Goal: Task Accomplishment & Management: Complete application form

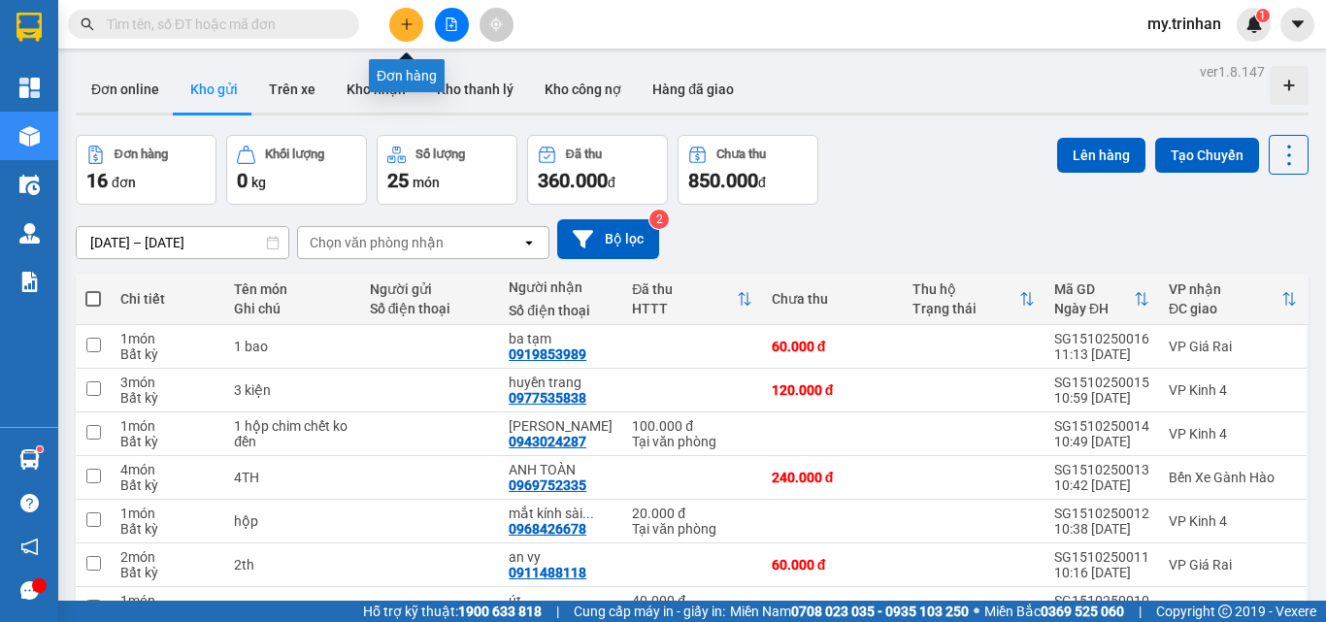
click at [404, 17] on icon "plus" at bounding box center [407, 24] width 14 height 14
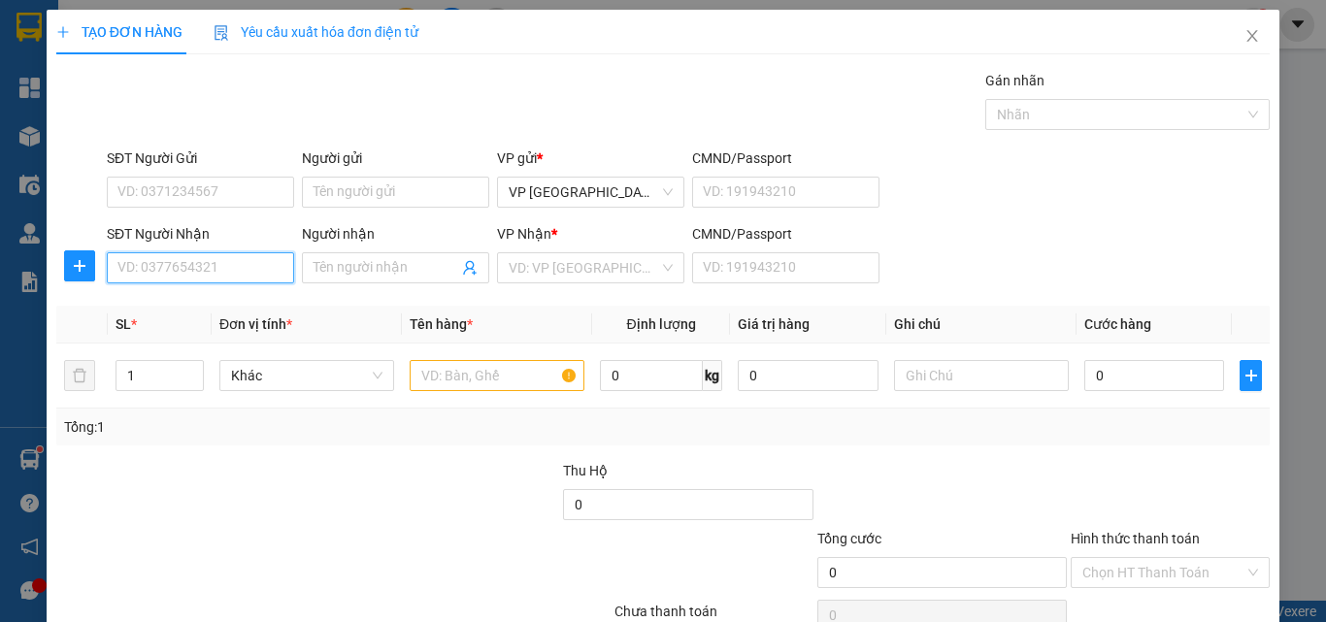
click at [178, 275] on input "SĐT Người Nhận" at bounding box center [200, 267] width 187 height 31
type input "0945951383"
click at [249, 271] on input "0945951383" at bounding box center [200, 267] width 187 height 31
click at [255, 306] on div "0945951383 - thảo vi" at bounding box center [197, 306] width 161 height 21
type input "thảo vi"
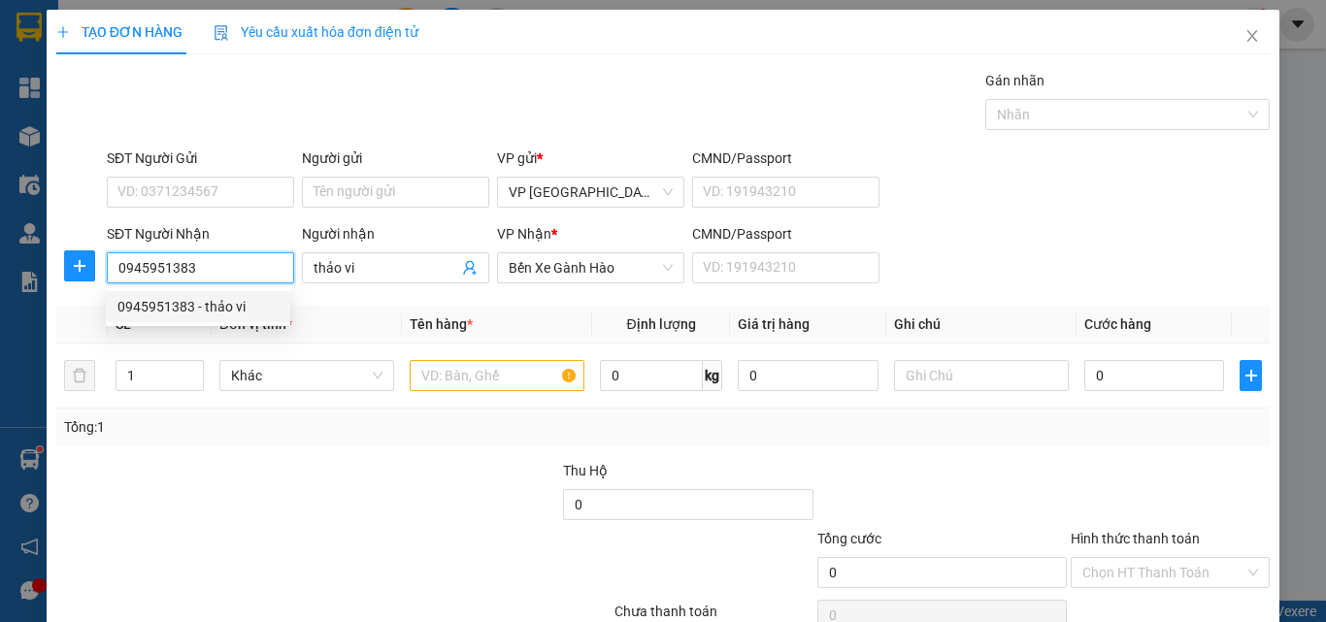
type input "40.000"
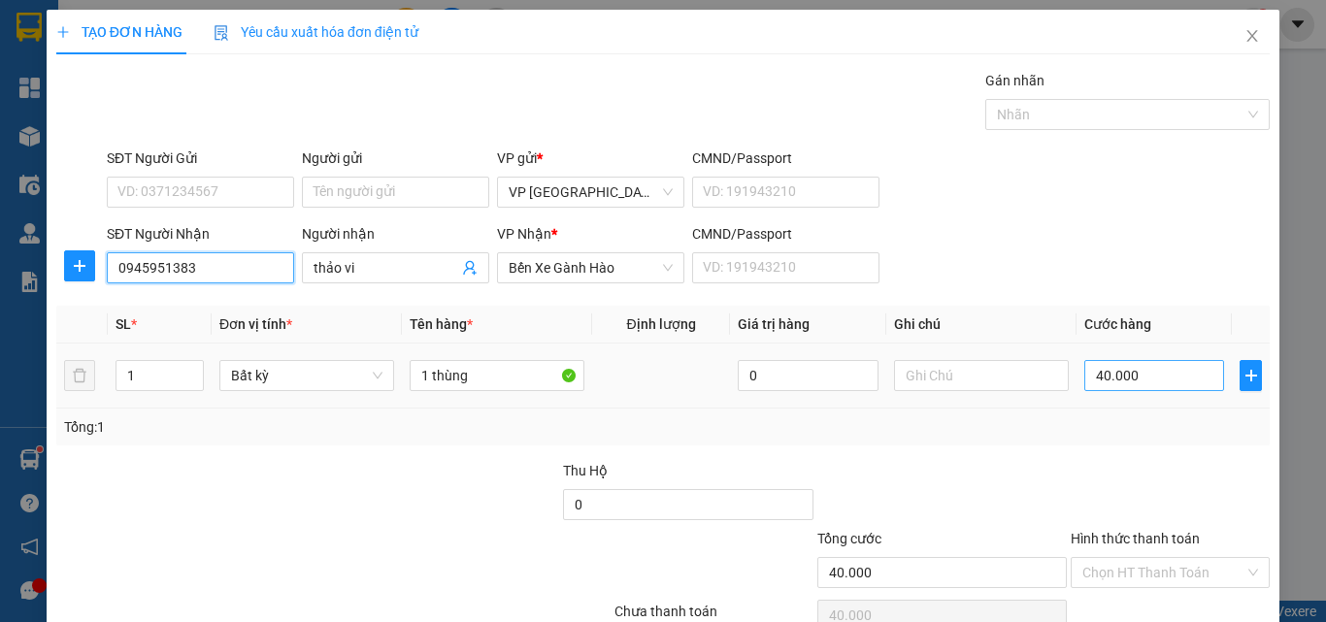
type input "0945951383"
click at [1109, 380] on input "40.000" at bounding box center [1154, 375] width 140 height 31
type input "6"
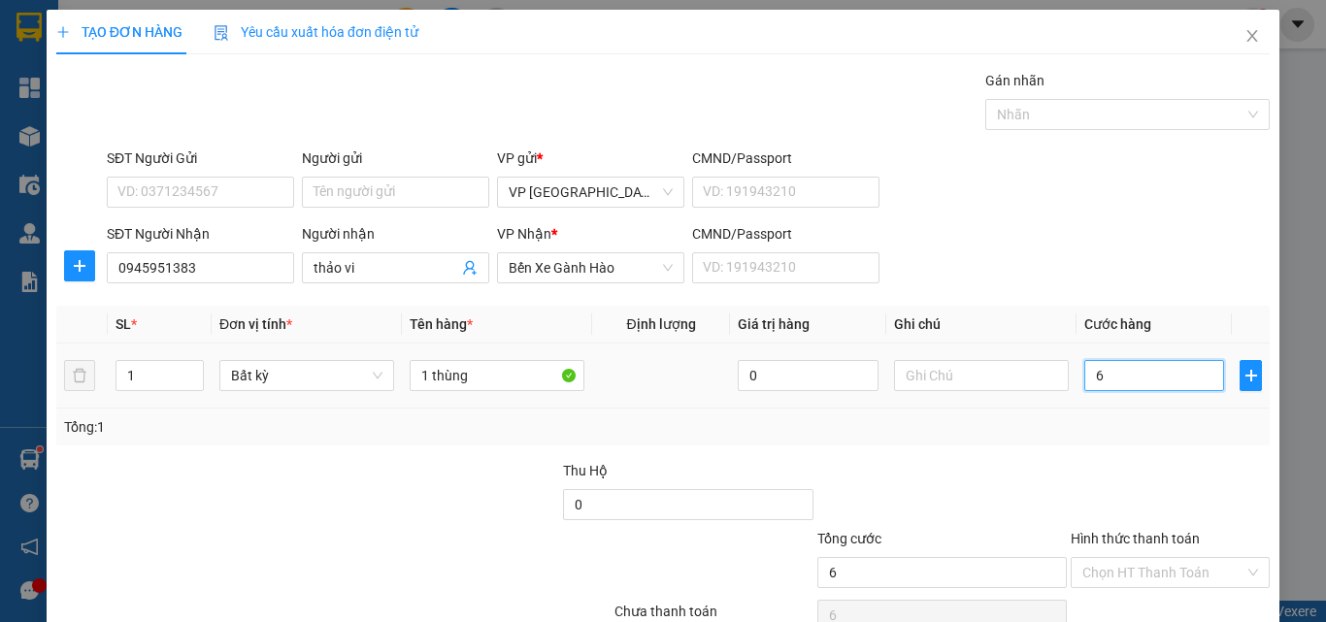
type input "60"
type input "60.000"
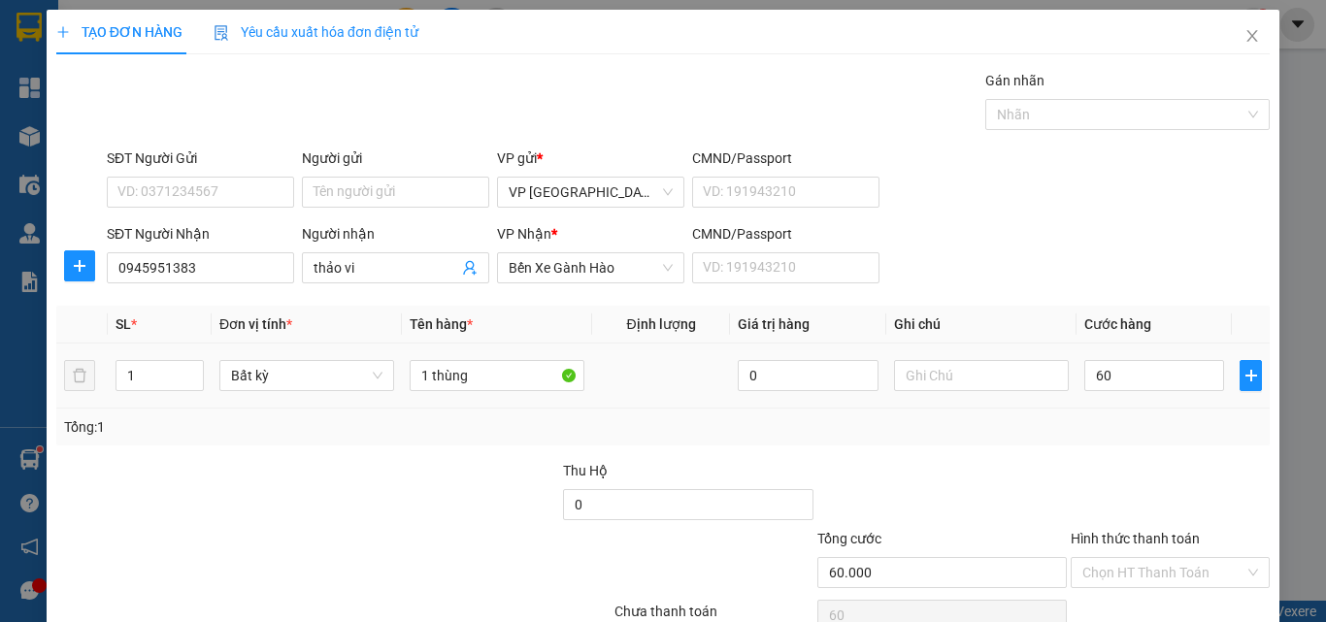
type input "60.000"
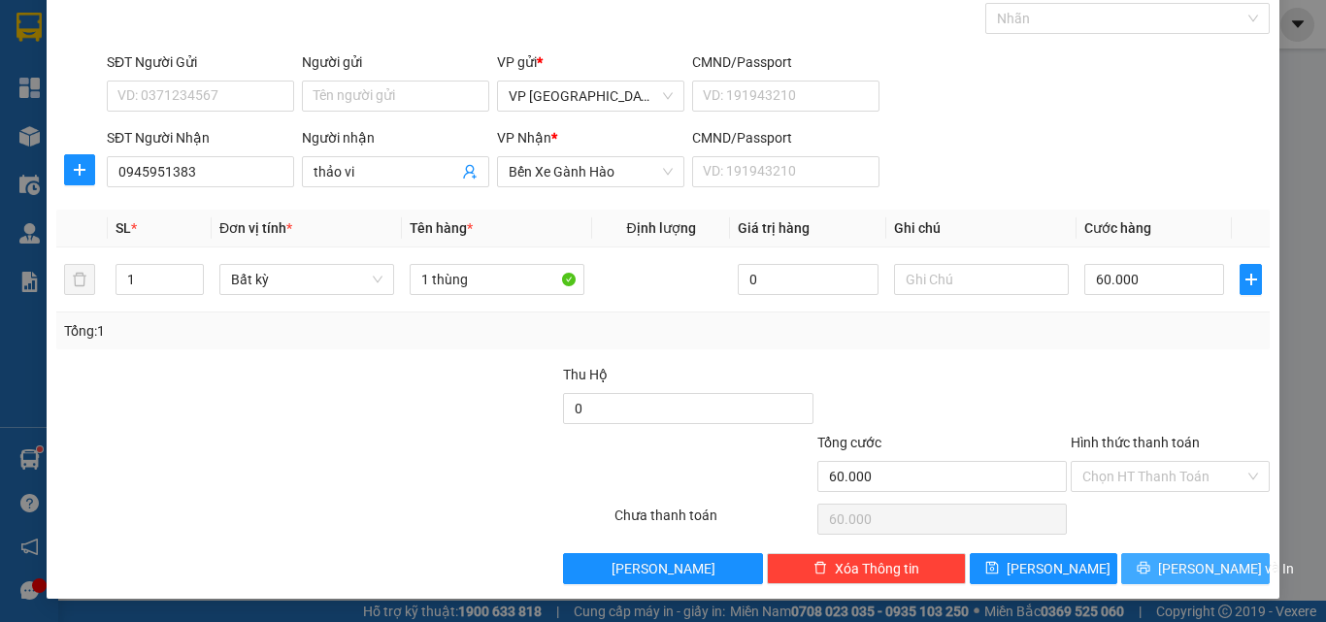
drag, startPoint x: 1197, startPoint y: 579, endPoint x: 1195, endPoint y: 568, distance: 10.9
click at [1196, 579] on span "[PERSON_NAME] và In" at bounding box center [1226, 568] width 136 height 21
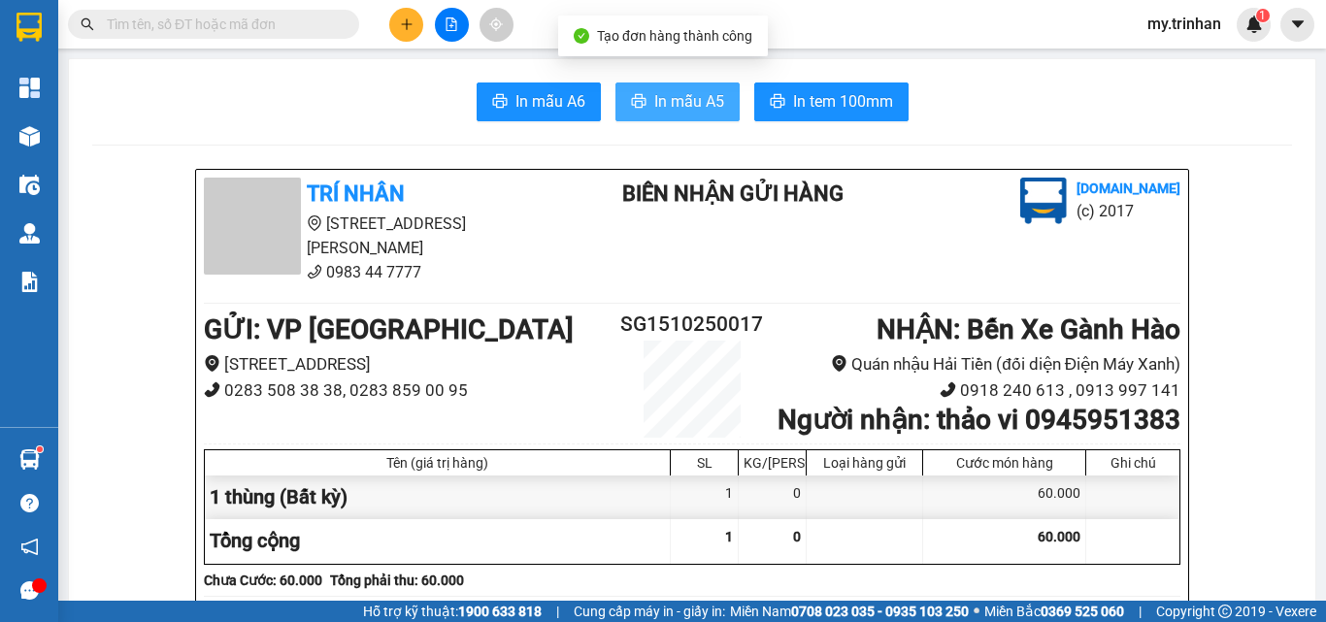
click at [666, 97] on span "In mẫu A5" at bounding box center [689, 101] width 70 height 24
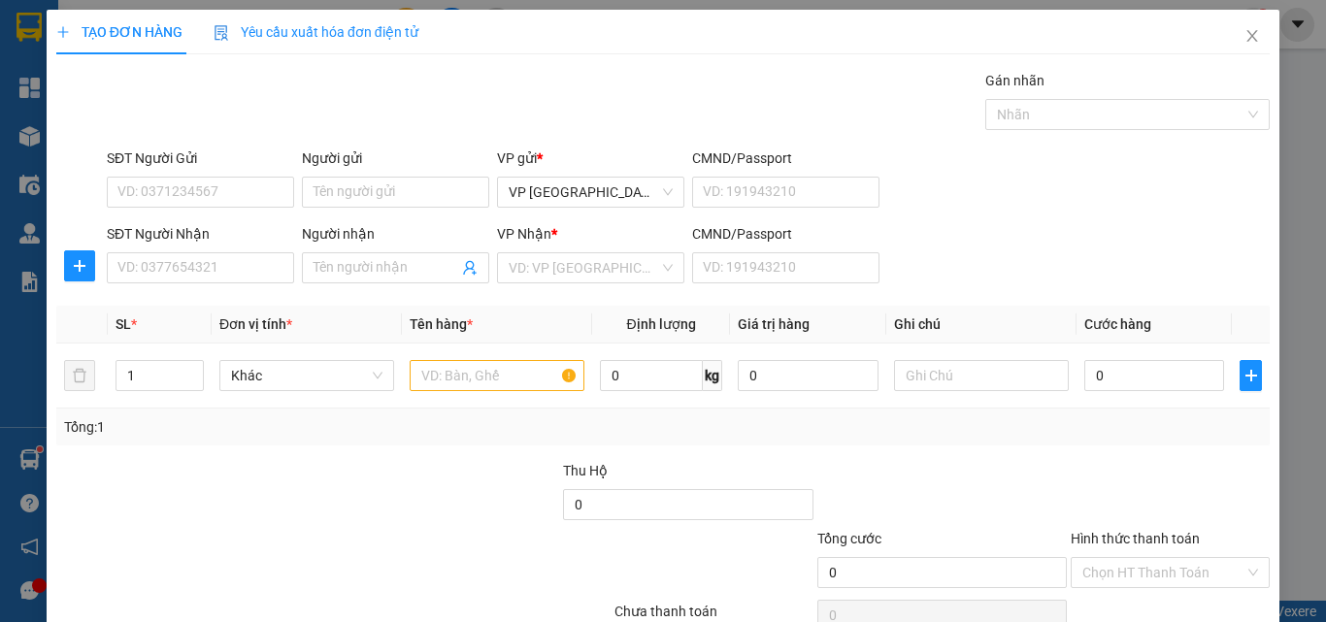
click at [1036, 258] on div "SĐT Người Nhận VD: 0377654321 Người nhận Tên người nhận VP Nhận * VD: VP Sài Gò…" at bounding box center [688, 257] width 1171 height 68
click at [259, 267] on input "SĐT Người Nhận" at bounding box center [200, 267] width 187 height 31
click at [259, 264] on input "SĐT Người Nhận" at bounding box center [200, 267] width 187 height 31
click at [250, 262] on input "SĐT Người Nhận" at bounding box center [200, 267] width 187 height 31
click at [232, 272] on input "0842937" at bounding box center [200, 267] width 187 height 31
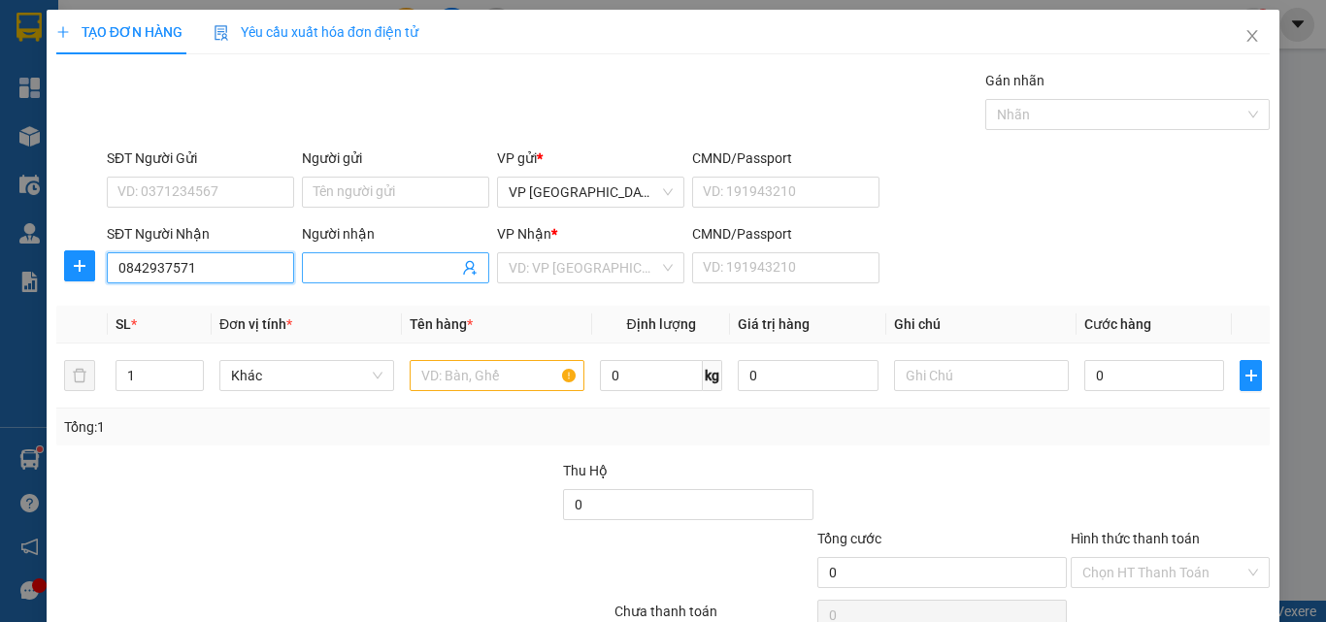
type input "0842937571"
click at [367, 269] on input "Người nhận" at bounding box center [386, 267] width 145 height 21
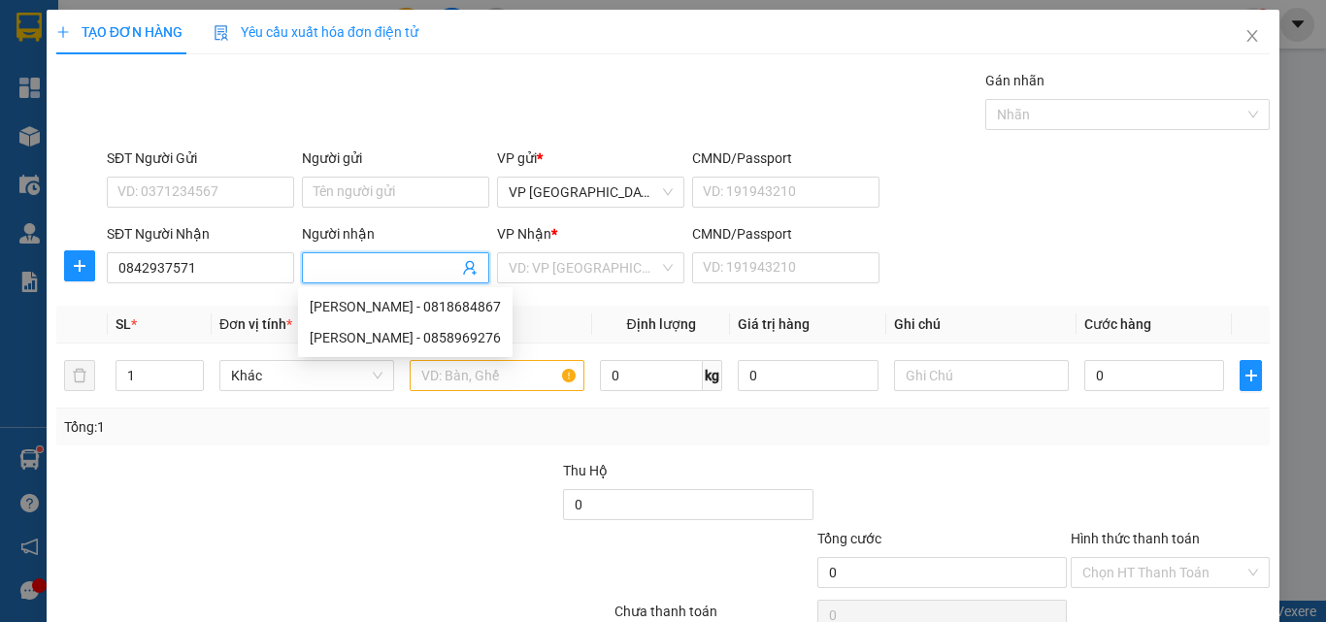
type input "d"
type input "đương"
click at [536, 274] on input "search" at bounding box center [584, 267] width 150 height 29
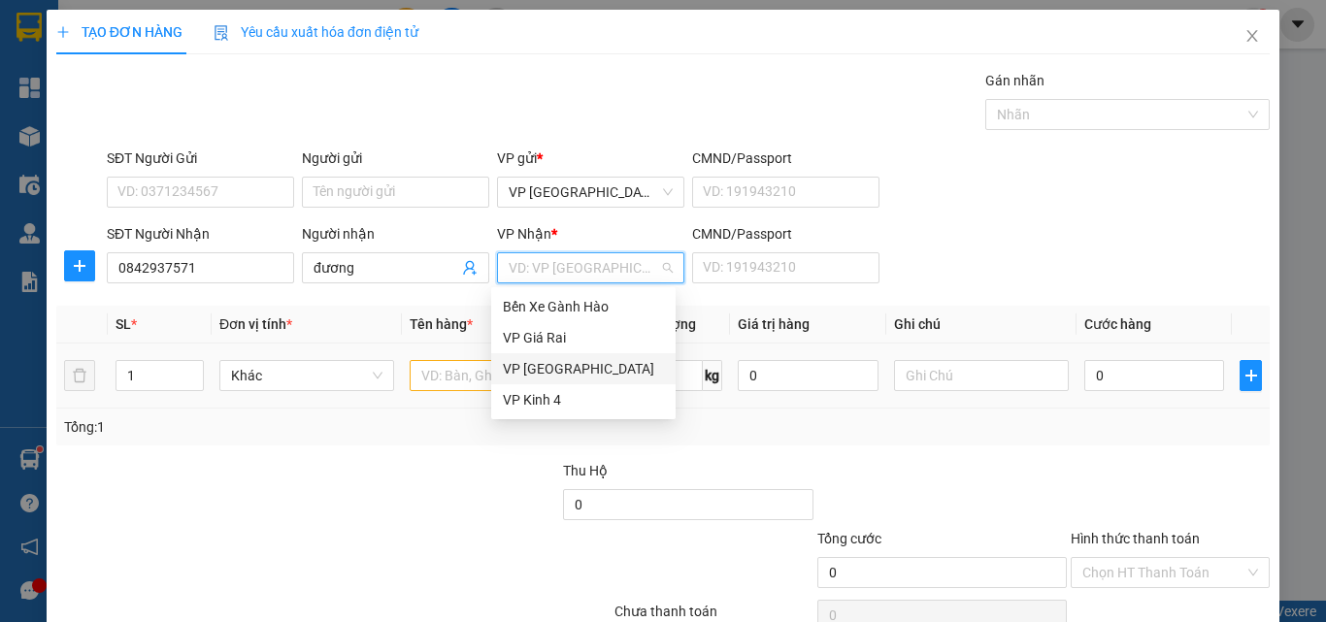
click at [532, 410] on div "VP Kinh 4" at bounding box center [583, 399] width 161 height 21
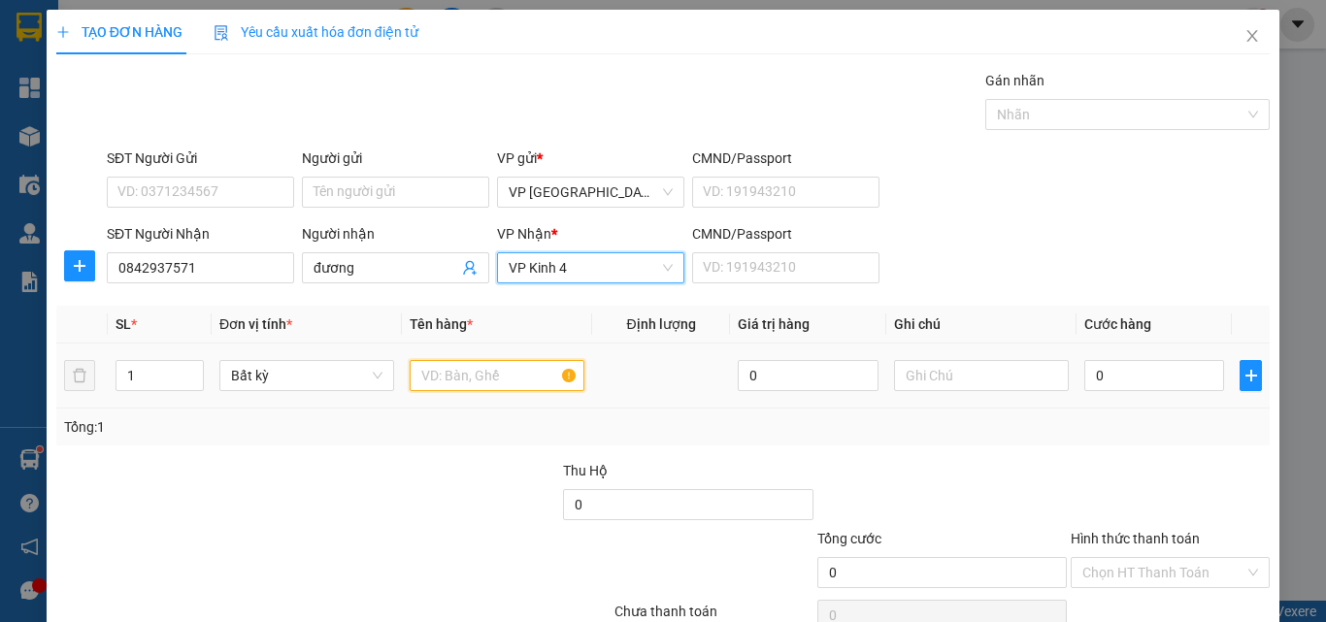
click at [473, 379] on input "text" at bounding box center [497, 375] width 175 height 31
click at [187, 362] on span "Increase Value" at bounding box center [192, 369] width 21 height 17
type input "2"
click at [413, 378] on input "text" at bounding box center [497, 375] width 175 height 31
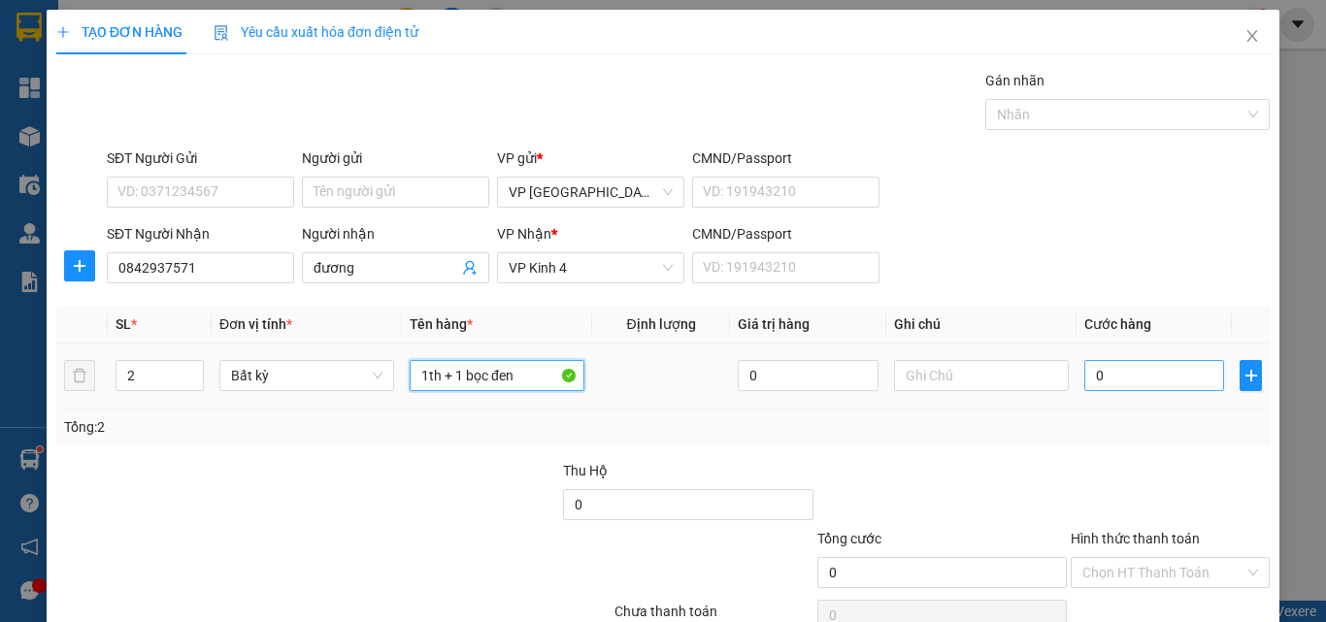
type input "1th + 1 bọc đen"
click at [1151, 371] on input "0" at bounding box center [1154, 375] width 140 height 31
type input "8"
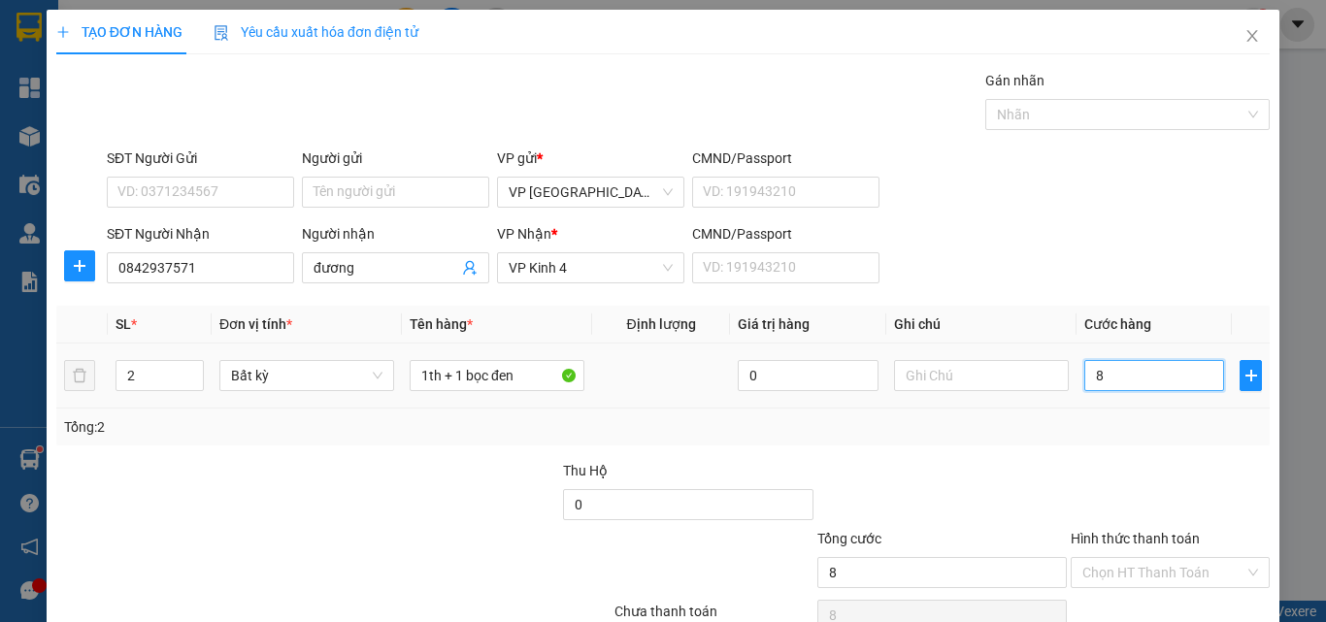
type input "80"
type input "80.000"
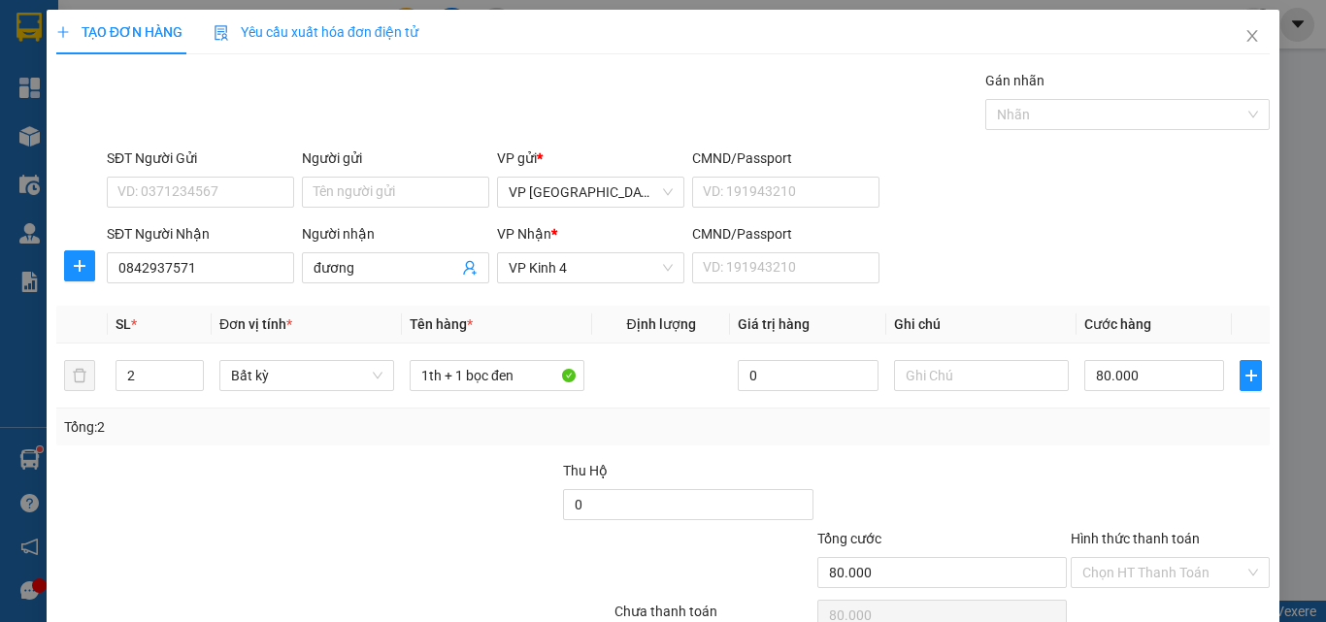
scroll to position [96, 0]
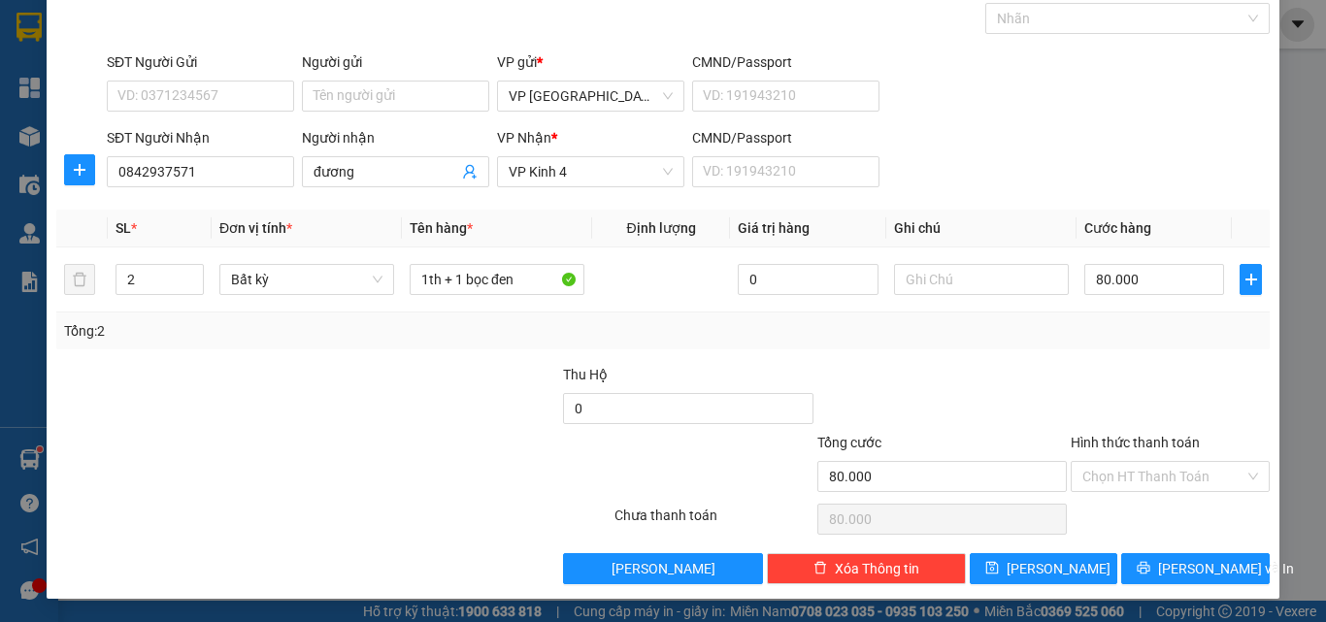
drag, startPoint x: 1168, startPoint y: 482, endPoint x: 1170, endPoint y: 495, distance: 12.8
click at [1170, 488] on input "Hình thức thanh toán" at bounding box center [1163, 476] width 162 height 29
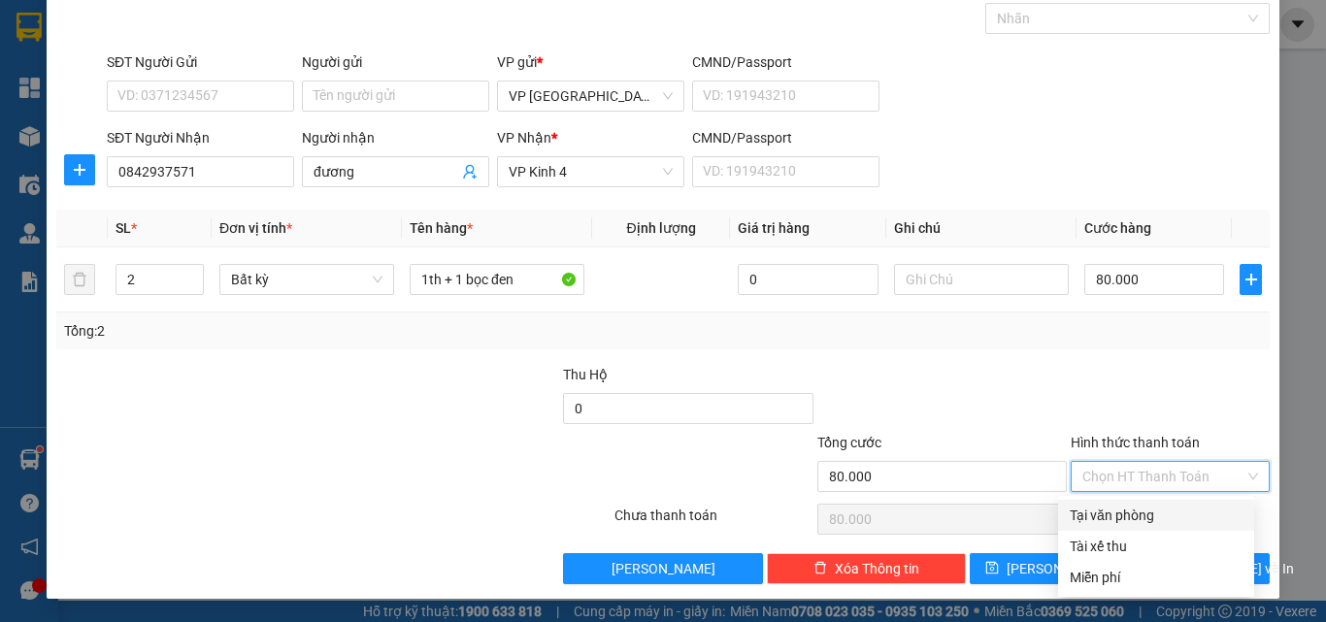
click at [1174, 517] on div "Tại văn phòng" at bounding box center [1156, 515] width 173 height 21
type input "0"
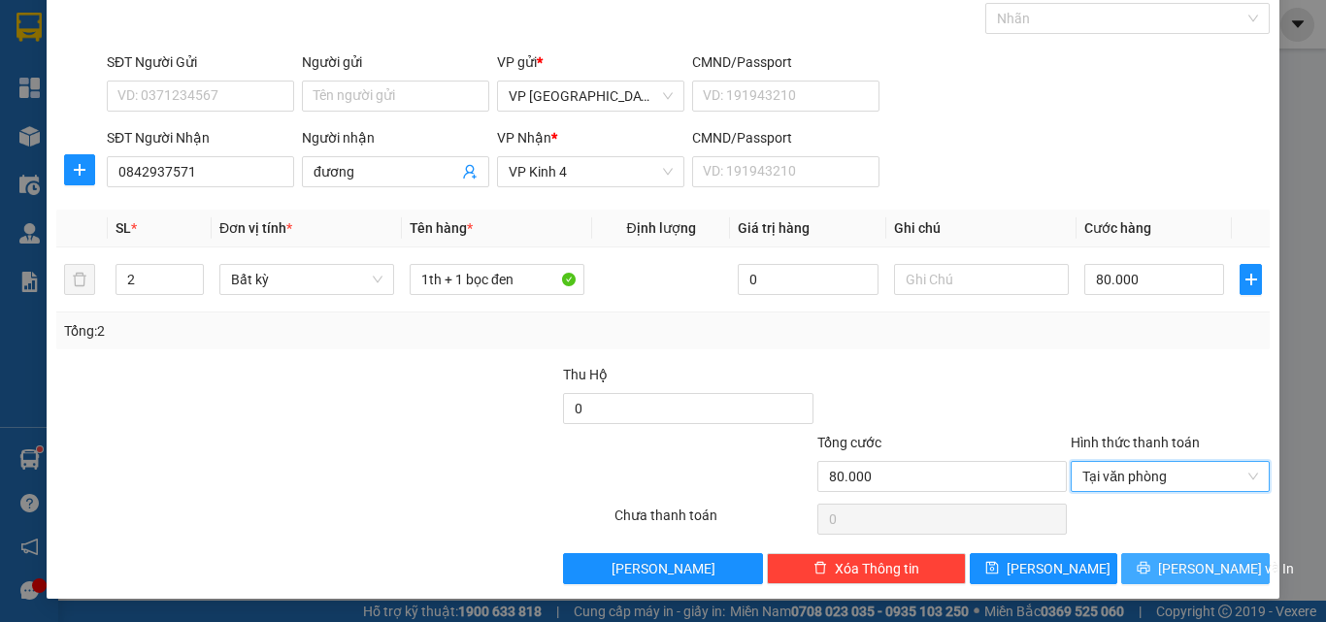
click at [1184, 563] on span "[PERSON_NAME] và In" at bounding box center [1226, 568] width 136 height 21
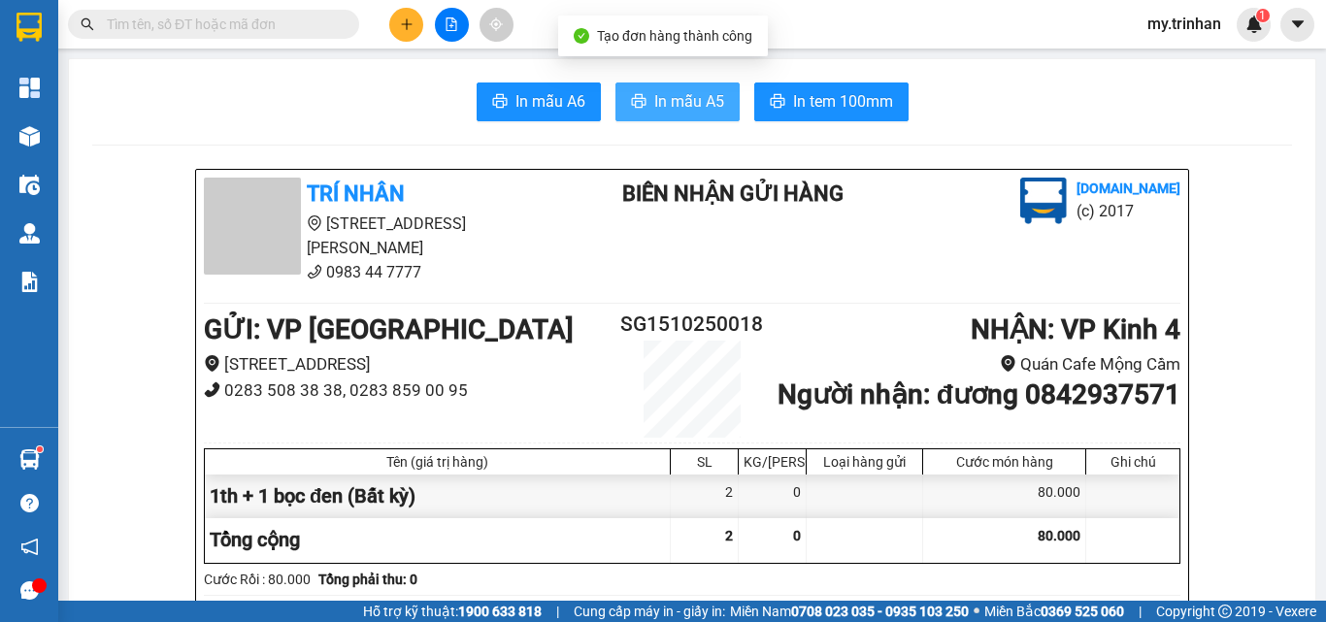
click at [656, 112] on span "In mẫu A5" at bounding box center [689, 101] width 70 height 24
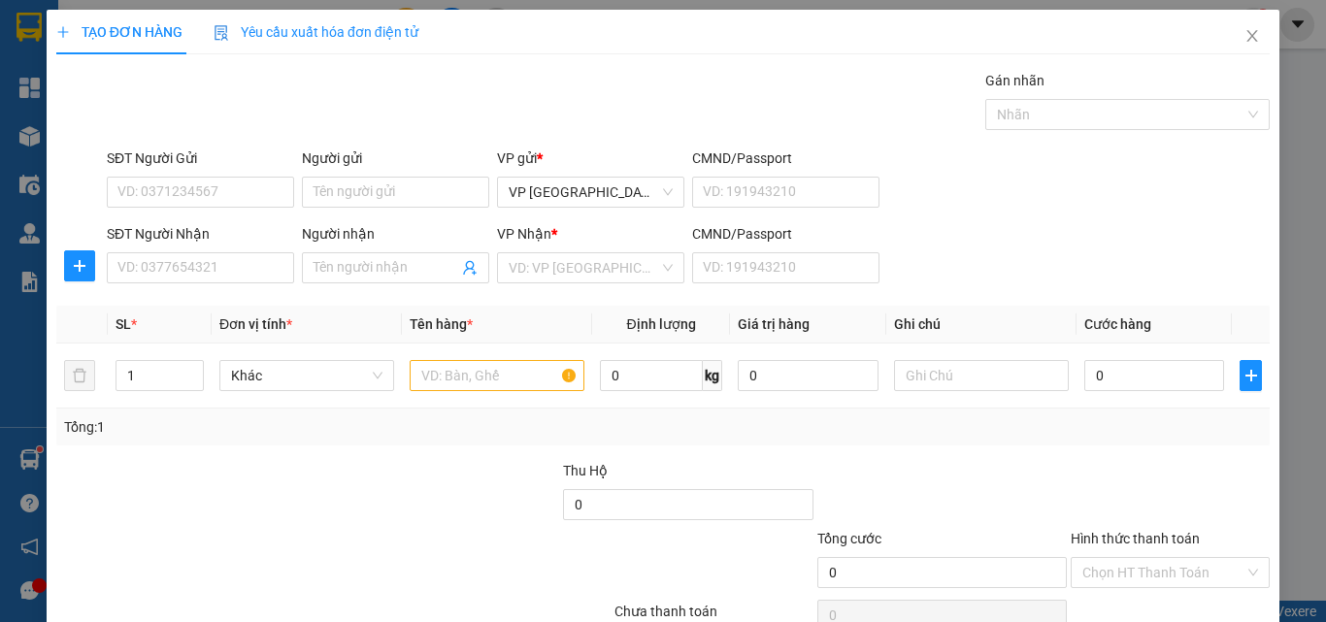
click at [1003, 342] on th "Ghi chú" at bounding box center [981, 325] width 190 height 38
click at [252, 258] on input "SĐT Người Nhận" at bounding box center [200, 267] width 187 height 31
click at [253, 263] on input "927" at bounding box center [200, 267] width 187 height 31
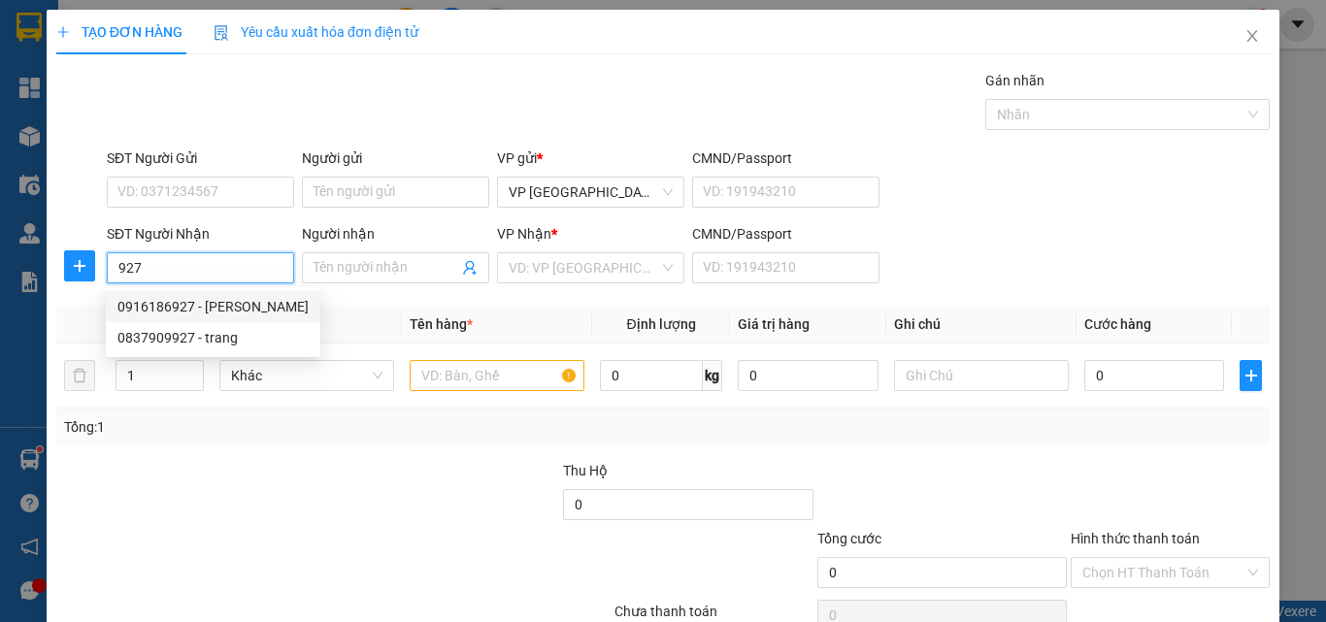
click at [252, 302] on div "0916186927 - [PERSON_NAME]" at bounding box center [212, 306] width 191 height 21
type input "0916186927"
type input "lam"
type input "30.000"
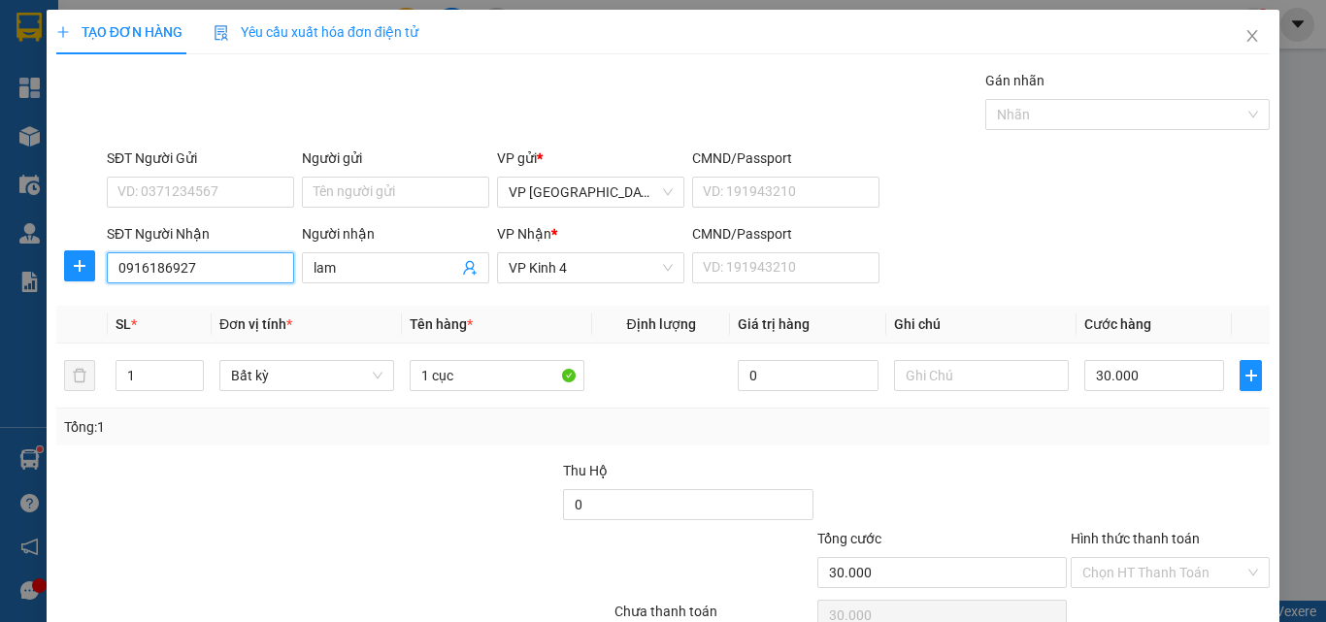
type input "0916186927"
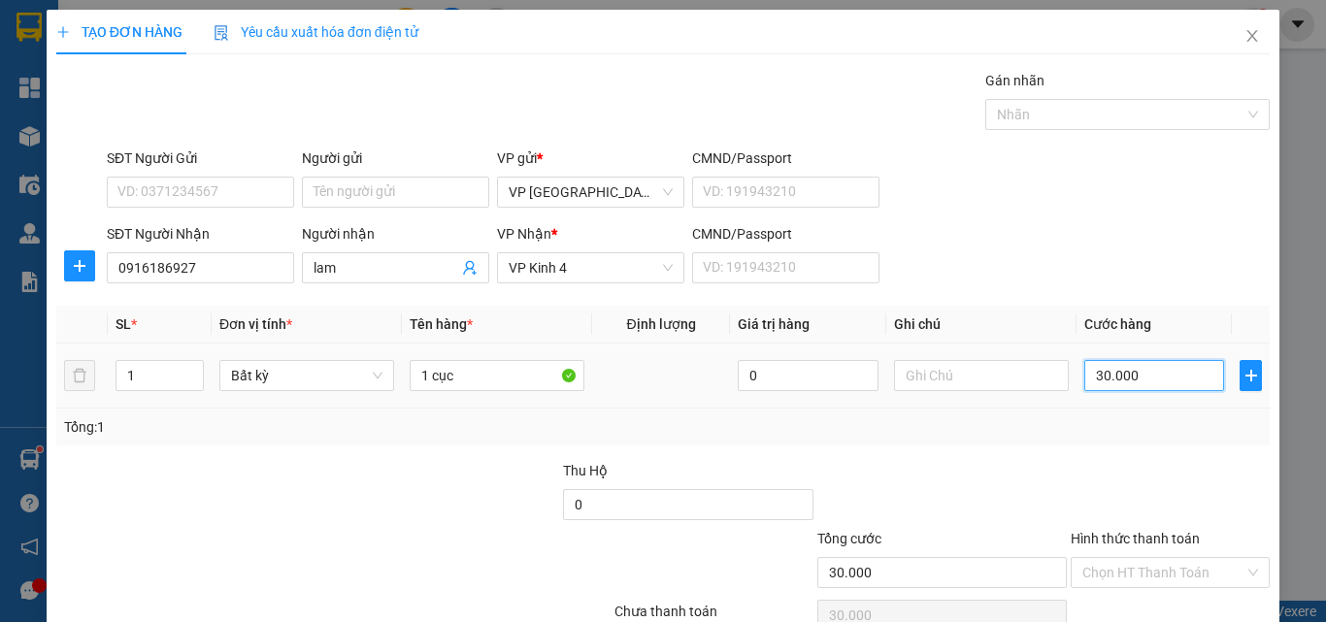
click at [1084, 360] on input "30.000" at bounding box center [1154, 375] width 140 height 31
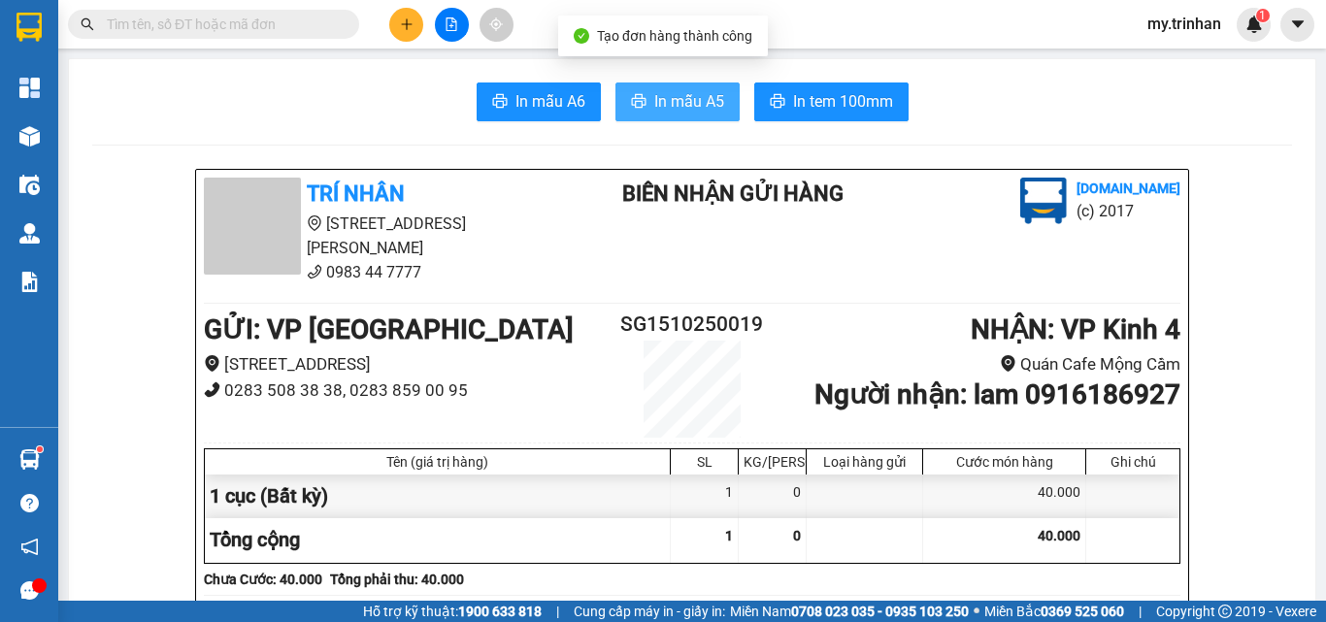
click at [631, 100] on icon "printer" at bounding box center [638, 101] width 15 height 14
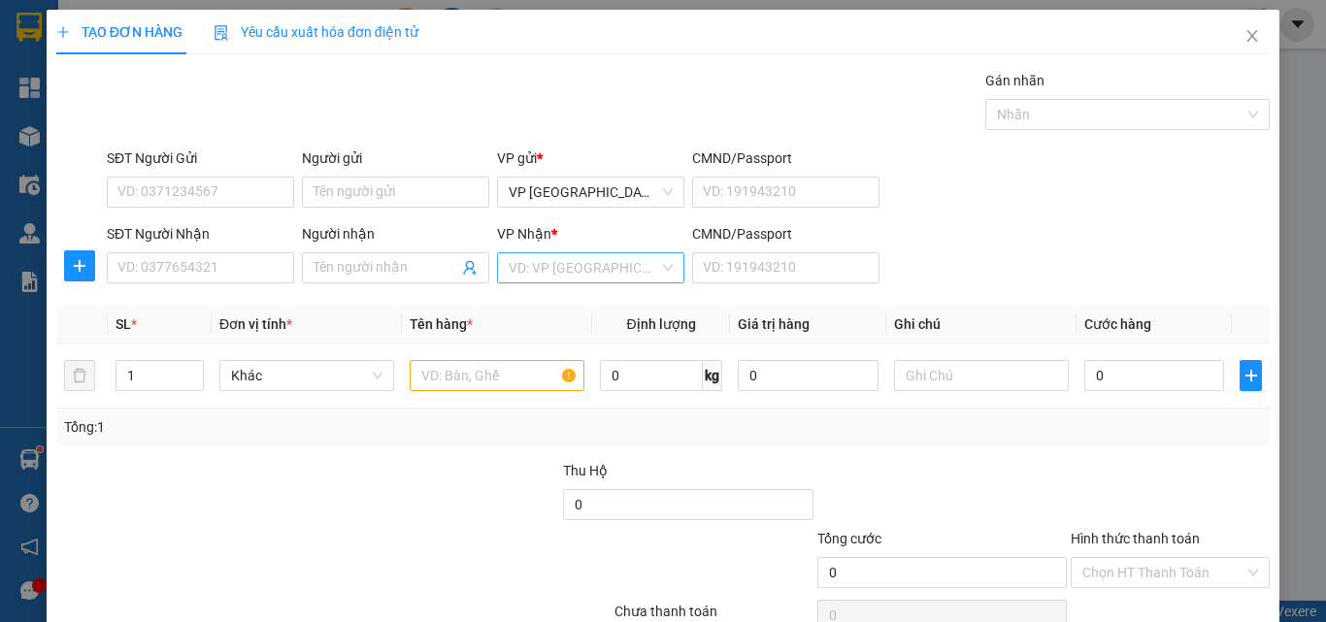
drag, startPoint x: 991, startPoint y: 256, endPoint x: 592, endPoint y: 272, distance: 399.2
click at [990, 260] on div "SĐT Người Nhận VD: 0377654321 Người nhận Tên người nhận VP Nhận * VD: VP Sài Gò…" at bounding box center [688, 257] width 1171 height 68
click at [204, 271] on input "SĐT Người Nhận" at bounding box center [200, 267] width 187 height 31
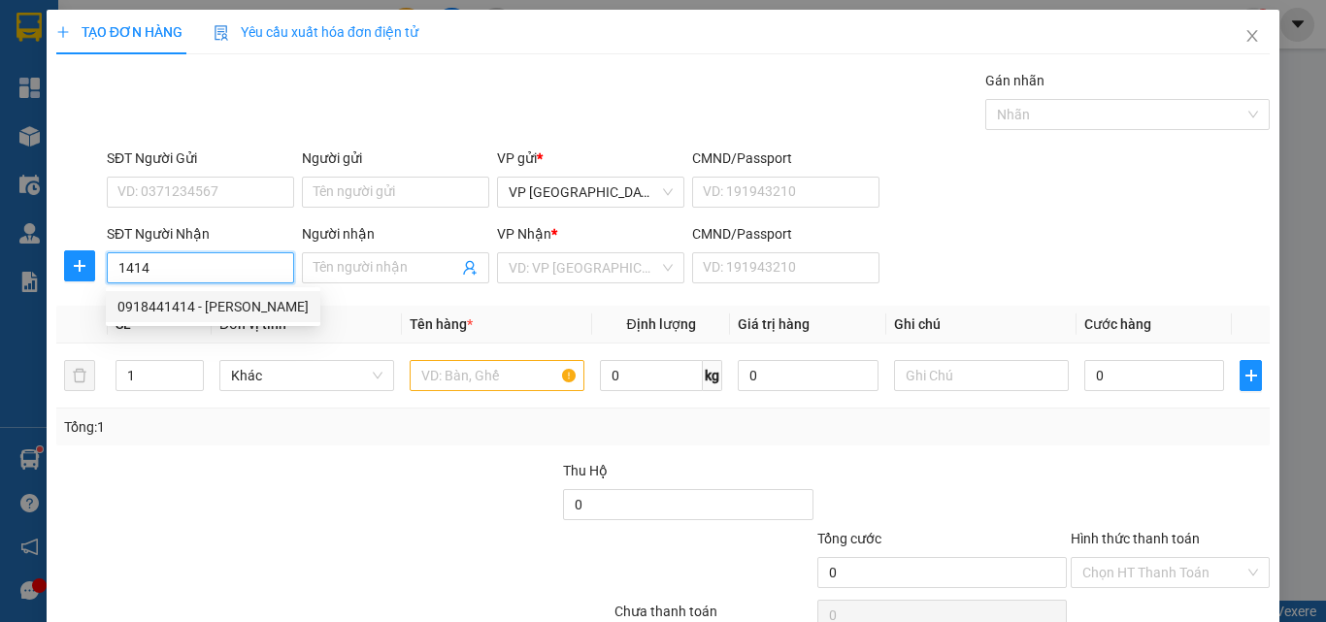
click at [206, 310] on div "0918441414 - [PERSON_NAME]" at bounding box center [212, 306] width 191 height 21
type input "0918441414"
type input "yến thanh"
type input "120.000"
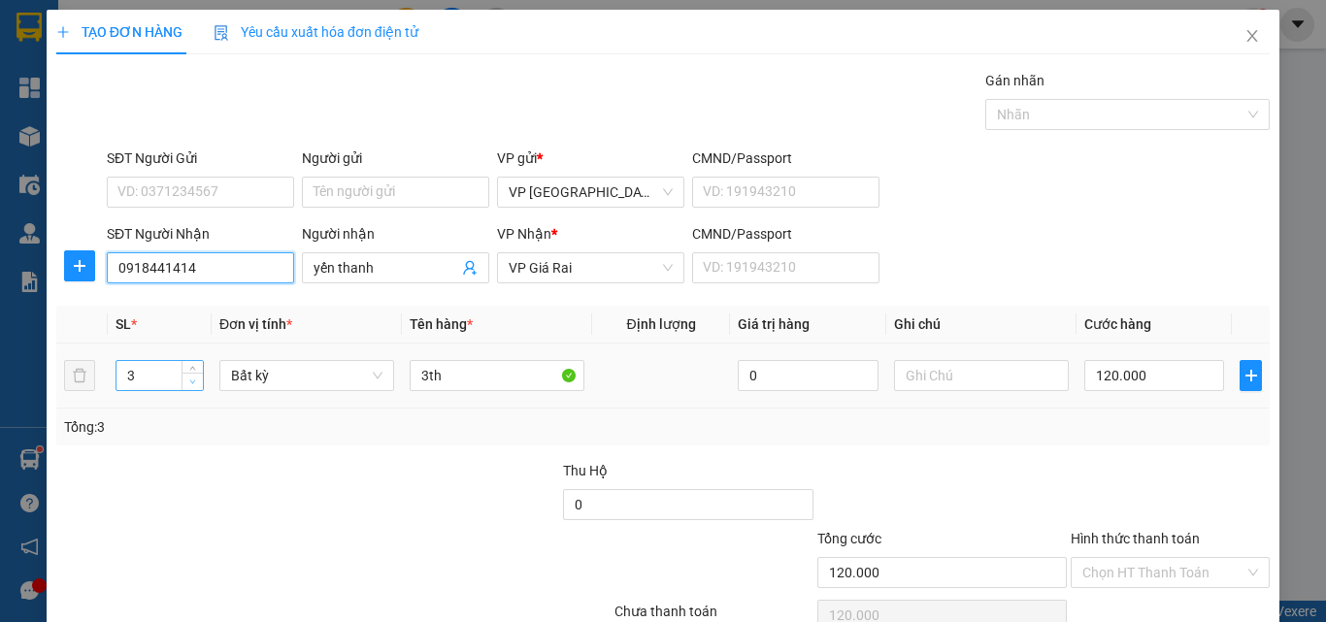
type input "0918441414"
click at [189, 381] on icon "down" at bounding box center [192, 382] width 7 height 7
type input "2"
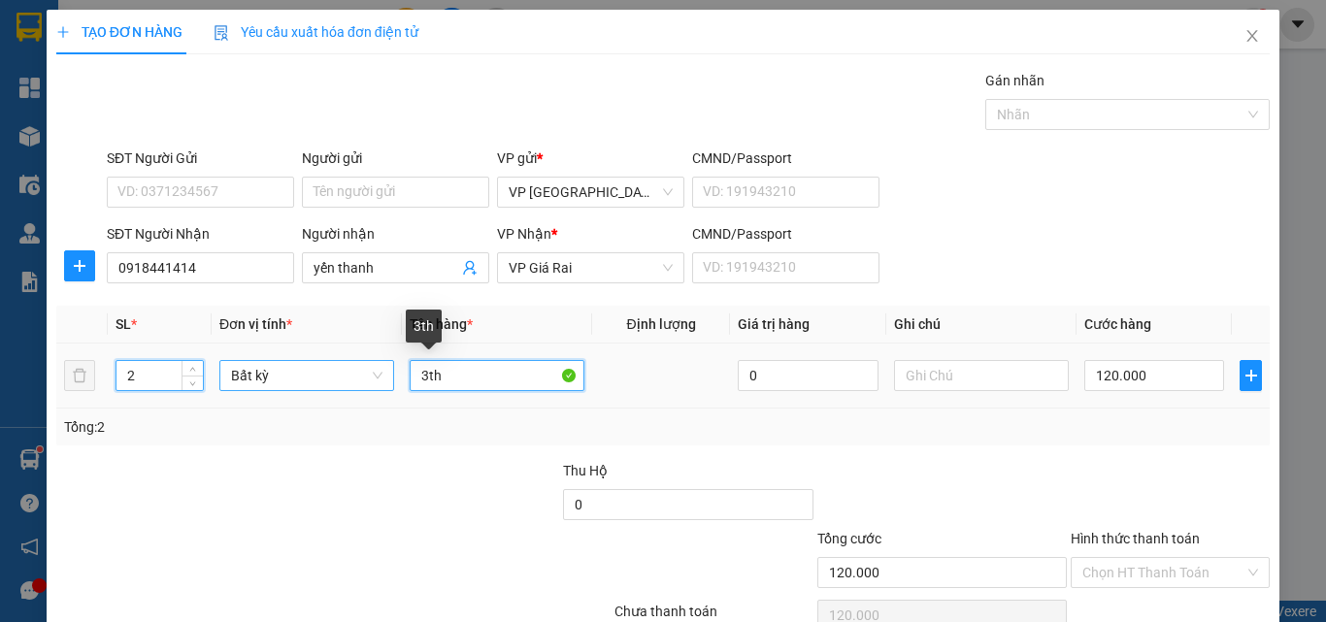
drag, startPoint x: 419, startPoint y: 380, endPoint x: 376, endPoint y: 366, distance: 46.0
click at [380, 372] on tr "2 Bất kỳ 3th 0 120.000" at bounding box center [662, 376] width 1213 height 65
type input "0"
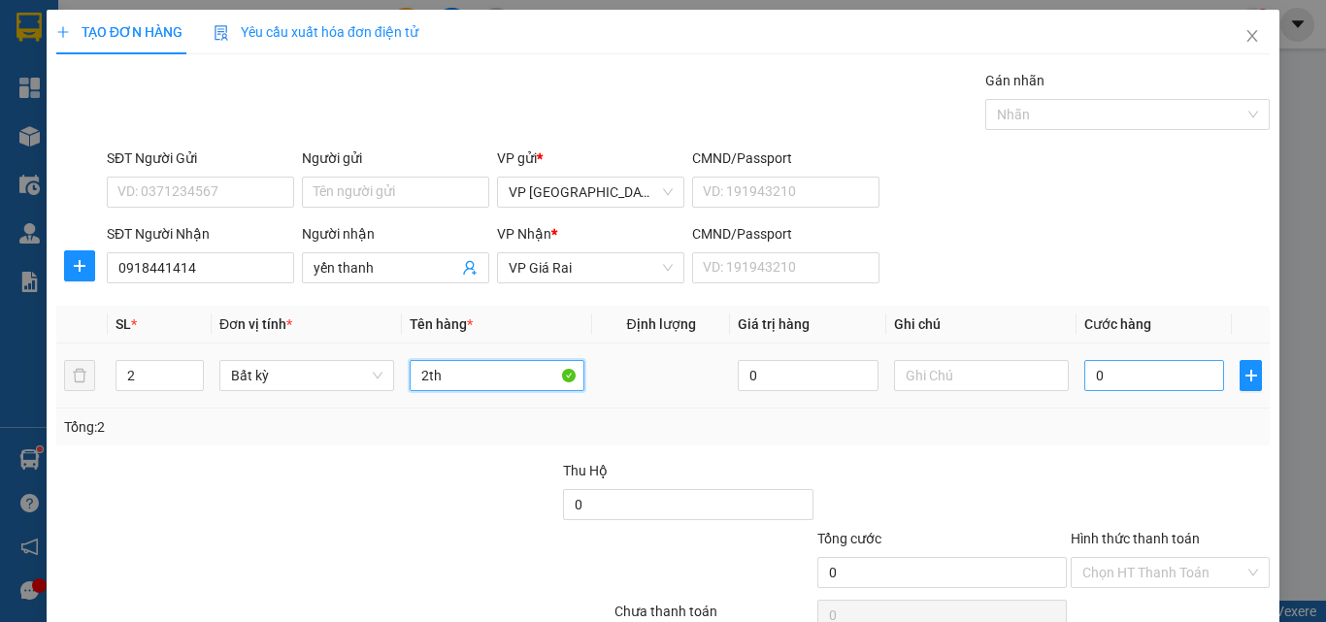
type input "2th"
click at [1155, 371] on input "0" at bounding box center [1154, 375] width 140 height 31
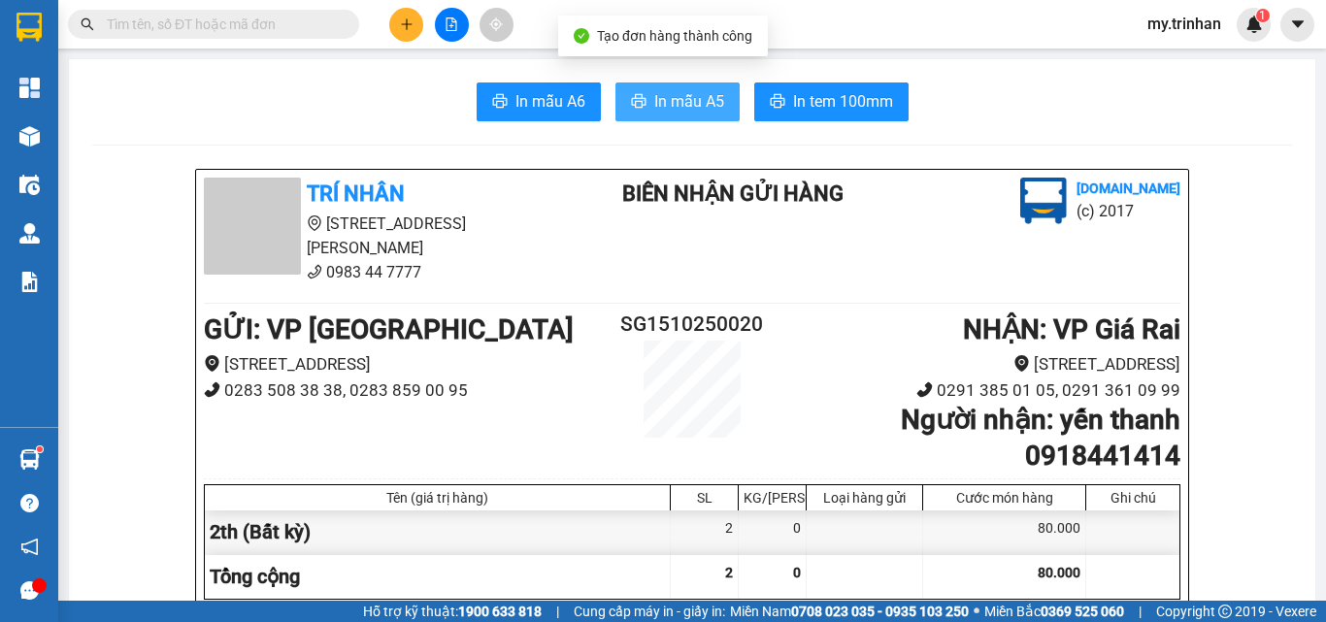
click at [693, 100] on span "In mẫu A5" at bounding box center [689, 101] width 70 height 24
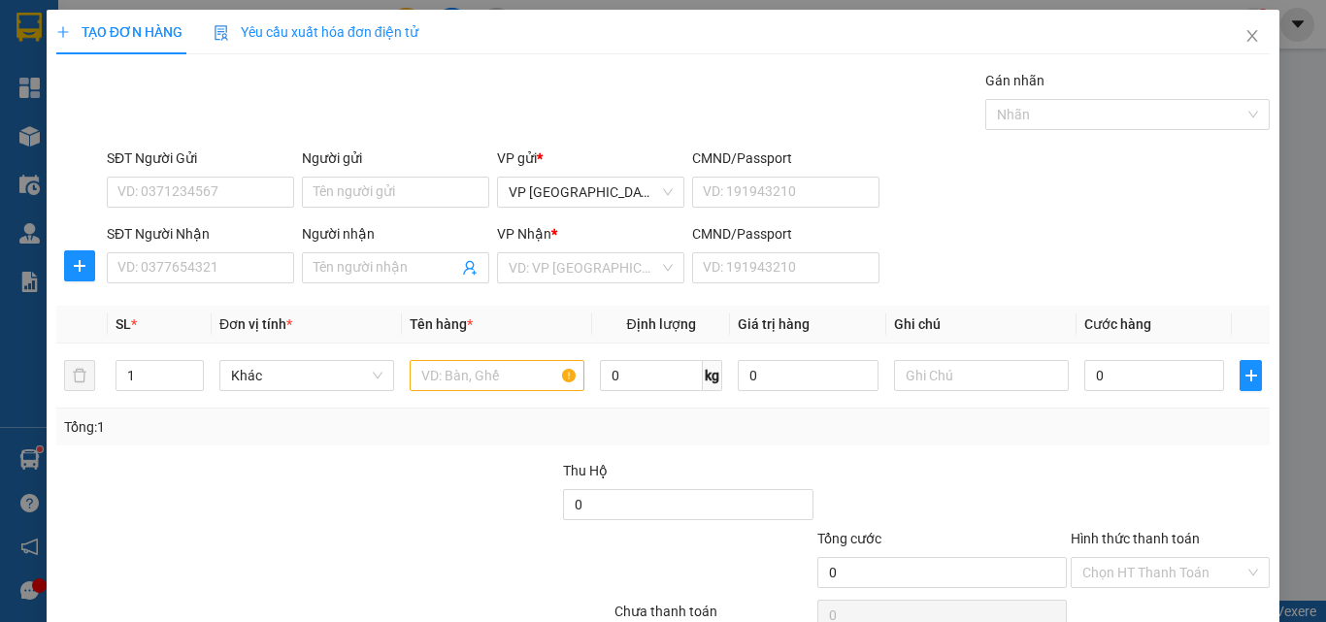
click at [1021, 272] on div "SĐT Người Nhận VD: 0377654321 Người nhận Tên người nhận VP Nhận * VD: VP Sài Gò…" at bounding box center [688, 257] width 1171 height 68
click at [198, 263] on input "SĐT Người Nhận" at bounding box center [200, 267] width 187 height 31
click at [208, 266] on input "339" at bounding box center [200, 267] width 187 height 31
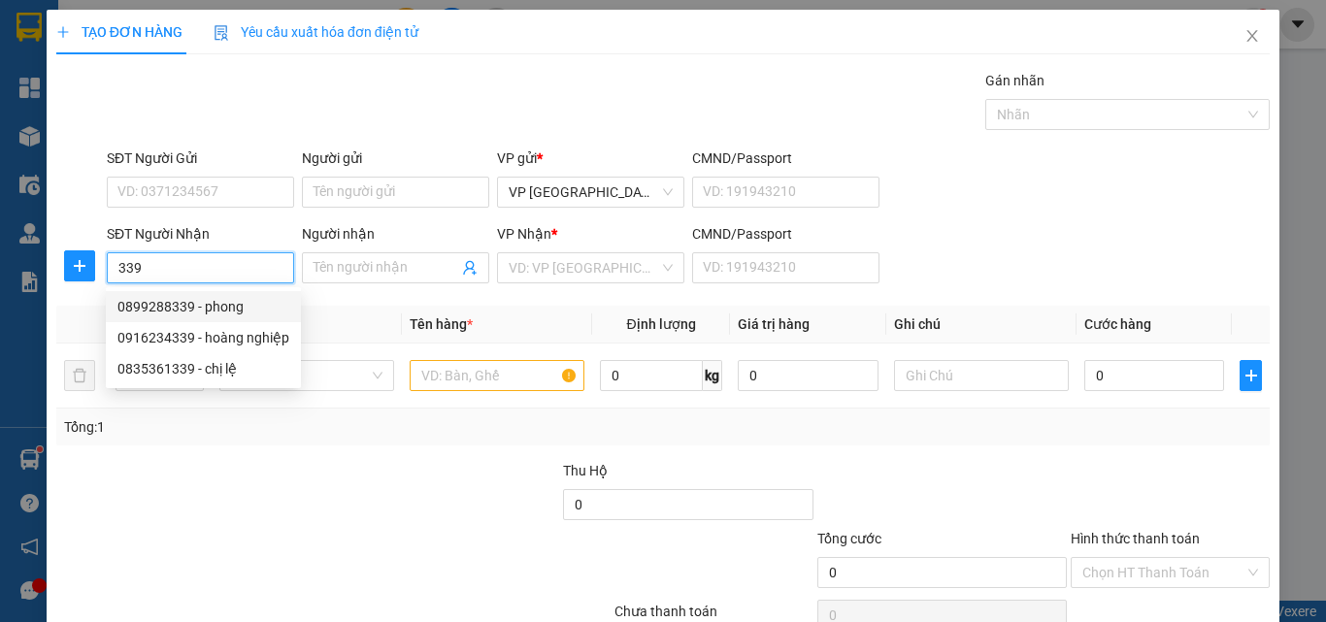
click at [244, 310] on div "0899288339 - phong" at bounding box center [203, 306] width 172 height 21
type input "0899288339"
type input "phong"
type input "120.000"
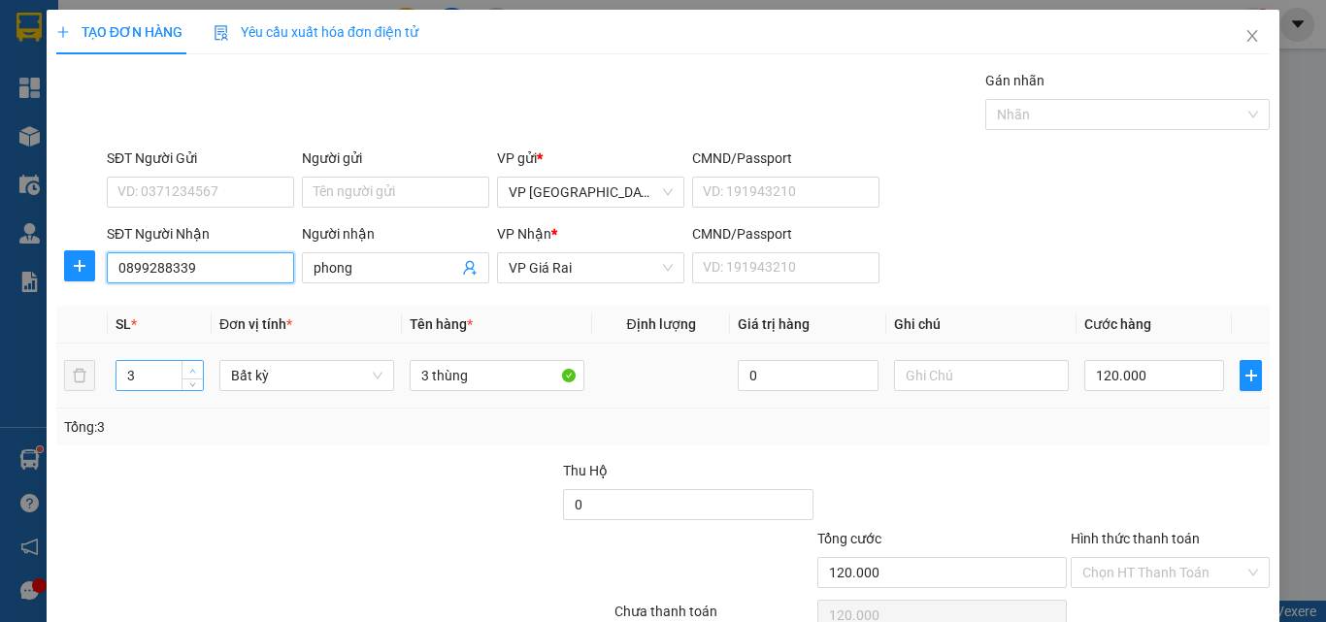
type input "0899288339"
type input "4"
click at [194, 365] on span "up" at bounding box center [193, 371] width 12 height 12
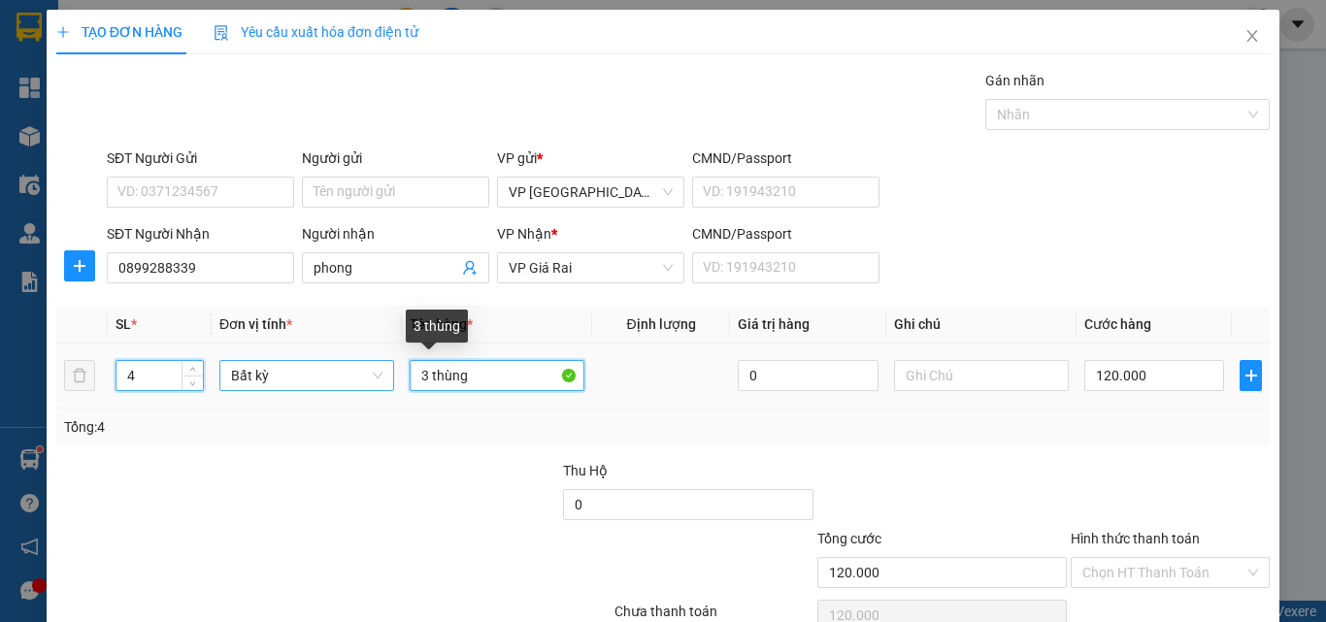
click at [373, 384] on tr "4 Bất kỳ 3 thùng 0 120.000" at bounding box center [662, 376] width 1213 height 65
type input "0"
type input "4 thùng"
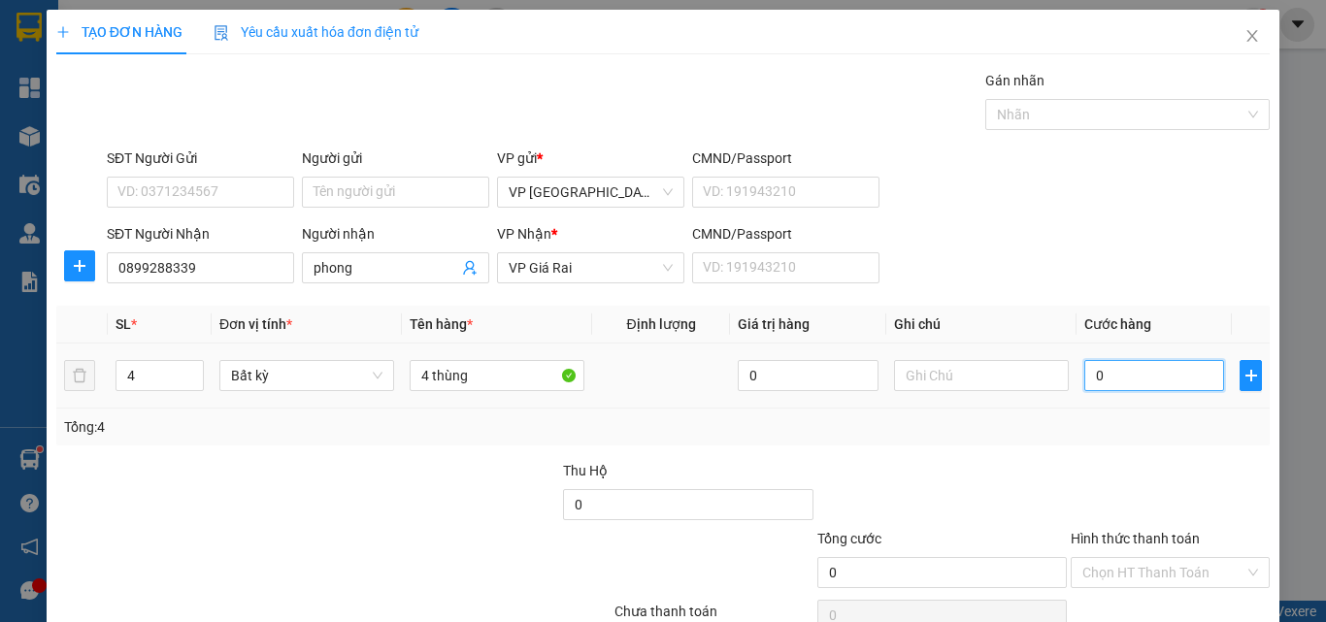
click at [1131, 378] on input "0" at bounding box center [1154, 375] width 140 height 31
type input "1"
type input "16"
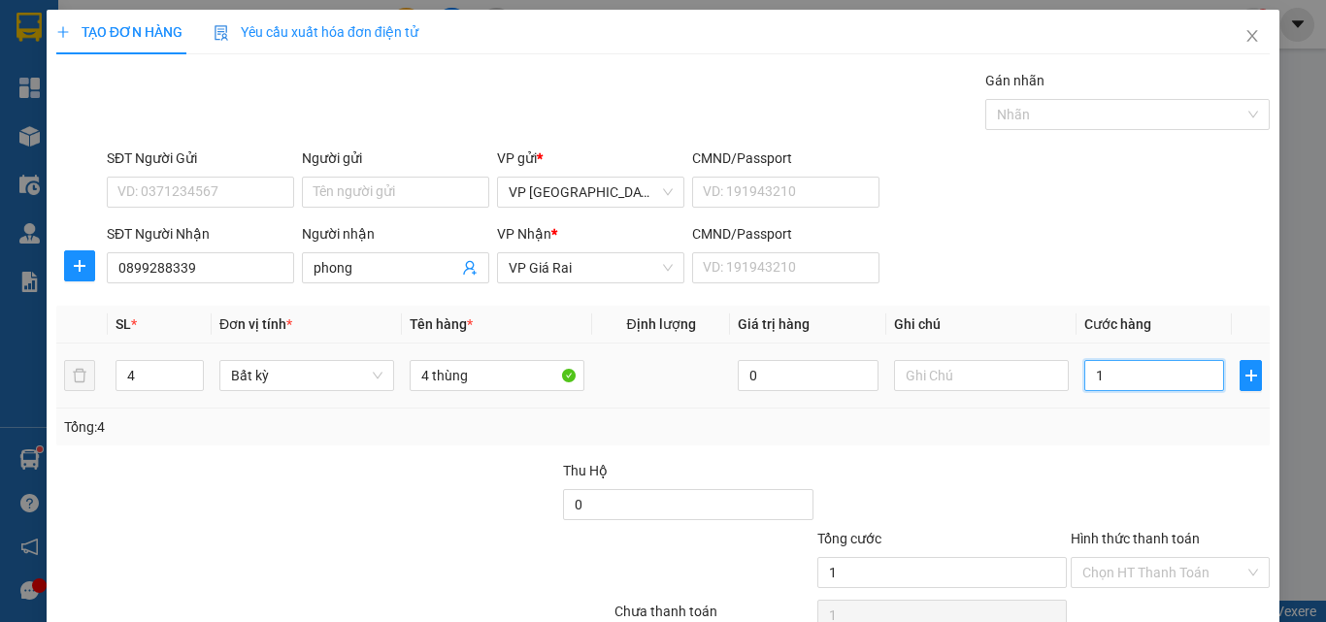
type input "16"
type input "160"
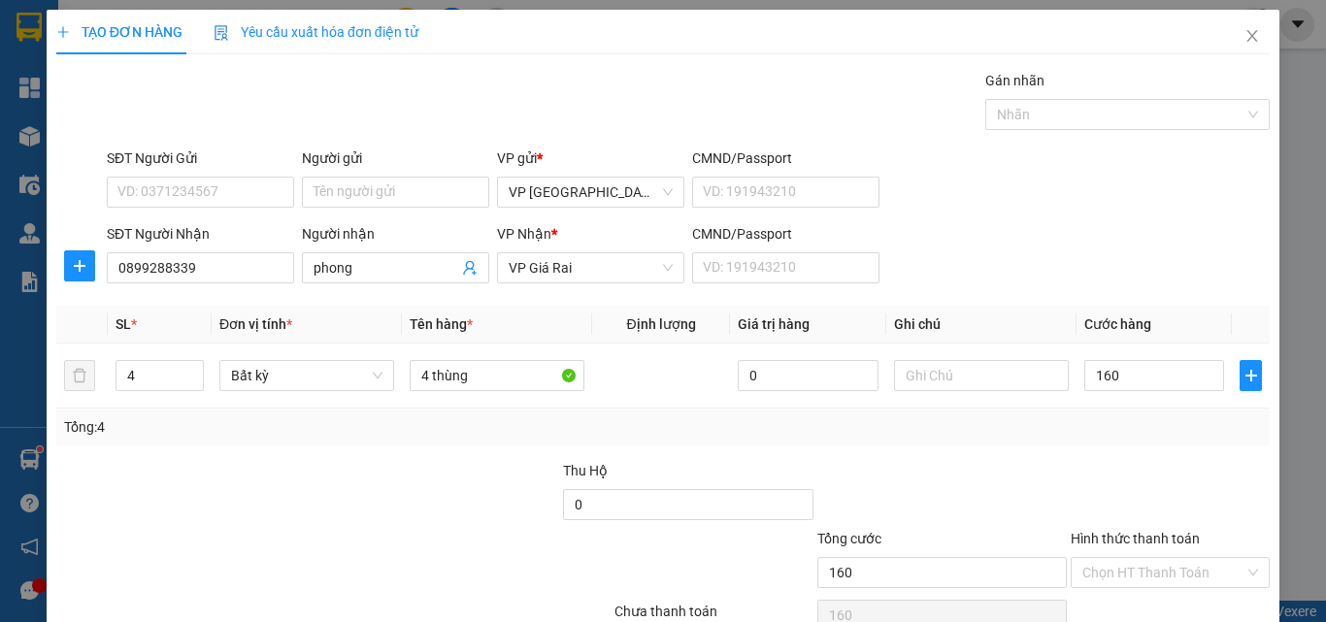
type input "160.000"
click at [1114, 558] on input "Hình thức thanh toán" at bounding box center [1163, 572] width 162 height 29
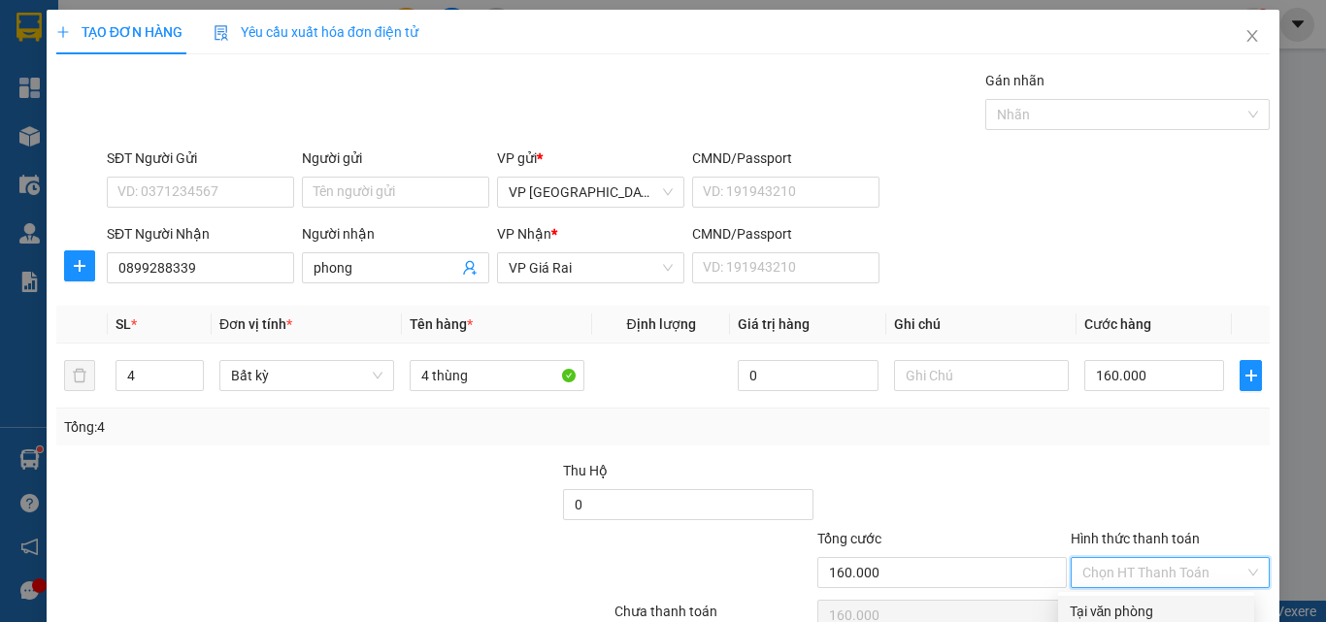
drag, startPoint x: 1139, startPoint y: 505, endPoint x: 1146, endPoint y: 528, distance: 24.6
click at [1141, 601] on div "Tại văn phòng" at bounding box center [1156, 611] width 173 height 21
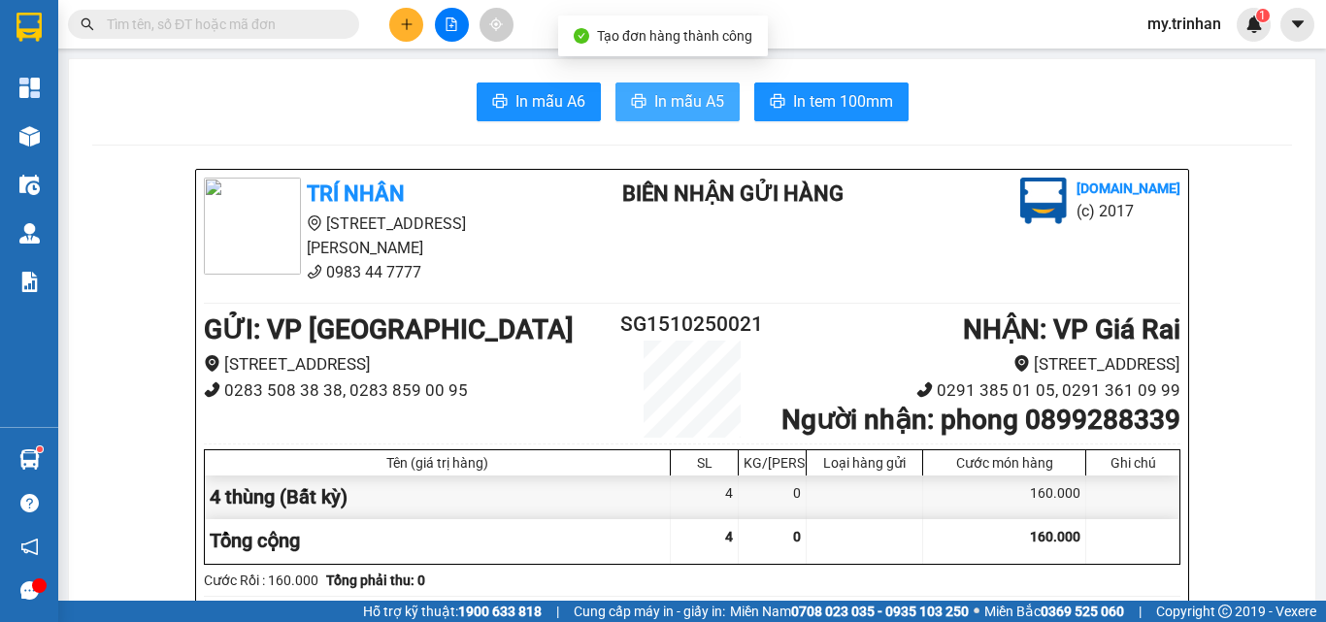
click at [671, 103] on span "In mẫu A5" at bounding box center [689, 101] width 70 height 24
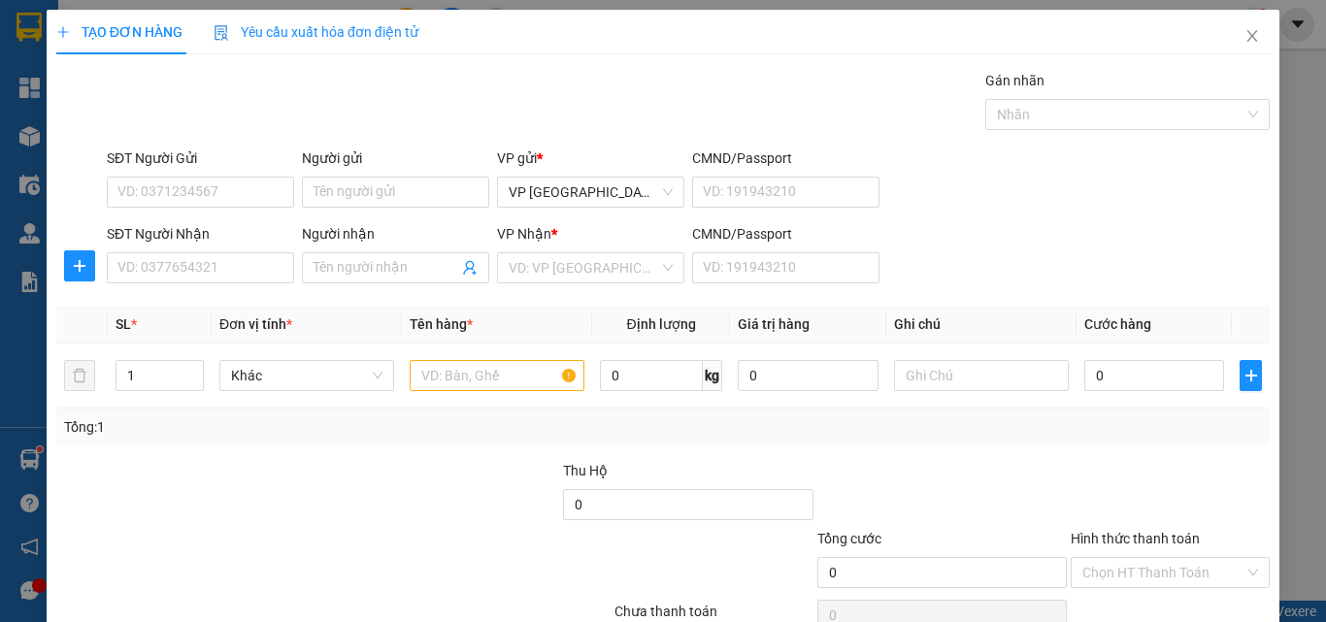
click at [1036, 285] on div "SĐT Người Nhận VD: 0377654321 Người nhận Tên người nhận VP Nhận * VD: VP Sài Gò…" at bounding box center [688, 257] width 1171 height 68
click at [260, 275] on input "SĐT Người Nhận" at bounding box center [200, 267] width 187 height 31
type input "0944878365"
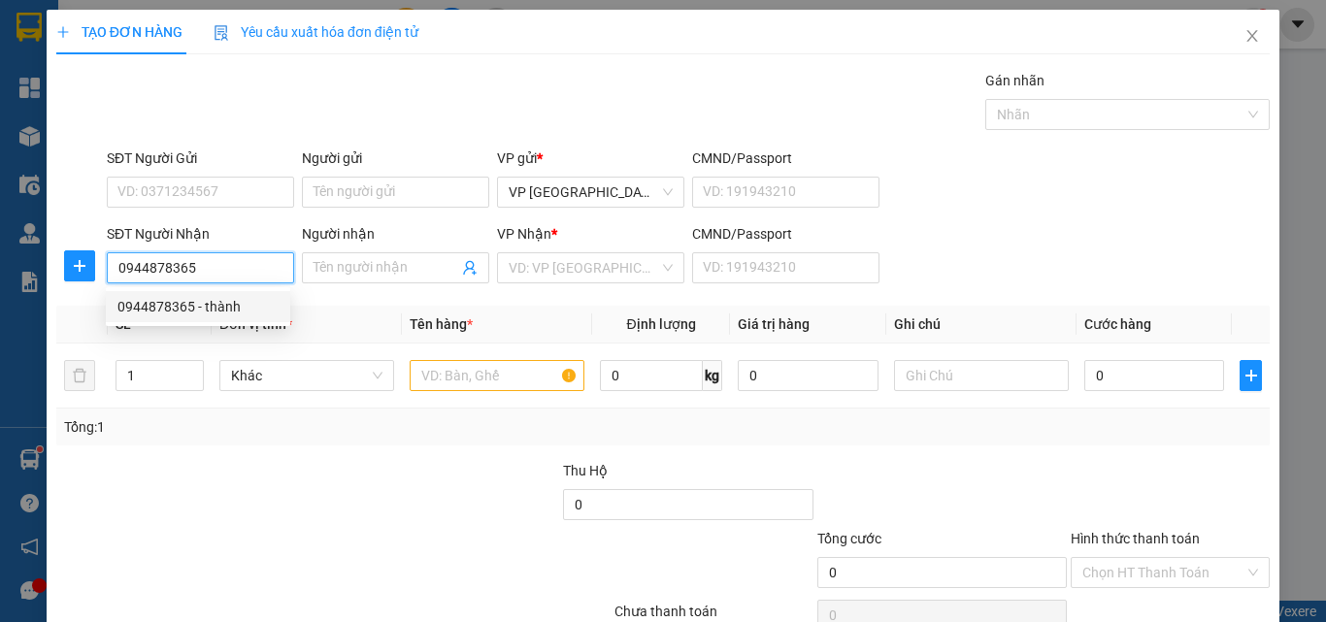
click at [258, 303] on div "0944878365 - thành" at bounding box center [197, 306] width 161 height 21
type input "thành"
type input "30.000"
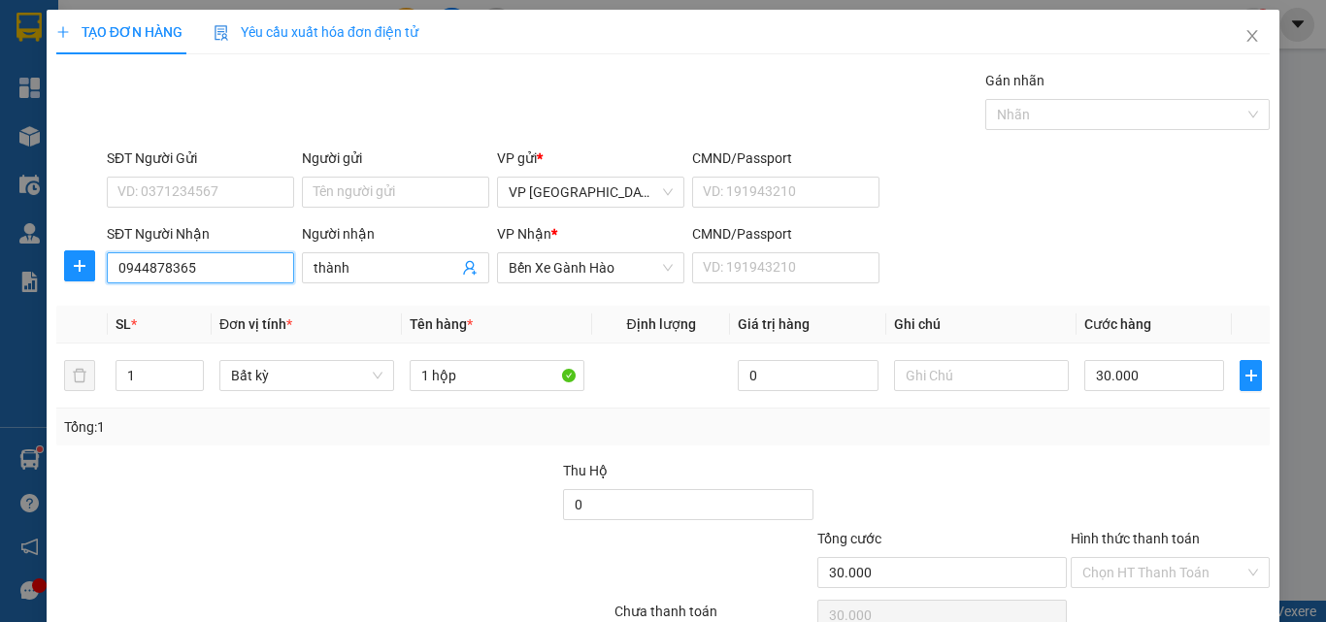
type input "0944878365"
click at [1207, 563] on div "Transit Pickup Surcharge Ids Transit Deliver Surcharge Ids Transit Deliver Surc…" at bounding box center [662, 375] width 1213 height 611
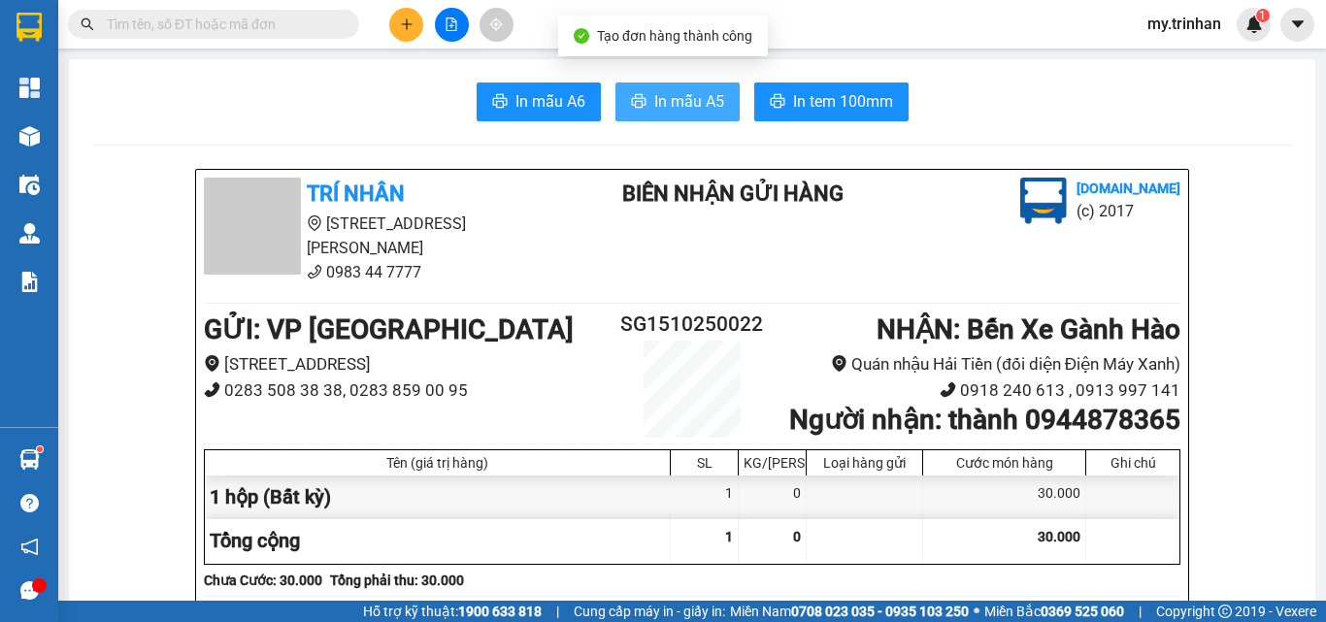
click at [678, 89] on span "In mẫu A5" at bounding box center [689, 101] width 70 height 24
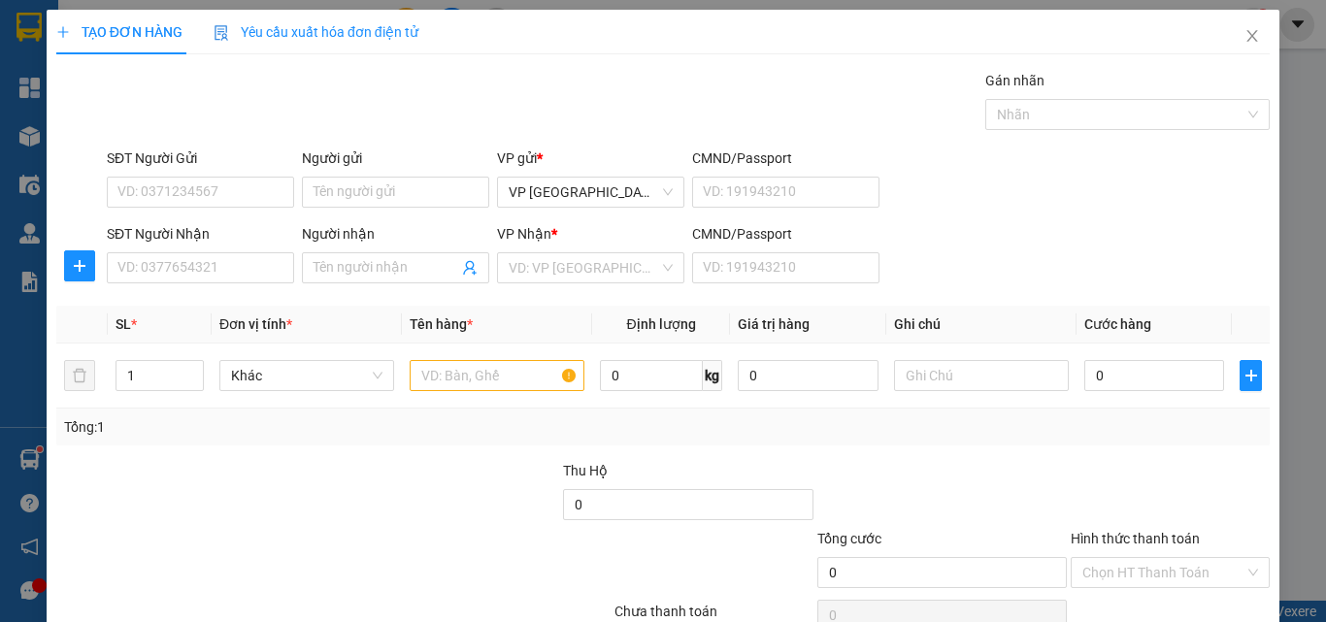
click at [1069, 248] on div "SĐT Người Nhận VD: 0377654321 Người nhận Tên người nhận VP Nhận * VD: VP Sài Gò…" at bounding box center [688, 257] width 1171 height 68
click at [327, 270] on input "Người nhận" at bounding box center [386, 267] width 145 height 21
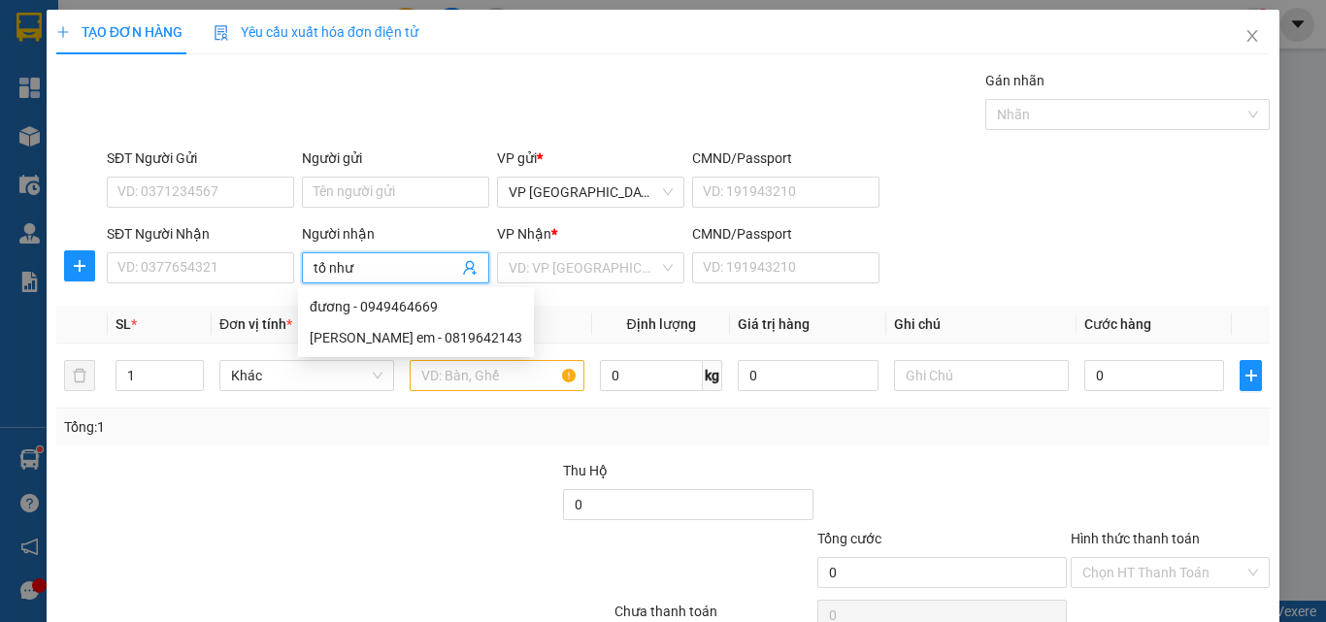
type input "tố như"
click at [556, 283] on div "VP Nhận * VD: VP [GEOGRAPHIC_DATA]" at bounding box center [590, 257] width 187 height 68
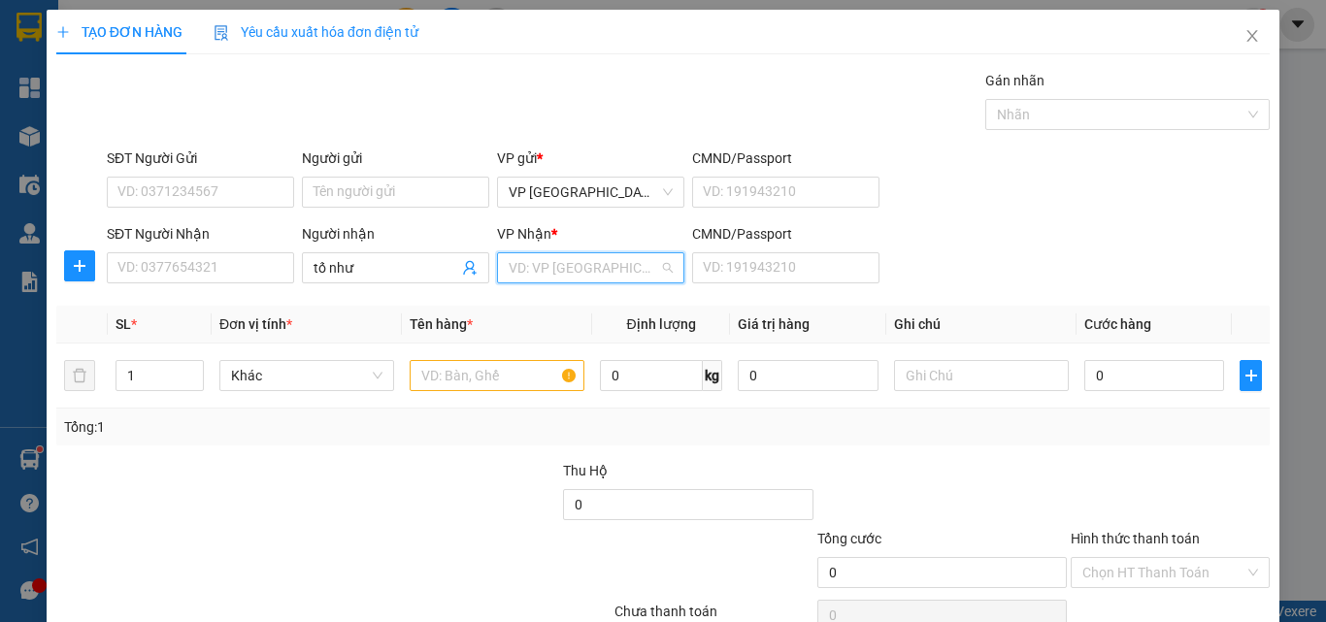
drag, startPoint x: 555, startPoint y: 271, endPoint x: 552, endPoint y: 286, distance: 15.8
click at [556, 277] on input "search" at bounding box center [584, 267] width 150 height 29
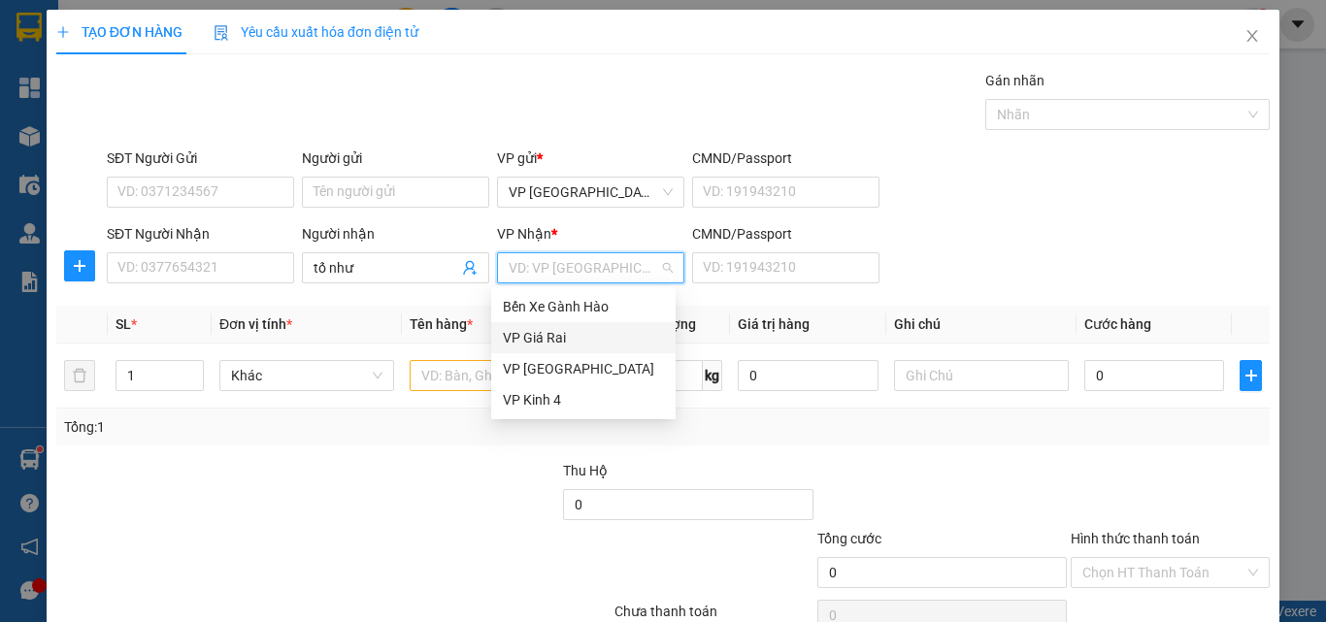
click at [547, 339] on div "VP Giá Rai" at bounding box center [583, 337] width 161 height 21
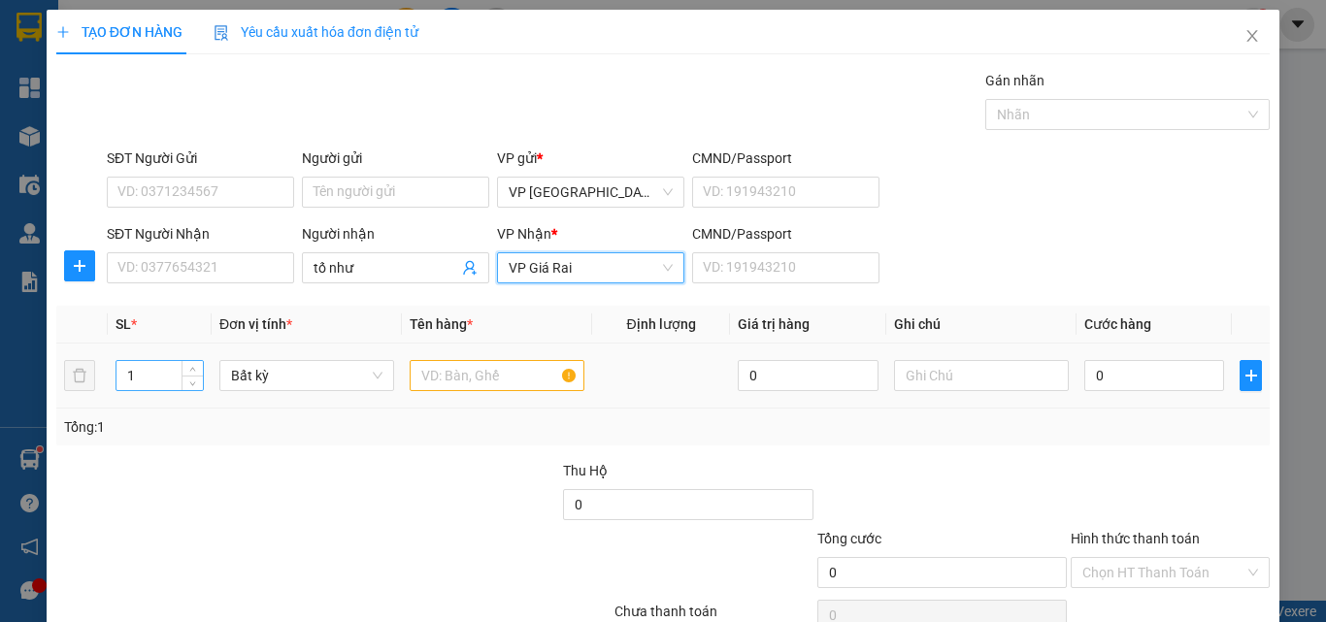
click at [157, 380] on input "1" at bounding box center [159, 375] width 86 height 29
click at [191, 375] on span "Decrease Value" at bounding box center [192, 381] width 21 height 17
click at [193, 375] on span "Decrease Value" at bounding box center [192, 381] width 21 height 17
type input "2"
click at [195, 366] on span "up" at bounding box center [193, 371] width 12 height 12
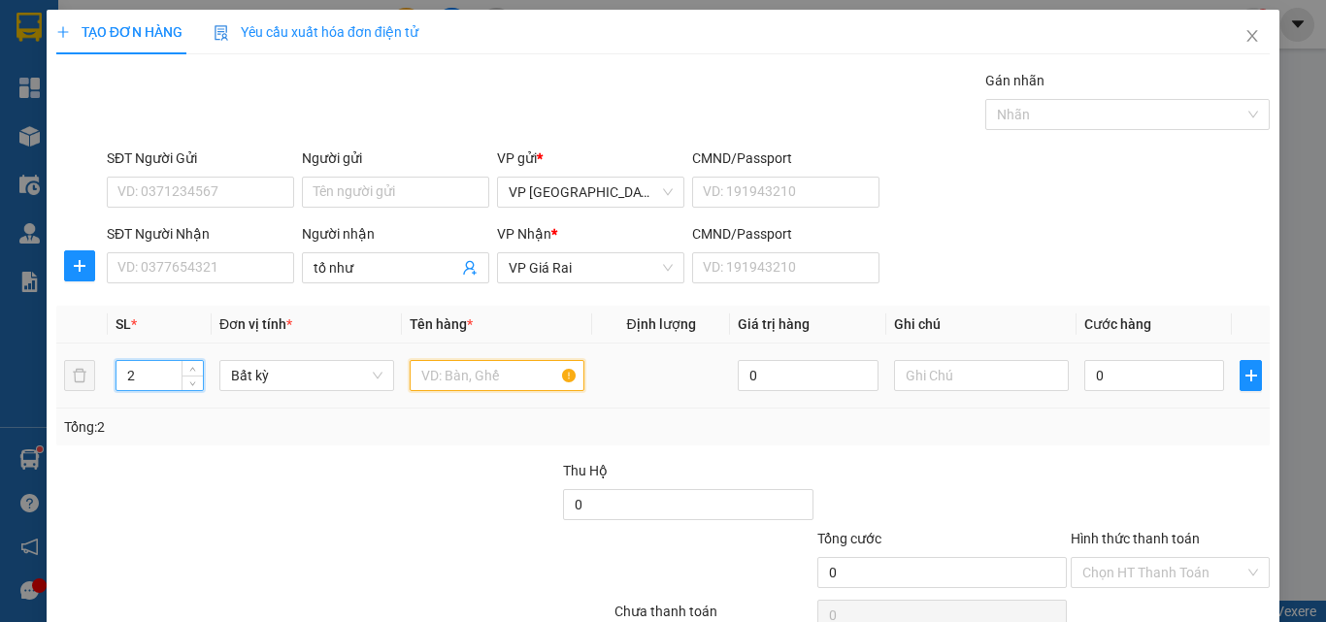
drag, startPoint x: 509, startPoint y: 364, endPoint x: 492, endPoint y: 372, distance: 18.2
click at [506, 364] on input "text" at bounding box center [497, 375] width 175 height 31
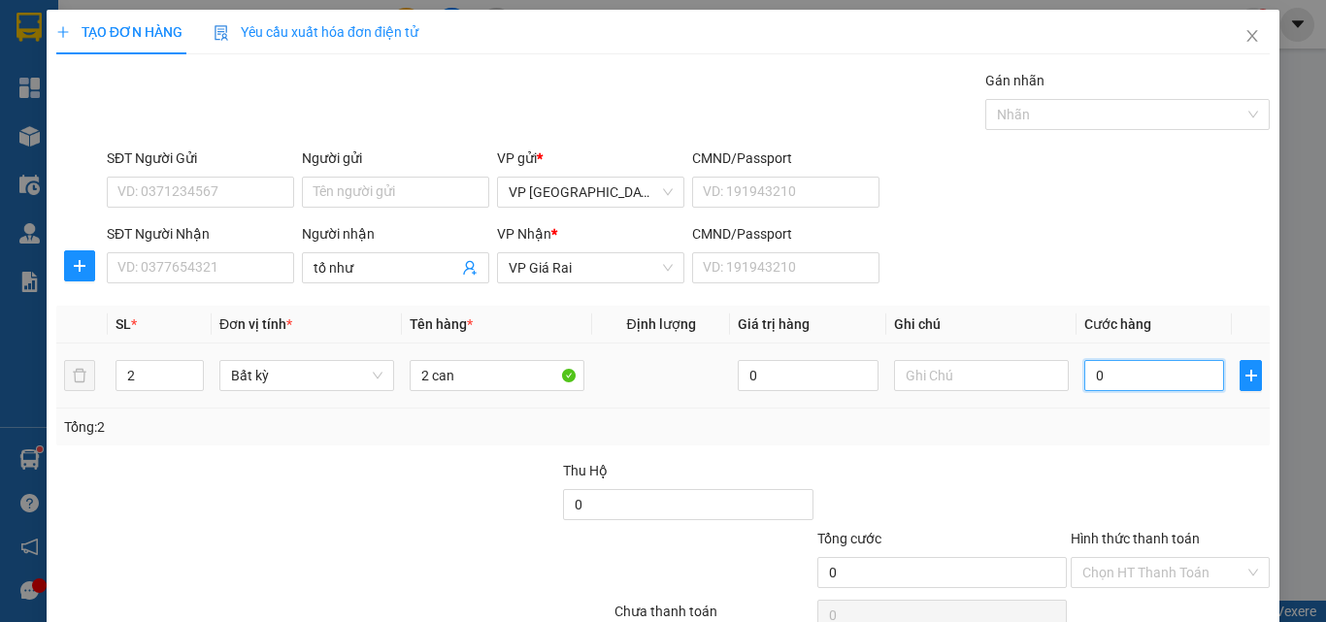
click at [1129, 375] on input "0" at bounding box center [1154, 375] width 140 height 31
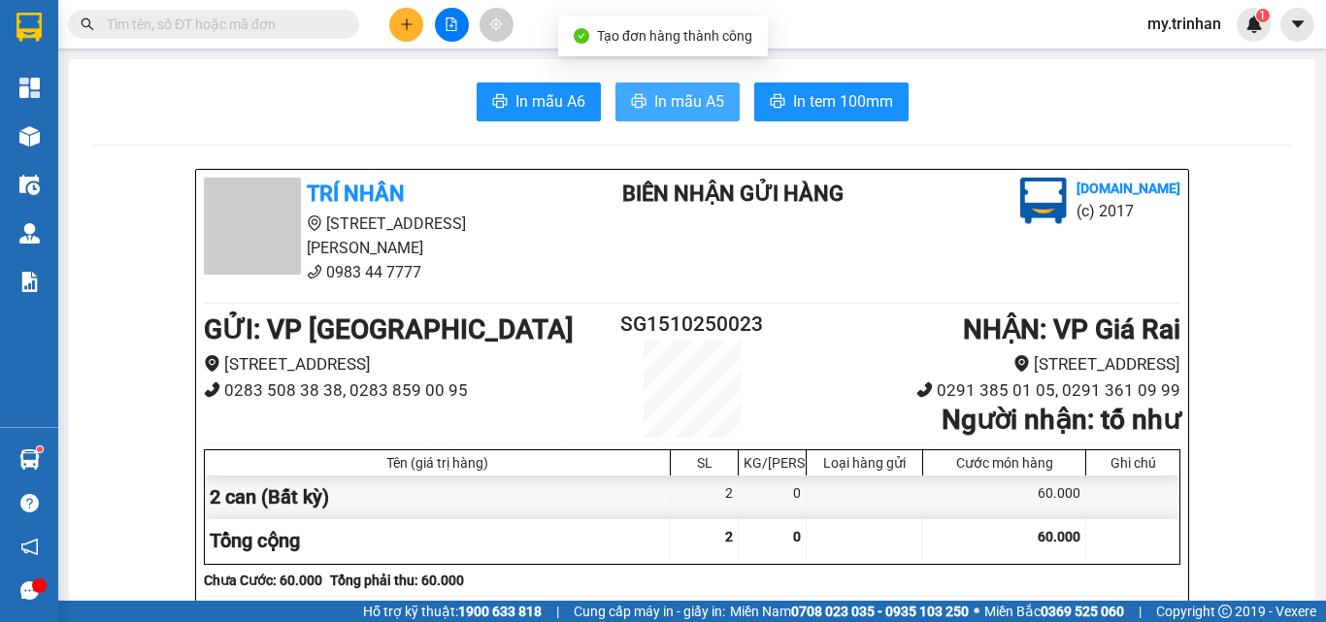
click at [704, 108] on span "In mẫu A5" at bounding box center [689, 101] width 70 height 24
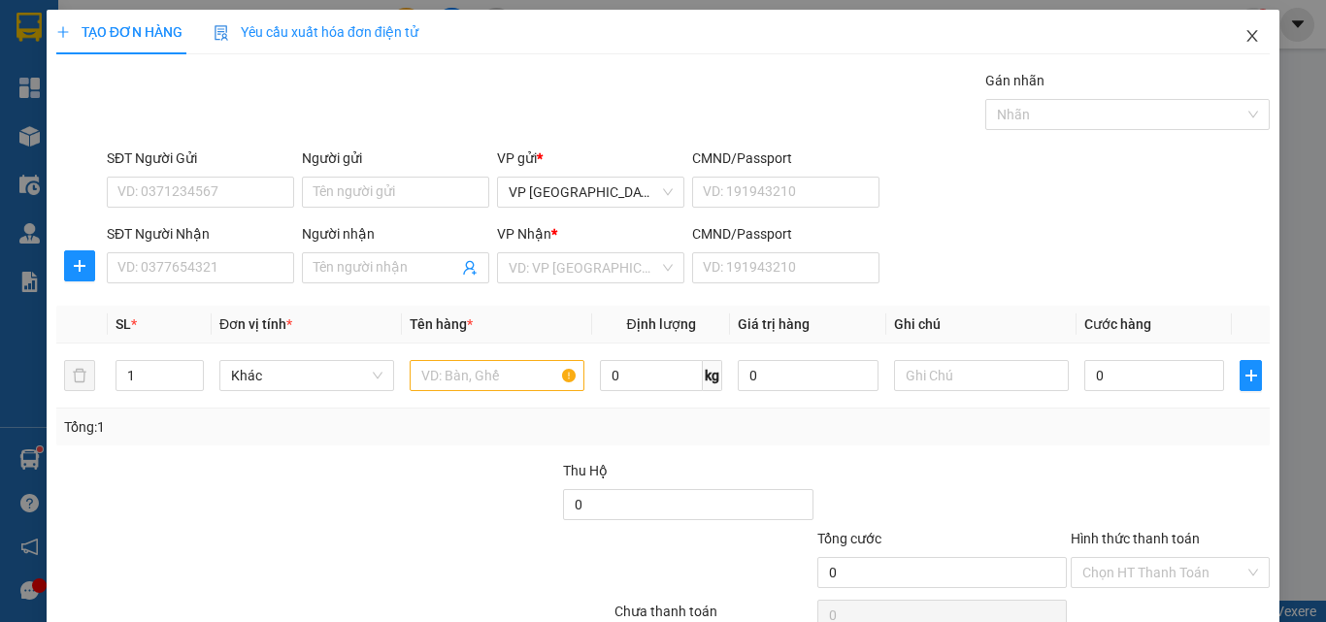
click at [1247, 41] on icon "close" at bounding box center [1252, 36] width 11 height 12
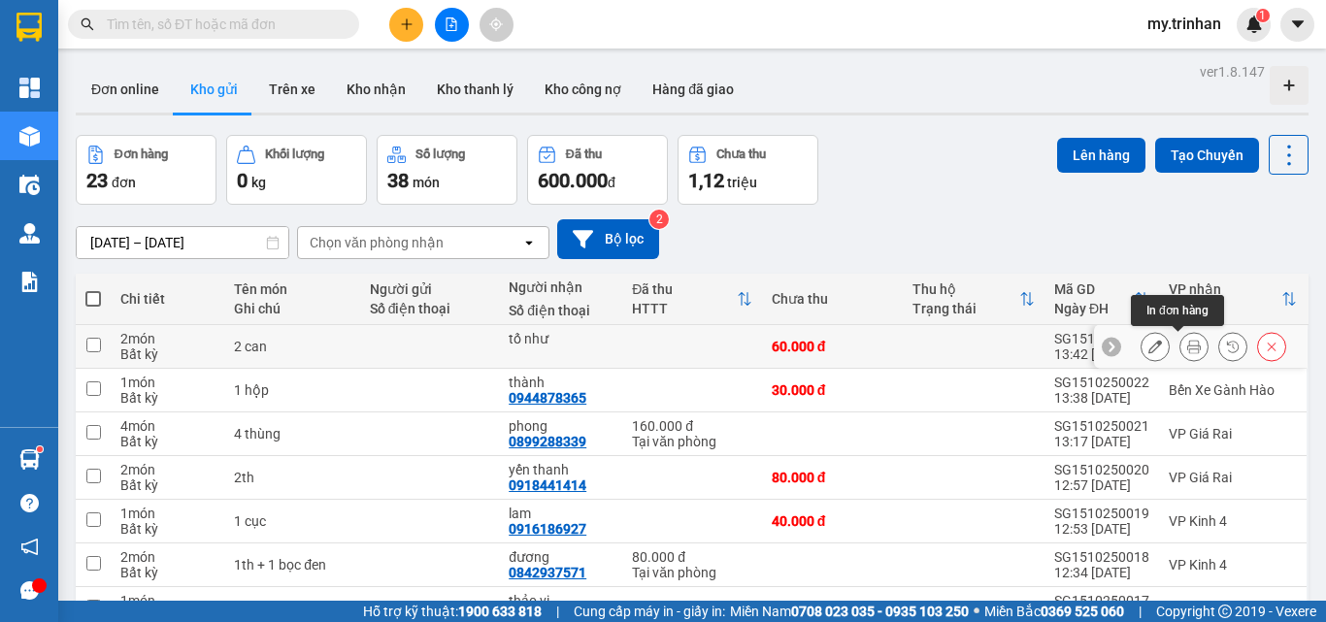
click at [1187, 347] on icon at bounding box center [1194, 347] width 14 height 14
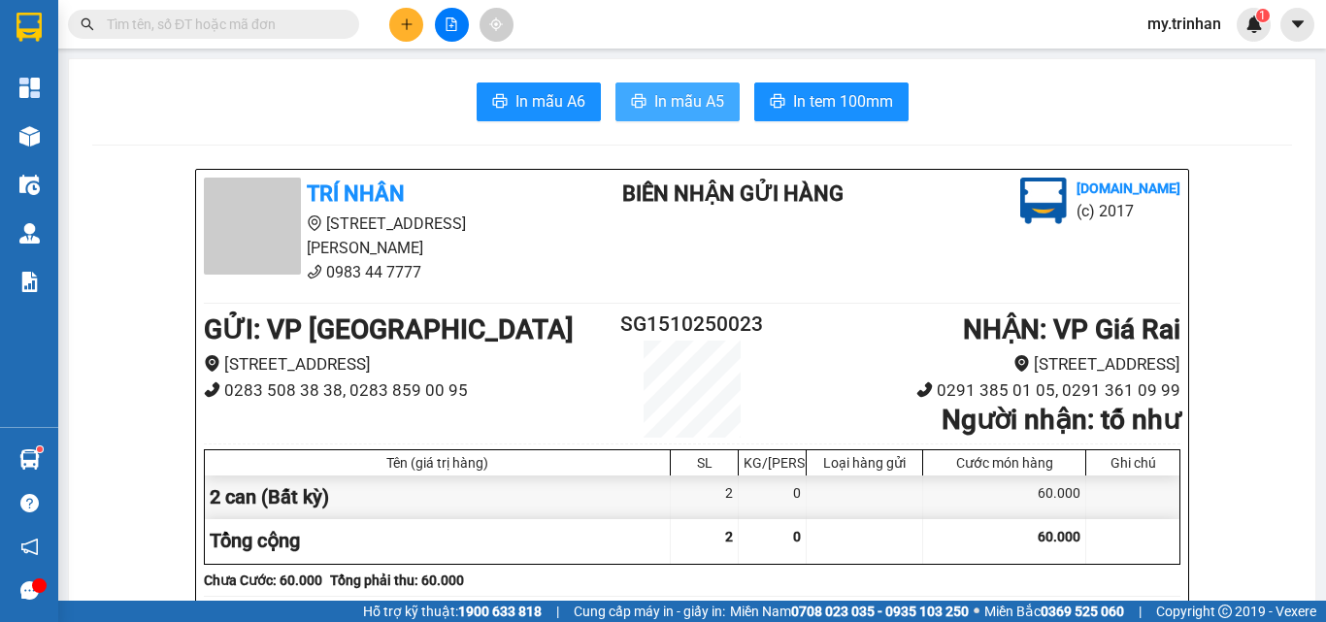
click at [709, 109] on span "In mẫu A5" at bounding box center [689, 101] width 70 height 24
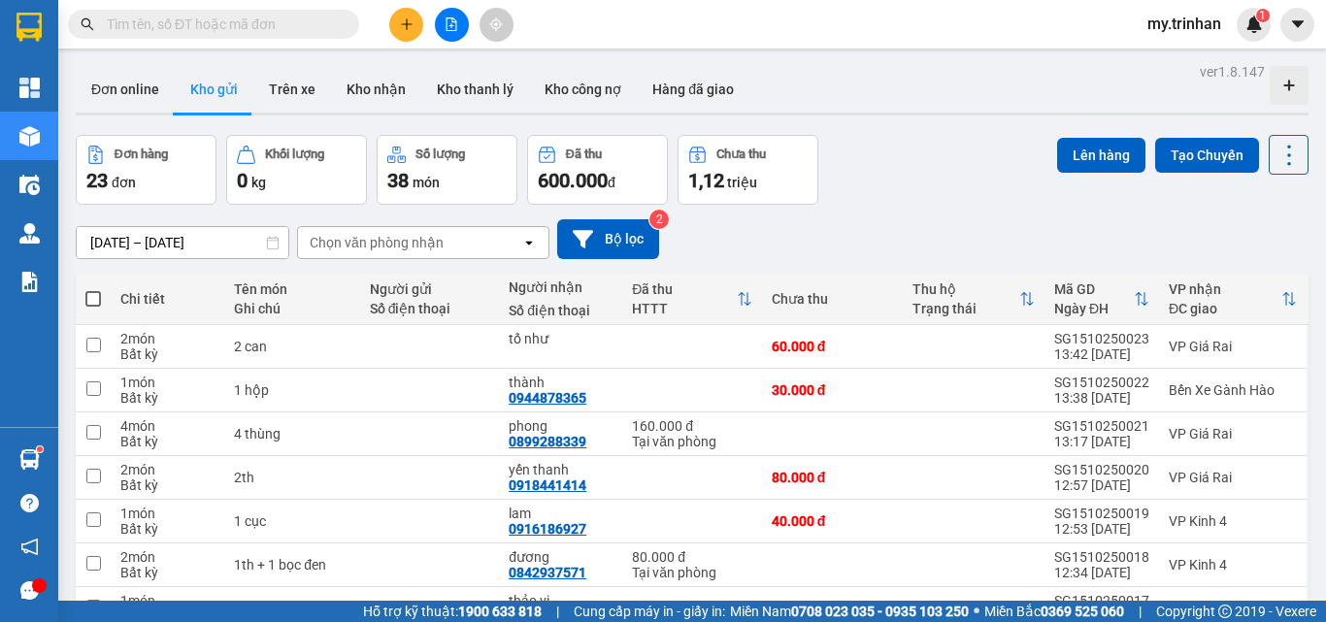
click at [835, 245] on div "[DATE] – [DATE] Press the down arrow key to interact with the calendar and sele…" at bounding box center [692, 239] width 1233 height 40
click at [409, 26] on icon "plus" at bounding box center [407, 24] width 14 height 14
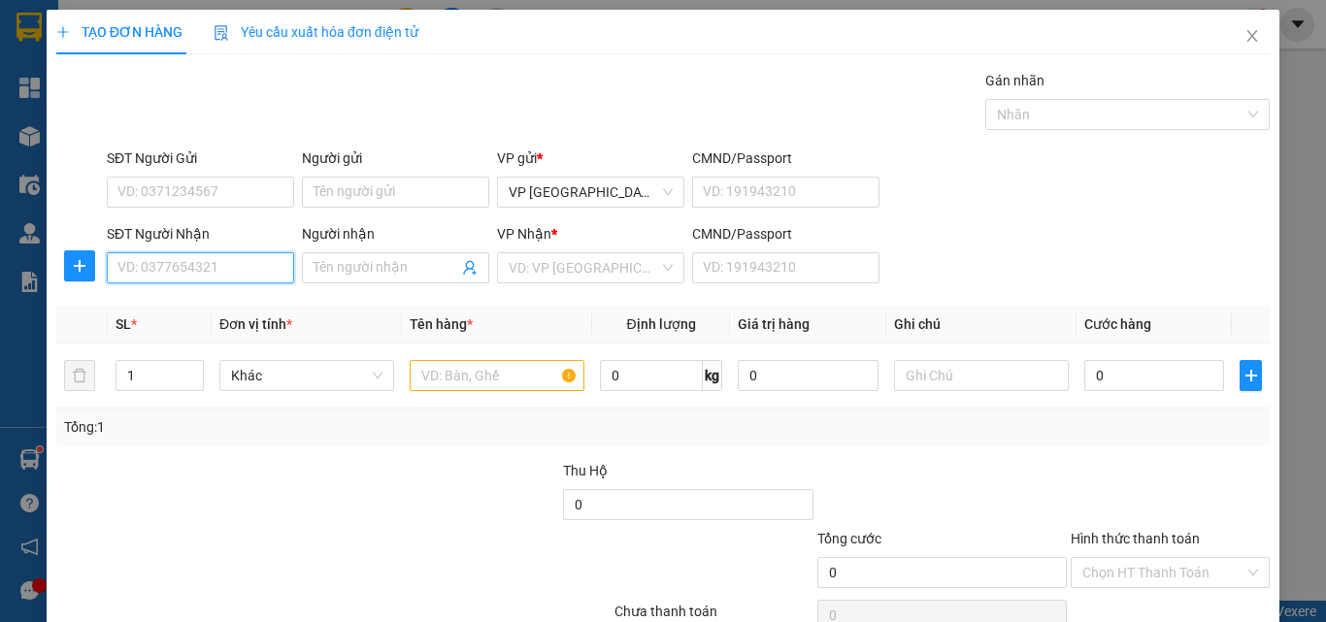
click at [262, 269] on input "SĐT Người Nhận" at bounding box center [200, 267] width 187 height 31
click at [262, 271] on input "SĐT Người Nhận" at bounding box center [200, 267] width 187 height 31
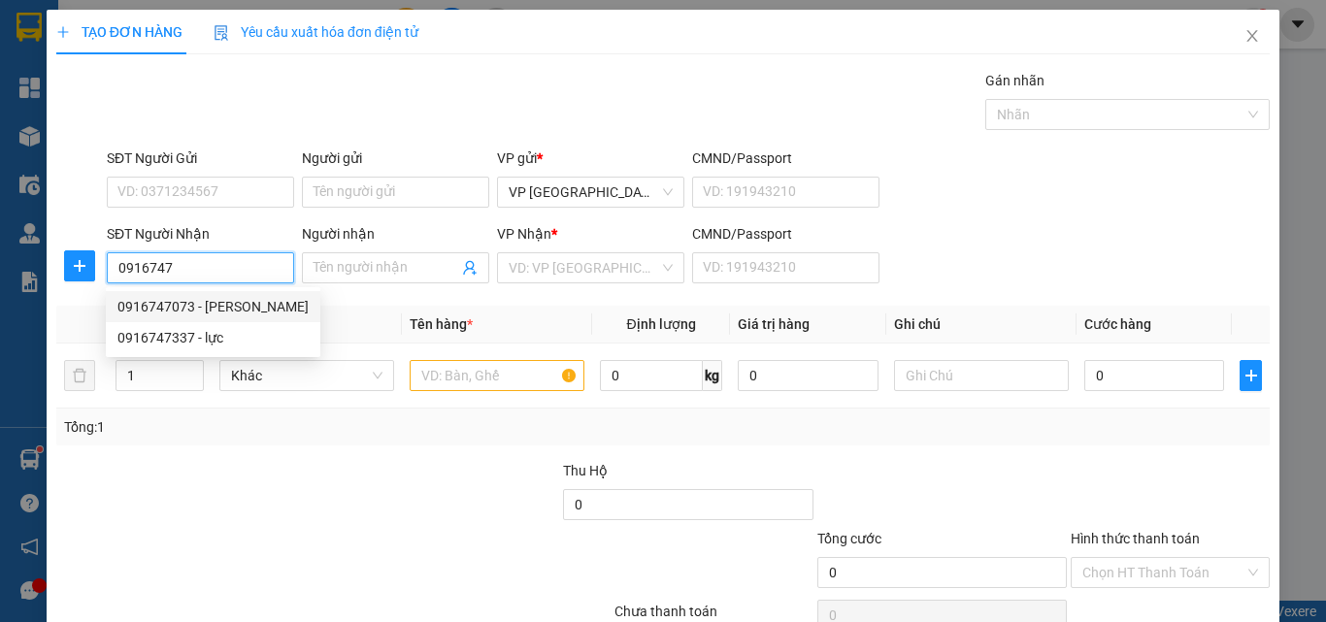
click at [245, 305] on div "0916747073 - [PERSON_NAME]" at bounding box center [212, 306] width 191 height 21
type input "0916747073"
type input "ngọc"
type input "40.000"
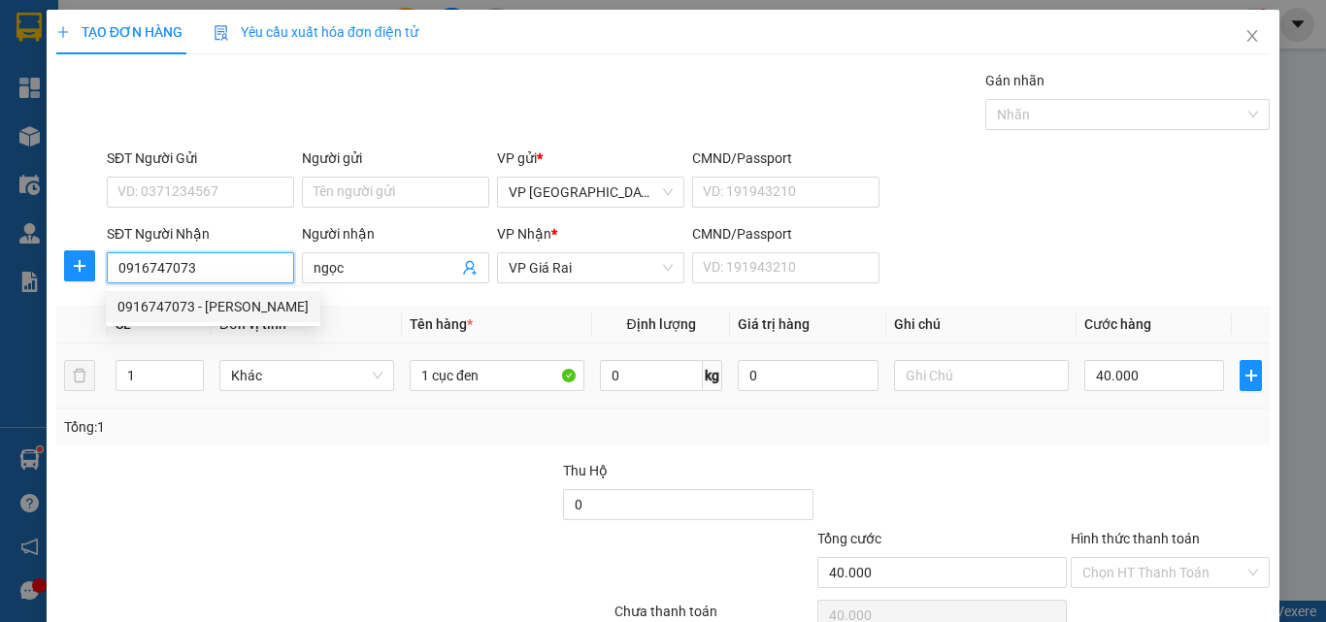
type input "0916747073"
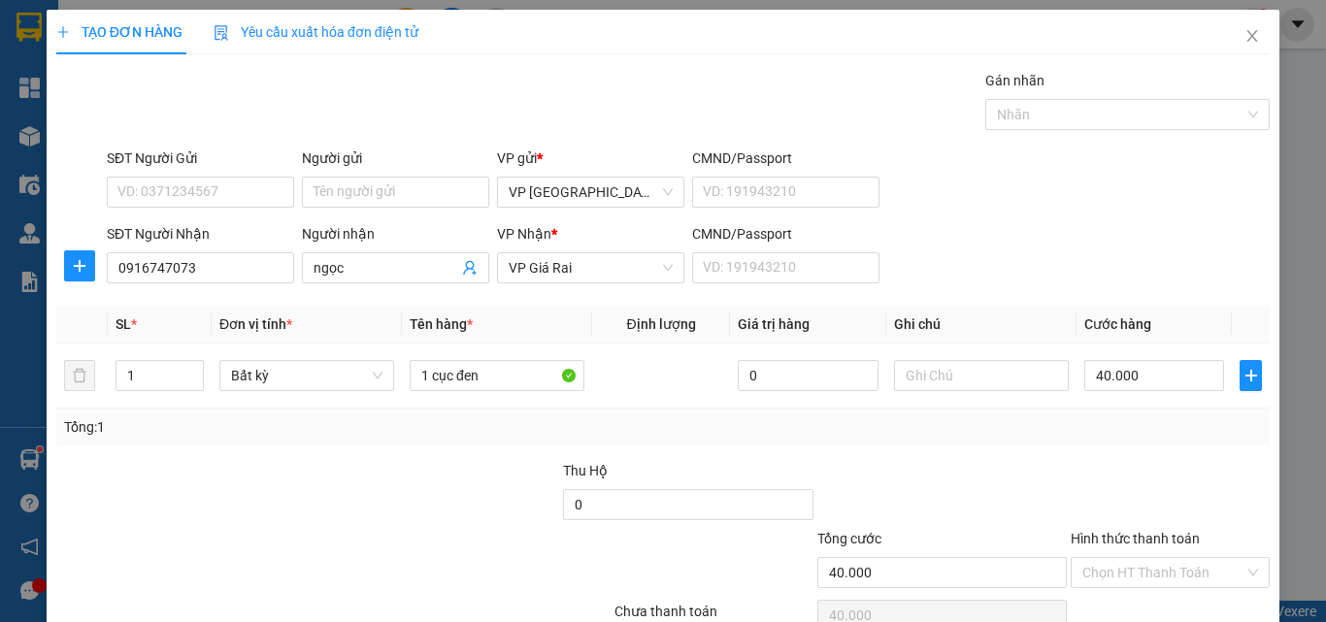
drag, startPoint x: 1174, startPoint y: 566, endPoint x: 1142, endPoint y: 546, distance: 37.2
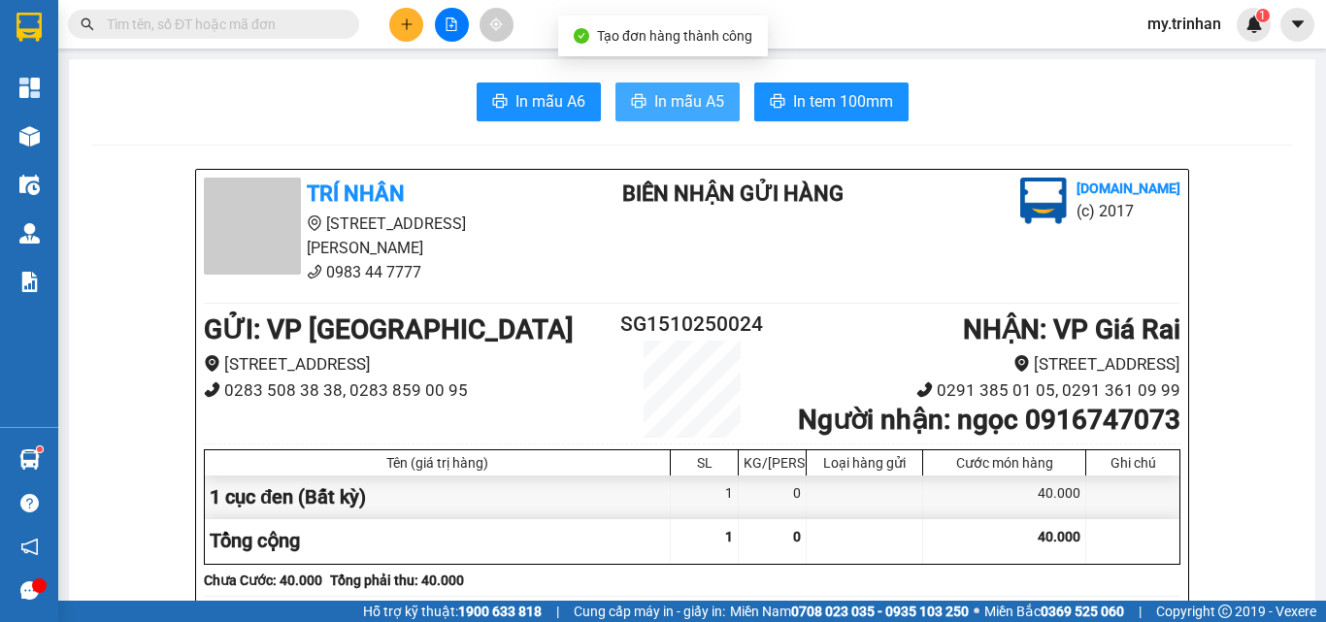
click at [662, 108] on span "In mẫu A5" at bounding box center [689, 101] width 70 height 24
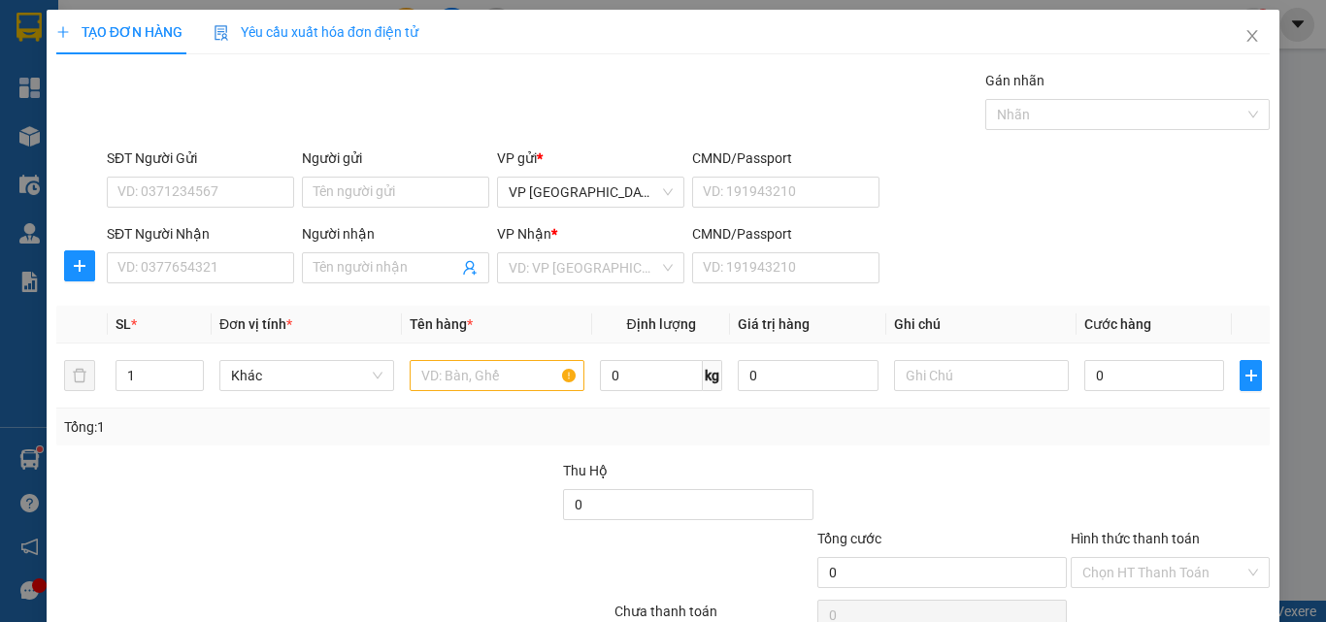
click at [1074, 238] on div "SĐT Người Nhận VD: 0377654321 Người nhận Tên người nhận VP Nhận * VD: VP Sài Gò…" at bounding box center [688, 257] width 1171 height 68
click at [263, 261] on input "SĐT Người Nhận" at bounding box center [200, 267] width 187 height 31
click at [270, 265] on input "SĐT Người Nhận" at bounding box center [200, 267] width 187 height 31
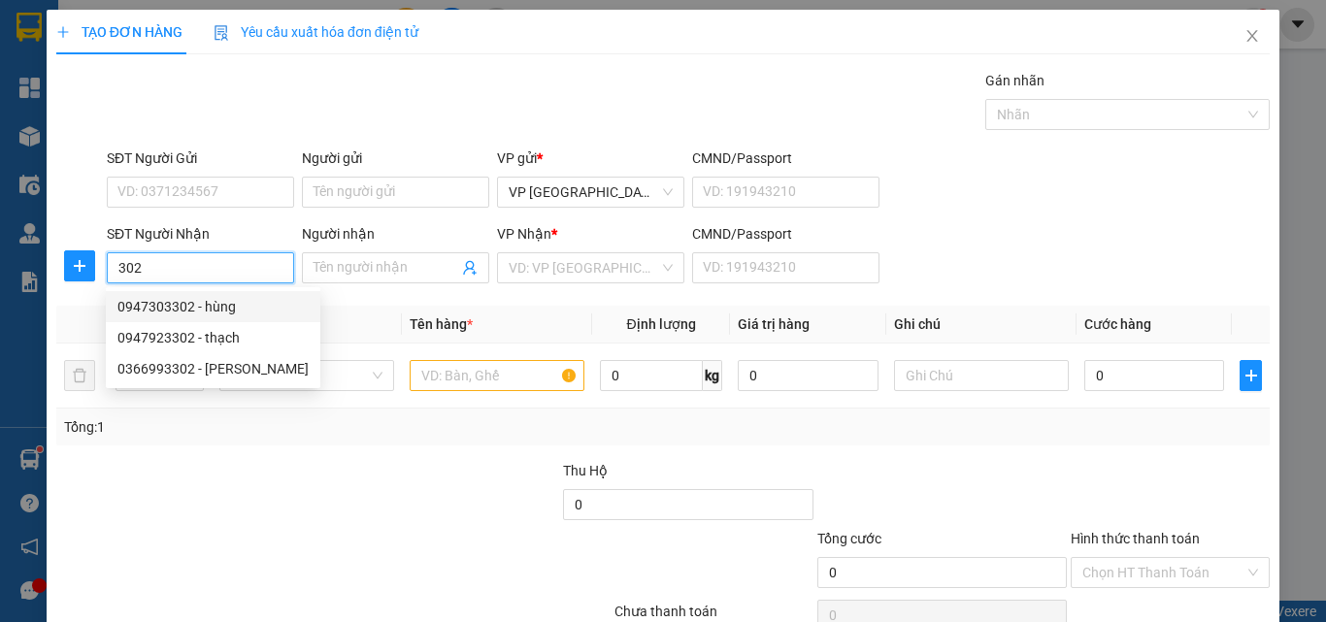
click at [230, 301] on div "0947303302 - hùng" at bounding box center [212, 306] width 191 height 21
type input "0947303302"
type input "hùng"
type input "120.000"
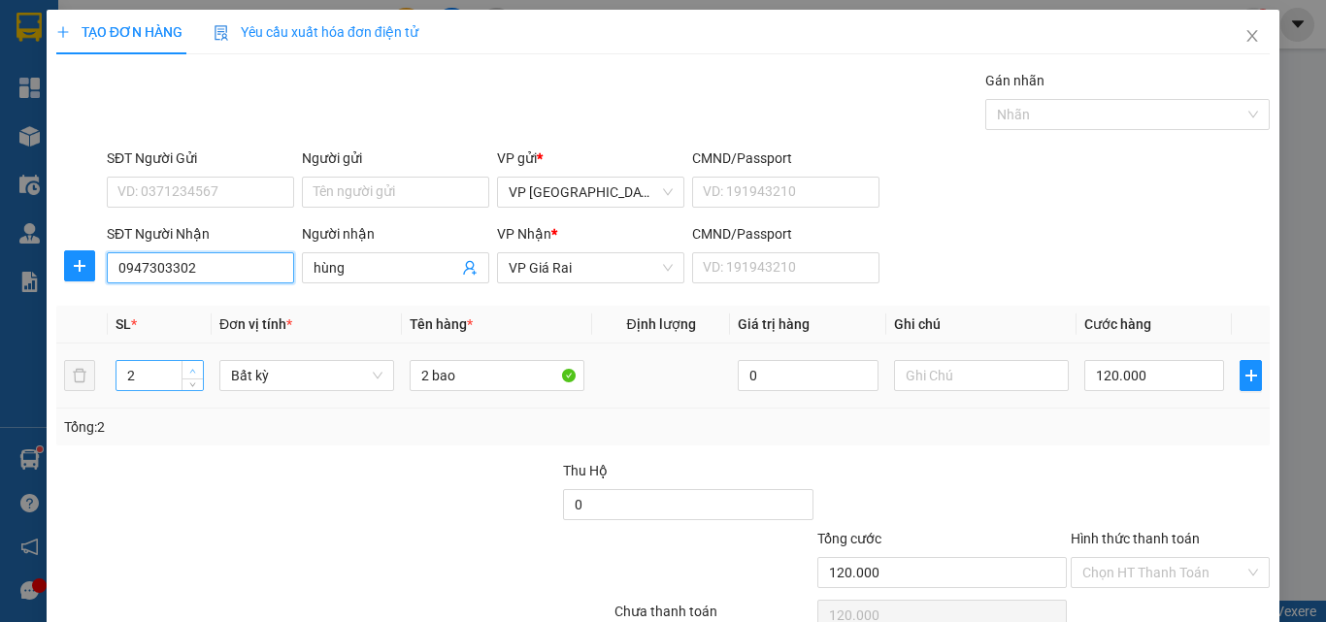
type input "0947303302"
click at [190, 365] on span "up" at bounding box center [193, 371] width 12 height 12
type input "4"
click at [190, 365] on span "up" at bounding box center [193, 371] width 12 height 12
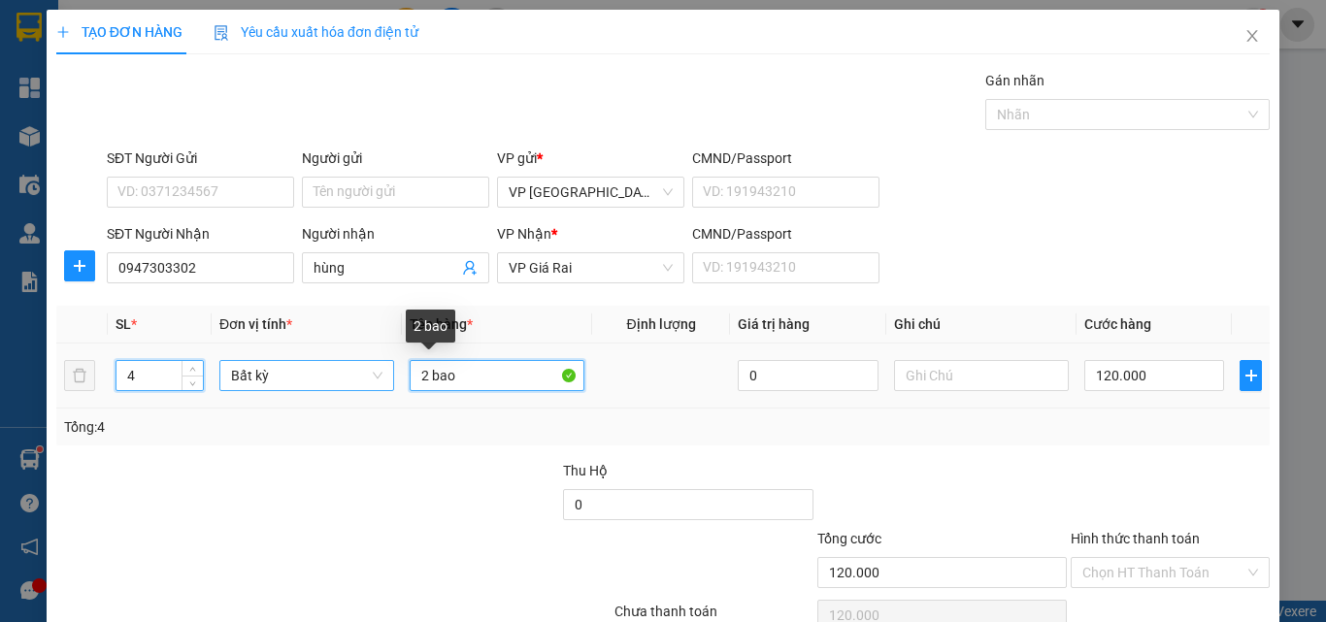
drag, startPoint x: 419, startPoint y: 377, endPoint x: 352, endPoint y: 381, distance: 67.2
click at [390, 379] on tr "4 Bất kỳ 2 bao 0 120.000" at bounding box center [662, 376] width 1213 height 65
type input "0"
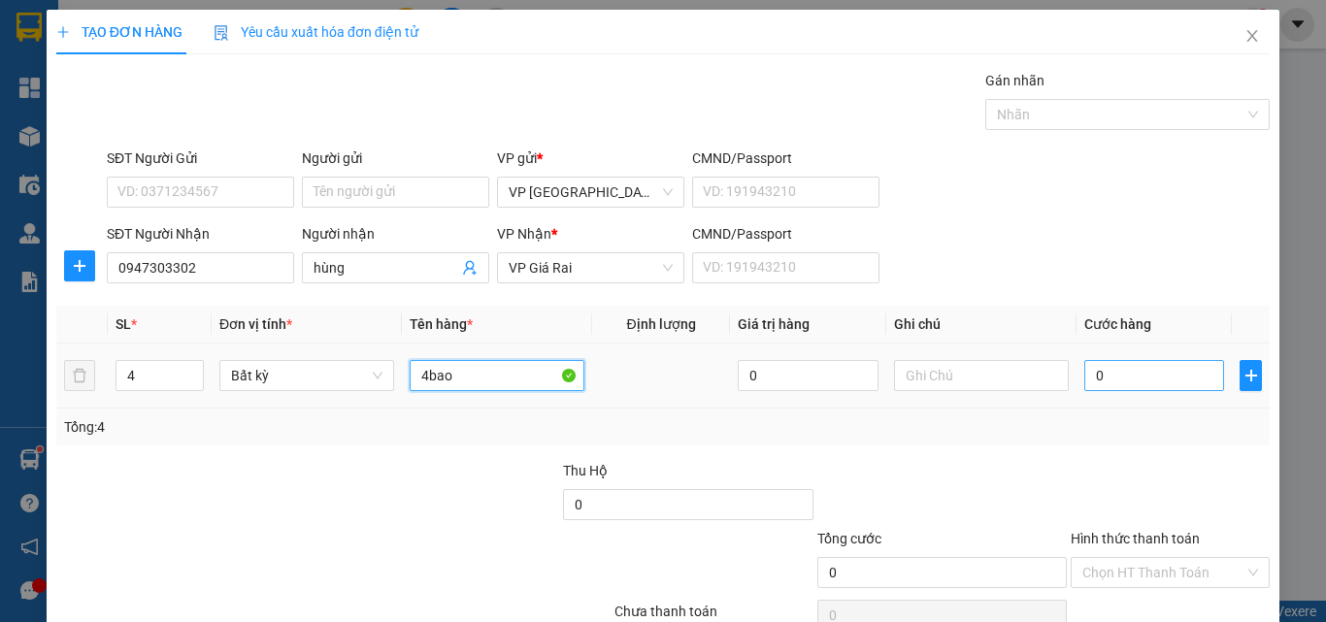
type input "4bao"
click at [1130, 369] on input "0" at bounding box center [1154, 375] width 140 height 31
type input "2"
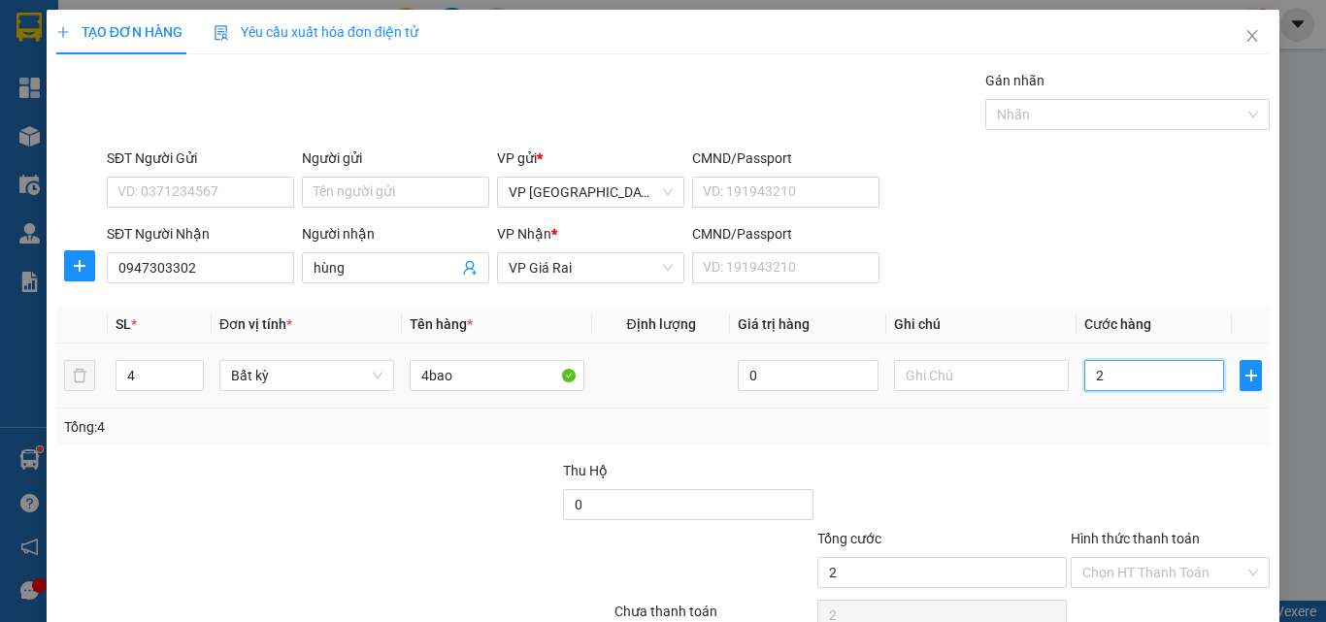
type input "24"
type input "240"
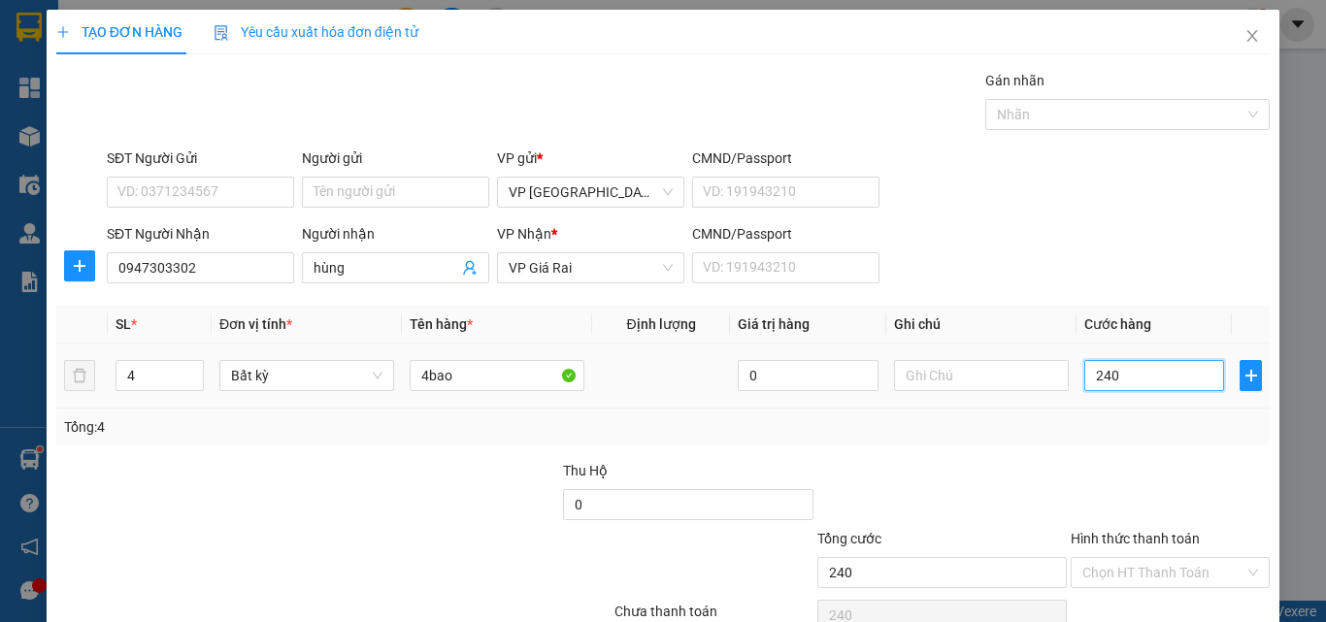
type input "240"
type input "240.000"
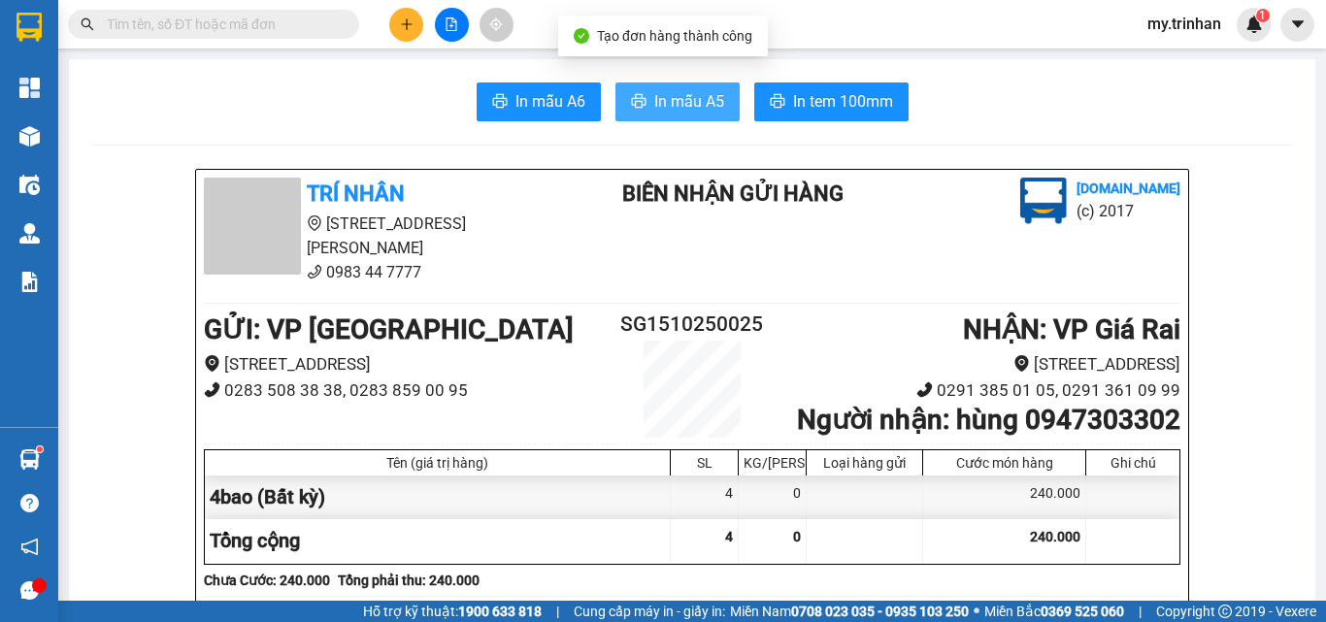
click at [684, 96] on span "In mẫu A5" at bounding box center [689, 101] width 70 height 24
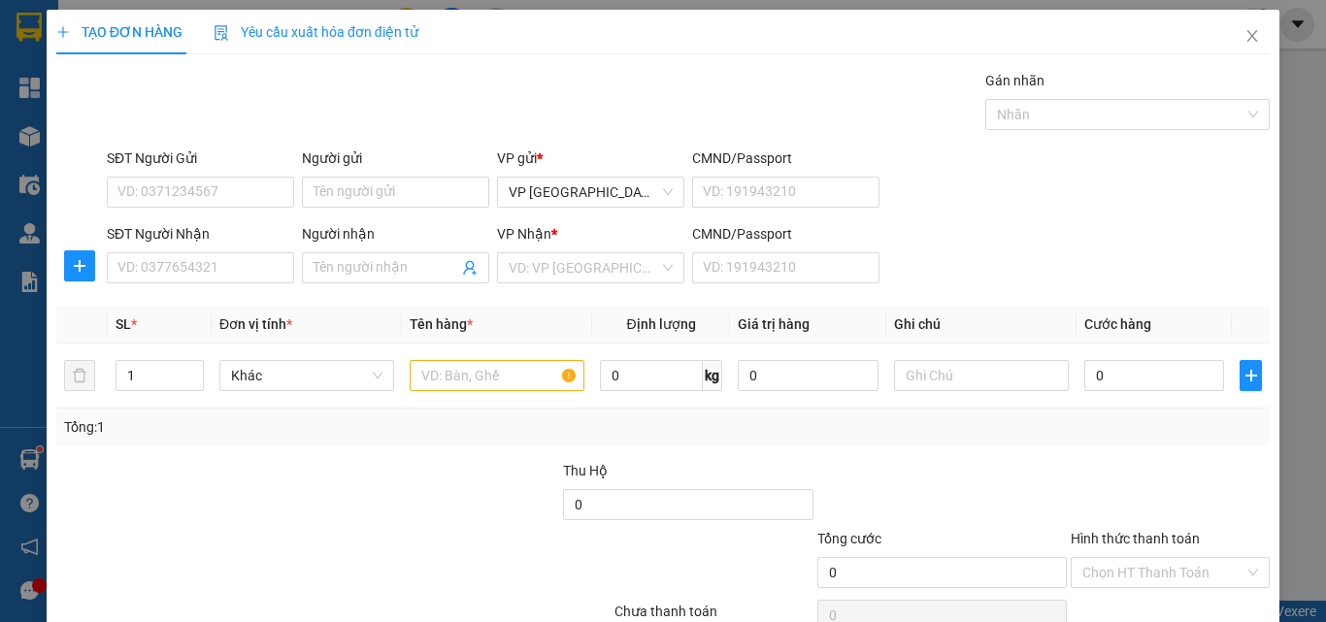
click at [1056, 267] on div "SĐT Người Nhận VD: 0377654321 Người nhận Tên người nhận VP Nhận * VD: VP Sài Gò…" at bounding box center [688, 257] width 1171 height 68
click at [1060, 267] on div "SĐT Người Nhận VD: 0377654321 Người nhận Tên người nhận VP Nhận * VD: VP Sài Gò…" at bounding box center [688, 257] width 1171 height 68
click at [182, 268] on input "SĐT Người Nhận" at bounding box center [200, 267] width 187 height 31
type input "343"
click at [206, 270] on input "343" at bounding box center [200, 267] width 187 height 31
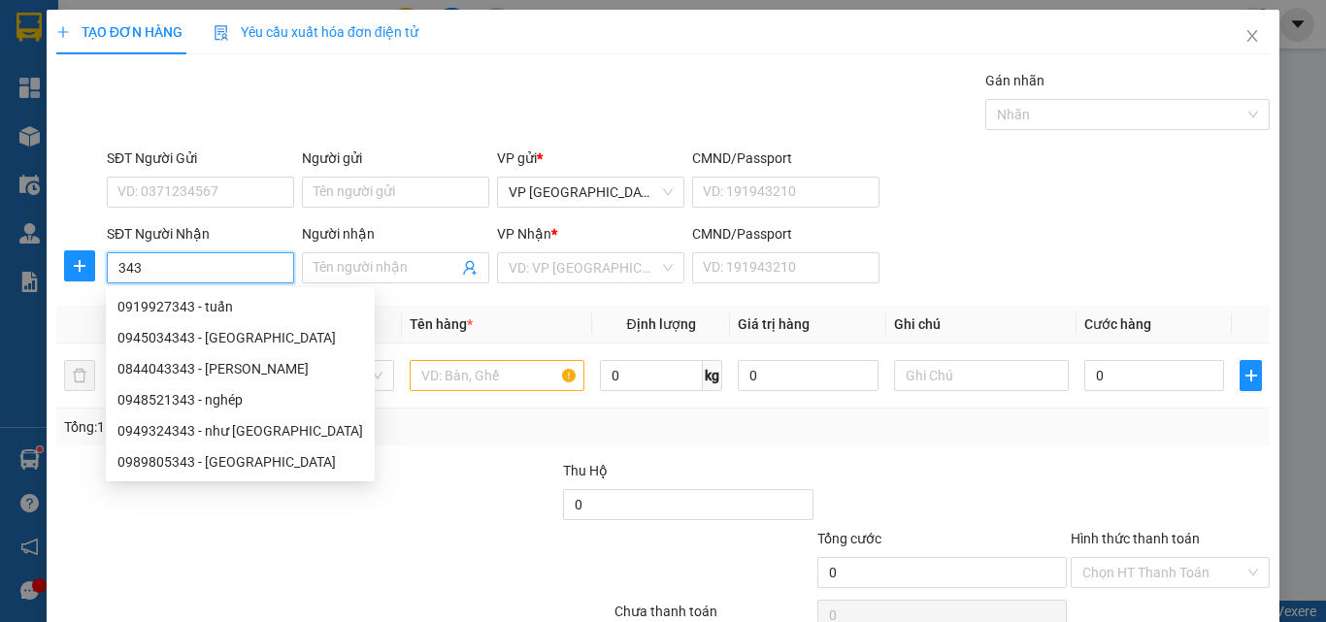
click at [242, 273] on input "343" at bounding box center [200, 267] width 187 height 31
click at [251, 369] on div "0844043343 - [PERSON_NAME]" at bounding box center [240, 368] width 246 height 21
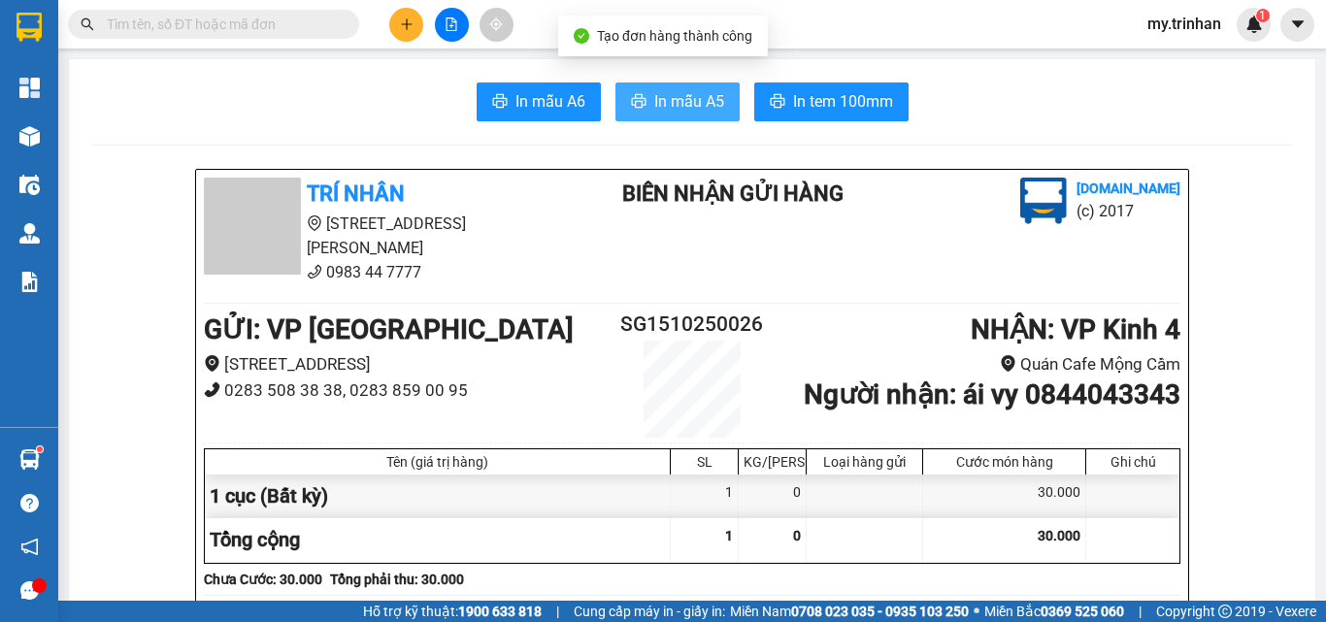
click at [654, 98] on span "In mẫu A5" at bounding box center [689, 101] width 70 height 24
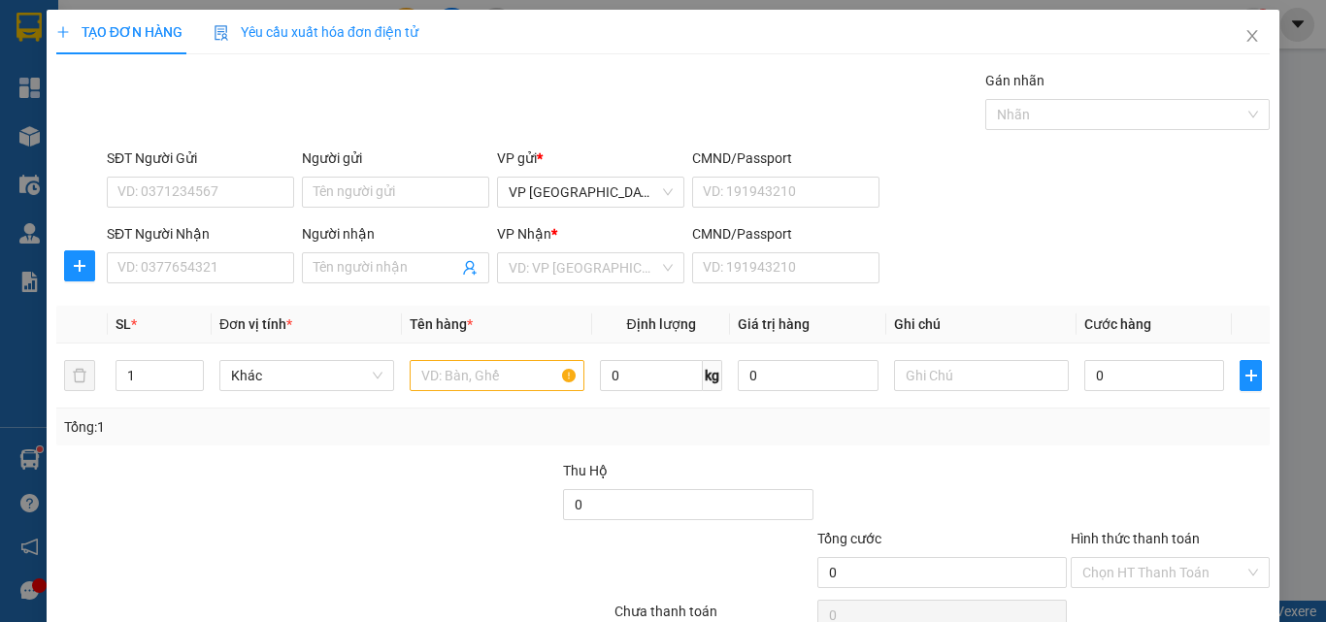
click at [951, 337] on th "Ghi chú" at bounding box center [981, 325] width 190 height 38
click at [234, 269] on input "SĐT Người Nhận" at bounding box center [200, 267] width 187 height 31
drag, startPoint x: 234, startPoint y: 269, endPoint x: 198, endPoint y: 309, distance: 53.6
click at [230, 281] on input "SĐT Người Nhận" at bounding box center [200, 267] width 187 height 31
click at [224, 274] on input "SĐT Người Nhận" at bounding box center [200, 267] width 187 height 31
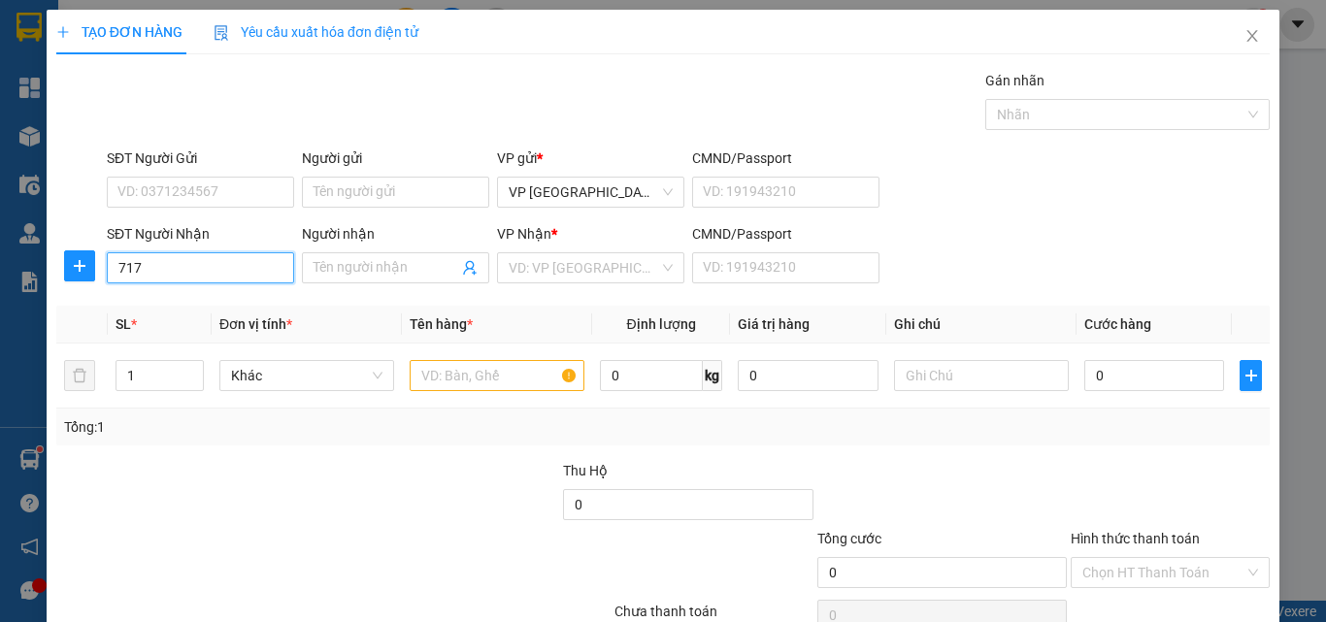
click at [248, 270] on input "717" at bounding box center [200, 267] width 187 height 31
click at [250, 309] on div "0948077717 - nhi hộ phòng" at bounding box center [200, 306] width 167 height 21
type input "0948077717"
type input "nhi hộ phòng"
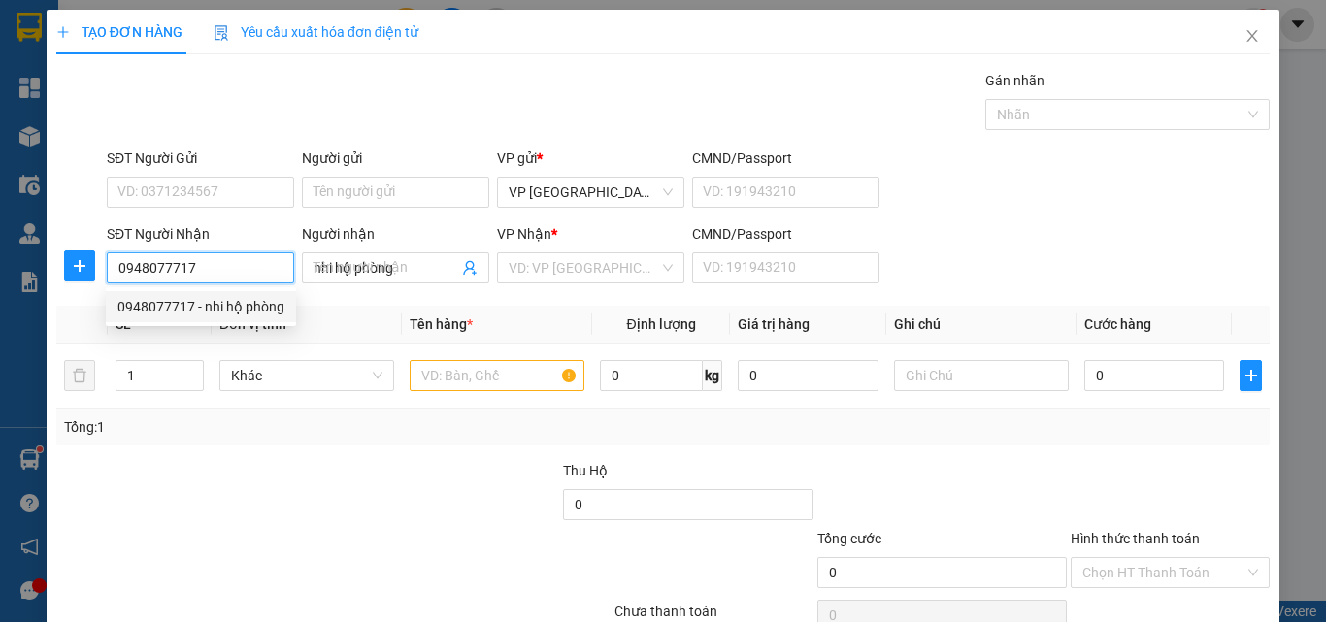
type input "100.000"
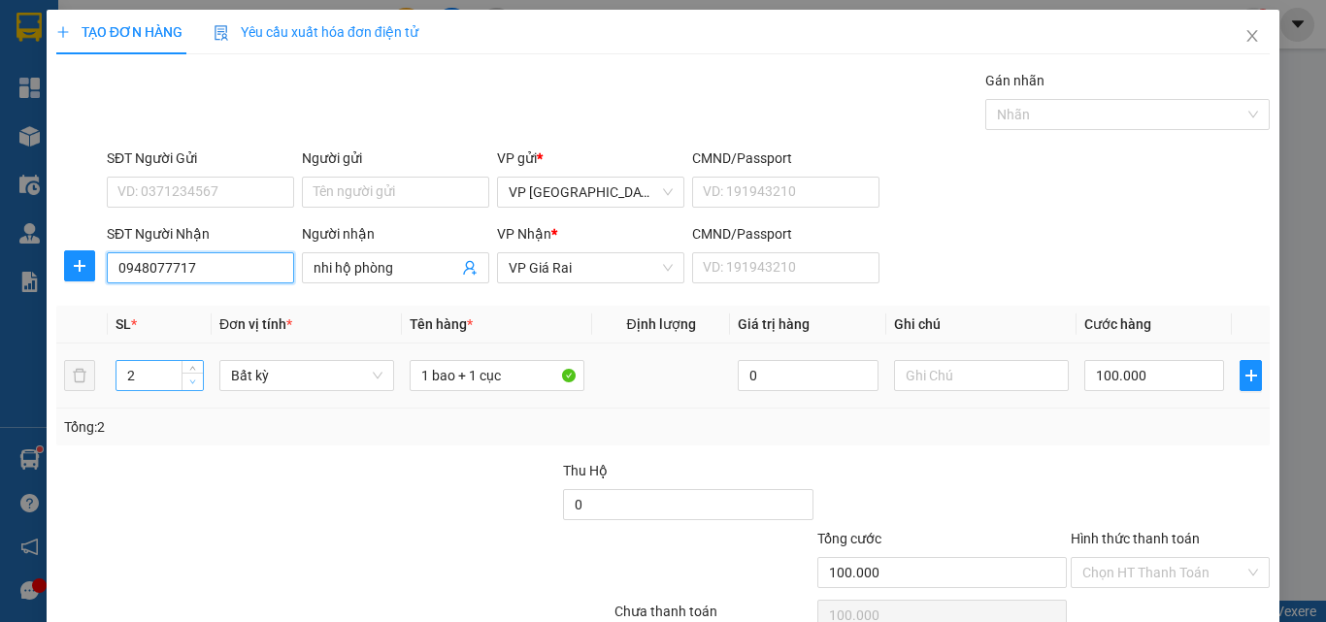
type input "0948077717"
click at [197, 380] on span "Decrease Value" at bounding box center [192, 381] width 21 height 17
type input "1"
click at [198, 382] on span "Decrease Value" at bounding box center [192, 383] width 21 height 15
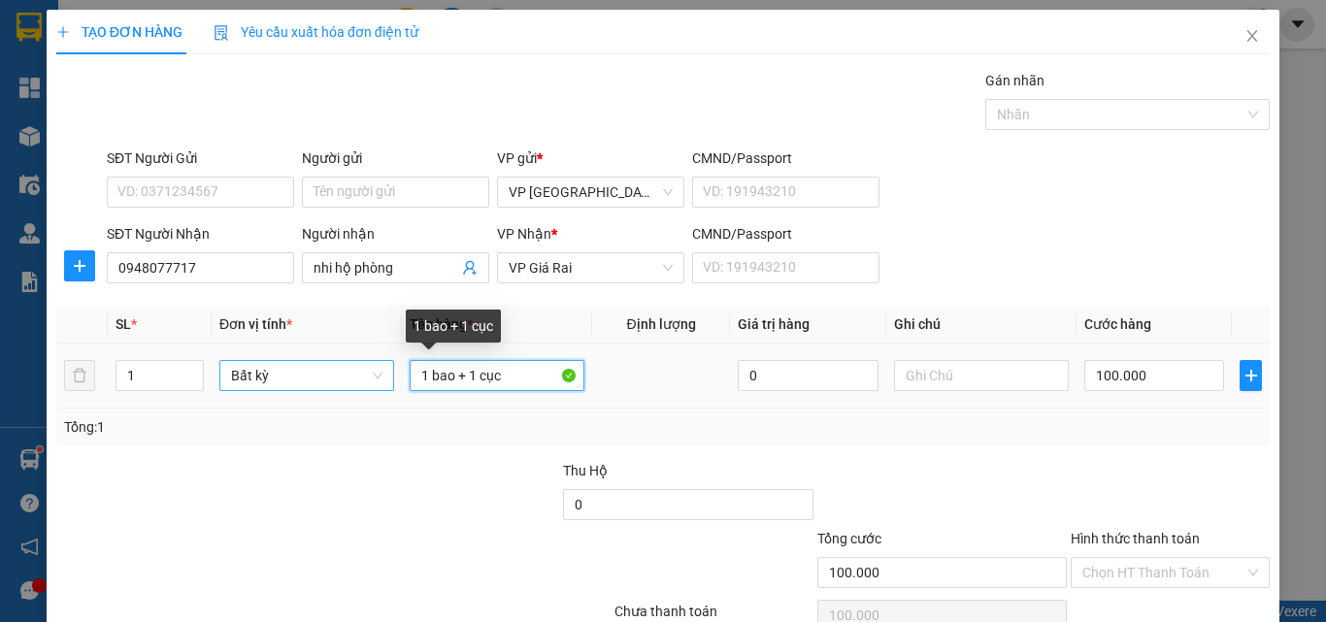
drag, startPoint x: 513, startPoint y: 375, endPoint x: 350, endPoint y: 387, distance: 162.6
click at [344, 396] on tr "1 Bất kỳ 1 bao + 1 cục 0 100.000" at bounding box center [662, 376] width 1213 height 65
type input "0"
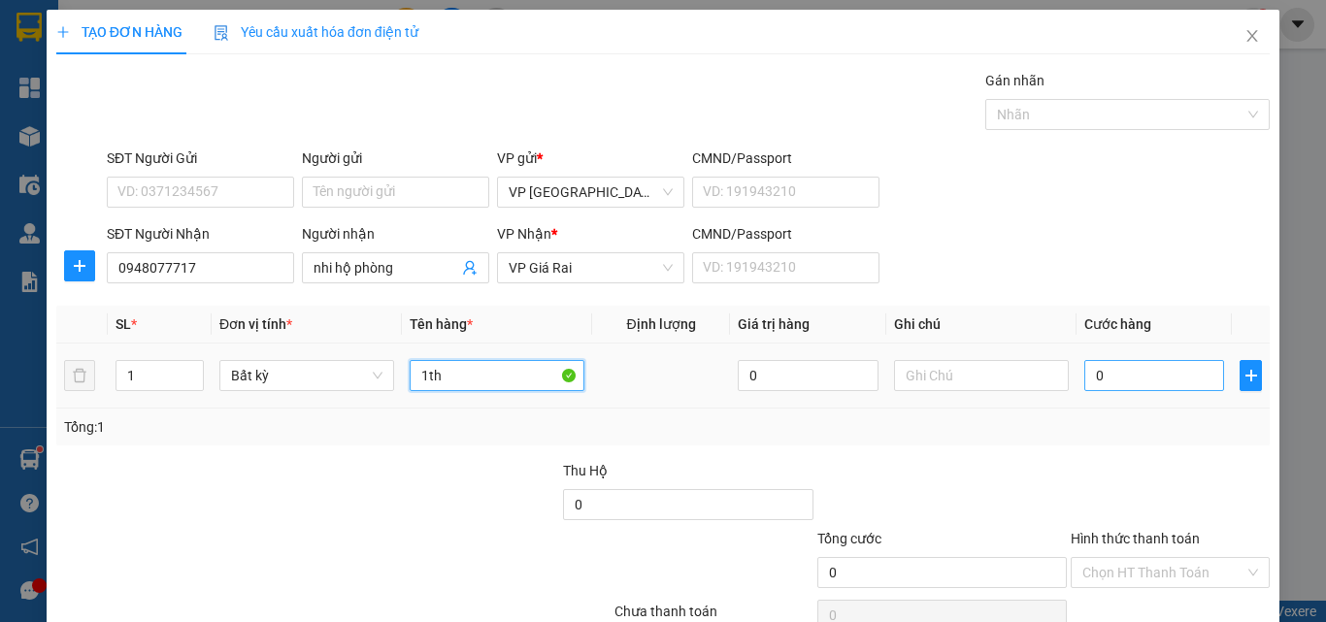
type input "1th"
click at [1139, 370] on input "0" at bounding box center [1154, 375] width 140 height 31
type input "6"
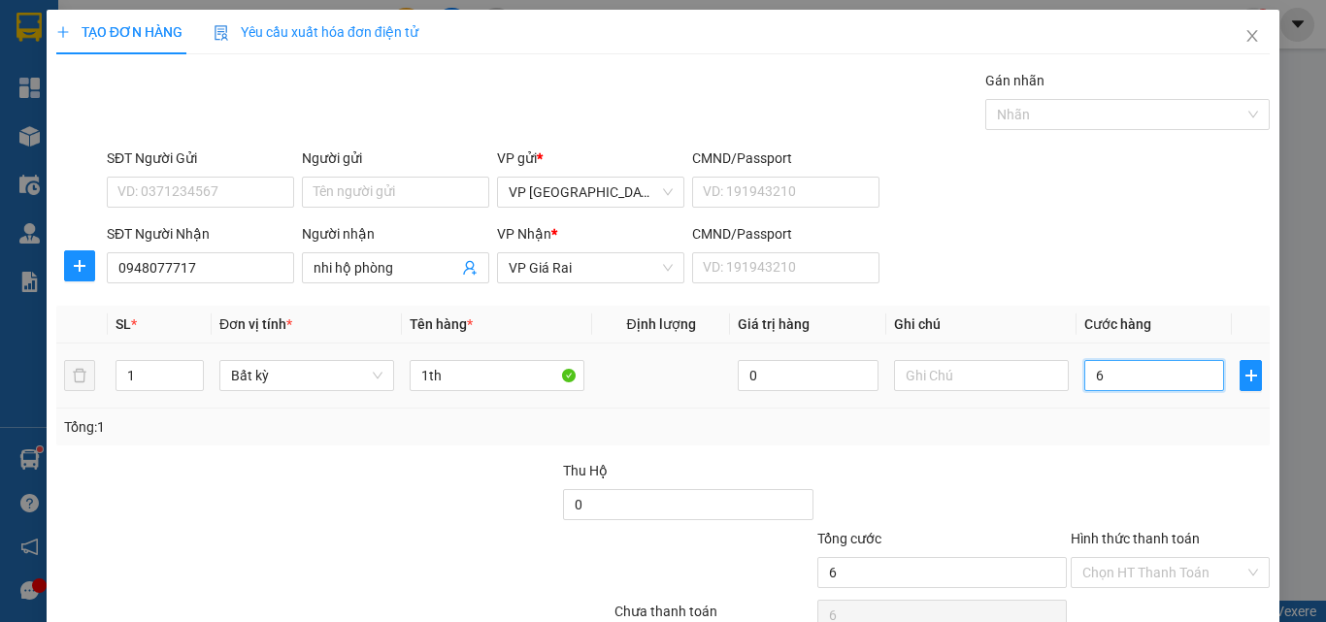
type input "60"
type input "60.000"
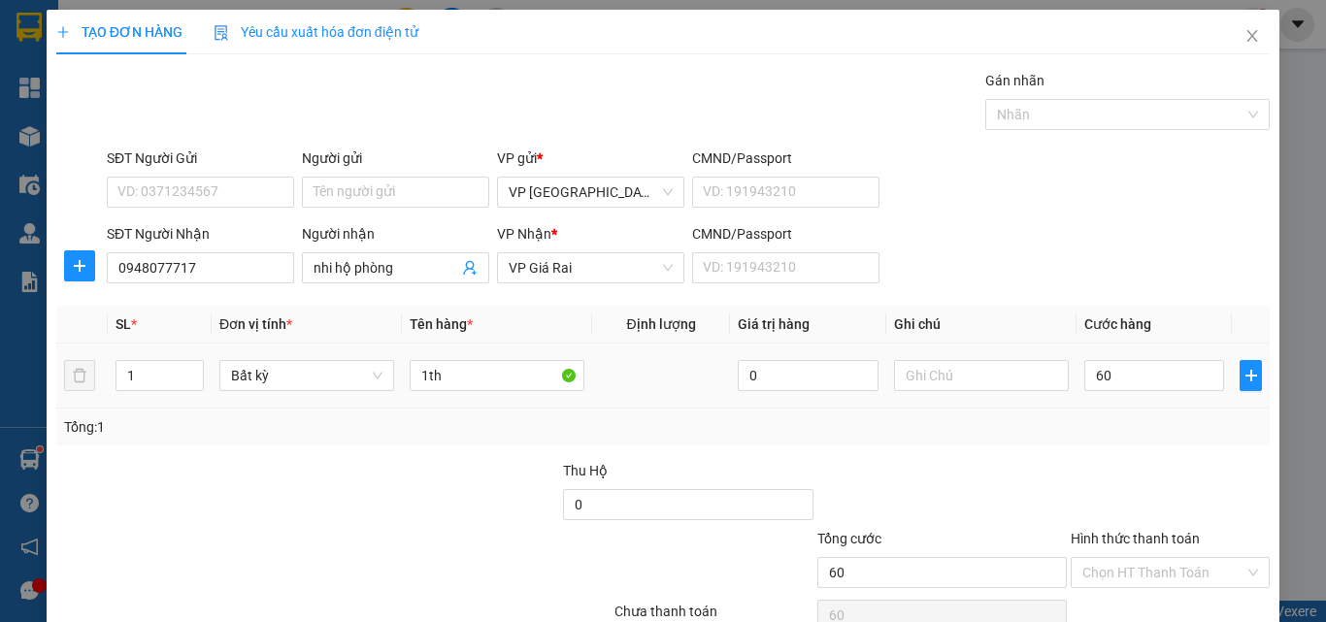
type input "60.000"
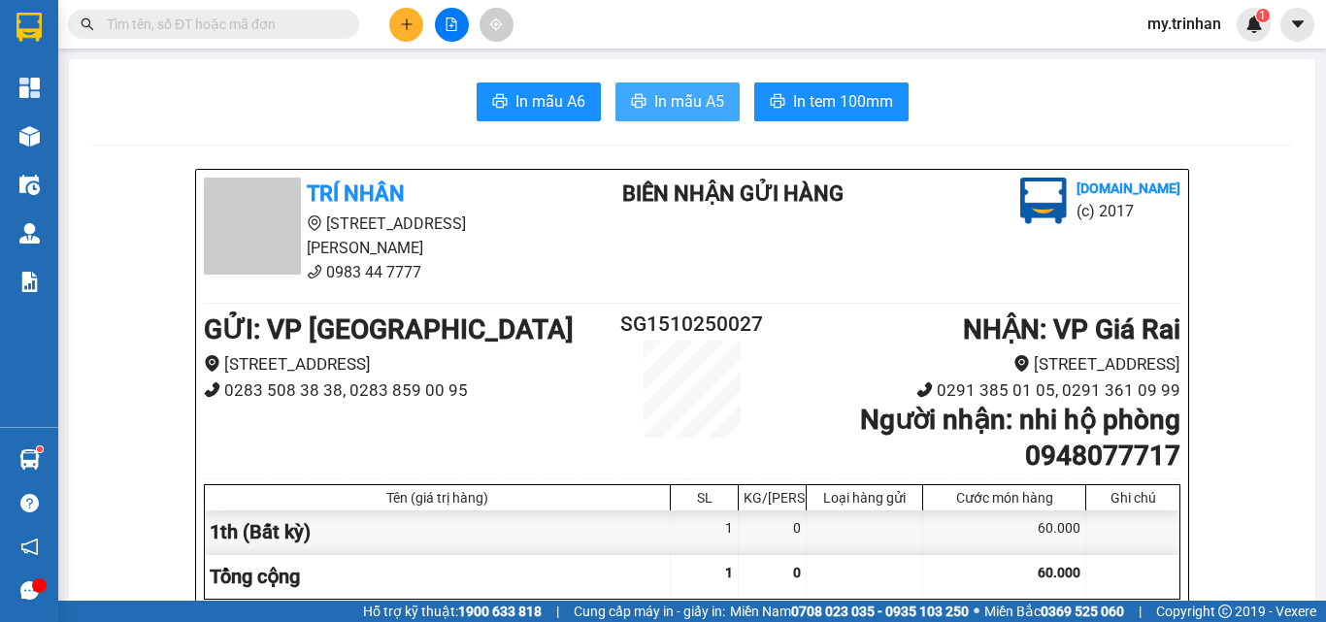
click at [642, 95] on button "In mẫu A5" at bounding box center [677, 102] width 124 height 39
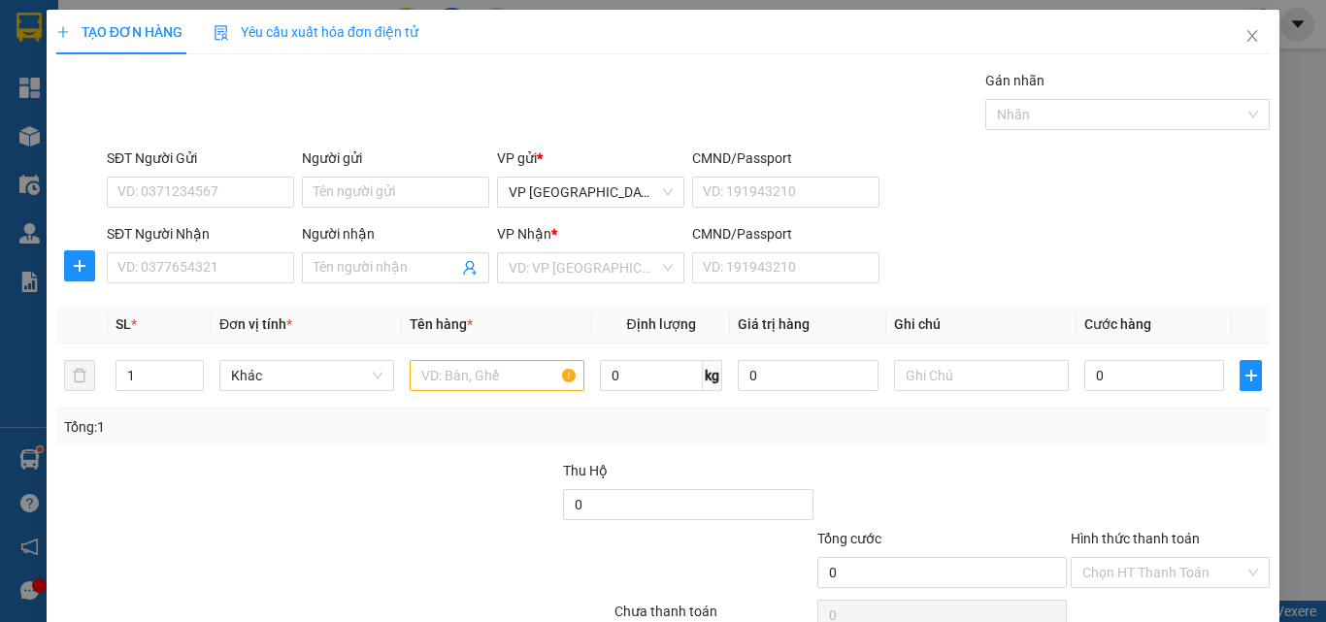
drag, startPoint x: 983, startPoint y: 300, endPoint x: 810, endPoint y: 309, distance: 173.0
click at [943, 308] on div "Transit Pickup Surcharge Ids Transit Deliver Surcharge Ids Transit Deliver Surc…" at bounding box center [662, 375] width 1213 height 611
click at [378, 256] on span at bounding box center [395, 267] width 187 height 31
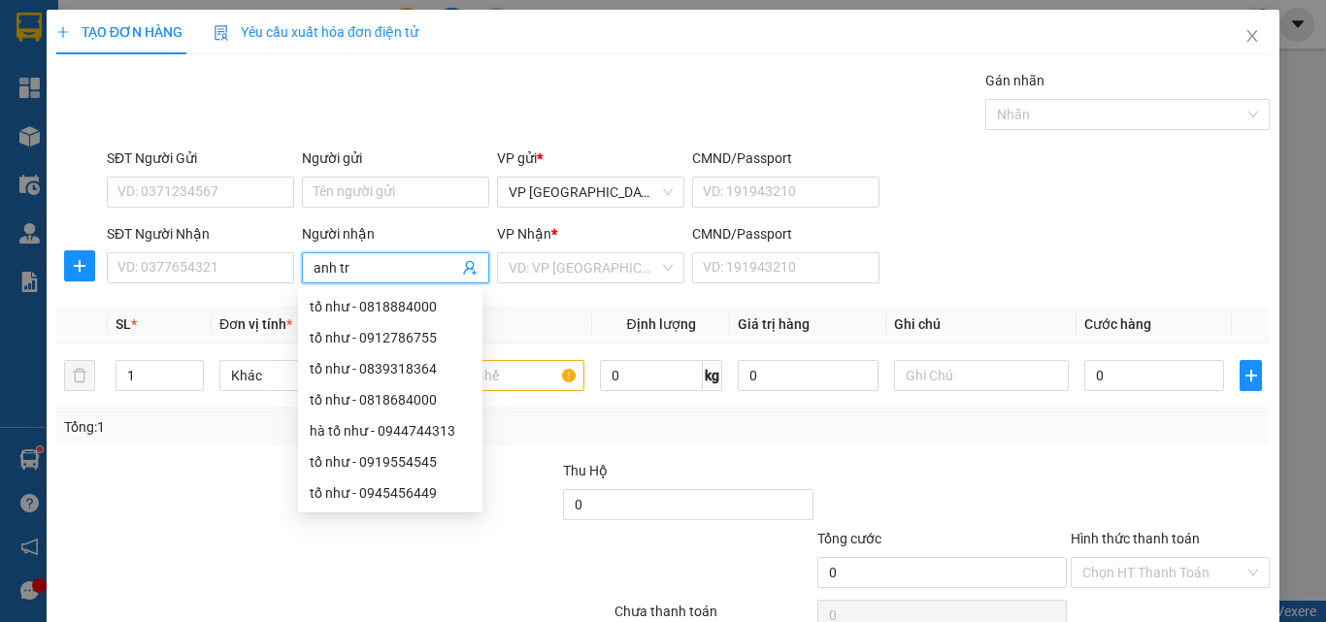
type input "anh trí"
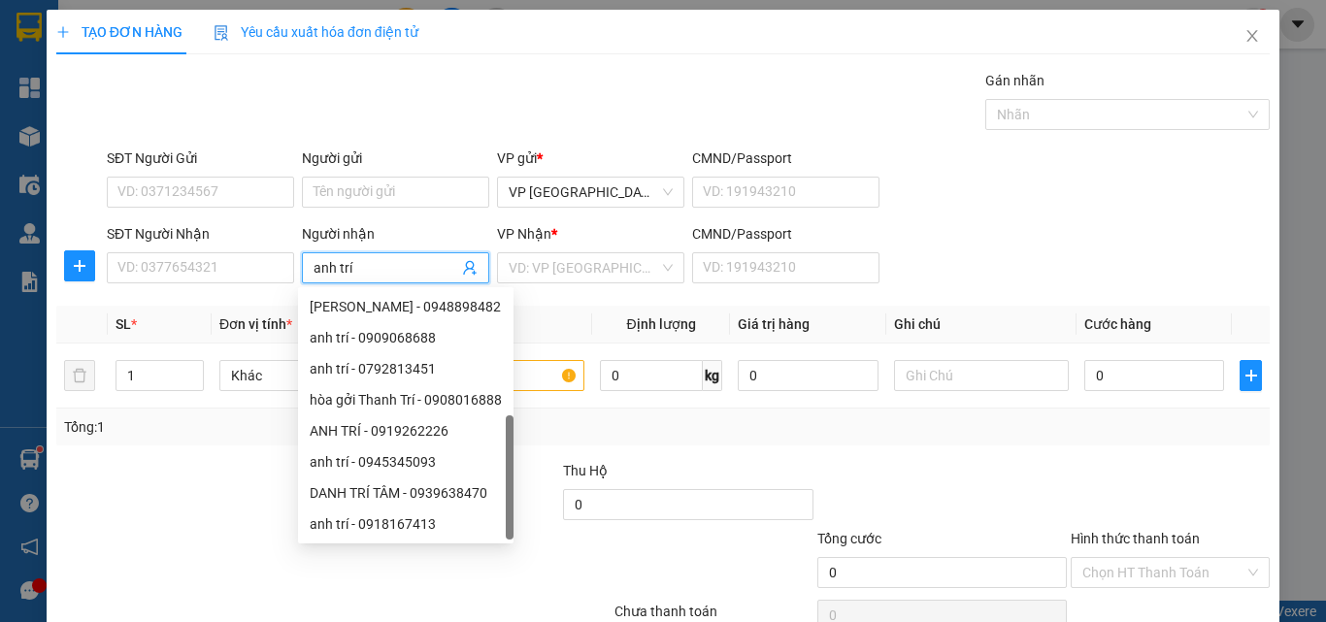
click at [433, 545] on div "anh trí - 0838525235" at bounding box center [406, 555] width 192 height 21
type input "0838525235"
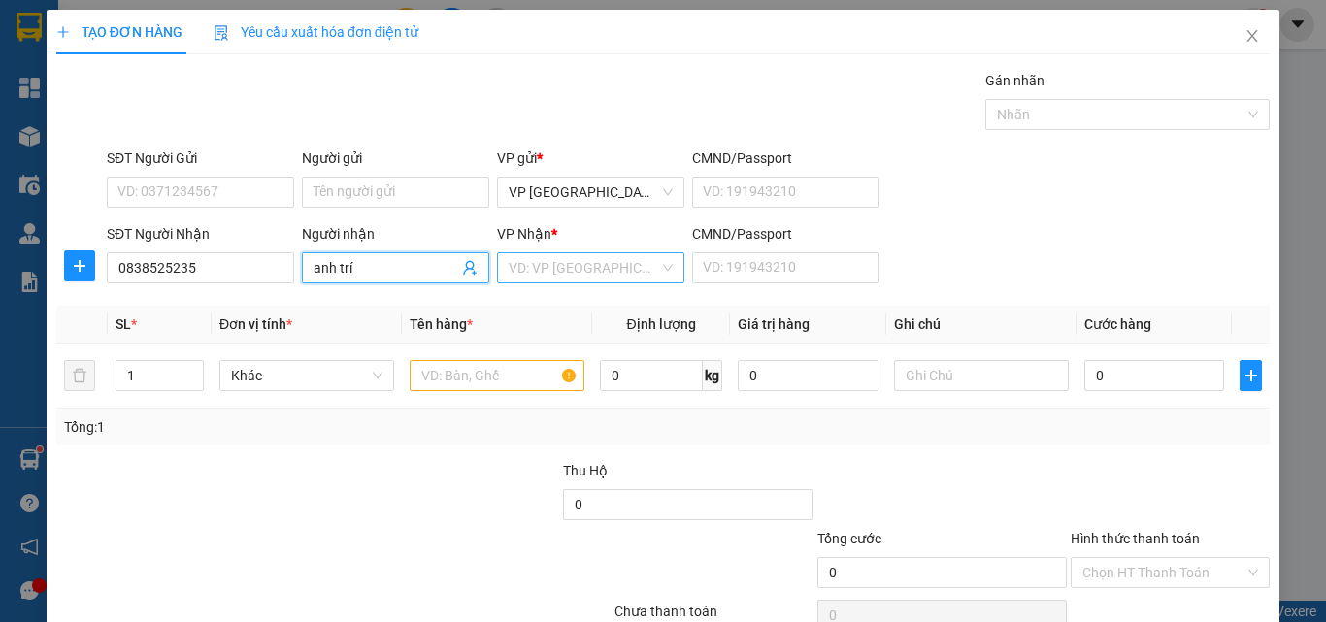
type input "anh trí"
click at [579, 268] on input "search" at bounding box center [584, 267] width 150 height 29
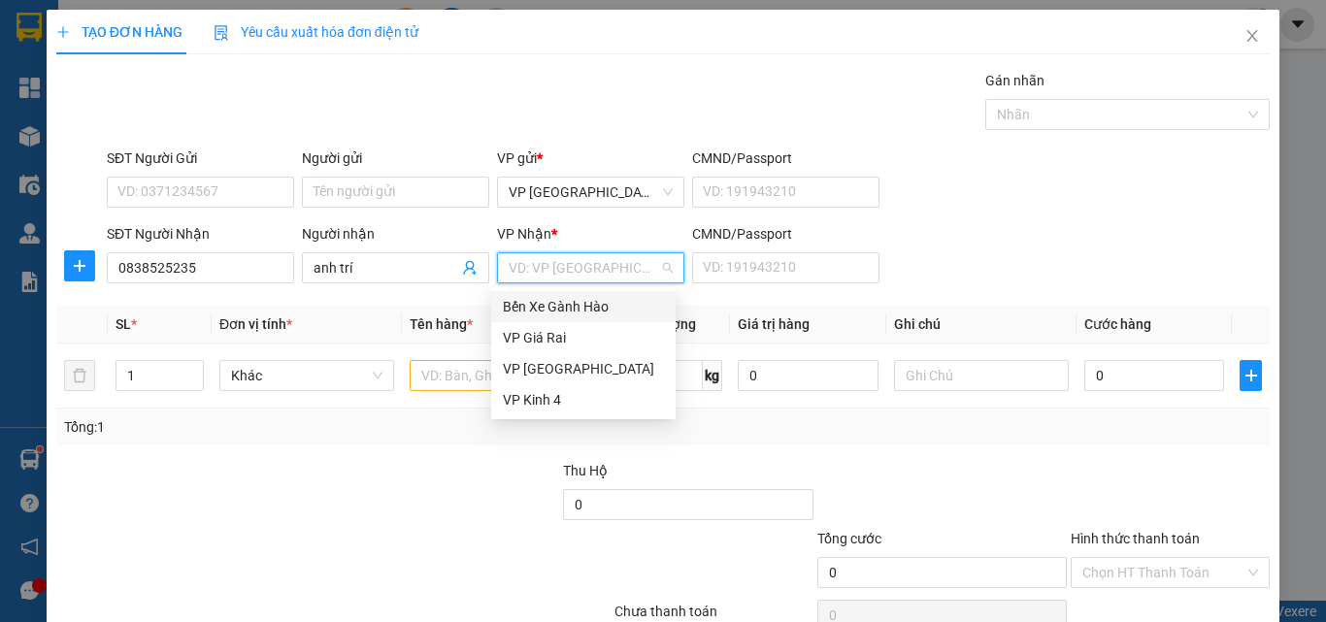
click at [568, 301] on div "Bến Xe Gành Hào" at bounding box center [583, 306] width 161 height 21
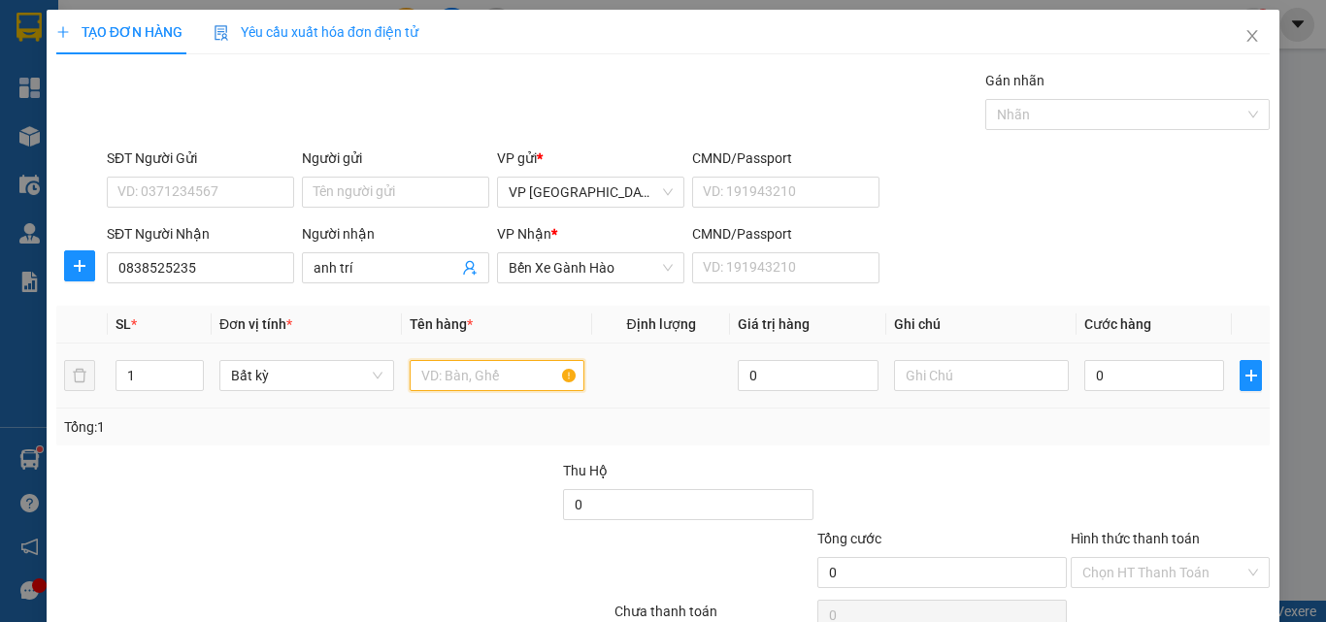
click at [446, 373] on input "text" at bounding box center [497, 375] width 175 height 31
type input "1th"
click at [1141, 377] on input "0" at bounding box center [1154, 375] width 140 height 31
type input "4"
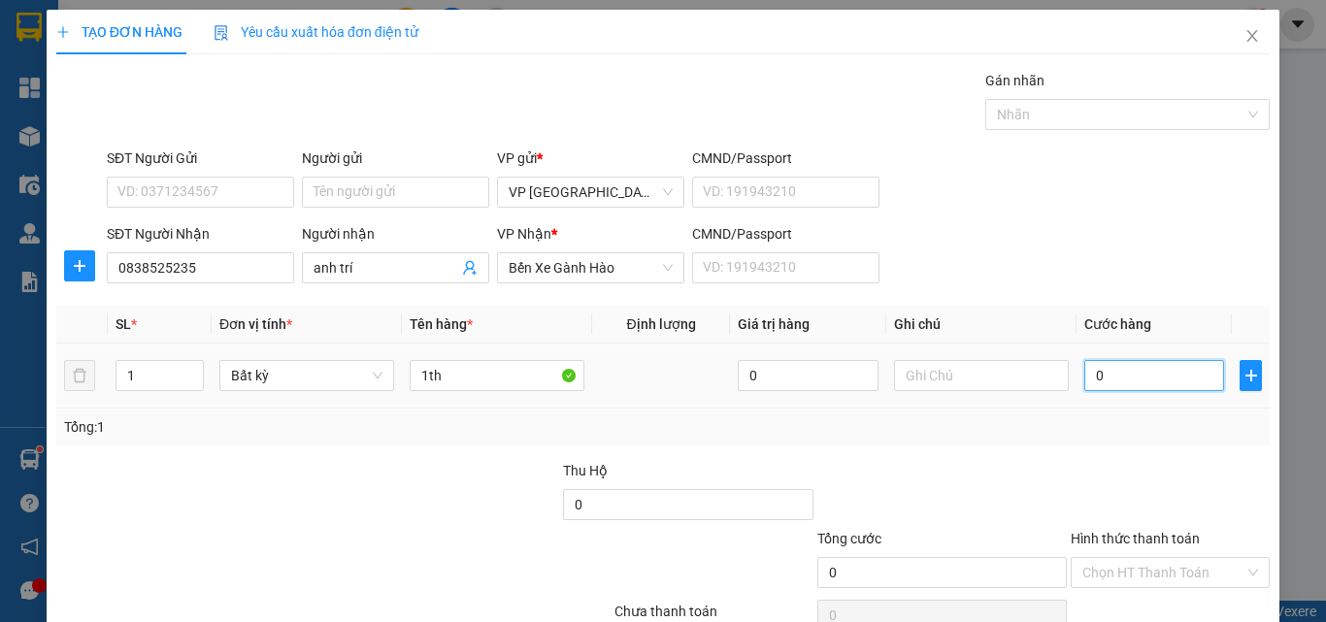
type input "4"
type input "40.000"
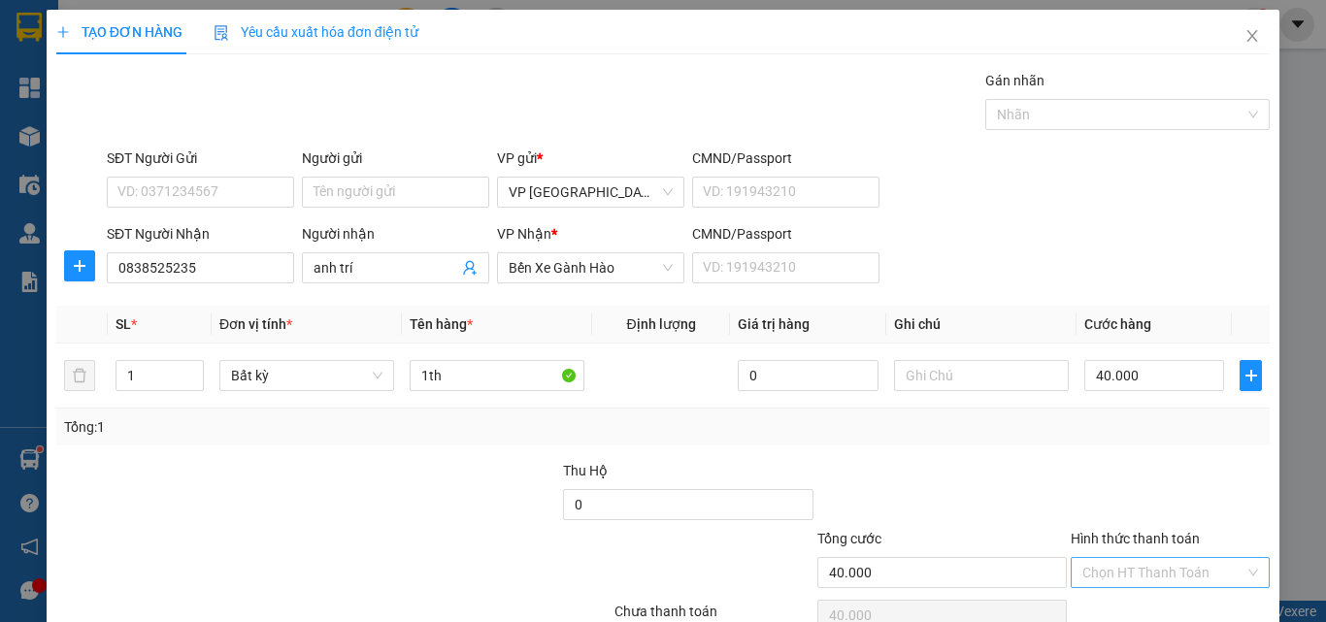
drag, startPoint x: 1108, startPoint y: 471, endPoint x: 1120, endPoint y: 479, distance: 14.0
click at [1115, 558] on input "Hình thức thanh toán" at bounding box center [1163, 572] width 162 height 29
click at [1133, 601] on div "Tại văn phòng" at bounding box center [1156, 611] width 173 height 21
click at [1143, 546] on div "Transit Pickup Surcharge Ids Transit Deliver Surcharge Ids Transit Deliver Surc…" at bounding box center [662, 375] width 1213 height 611
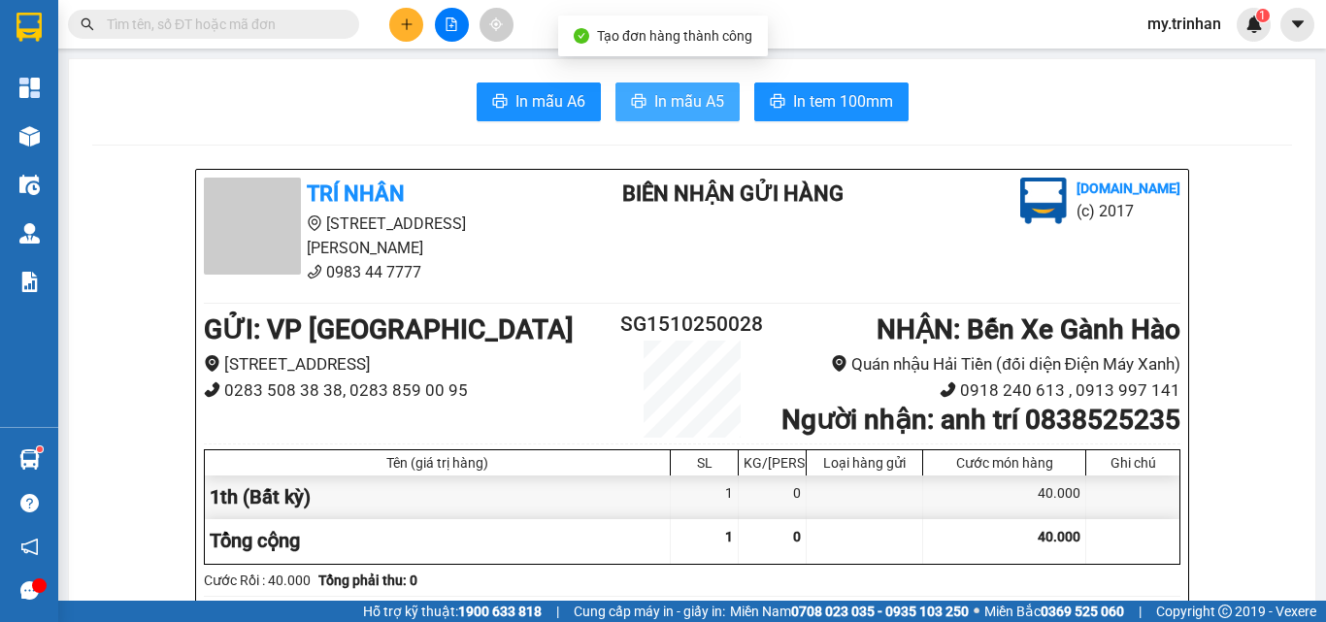
click at [654, 92] on span "In mẫu A5" at bounding box center [689, 101] width 70 height 24
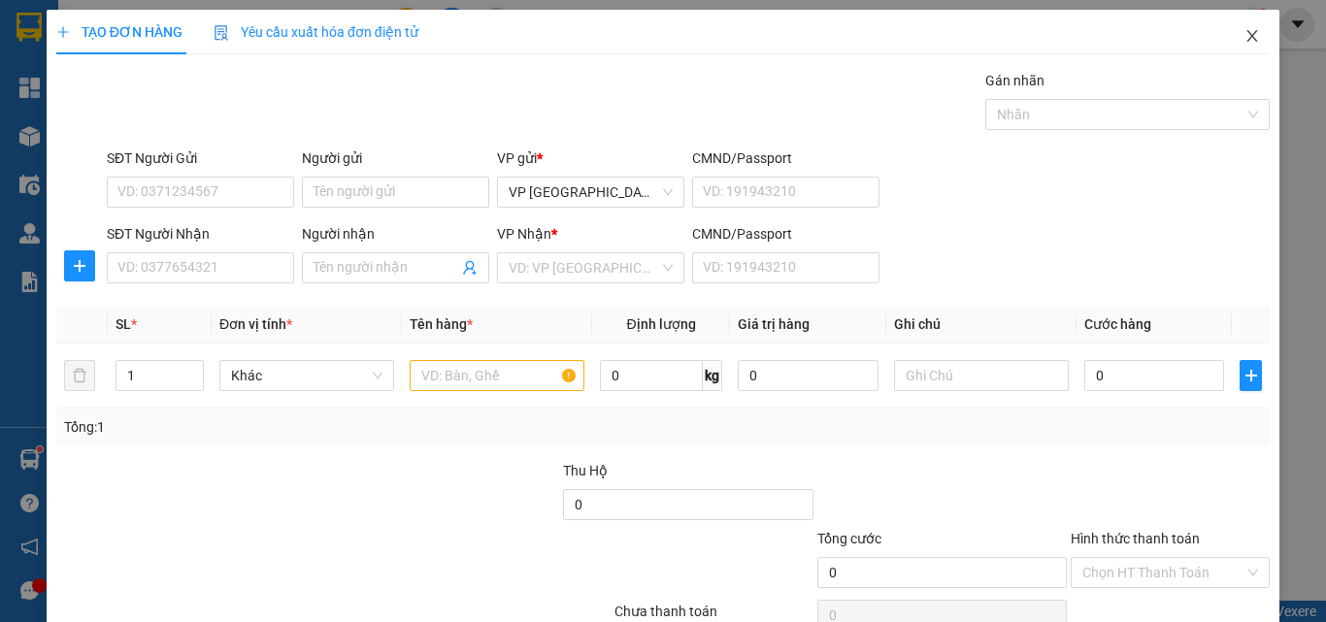
click at [1239, 26] on span "Close" at bounding box center [1252, 37] width 54 height 54
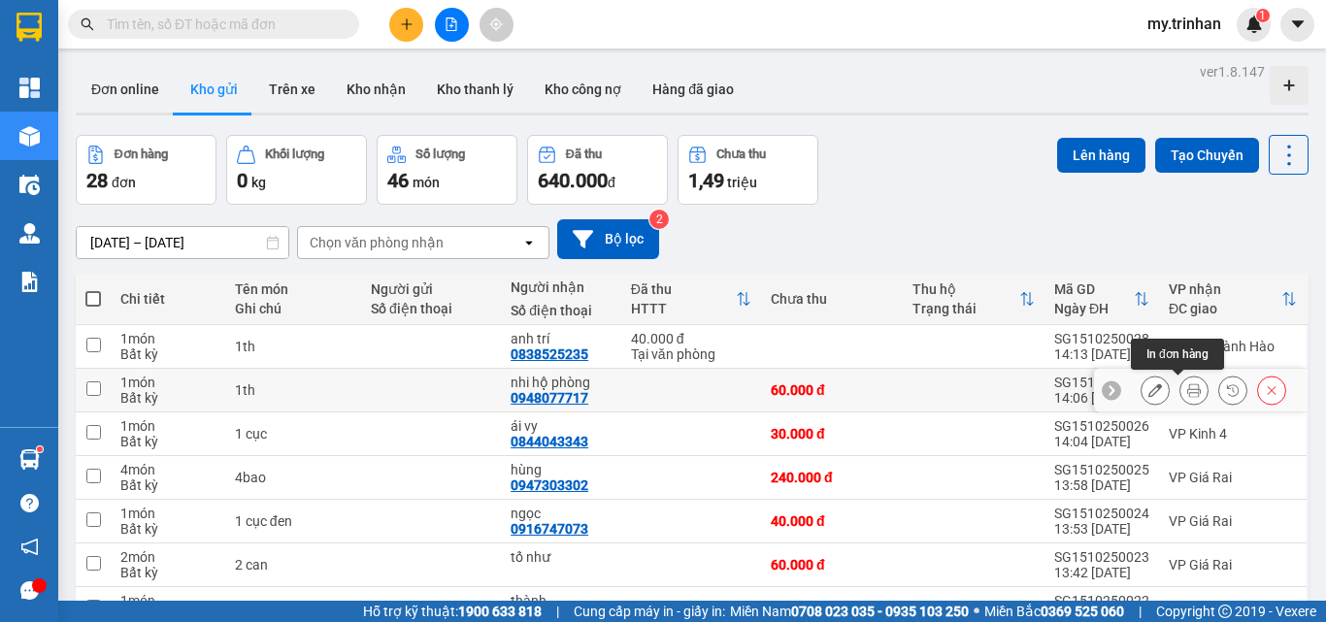
click at [1187, 387] on icon at bounding box center [1194, 390] width 14 height 14
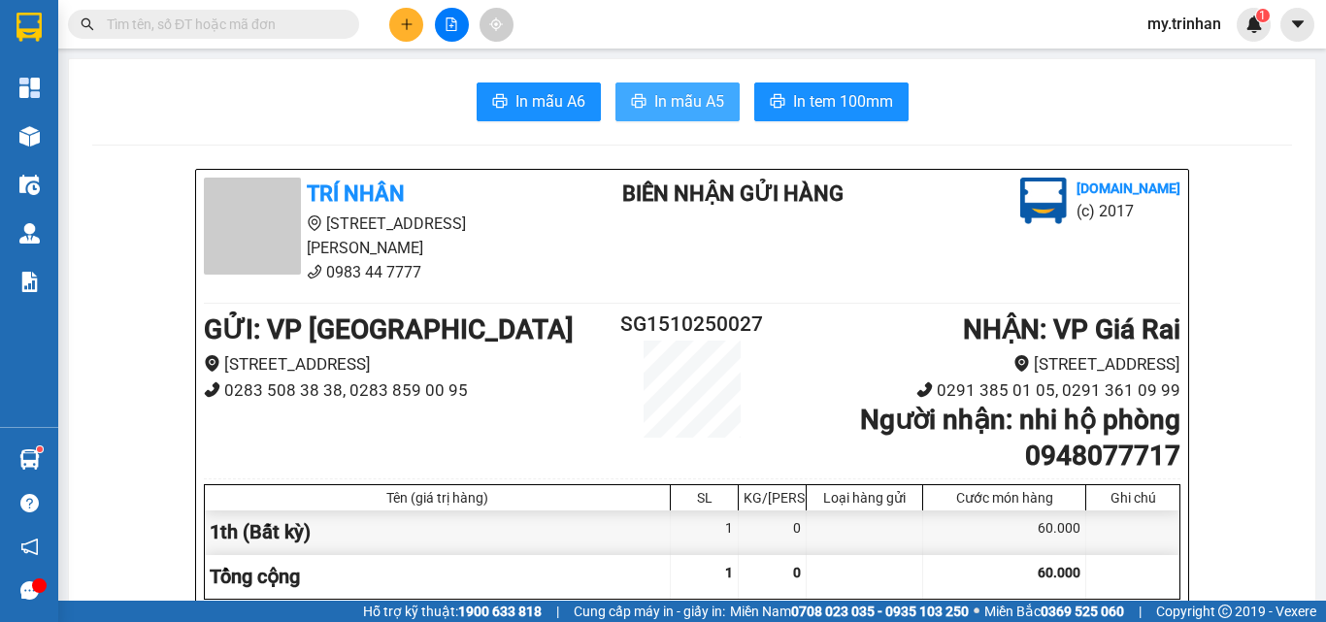
click at [689, 90] on span "In mẫu A5" at bounding box center [689, 101] width 70 height 24
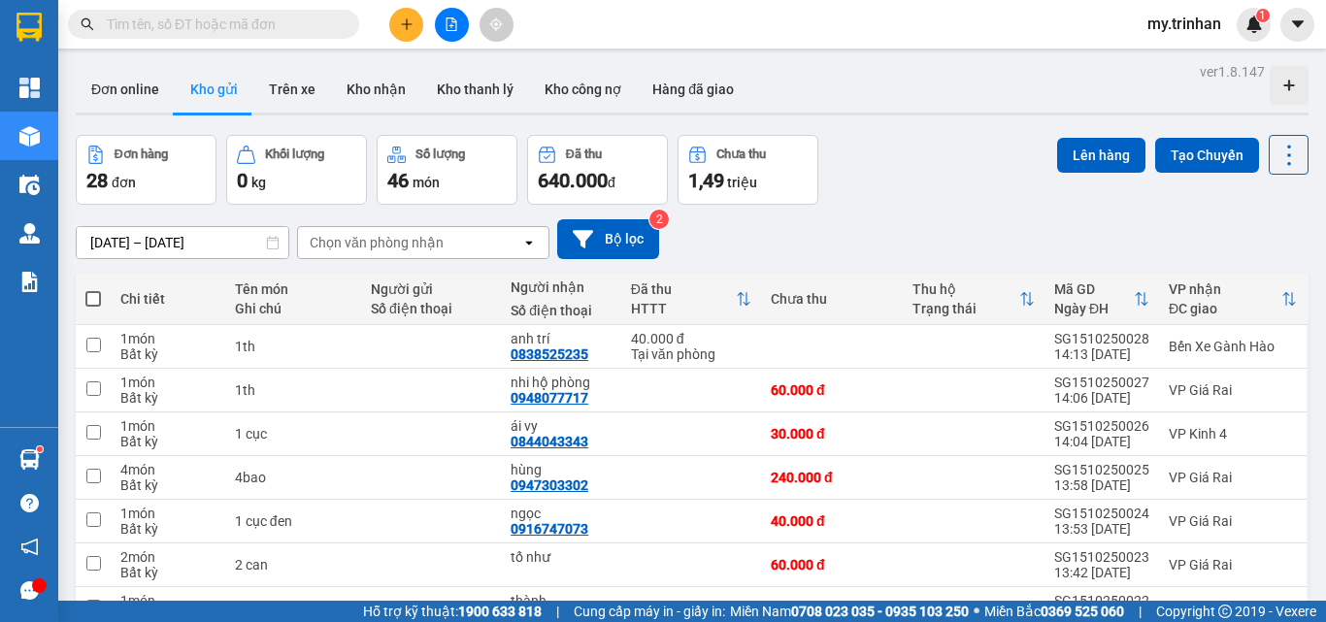
click at [806, 253] on div "[DATE] – [DATE] Press the down arrow key to interact with the calendar and sele…" at bounding box center [692, 239] width 1233 height 40
click at [411, 15] on button at bounding box center [406, 25] width 34 height 34
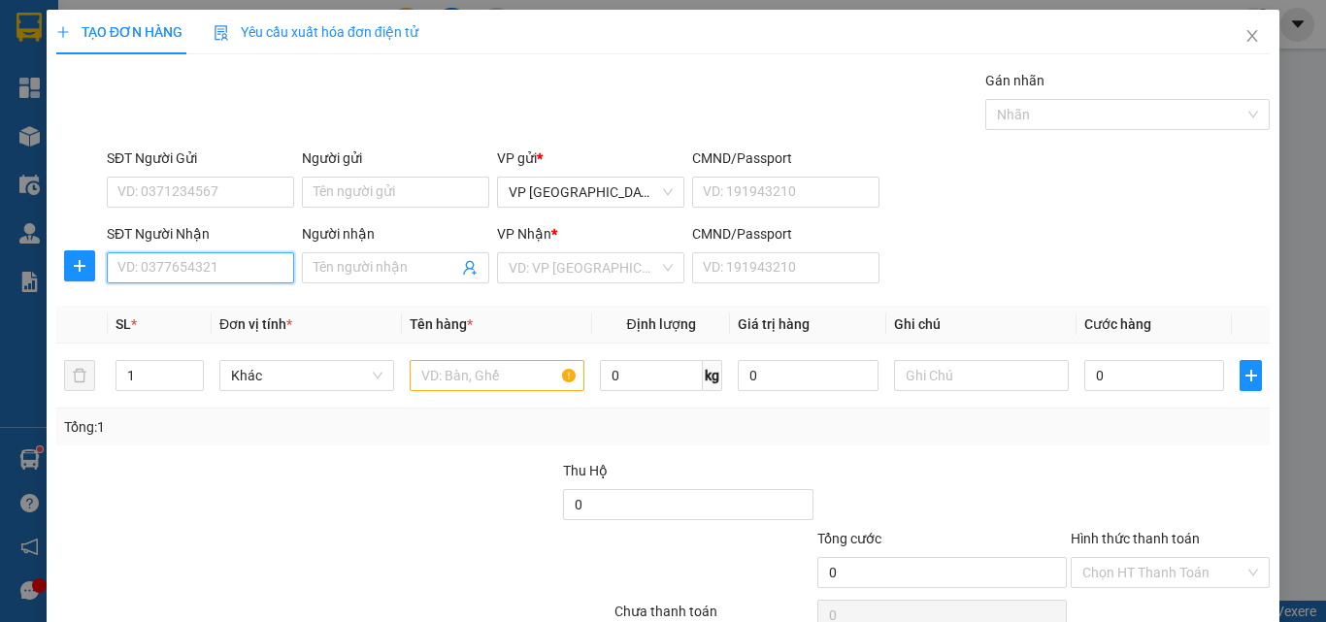
click at [227, 275] on input "SĐT Người Nhận" at bounding box center [200, 267] width 187 height 31
type input "576"
click at [237, 266] on input "576" at bounding box center [200, 267] width 187 height 31
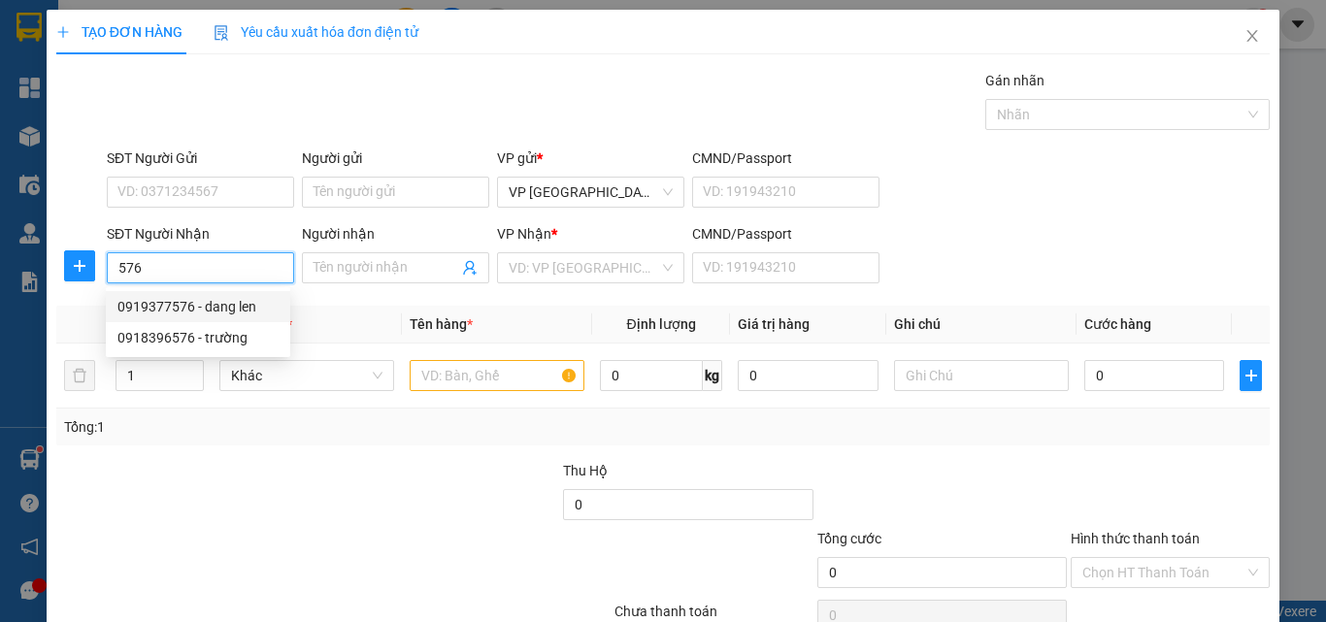
click at [259, 312] on div "0919377576 - dang len" at bounding box center [197, 306] width 161 height 21
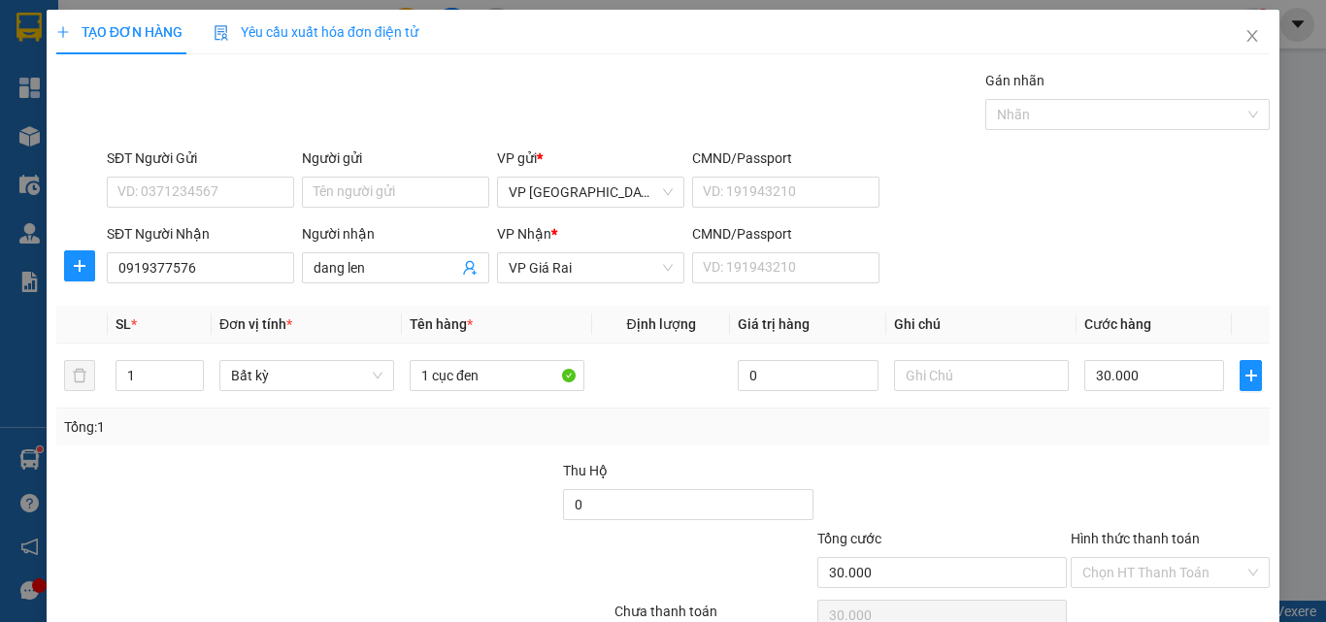
click at [1152, 547] on div "Transit Pickup Surcharge Ids Transit Deliver Surcharge Ids Transit Deliver Surc…" at bounding box center [662, 375] width 1213 height 611
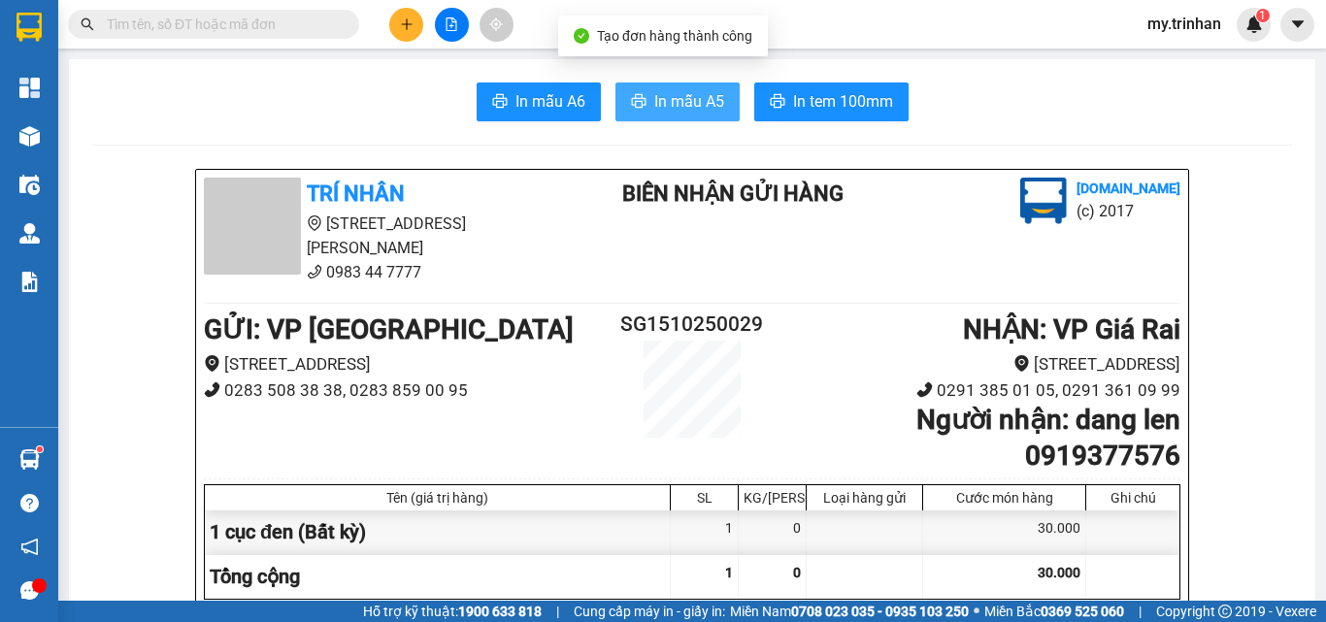
click at [665, 96] on span "In mẫu A5" at bounding box center [689, 101] width 70 height 24
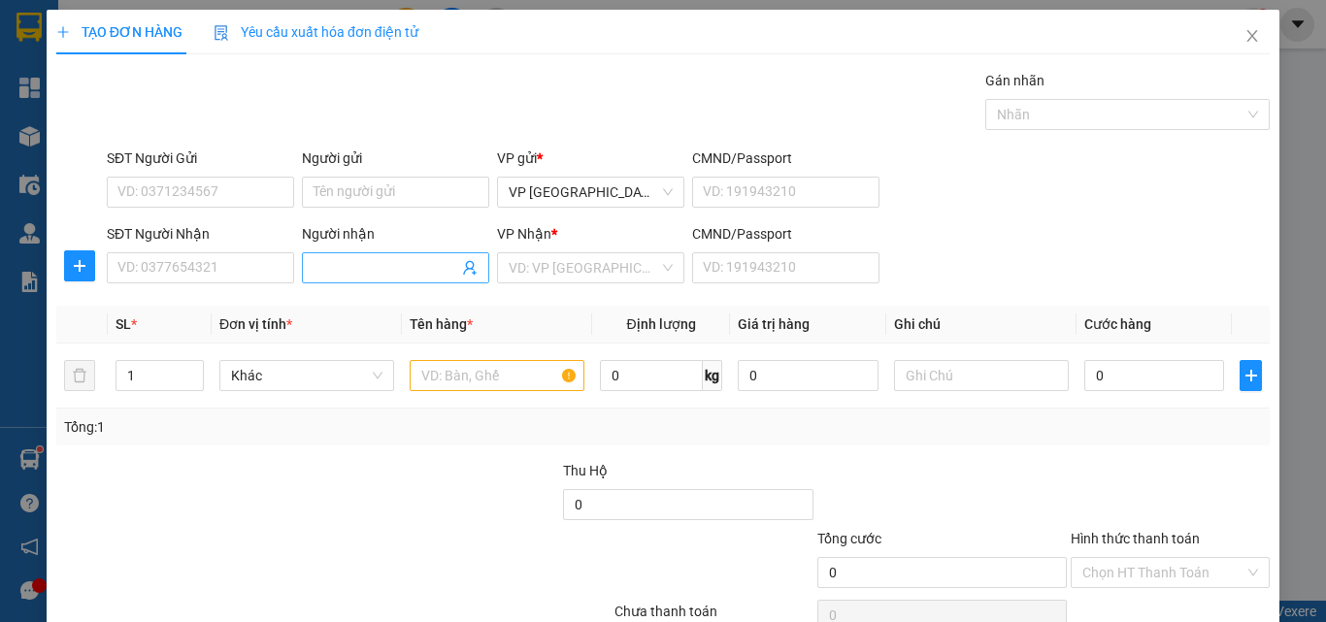
drag, startPoint x: 1005, startPoint y: 291, endPoint x: 432, endPoint y: 264, distance: 573.3
click at [999, 290] on div "Transit Pickup Surcharge Ids Transit Deliver Surcharge Ids Transit Deliver Surc…" at bounding box center [662, 375] width 1213 height 611
click at [401, 260] on input "Người nhận" at bounding box center [386, 267] width 145 height 21
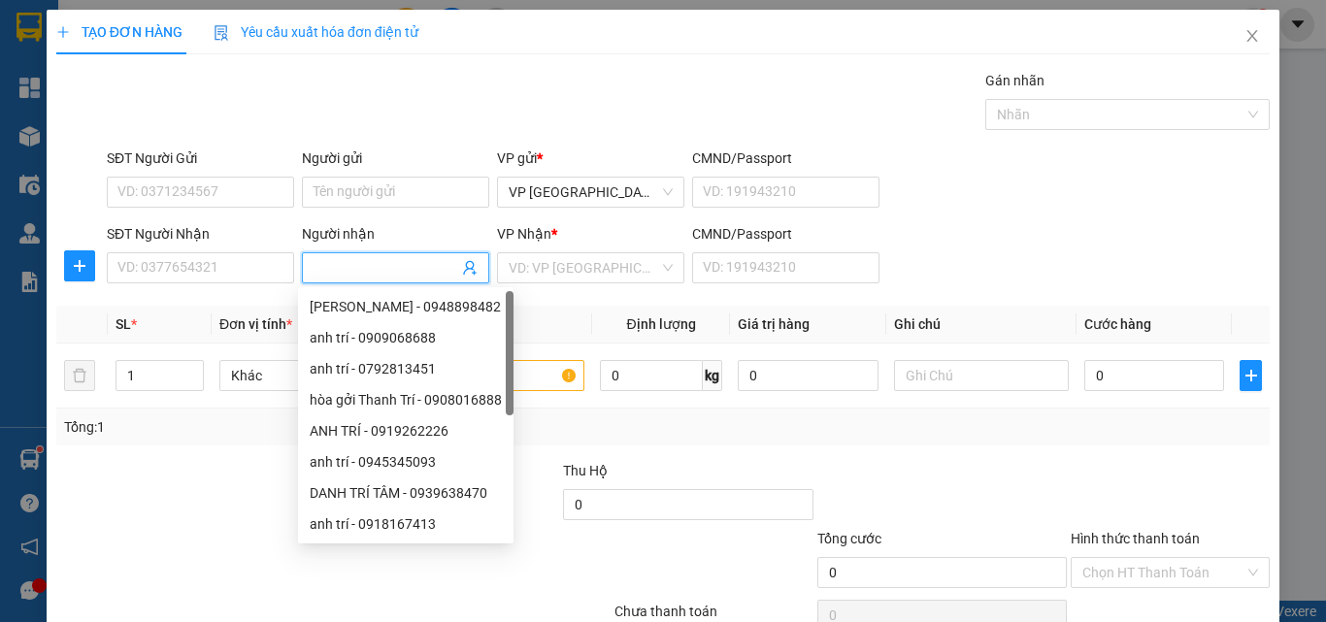
click at [392, 263] on input "Người nhận" at bounding box center [386, 267] width 145 height 21
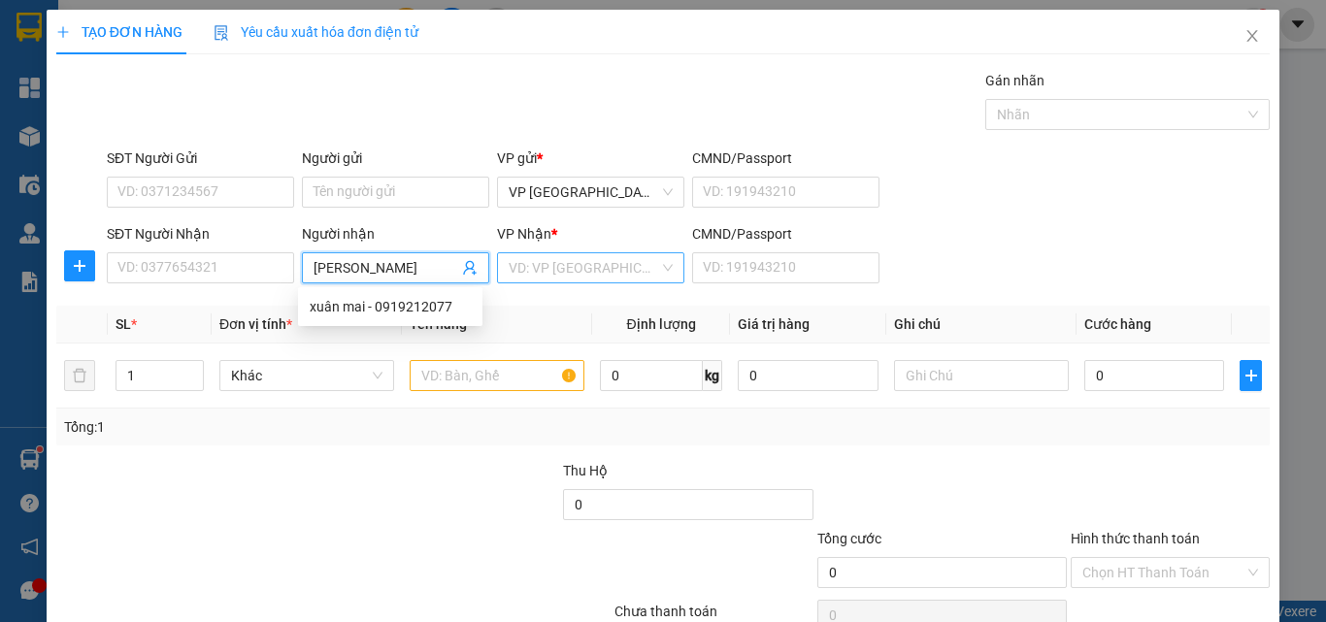
type input "[PERSON_NAME]"
click at [532, 269] on input "search" at bounding box center [584, 267] width 150 height 29
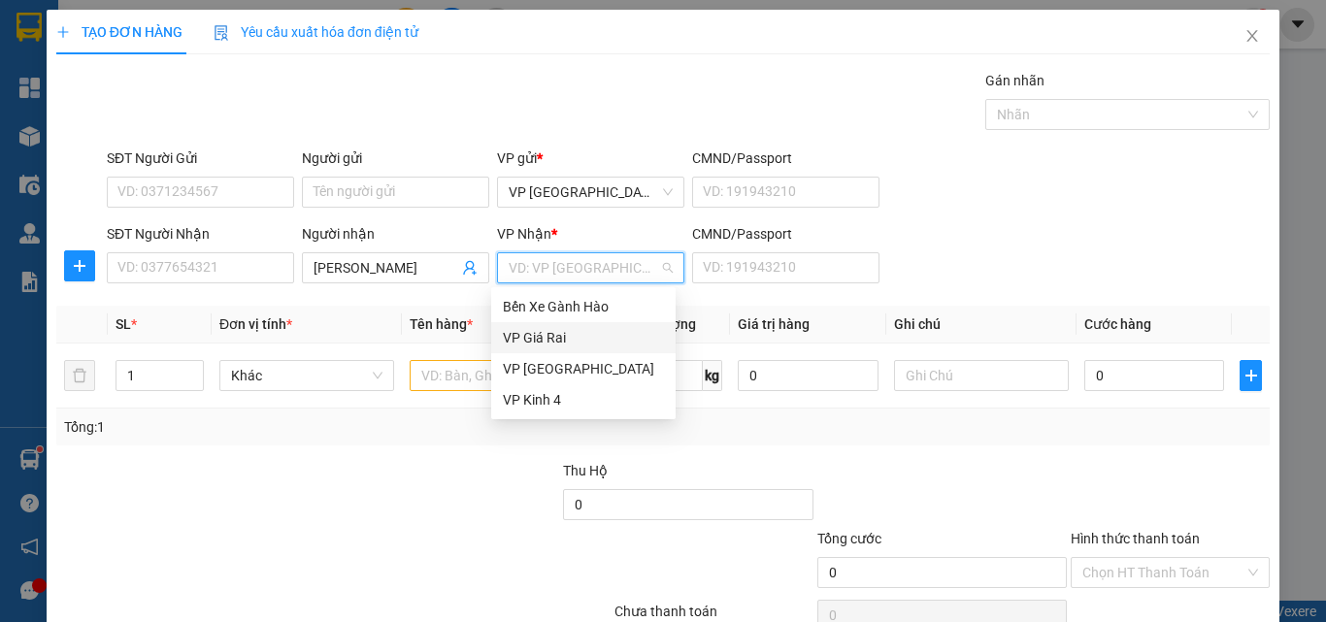
click at [539, 339] on div "VP Giá Rai" at bounding box center [583, 337] width 161 height 21
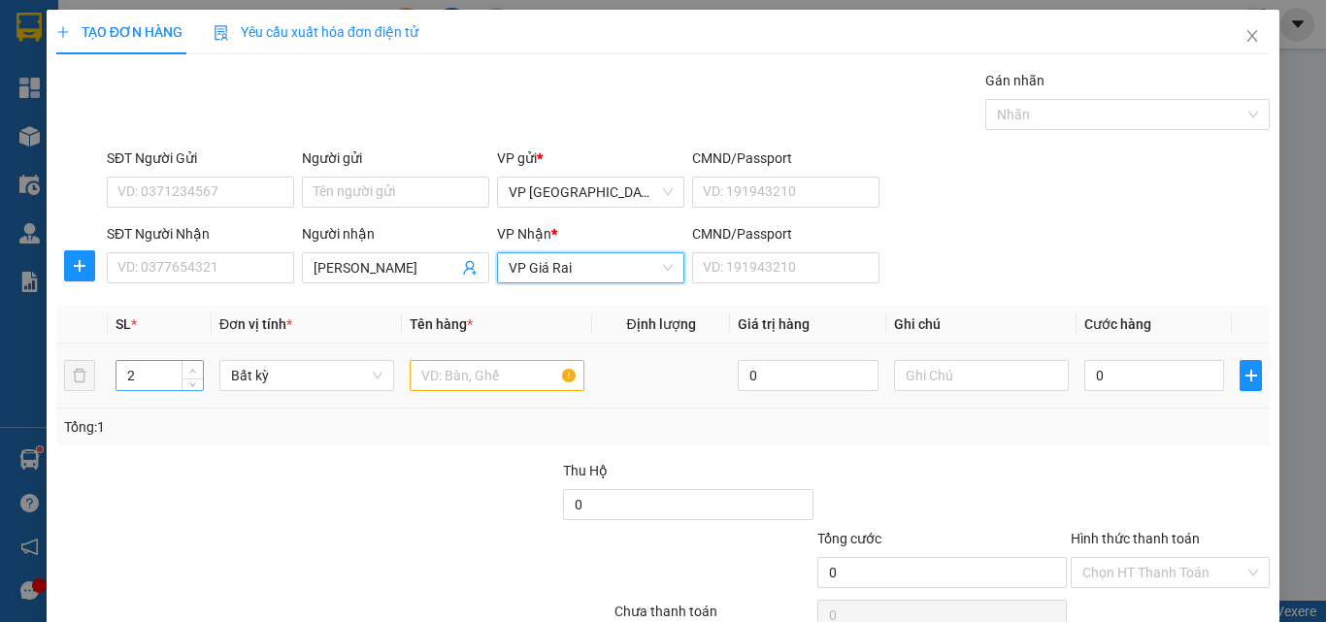
click at [189, 371] on icon "up" at bounding box center [192, 371] width 7 height 7
type input "3"
click at [190, 371] on icon "up" at bounding box center [193, 371] width 6 height 4
click at [444, 375] on input "text" at bounding box center [497, 375] width 175 height 31
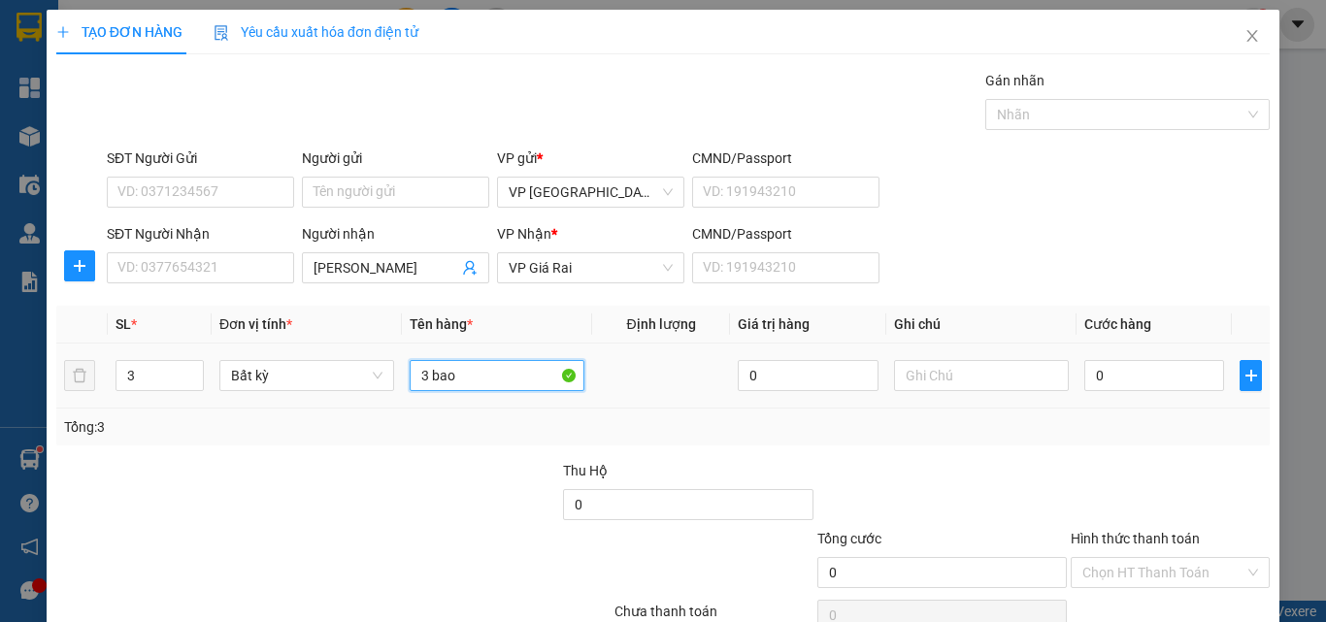
type input "3 bao"
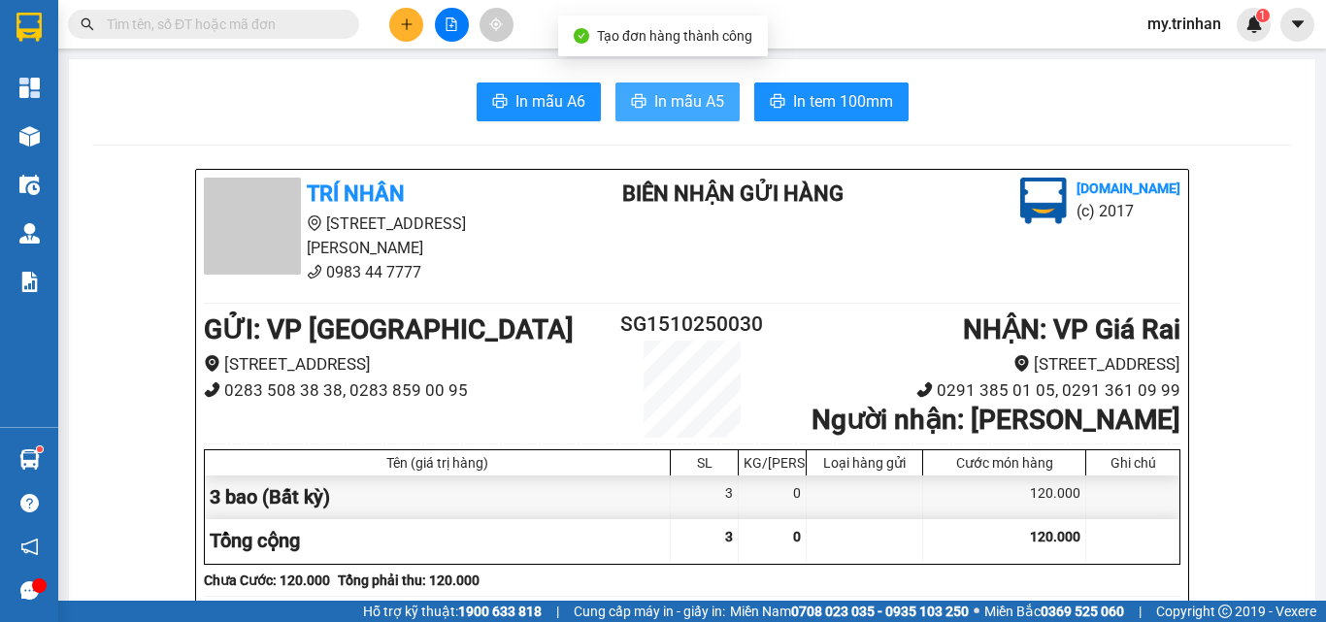
click at [668, 102] on span "In mẫu A5" at bounding box center [689, 101] width 70 height 24
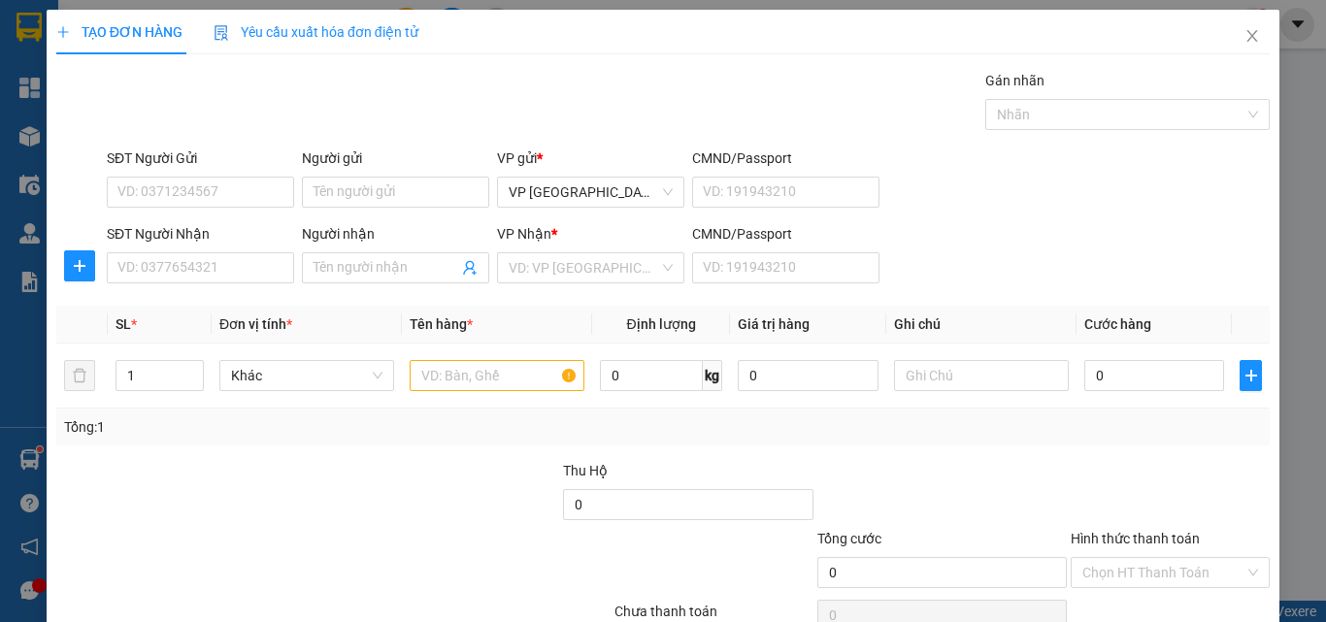
drag, startPoint x: 894, startPoint y: 305, endPoint x: 816, endPoint y: 321, distance: 79.4
click at [887, 313] on div "Transit Pickup Surcharge Ids Transit Deliver Surcharge Ids Transit Deliver Surc…" at bounding box center [662, 375] width 1213 height 611
click at [218, 267] on input "SĐT Người Nhận" at bounding box center [200, 267] width 187 height 31
type input "08569918"
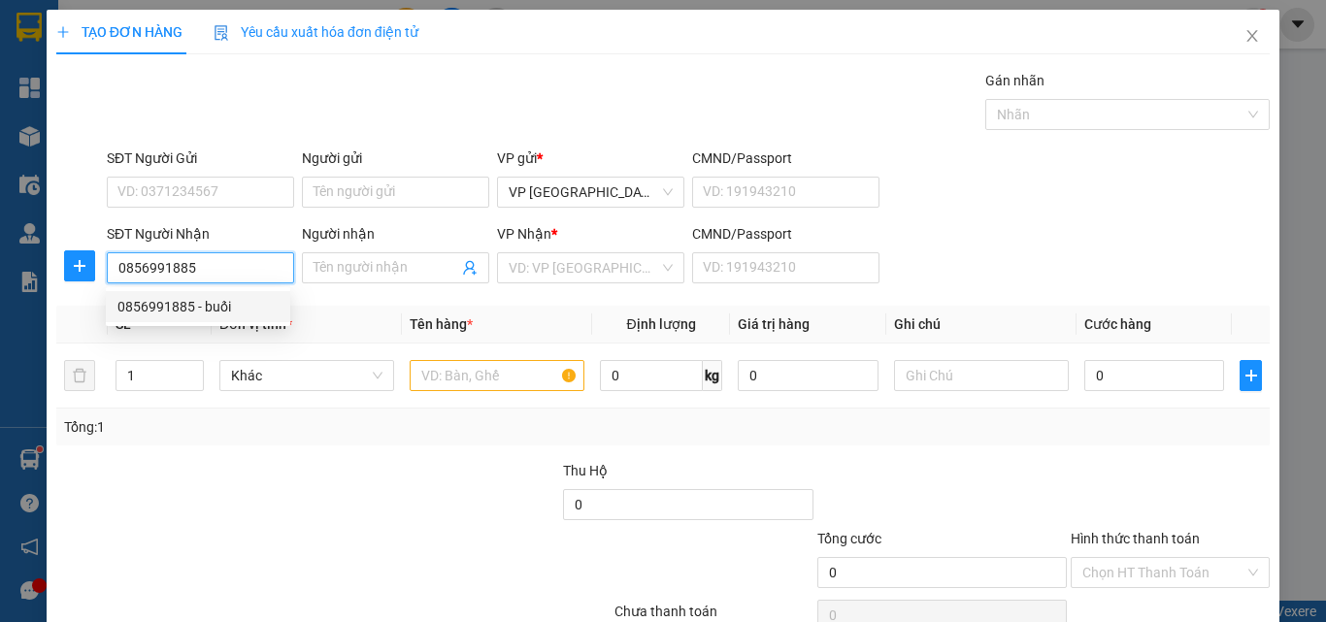
click at [244, 310] on div "0856991885 - buối" at bounding box center [197, 306] width 161 height 21
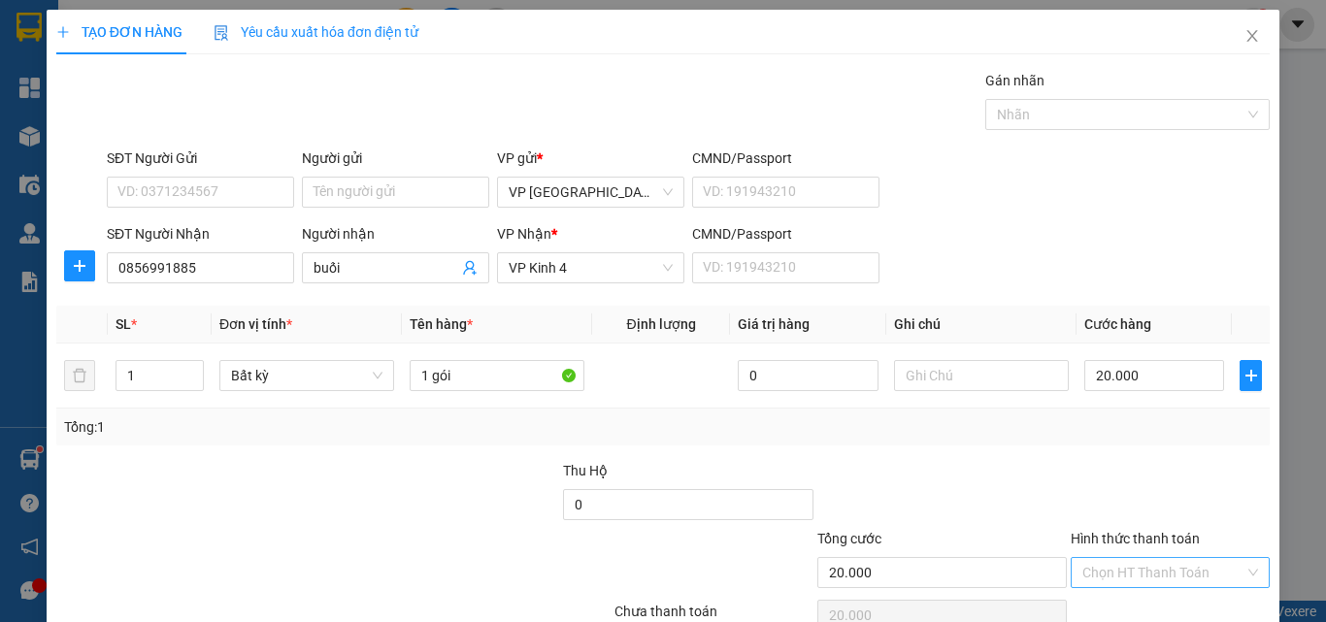
click at [1150, 558] on input "Hình thức thanh toán" at bounding box center [1163, 572] width 162 height 29
click at [1171, 601] on div "Tại văn phòng" at bounding box center [1156, 611] width 173 height 21
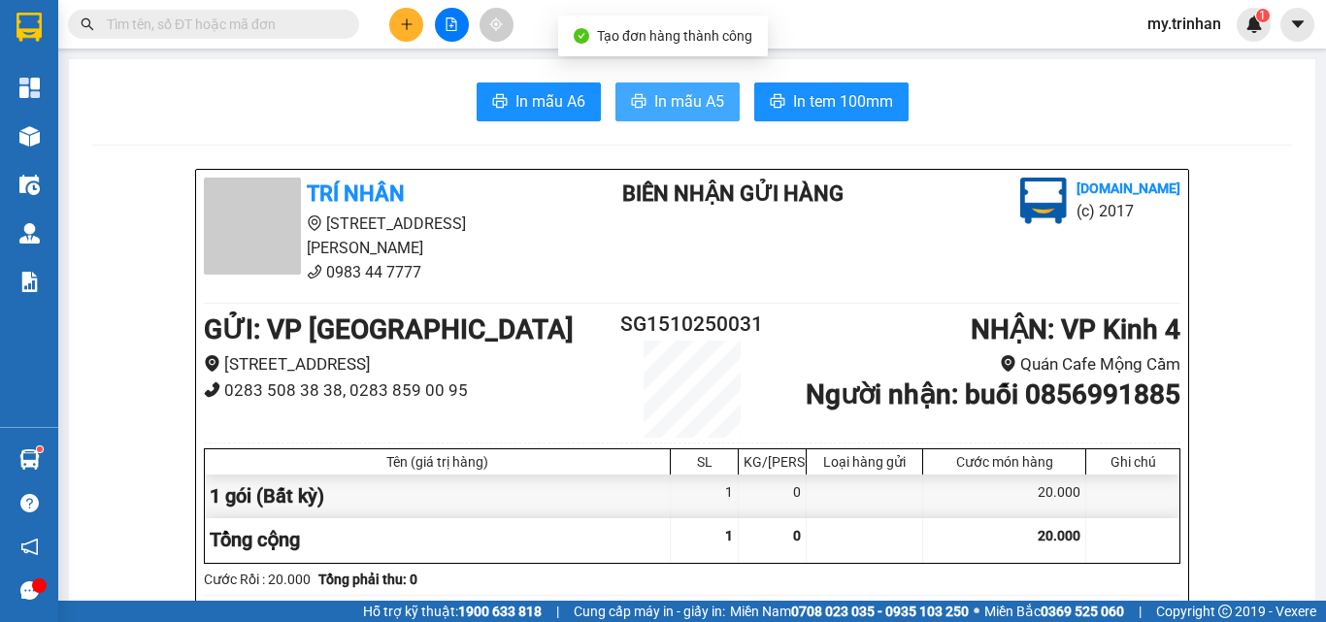
click at [662, 102] on span "In mẫu A5" at bounding box center [689, 101] width 70 height 24
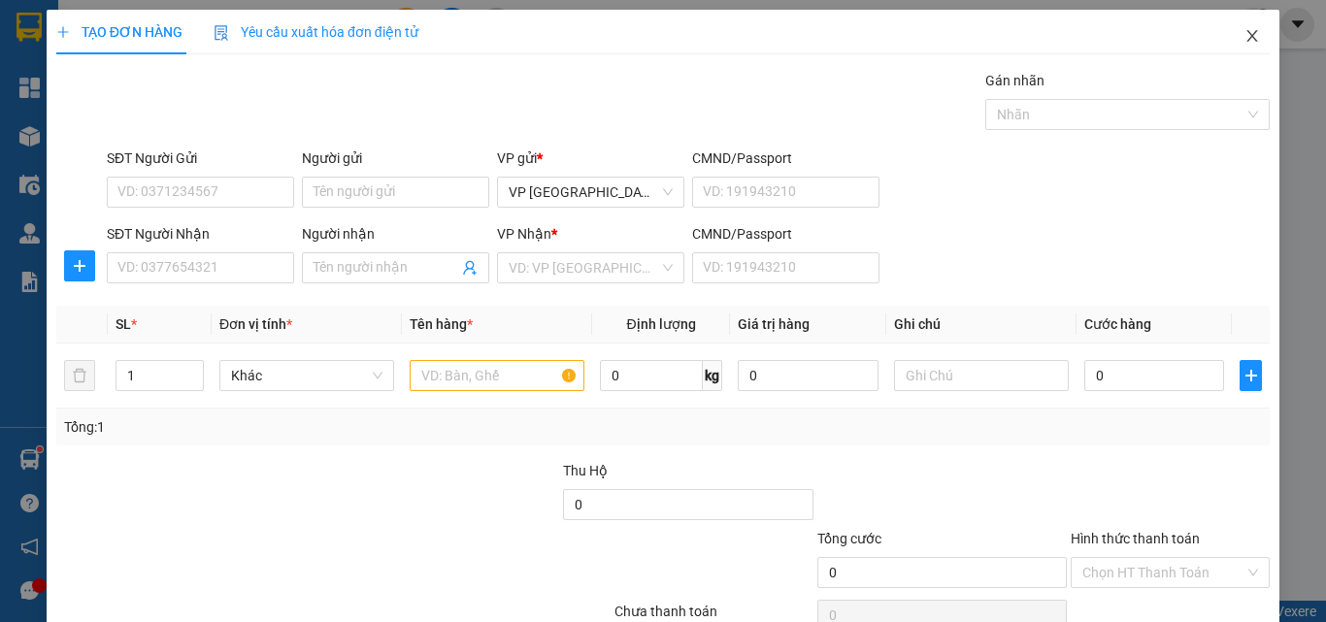
click at [1244, 43] on icon "close" at bounding box center [1252, 36] width 16 height 16
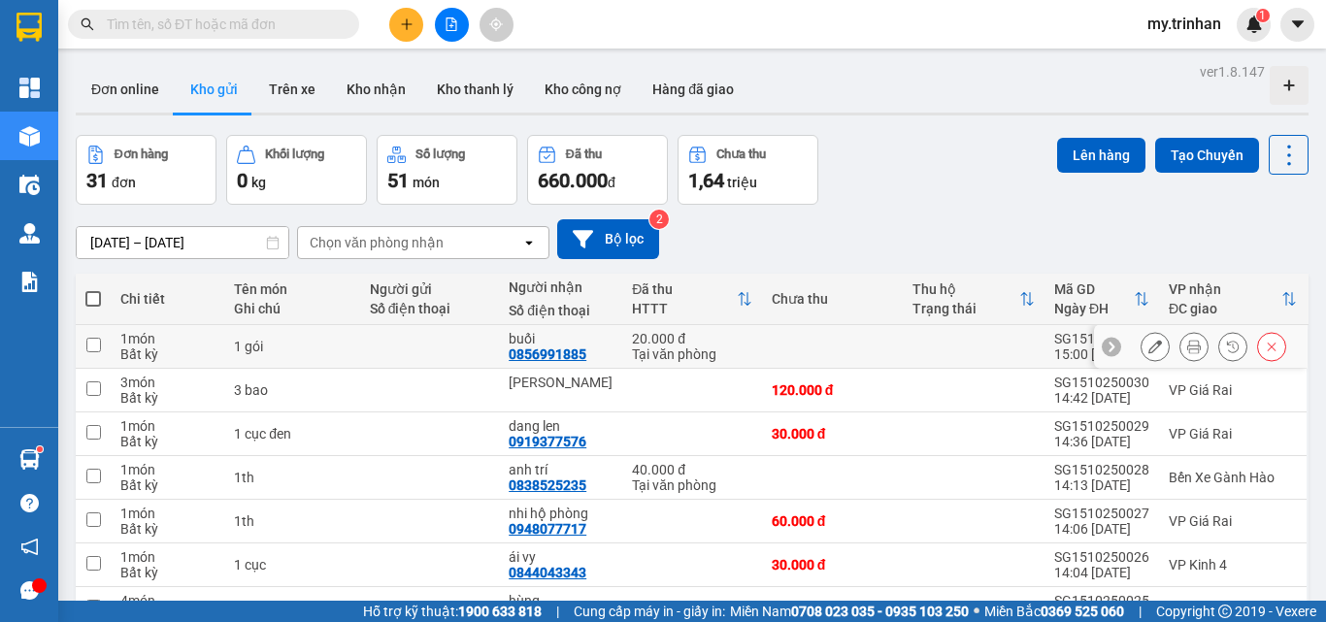
click at [1180, 344] on button at bounding box center [1193, 347] width 27 height 34
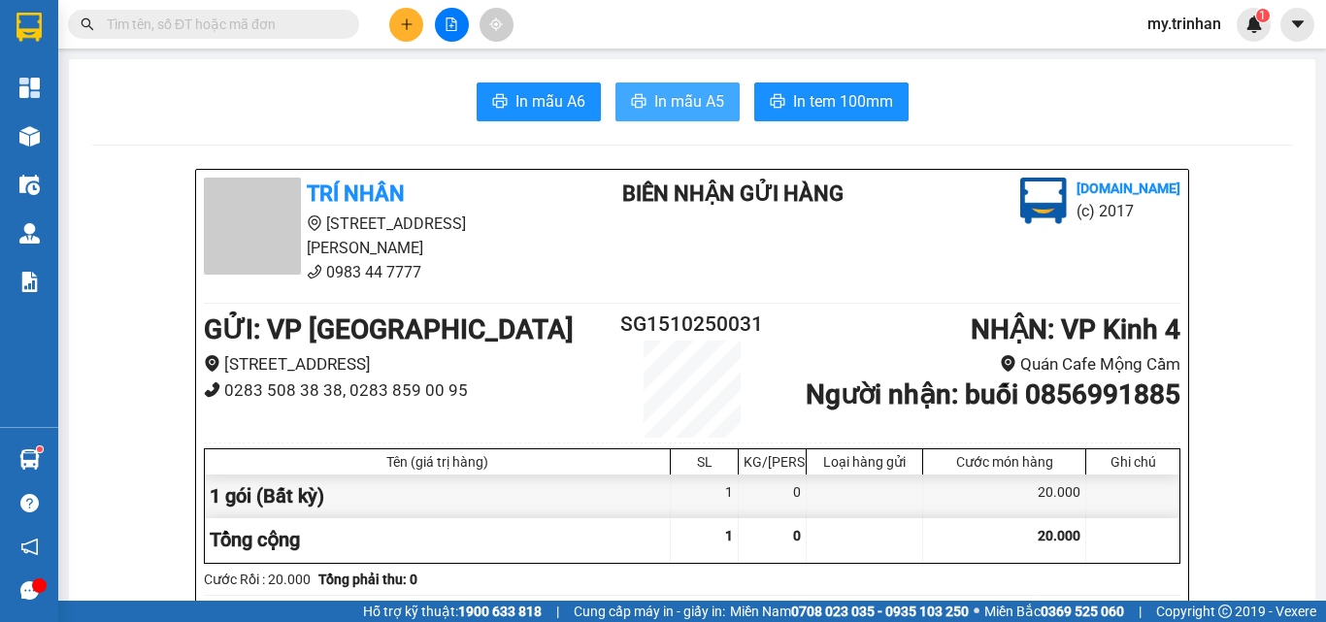
click at [694, 87] on button "In mẫu A5" at bounding box center [677, 102] width 124 height 39
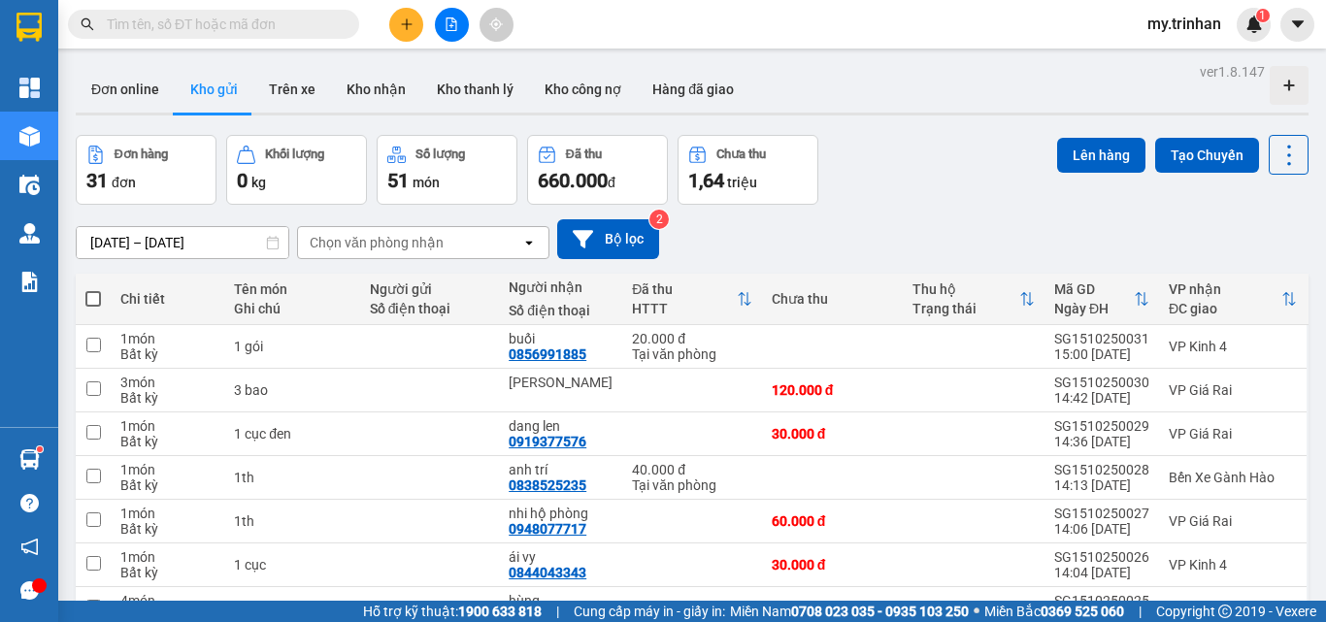
click at [812, 177] on button "Chưa thu 1,64 triệu" at bounding box center [748, 170] width 141 height 70
click at [413, 20] on button at bounding box center [406, 25] width 34 height 34
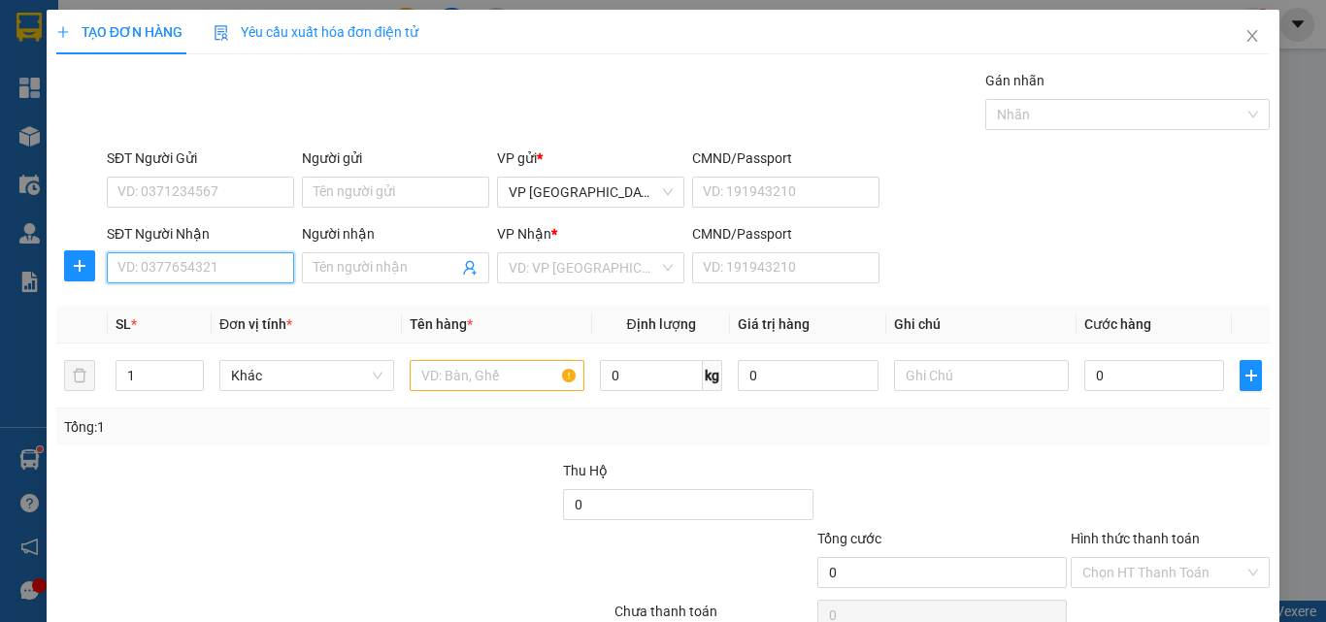
click at [217, 271] on input "SĐT Người Nhận" at bounding box center [200, 267] width 187 height 31
click at [218, 266] on input "091984" at bounding box center [200, 267] width 187 height 31
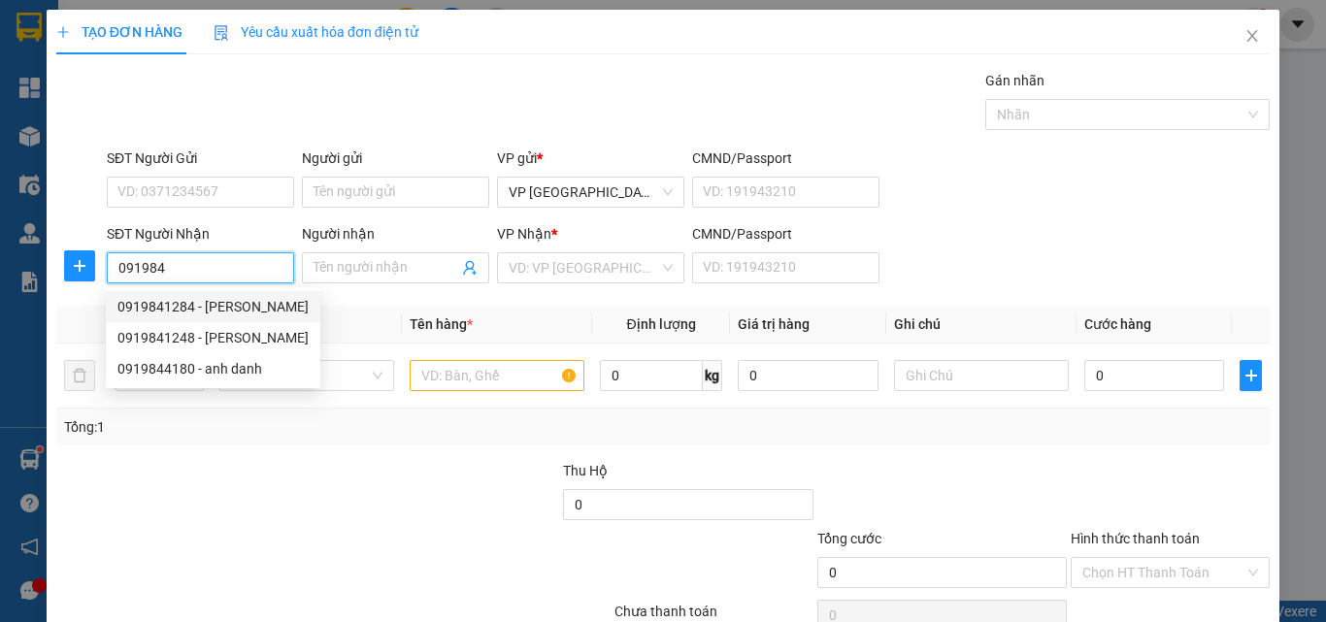
click at [227, 308] on div "0919841284 - [PERSON_NAME]" at bounding box center [212, 306] width 191 height 21
type input "0919841284"
type input "chí kiệt"
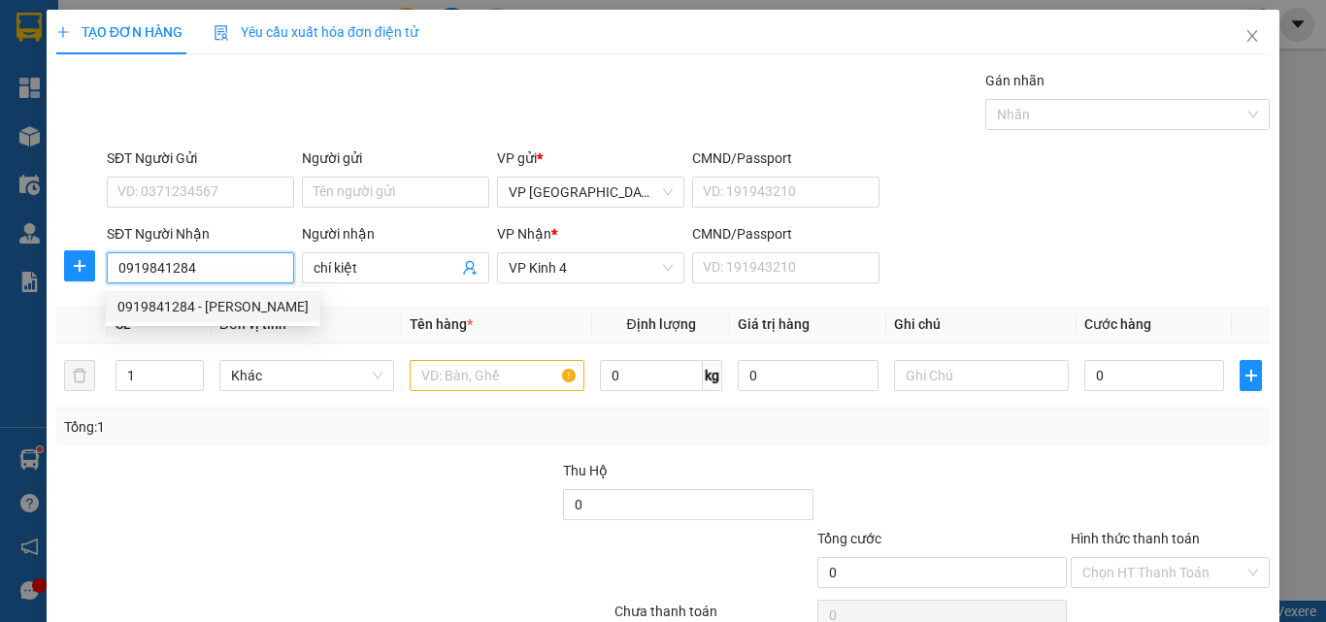
type input "100.000"
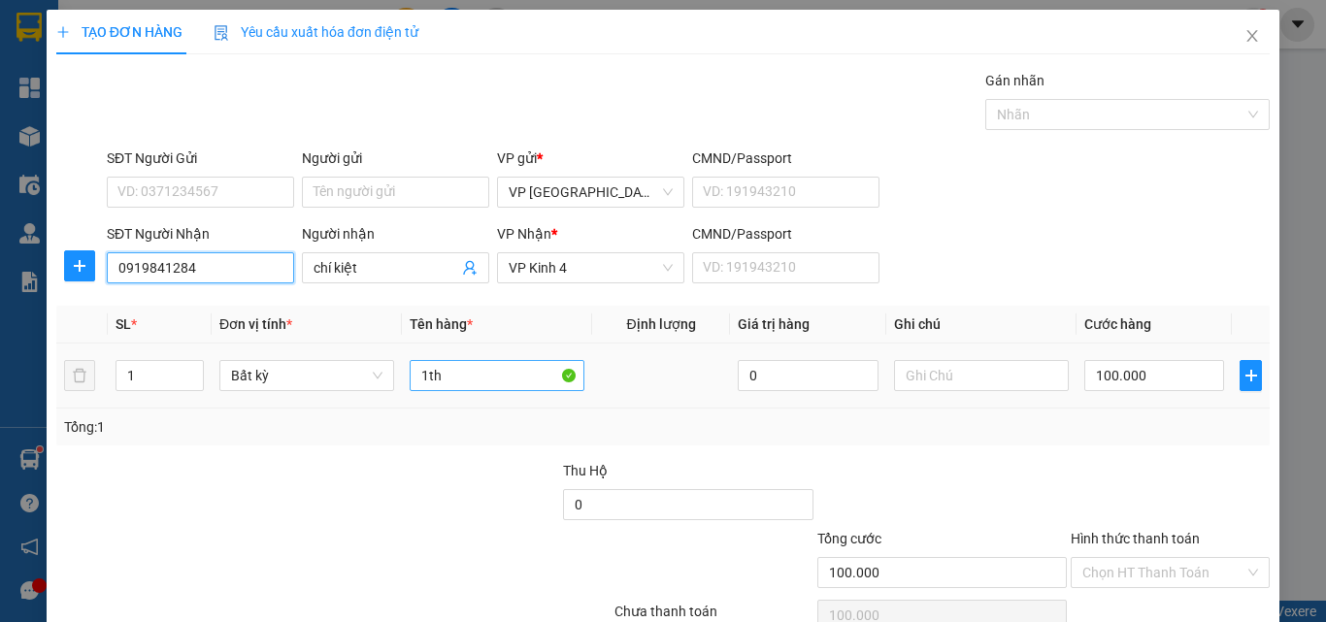
type input "0919841284"
drag, startPoint x: 449, startPoint y: 371, endPoint x: 314, endPoint y: 385, distance: 135.7
click at [315, 386] on tr "1 Bất kỳ 1th 0 100.000" at bounding box center [662, 376] width 1213 height 65
type input "1 hộp"
click at [1131, 377] on input "100.000" at bounding box center [1154, 375] width 140 height 31
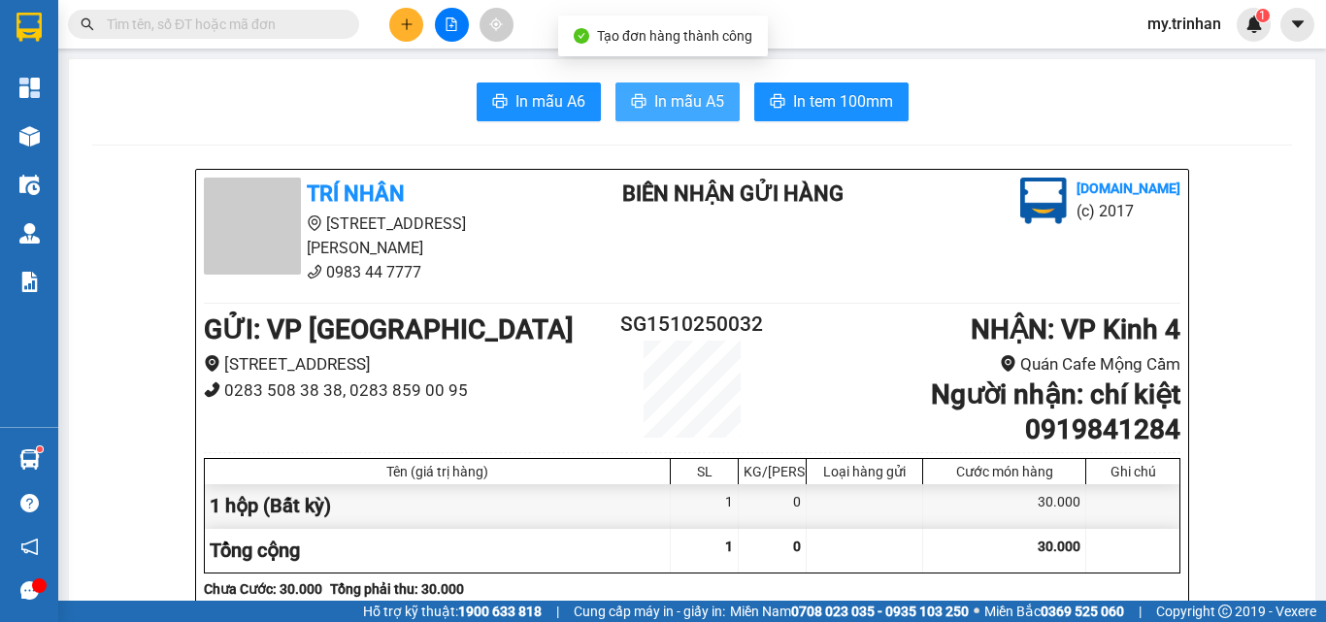
click at [654, 105] on span "In mẫu A5" at bounding box center [689, 101] width 70 height 24
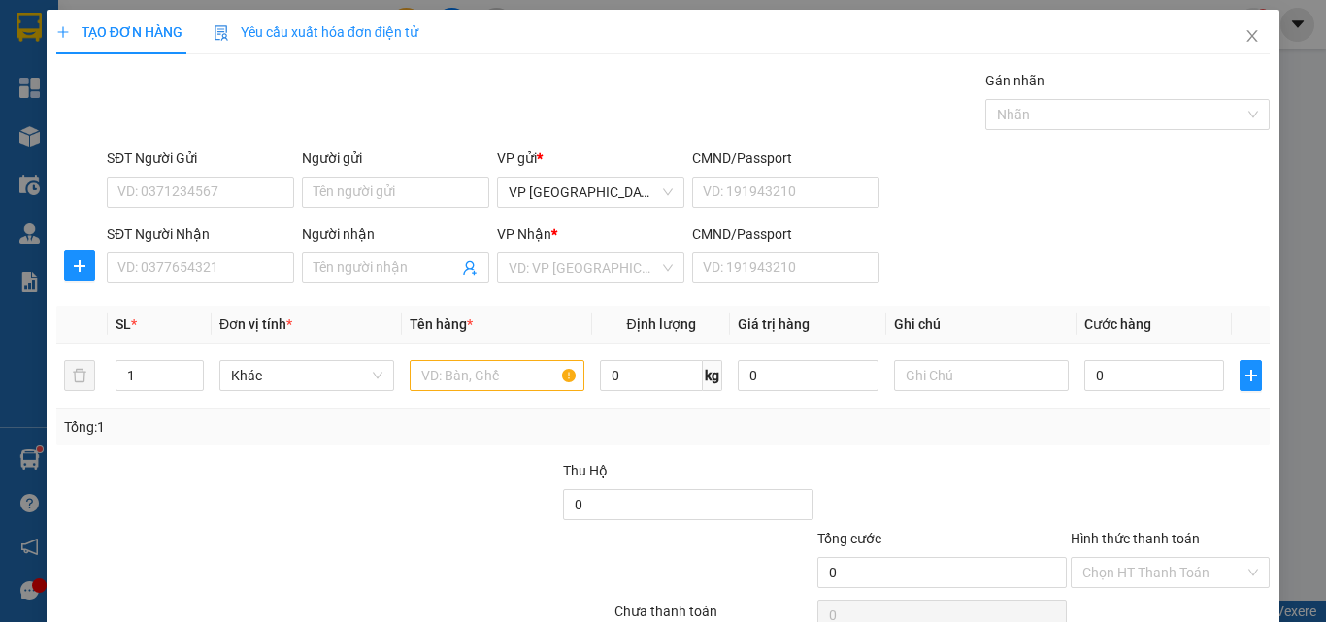
click at [974, 282] on div "SĐT Người Nhận VD: 0377654321 Người nhận Tên người nhận VP Nhận * VD: VP Sài Gò…" at bounding box center [688, 257] width 1171 height 68
click at [976, 283] on div "SĐT Người Nhận VD: 0377654321 Người nhận Tên người nhận VP Nhận * VD: VP Sài Gò…" at bounding box center [688, 257] width 1171 height 68
click at [194, 273] on input "SĐT Người Nhận" at bounding box center [200, 267] width 187 height 31
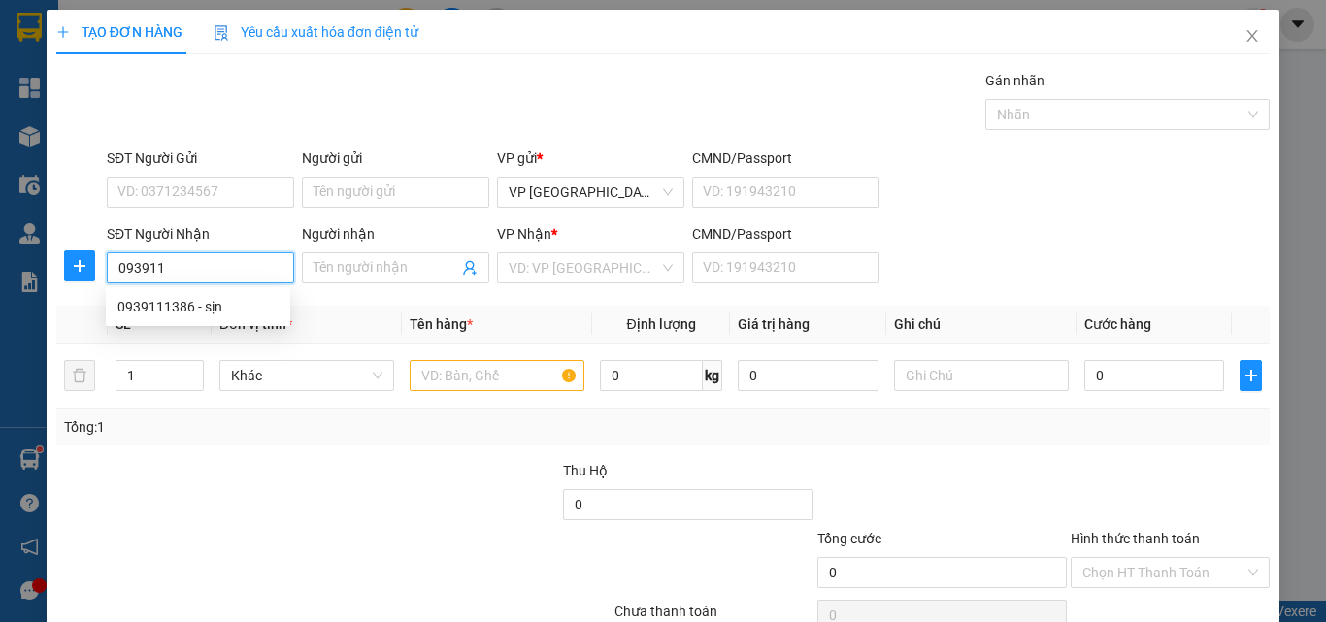
click at [231, 314] on div "0939111386 - sịn" at bounding box center [197, 306] width 161 height 21
type input "0939111386"
type input "sịn"
type input "50.000"
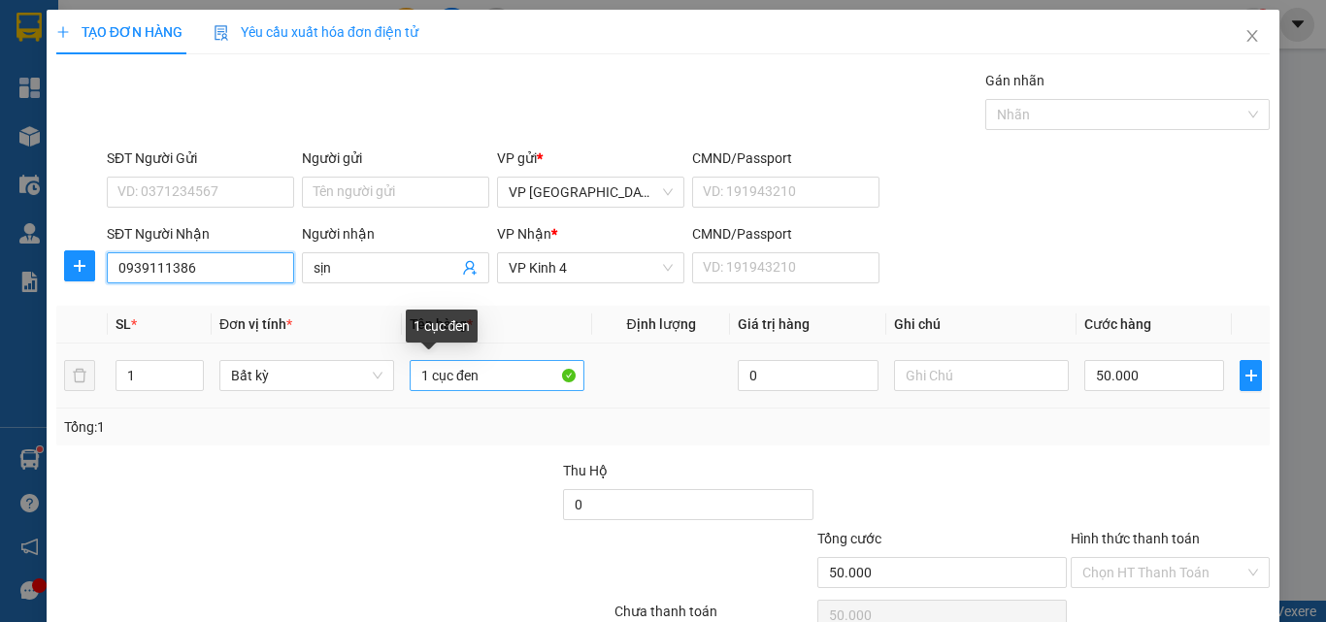
type input "0939111386"
drag, startPoint x: 473, startPoint y: 379, endPoint x: 443, endPoint y: 374, distance: 30.5
click at [443, 374] on input "1 cục đen" at bounding box center [497, 375] width 175 height 31
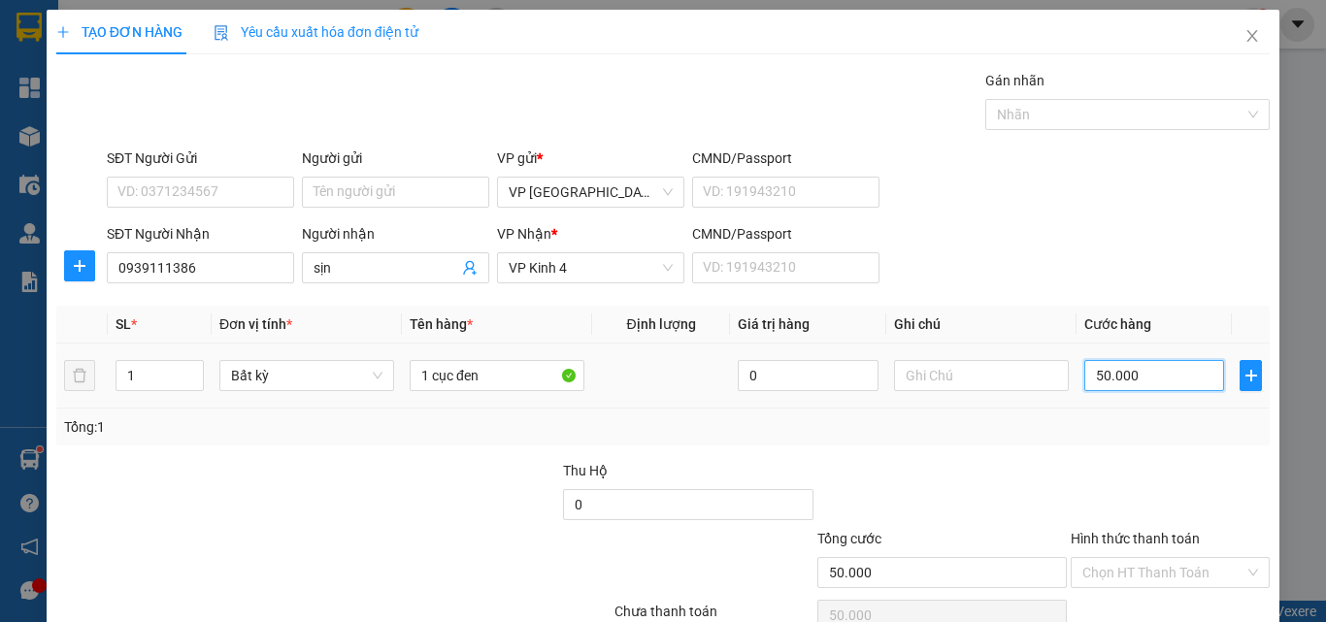
click at [1164, 371] on input "50.000" at bounding box center [1154, 375] width 140 height 31
type input "4"
type input "40"
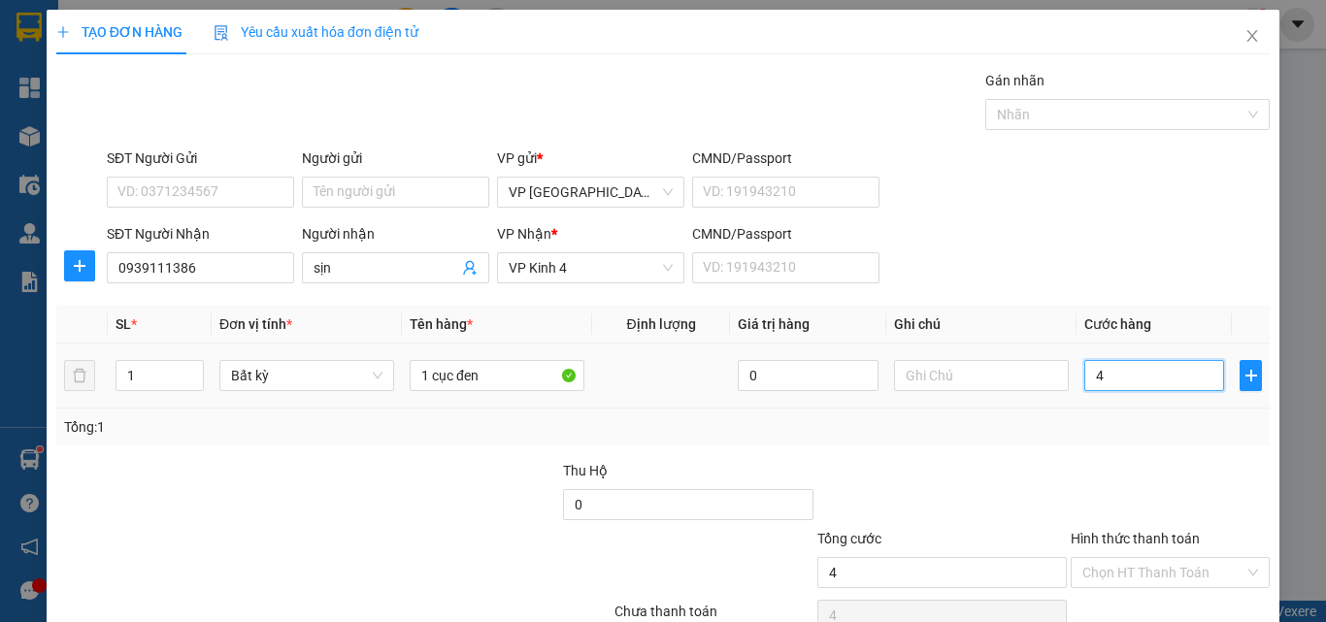
type input "40"
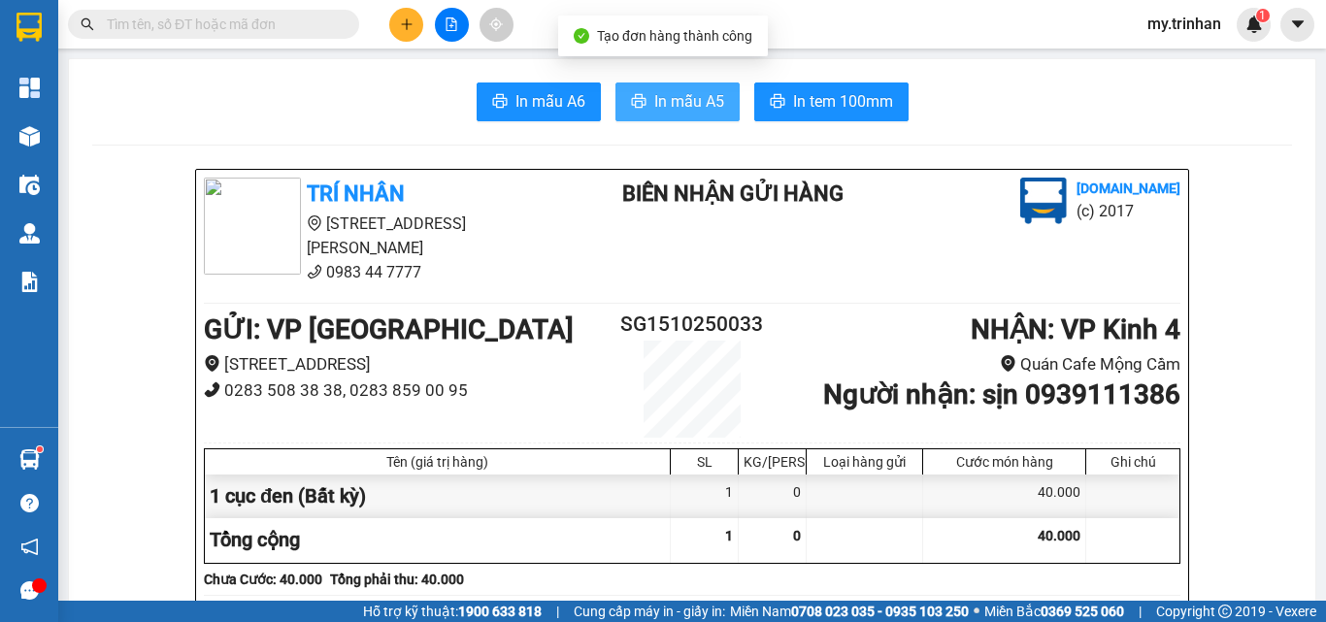
click at [654, 99] on span "In mẫu A5" at bounding box center [689, 101] width 70 height 24
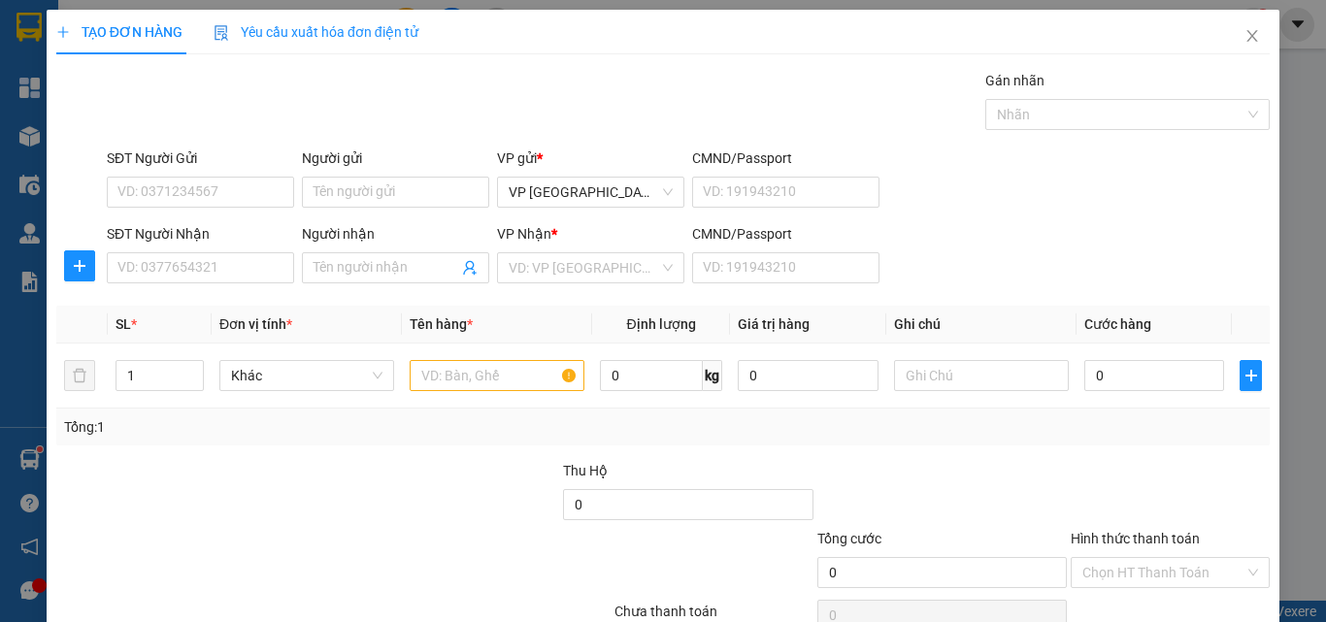
drag, startPoint x: 1040, startPoint y: 303, endPoint x: 678, endPoint y: 308, distance: 362.1
click at [1006, 322] on div "Transit Pickup Surcharge Ids Transit Deliver Surcharge Ids Transit Deliver Surc…" at bounding box center [662, 375] width 1213 height 611
click at [242, 263] on input "SĐT Người Nhận" at bounding box center [200, 267] width 187 height 31
click at [238, 263] on input "SĐT Người Nhận" at bounding box center [200, 267] width 187 height 31
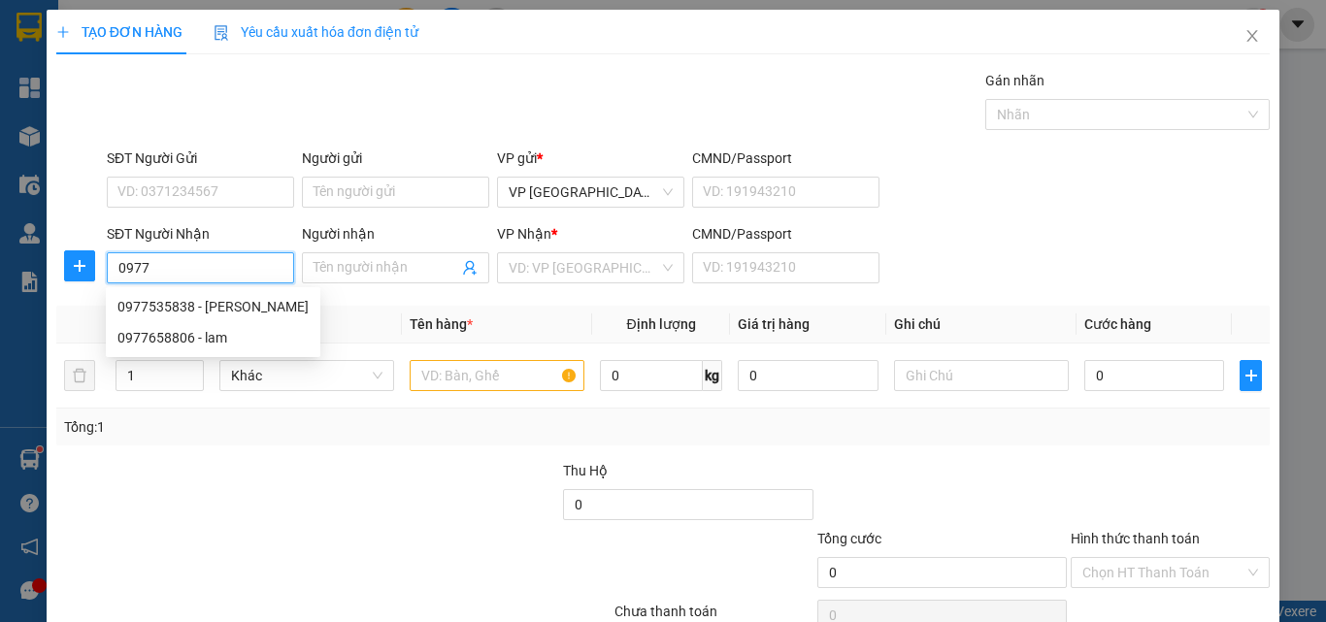
click at [216, 279] on input "0977" at bounding box center [200, 267] width 187 height 31
click at [235, 310] on div "0977535838 - [PERSON_NAME]" at bounding box center [212, 306] width 191 height 21
type input "0977535838"
type input "huyền trang"
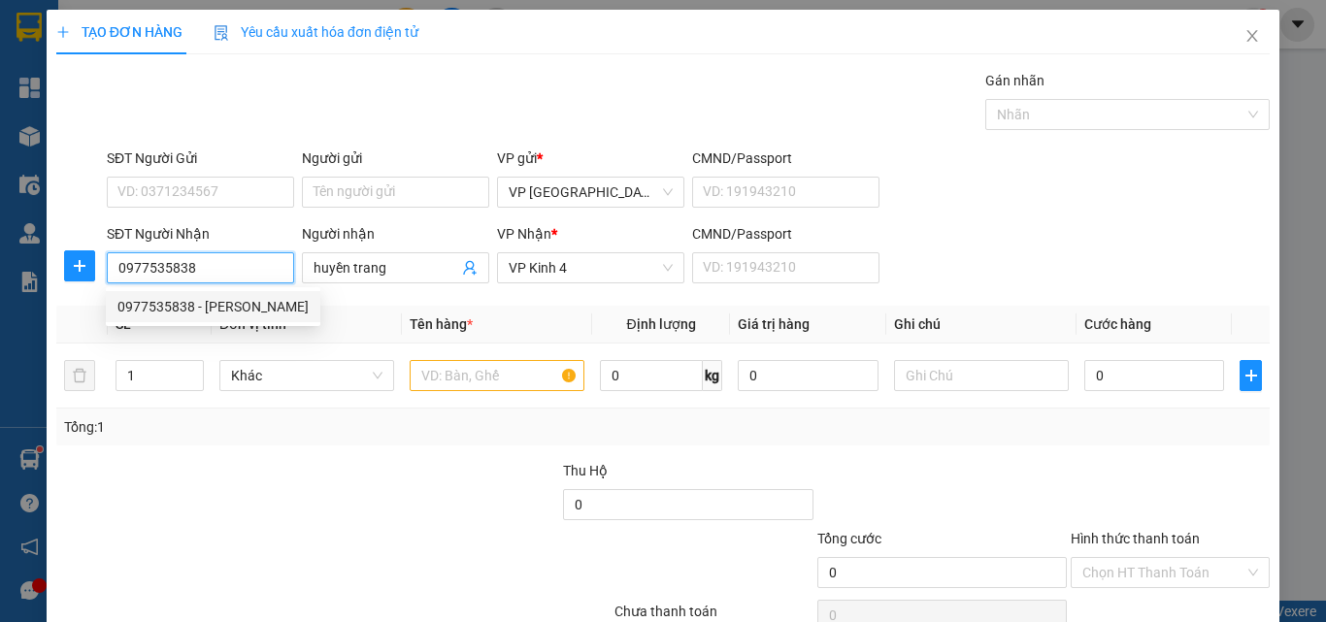
type input "120.000"
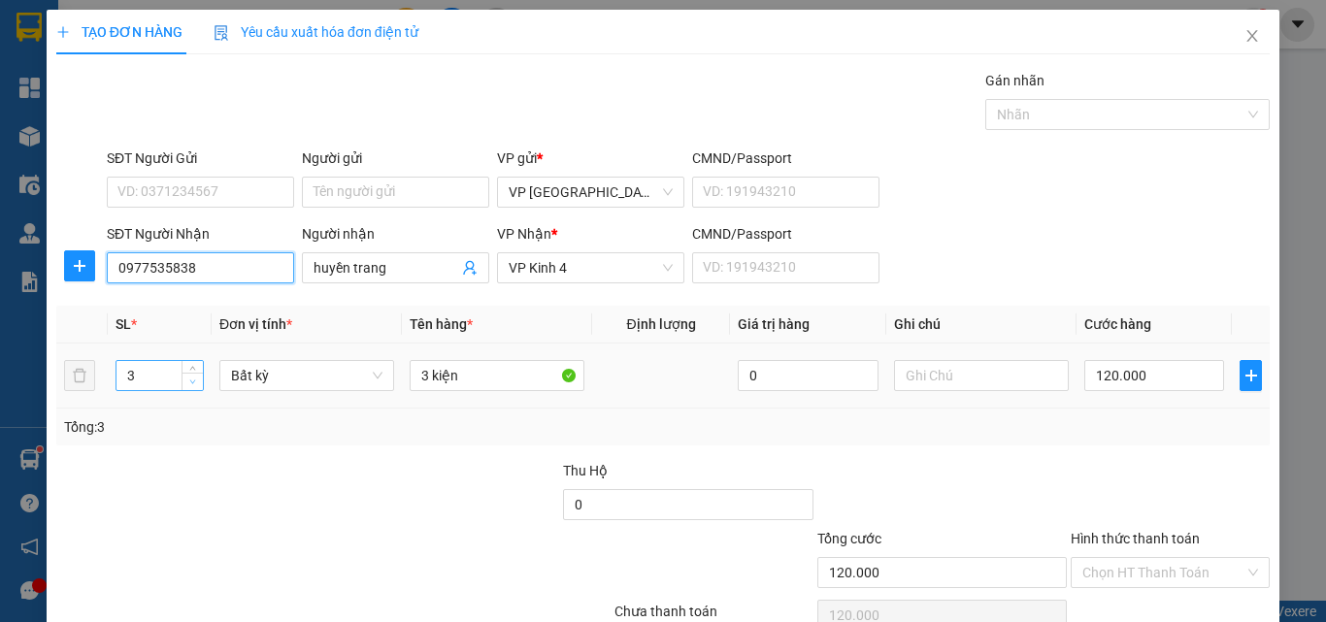
type input "0977535838"
click at [191, 383] on icon "down" at bounding box center [192, 382] width 7 height 7
type input "1"
click at [191, 382] on icon "down" at bounding box center [193, 382] width 6 height 4
click at [192, 380] on icon "down" at bounding box center [192, 382] width 7 height 7
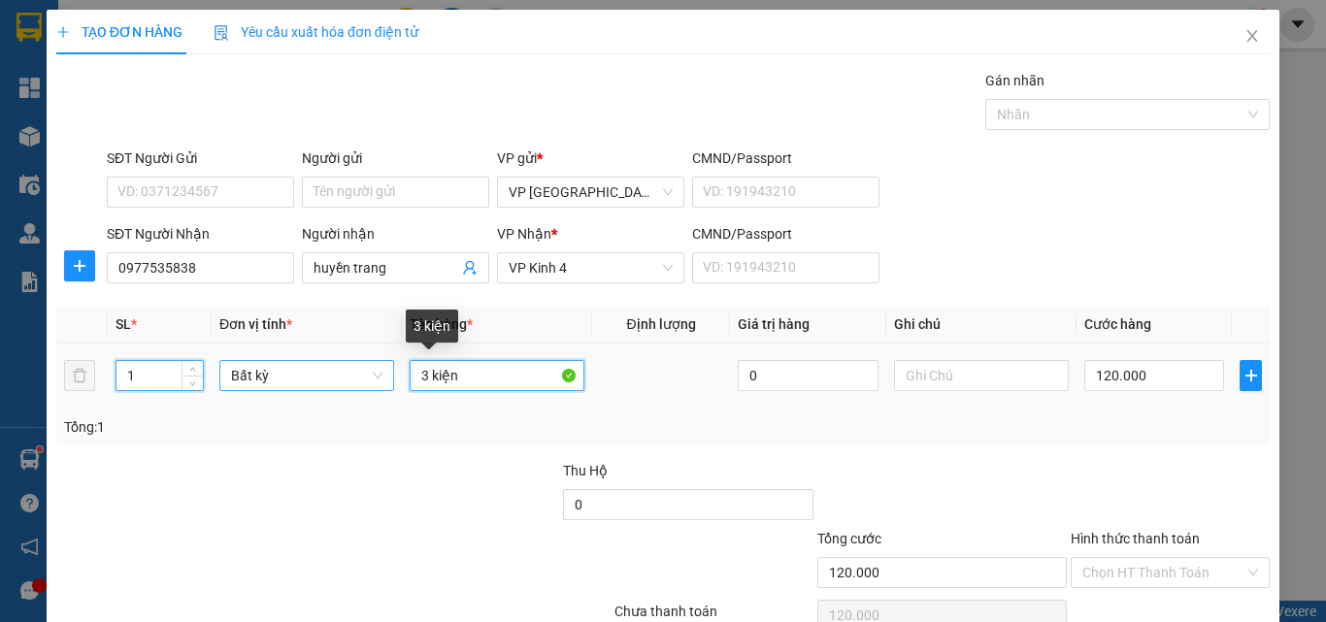
drag, startPoint x: 423, startPoint y: 381, endPoint x: 362, endPoint y: 373, distance: 61.8
click at [372, 380] on tr "1 Bất kỳ 3 kiện 0 120.000" at bounding box center [662, 376] width 1213 height 65
type input "0"
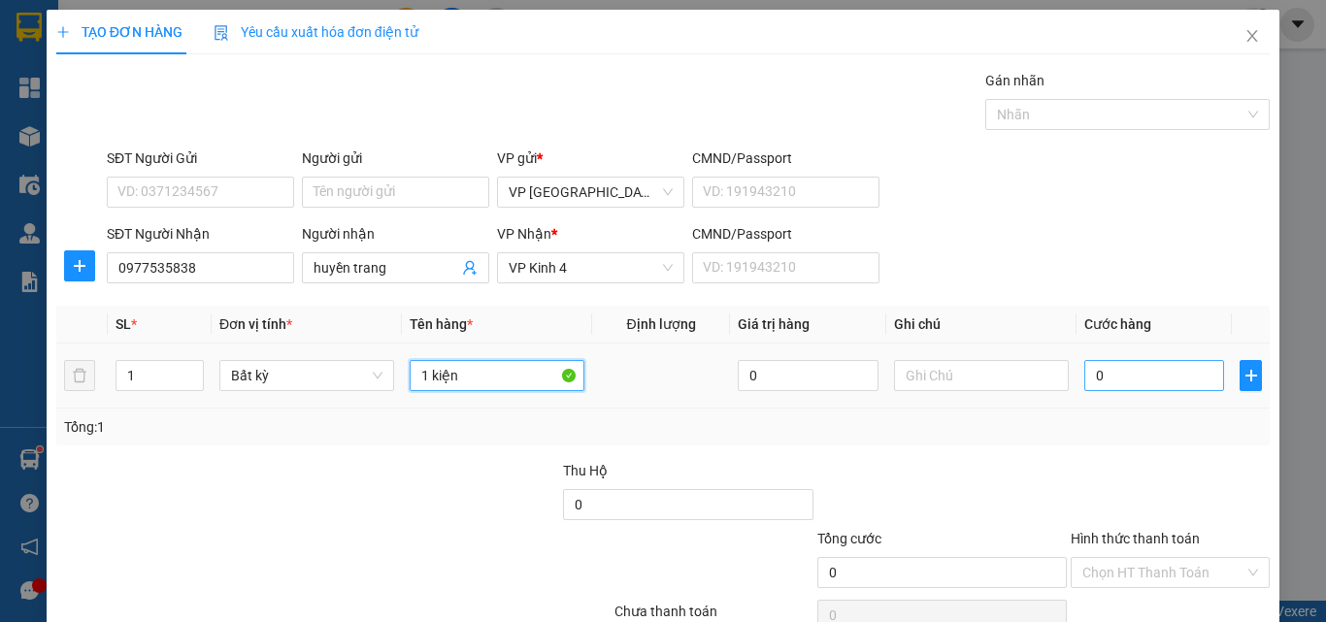
type input "1 kiện"
click at [1144, 379] on input "0" at bounding box center [1154, 375] width 140 height 31
type input "4"
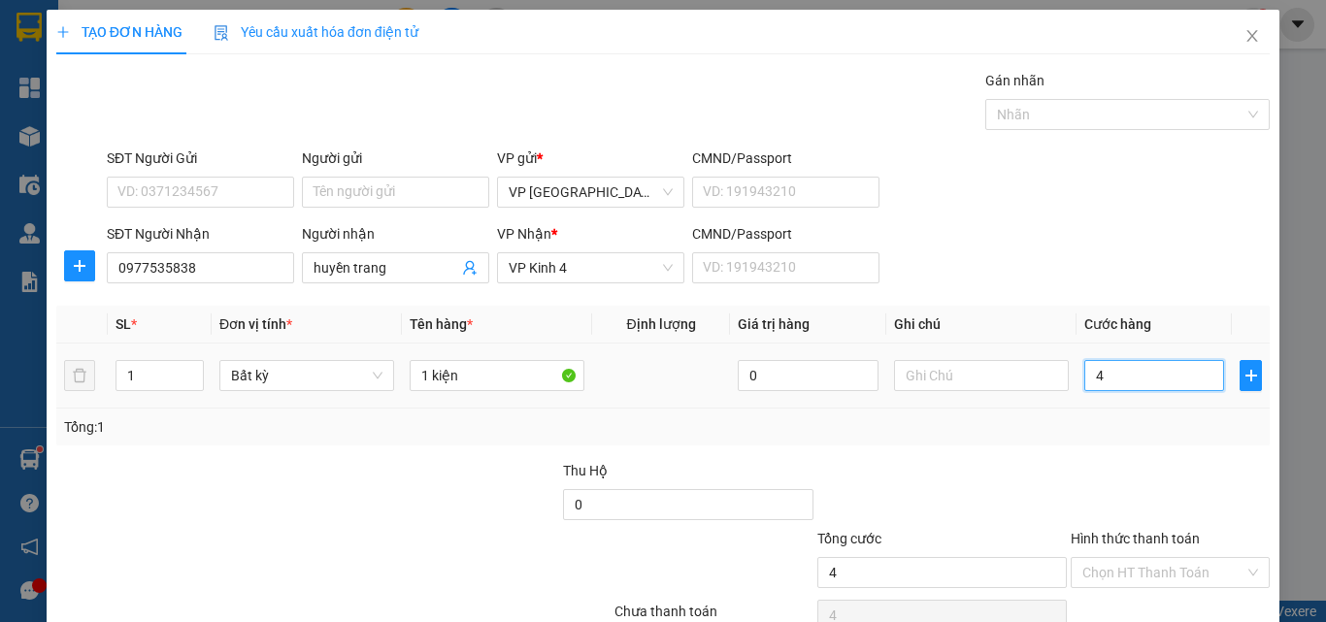
type input "40"
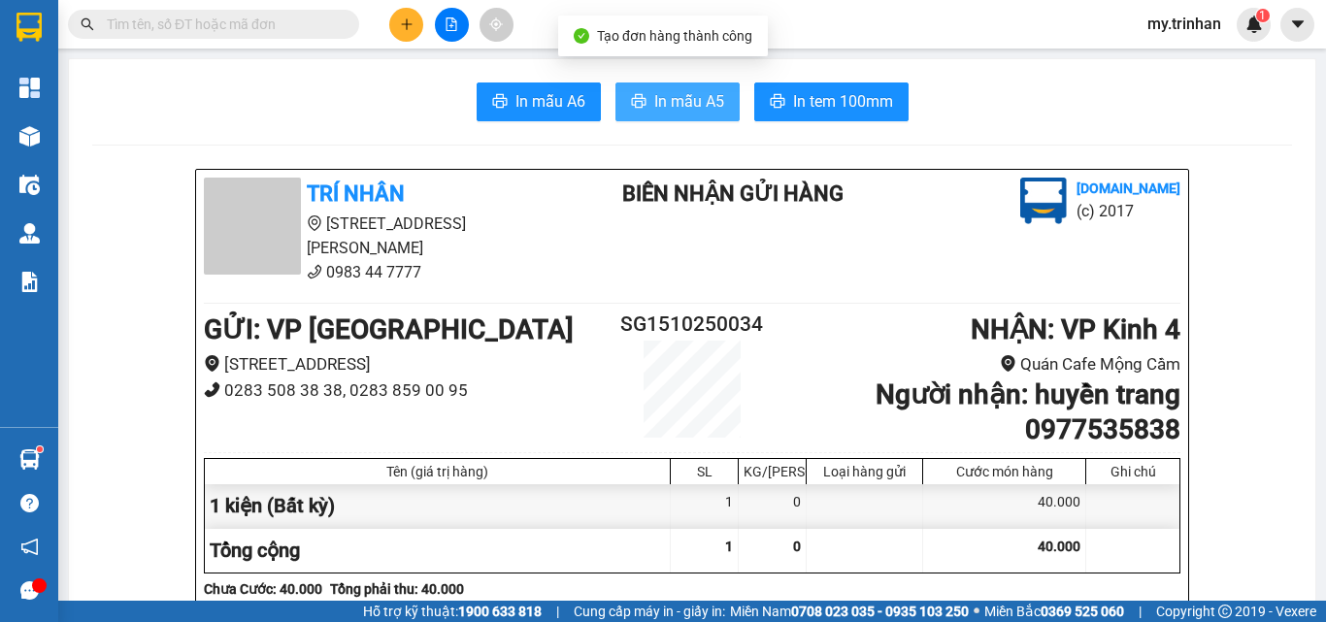
click at [702, 95] on span "In mẫu A5" at bounding box center [689, 101] width 70 height 24
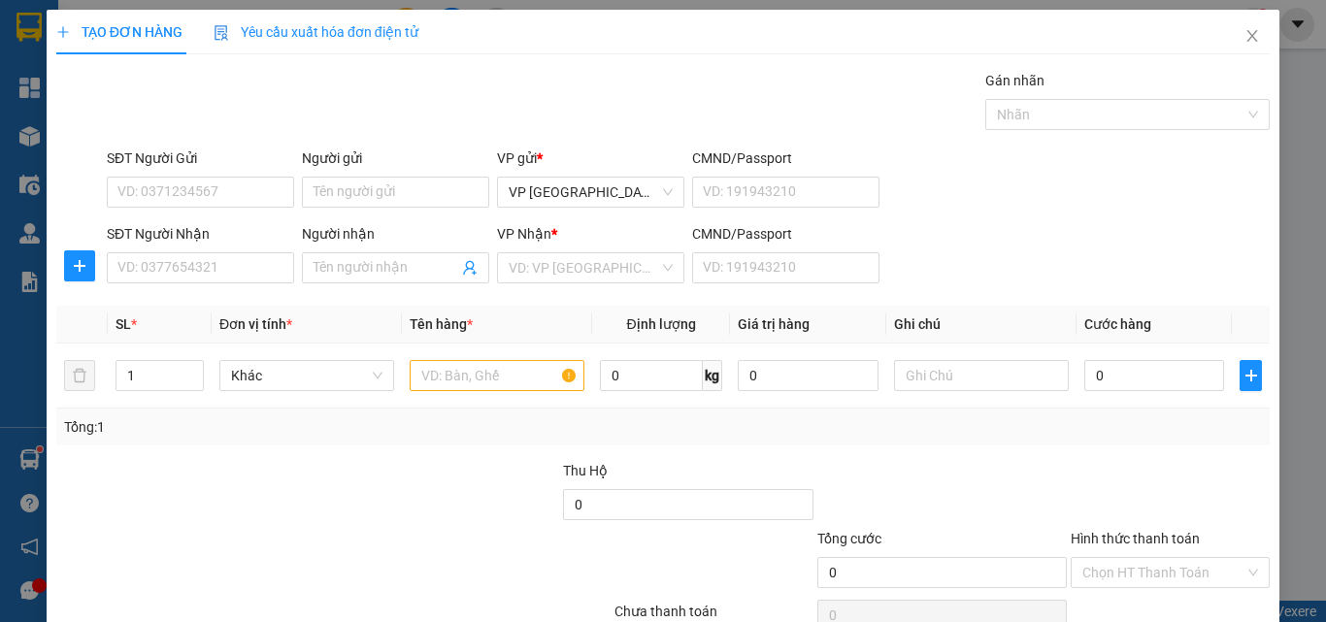
click at [995, 287] on div "SĐT Người Nhận VD: 0377654321 Người nhận Tên người nhận VP Nhận * VD: VP Sài Gò…" at bounding box center [688, 257] width 1171 height 68
click at [249, 275] on input "SĐT Người Nhận" at bounding box center [200, 267] width 187 height 31
type input "0949141715"
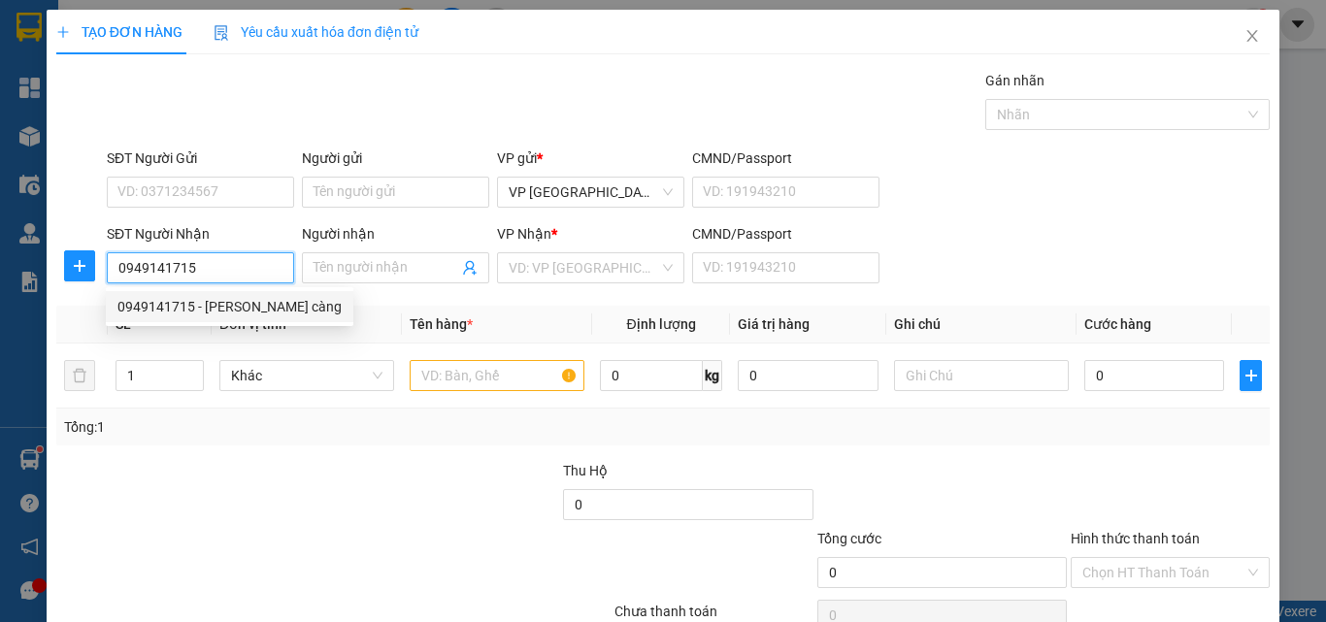
click at [201, 309] on div "0949141715 - [PERSON_NAME] càng" at bounding box center [229, 306] width 224 height 21
type input "[PERSON_NAME] càng"
type input "30.000"
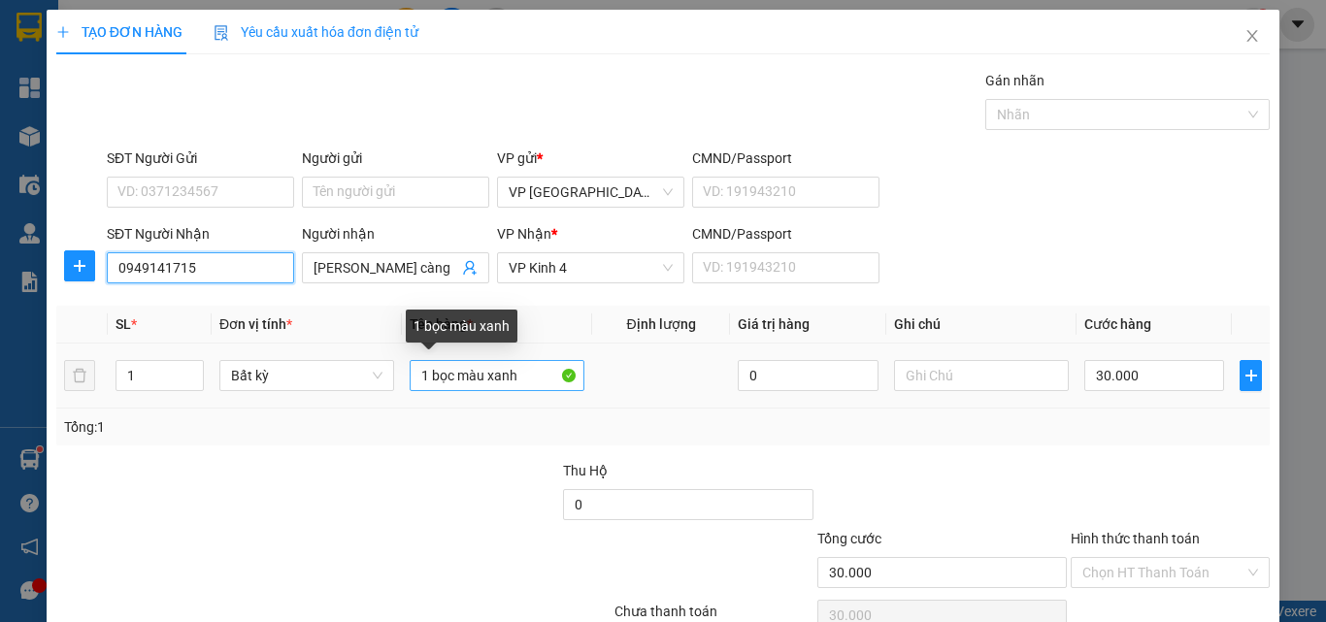
type input "0949141715"
click at [515, 378] on input "1 bọc màu xanh" at bounding box center [497, 375] width 175 height 31
type input "1"
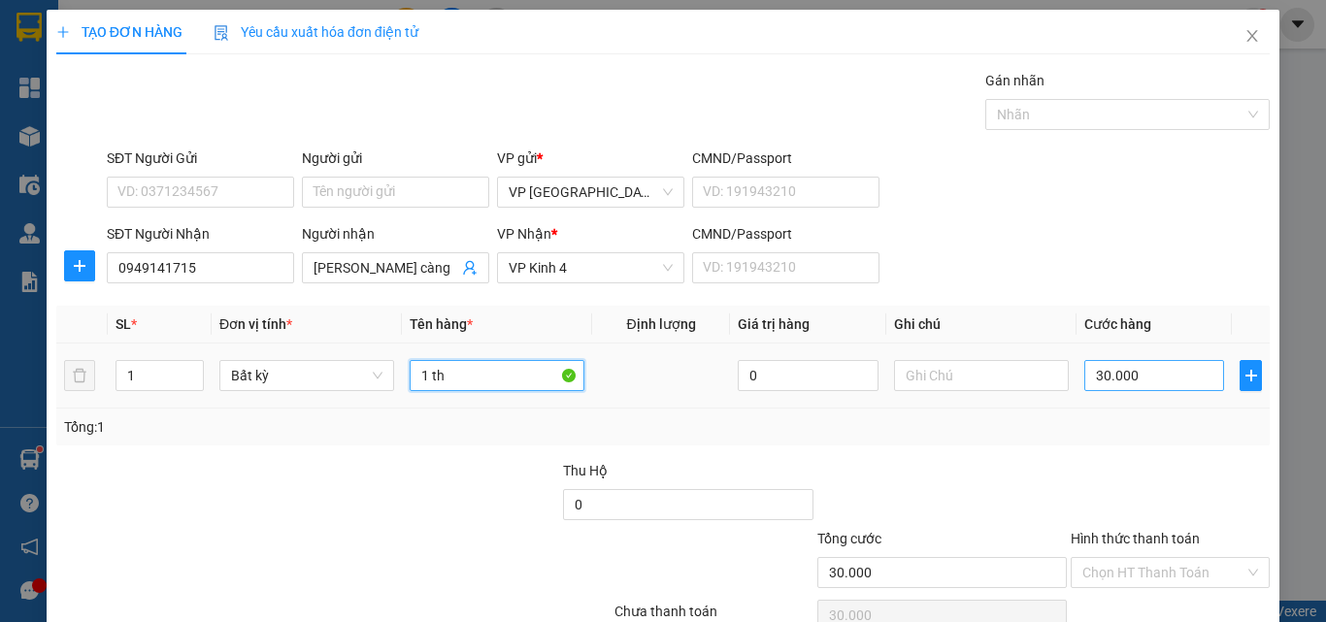
type input "1 th"
click at [1084, 374] on input "30.000" at bounding box center [1154, 375] width 140 height 31
type input "4"
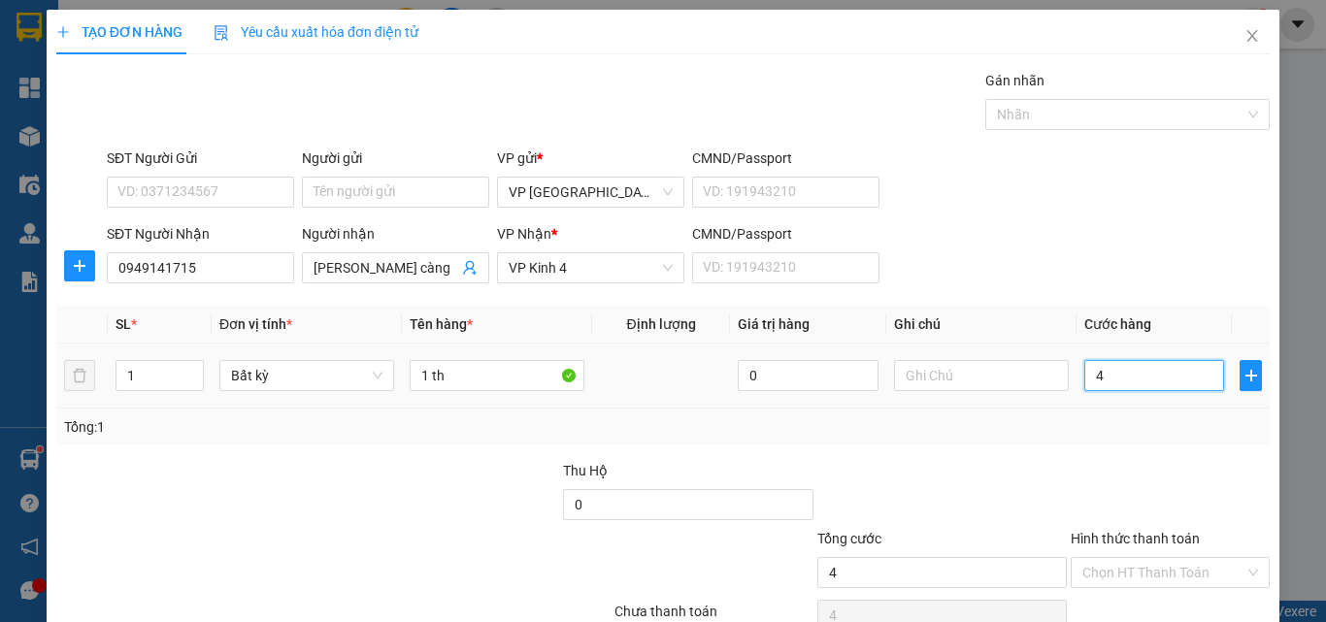
type input "40"
type input "400"
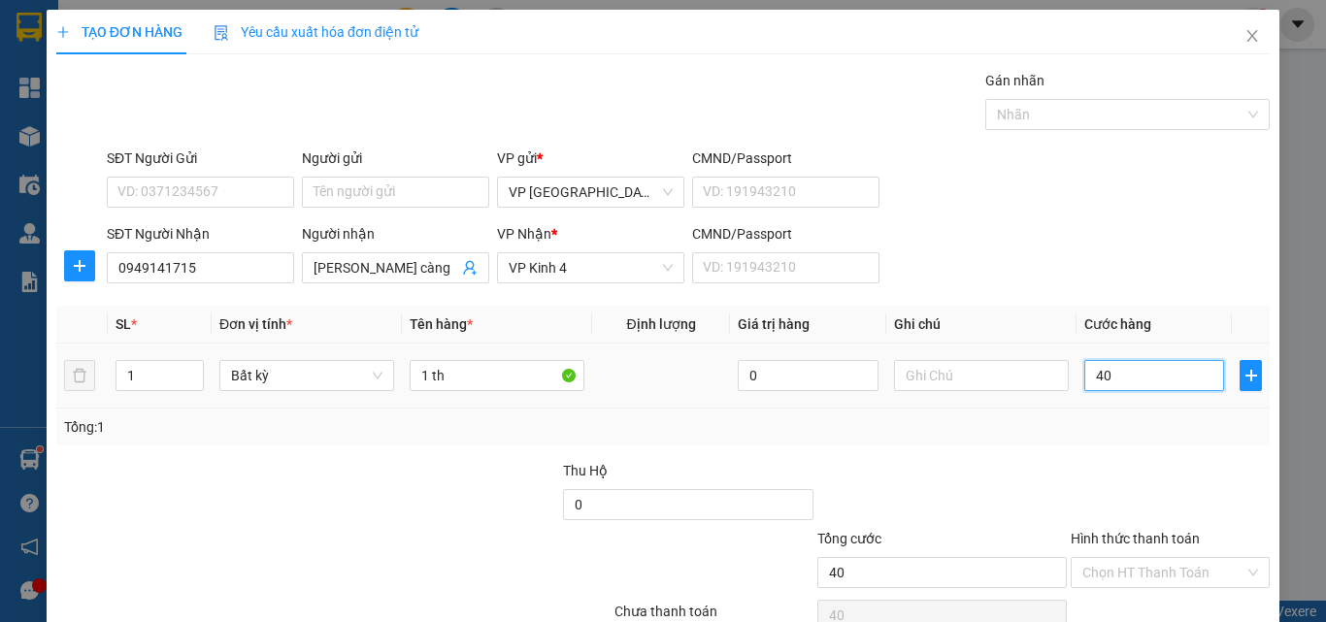
type input "400"
type input "4.000"
type input "40.000"
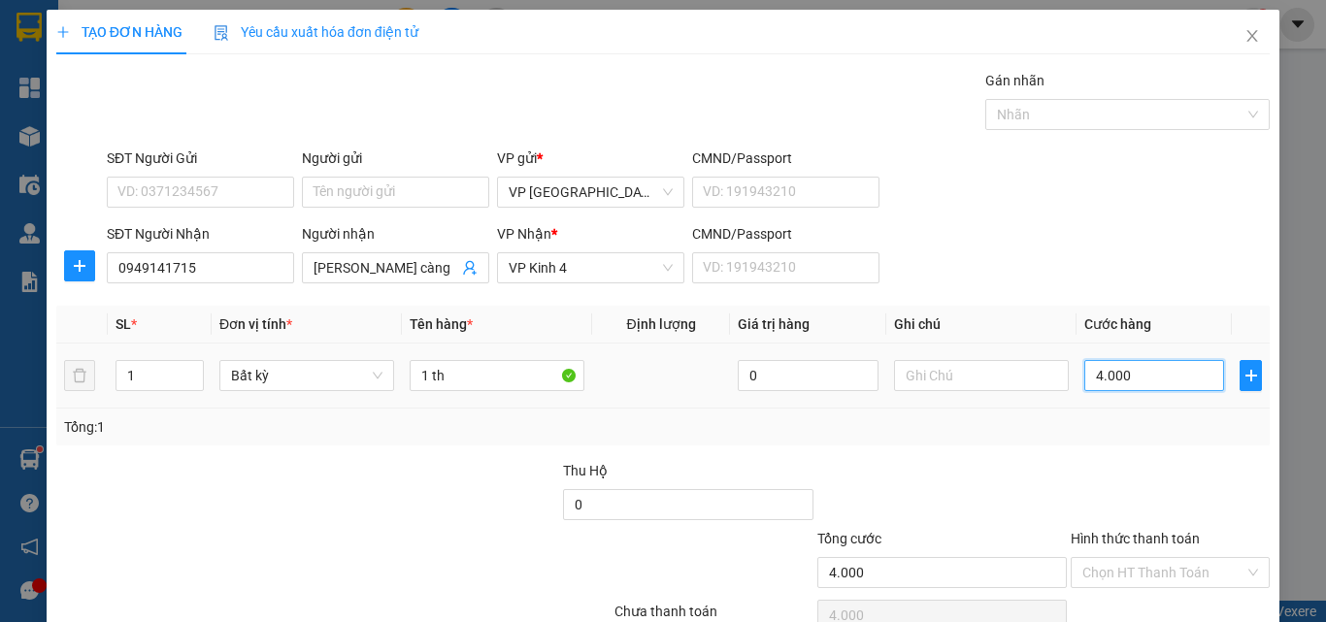
type input "40.000"
click at [1104, 532] on label "Hình thức thanh toán" at bounding box center [1135, 539] width 129 height 16
click at [1104, 558] on input "Hình thức thanh toán" at bounding box center [1163, 572] width 162 height 29
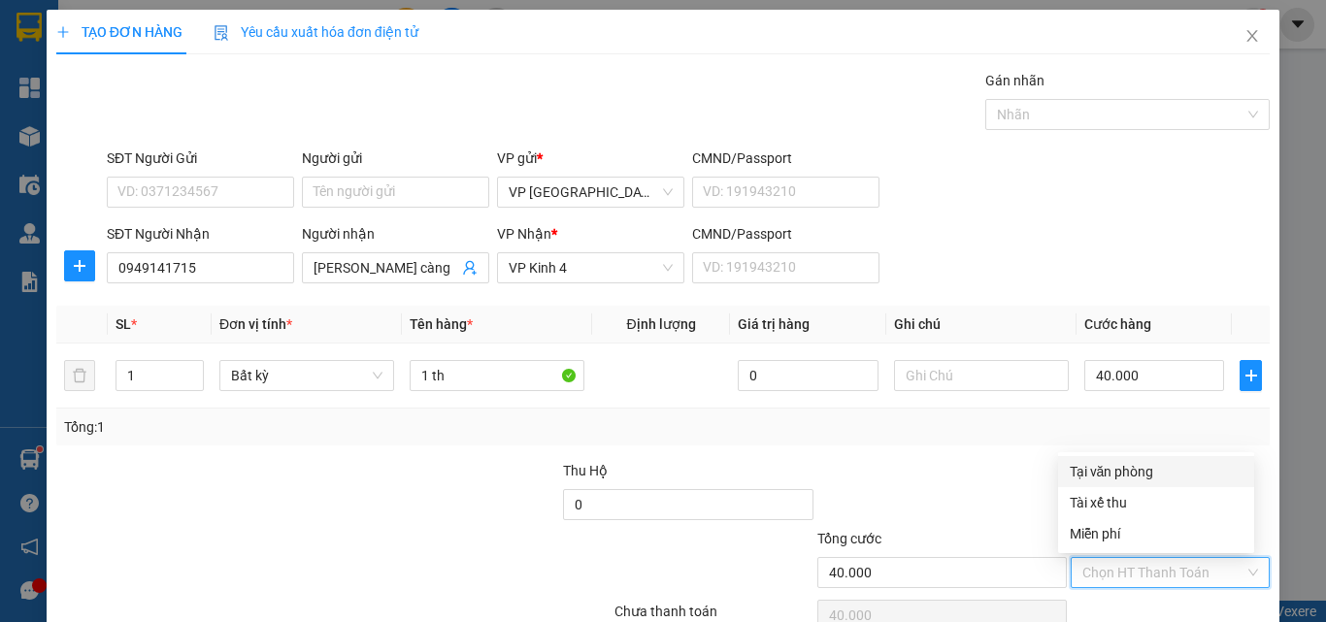
click at [1128, 469] on div "Tại văn phòng" at bounding box center [1156, 471] width 173 height 21
type input "0"
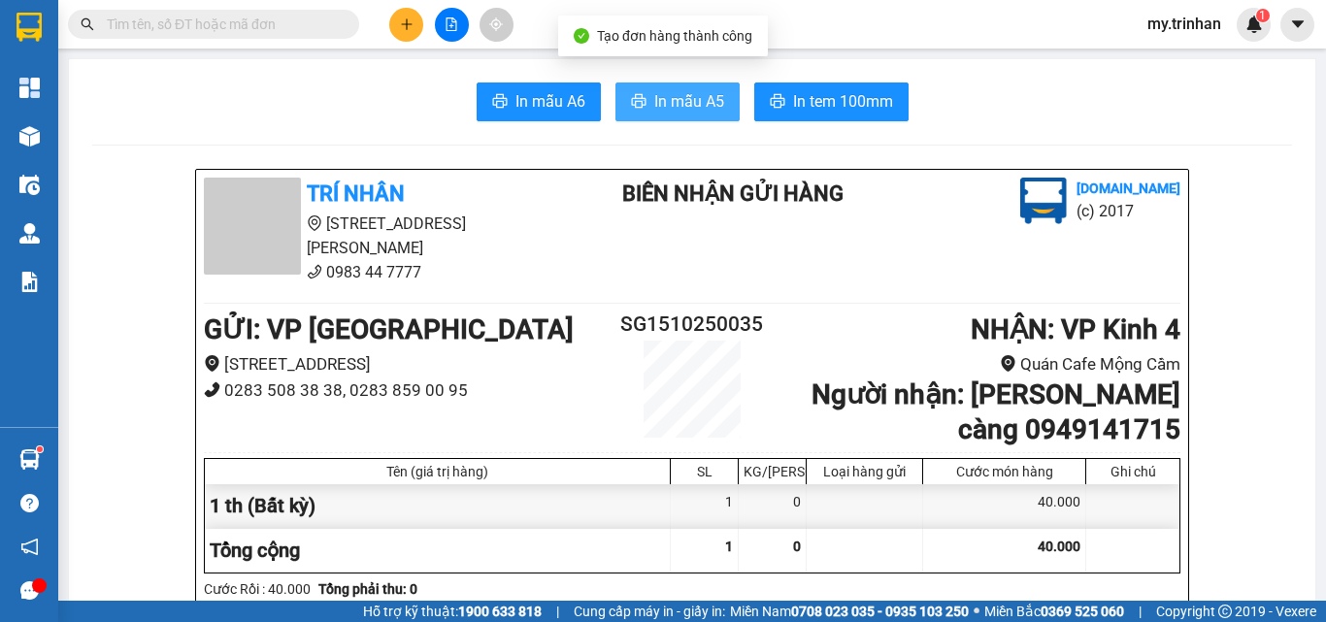
click at [685, 88] on button "In mẫu A5" at bounding box center [677, 102] width 124 height 39
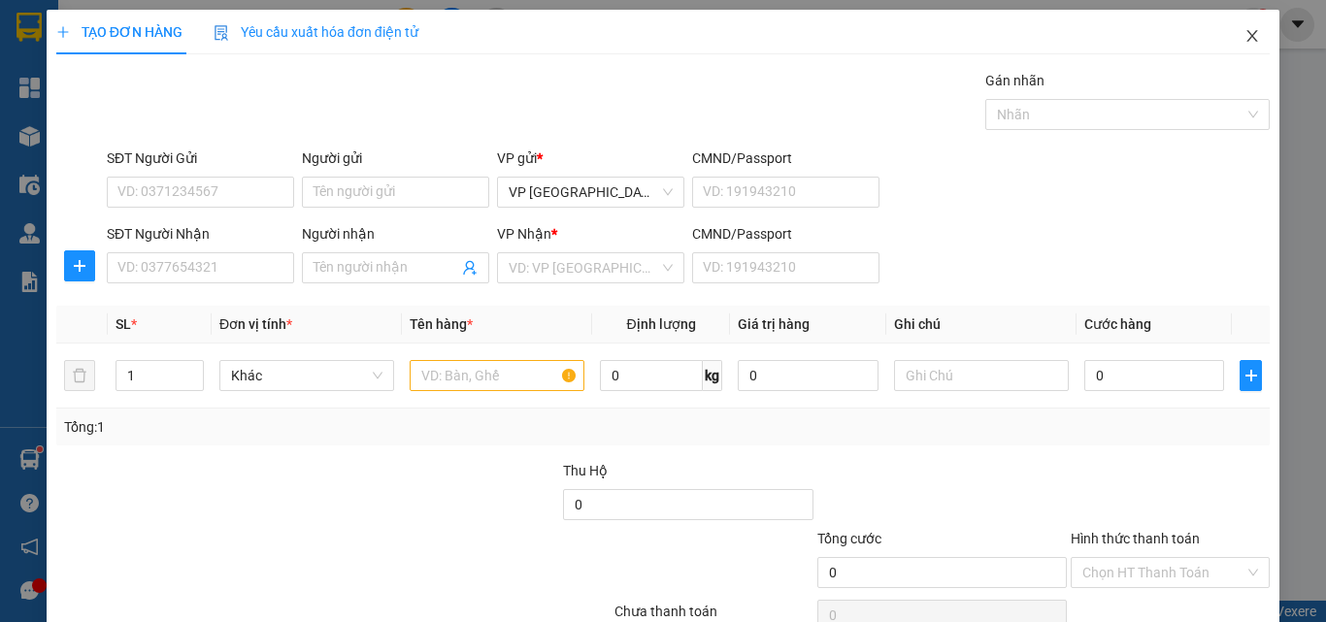
click at [1247, 40] on span "Close" at bounding box center [1252, 37] width 54 height 54
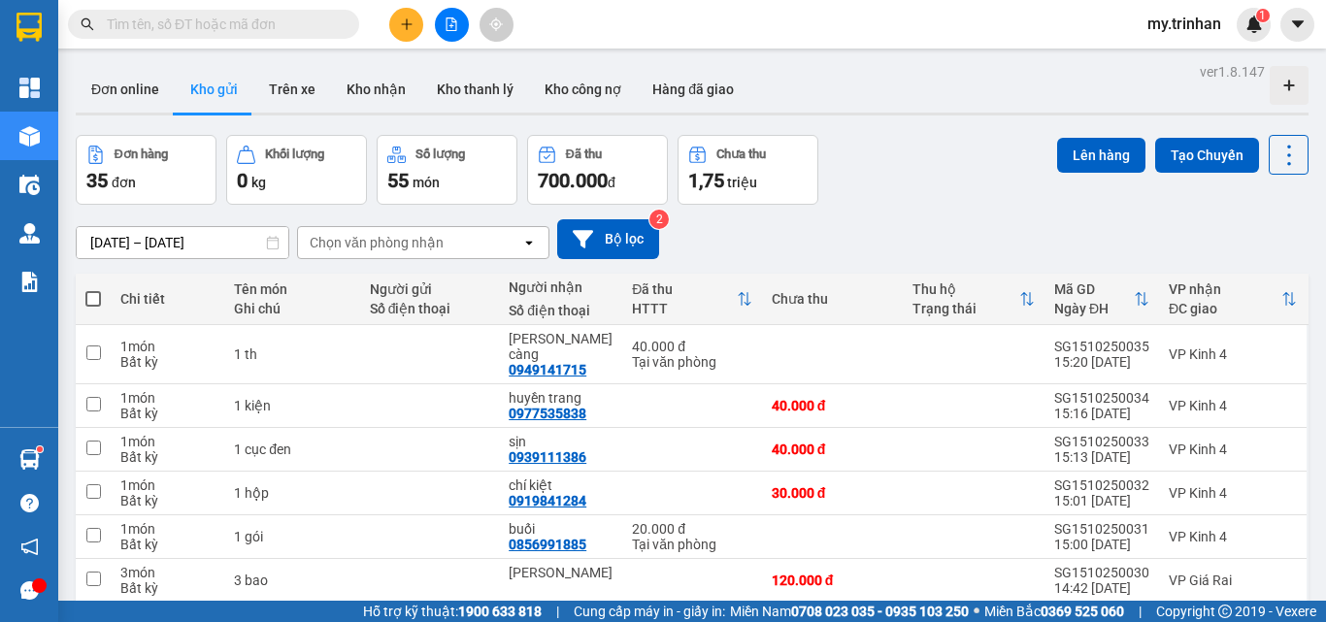
drag, startPoint x: 750, startPoint y: 254, endPoint x: 729, endPoint y: 255, distance: 21.4
click at [749, 254] on div "[DATE] – [DATE] Press the down arrow key to interact with the calendar and sele…" at bounding box center [692, 239] width 1233 height 40
click at [405, 35] on button at bounding box center [406, 25] width 34 height 34
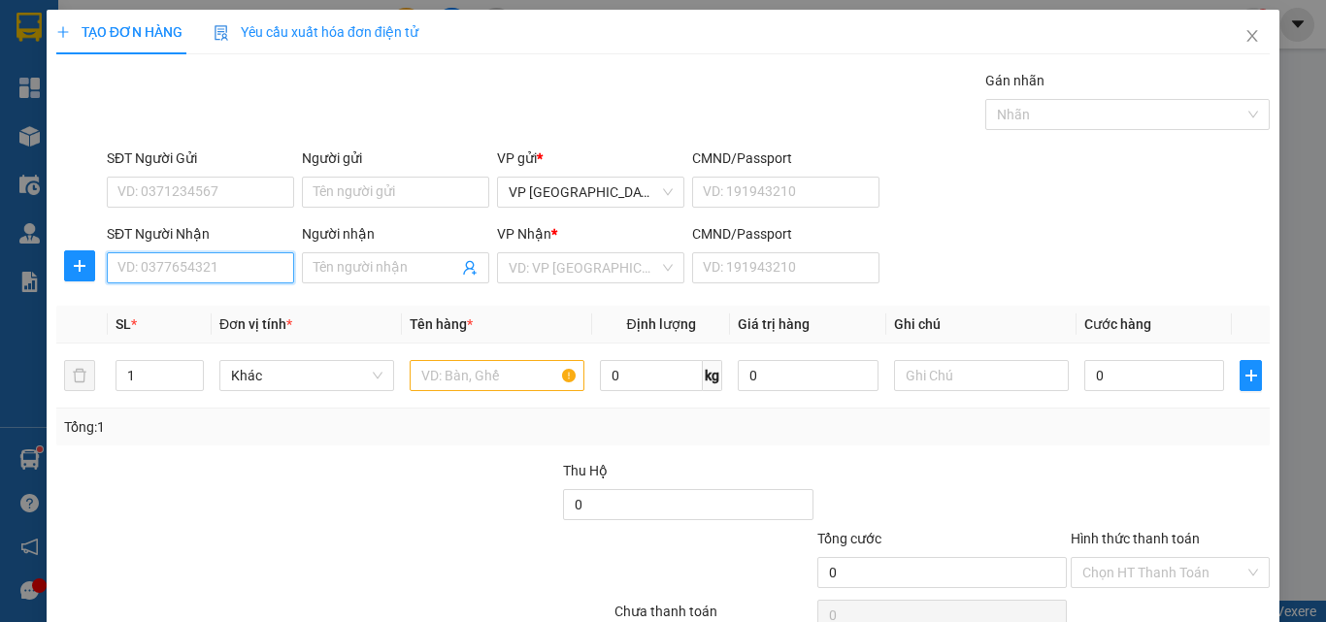
click at [177, 271] on input "SĐT Người Nhận" at bounding box center [200, 267] width 187 height 31
click at [175, 266] on input "SĐT Người Nhận" at bounding box center [200, 267] width 187 height 31
click at [215, 310] on div "0948030776 - 7 hòa" at bounding box center [197, 306] width 161 height 21
type input "0948030776"
type input "7 hòa"
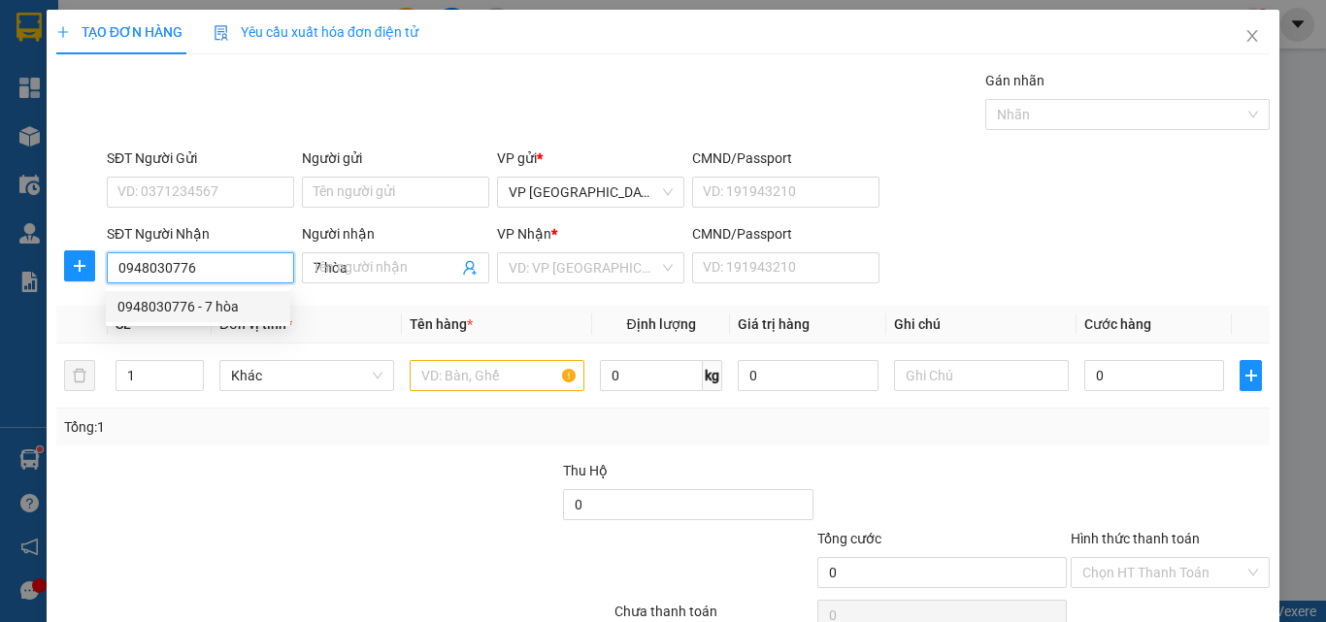
type input "100.000"
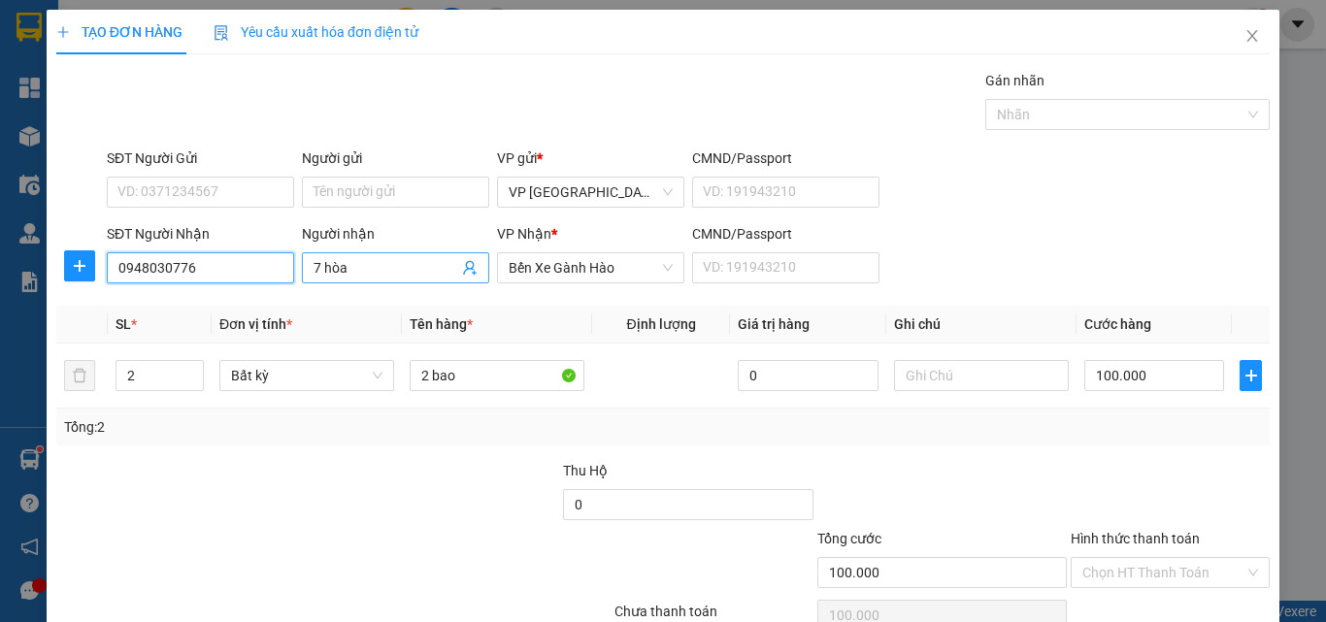
type input "0948030776"
drag, startPoint x: 348, startPoint y: 271, endPoint x: 139, endPoint y: 271, distance: 209.7
click at [139, 271] on div "SĐT Người Nhận 0948030776 Người nhận 7 hòa 7 hòa VP Nhận * Bến Xe Gành Hào CMND…" at bounding box center [688, 257] width 1171 height 68
type input "thùy"
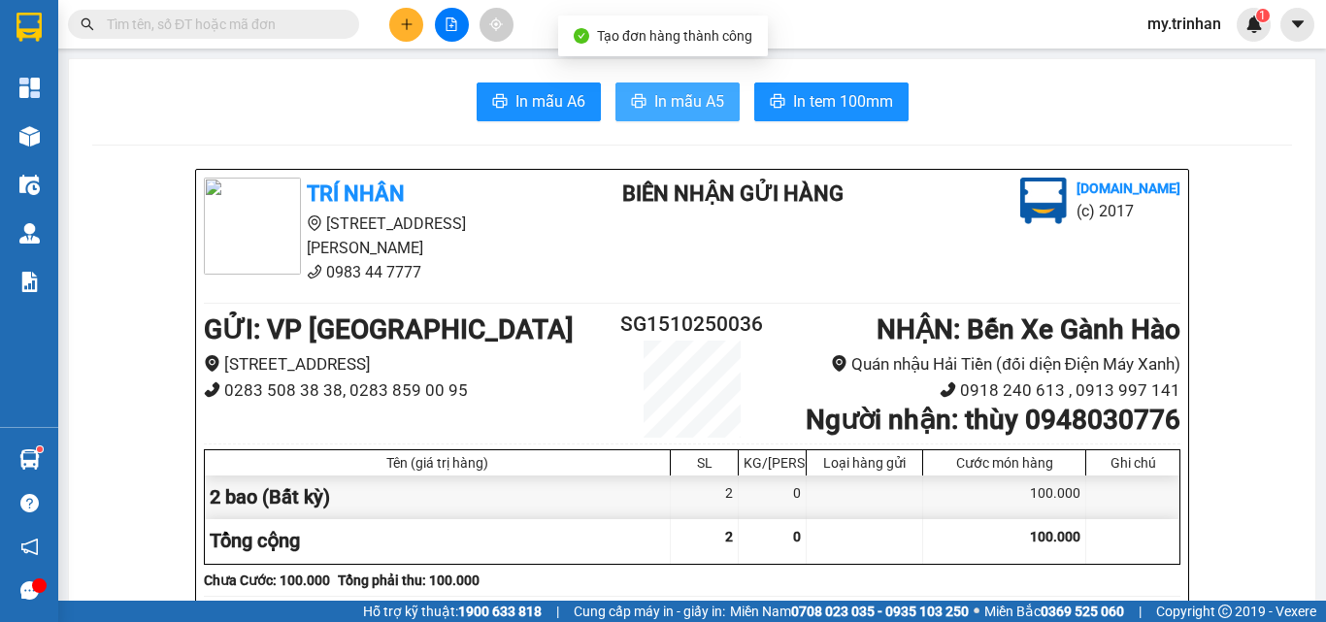
click at [658, 103] on span "In mẫu A5" at bounding box center [689, 101] width 70 height 24
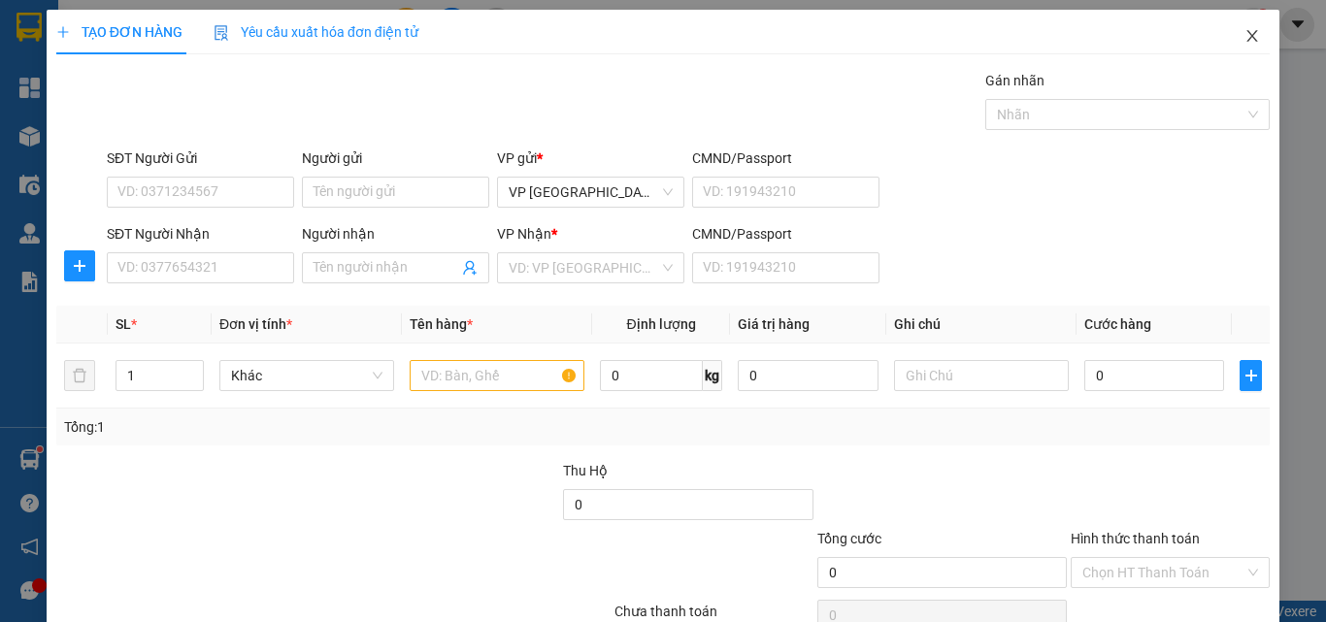
drag, startPoint x: 1236, startPoint y: 30, endPoint x: 535, endPoint y: 50, distance: 701.1
click at [1244, 36] on icon "close" at bounding box center [1252, 36] width 16 height 16
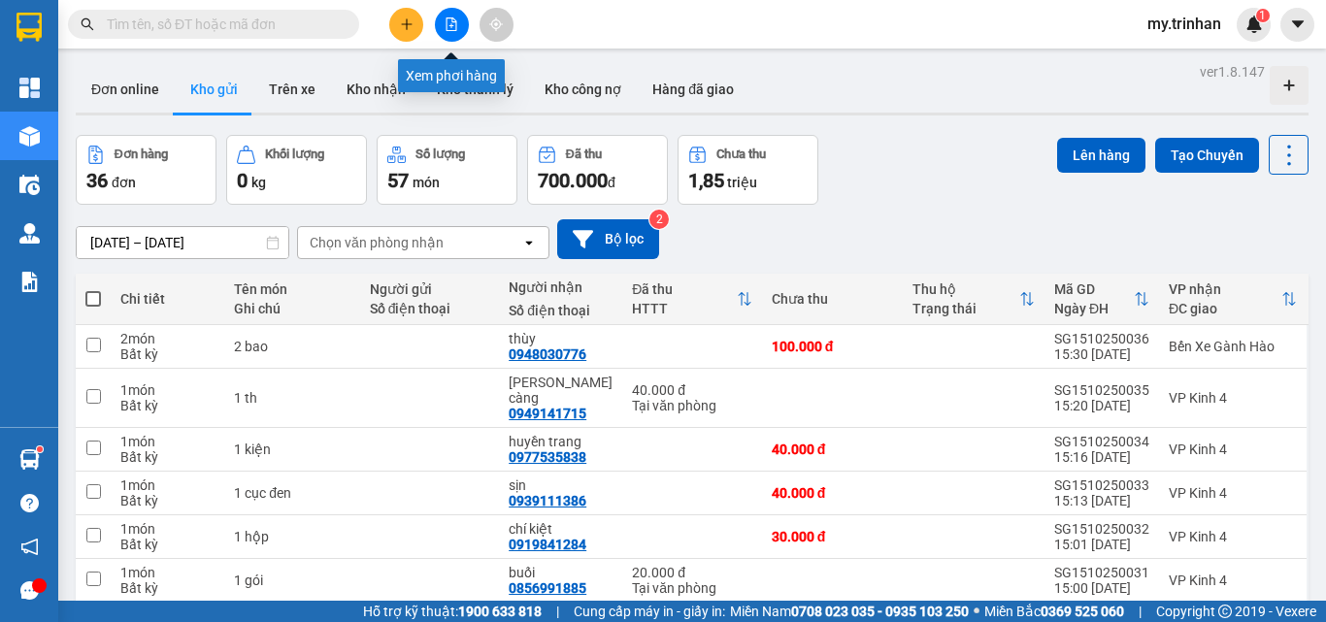
click at [446, 27] on icon "file-add" at bounding box center [452, 24] width 14 height 14
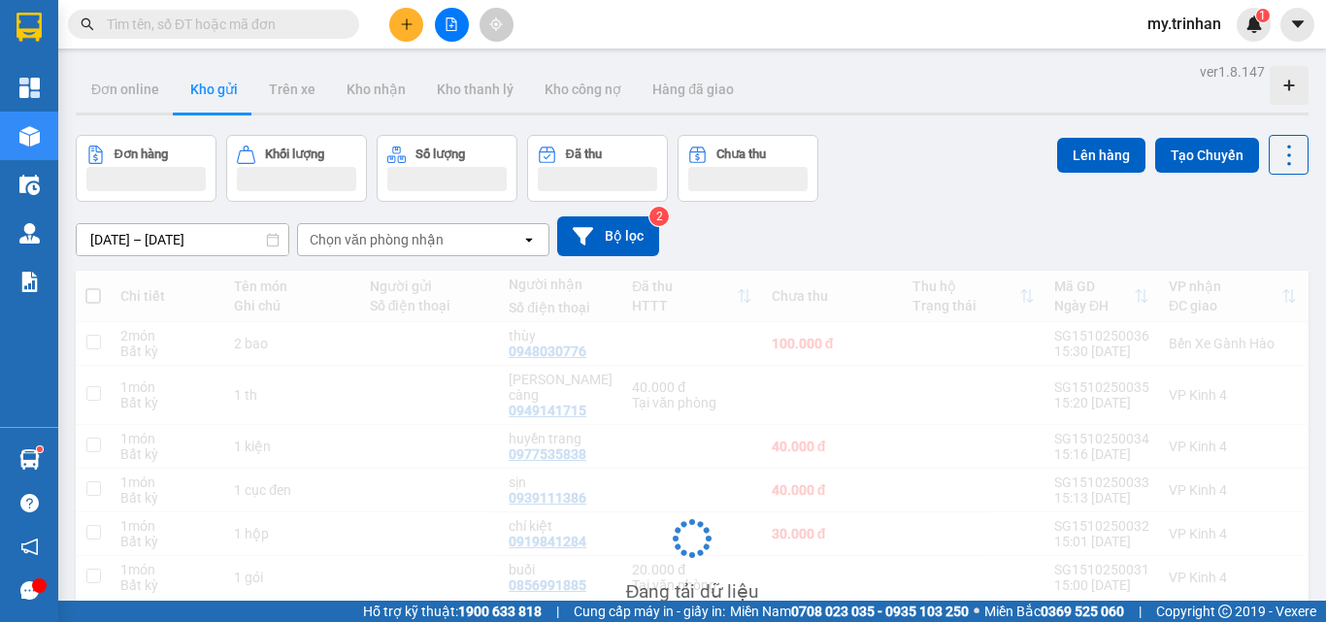
click at [859, 226] on div "[DATE] – [DATE] Press the down arrow key to interact with the calendar and sele…" at bounding box center [692, 236] width 1233 height 40
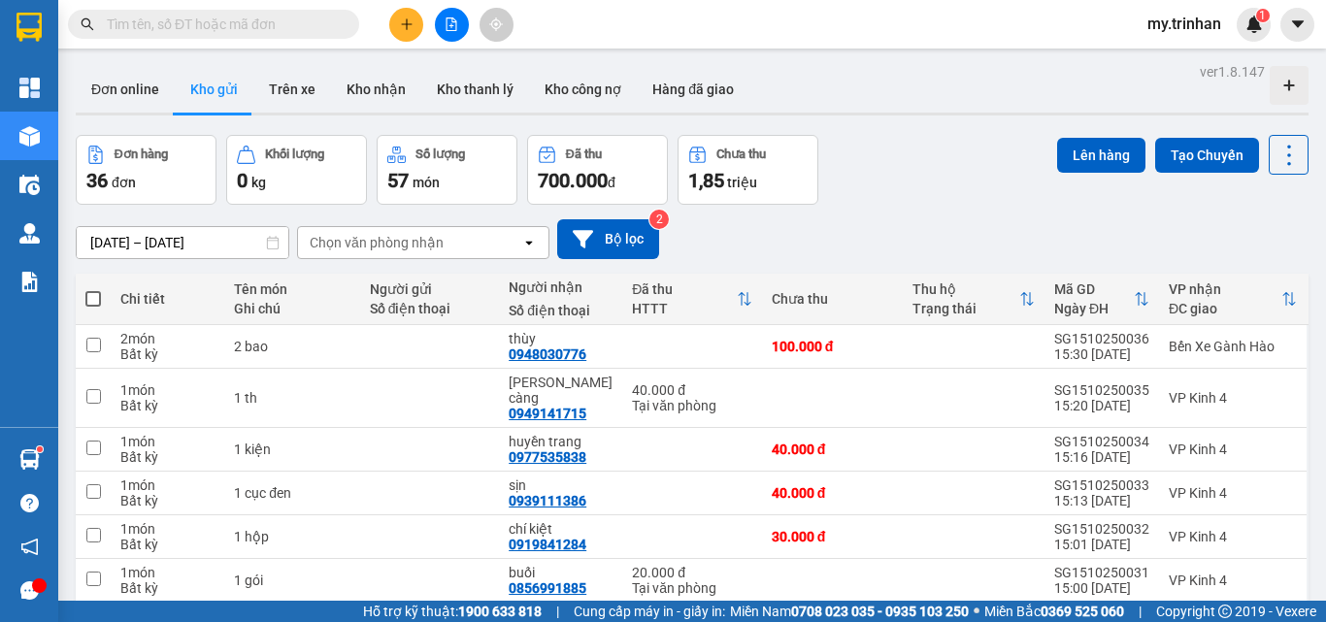
click at [859, 225] on div "[DATE] – [DATE] Press the down arrow key to interact with the calendar and sele…" at bounding box center [692, 239] width 1233 height 40
click at [411, 28] on icon "plus" at bounding box center [407, 24] width 14 height 14
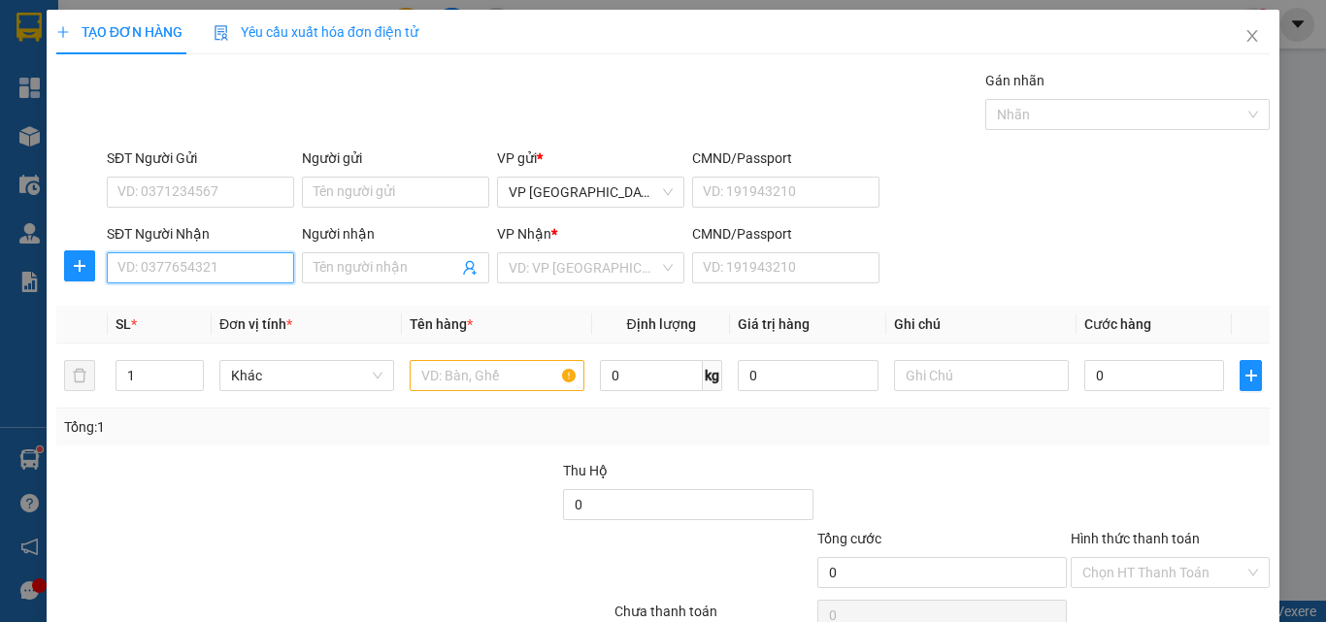
click at [240, 269] on input "SĐT Người Nhận" at bounding box center [200, 267] width 187 height 31
click at [251, 267] on input "394" at bounding box center [200, 267] width 187 height 31
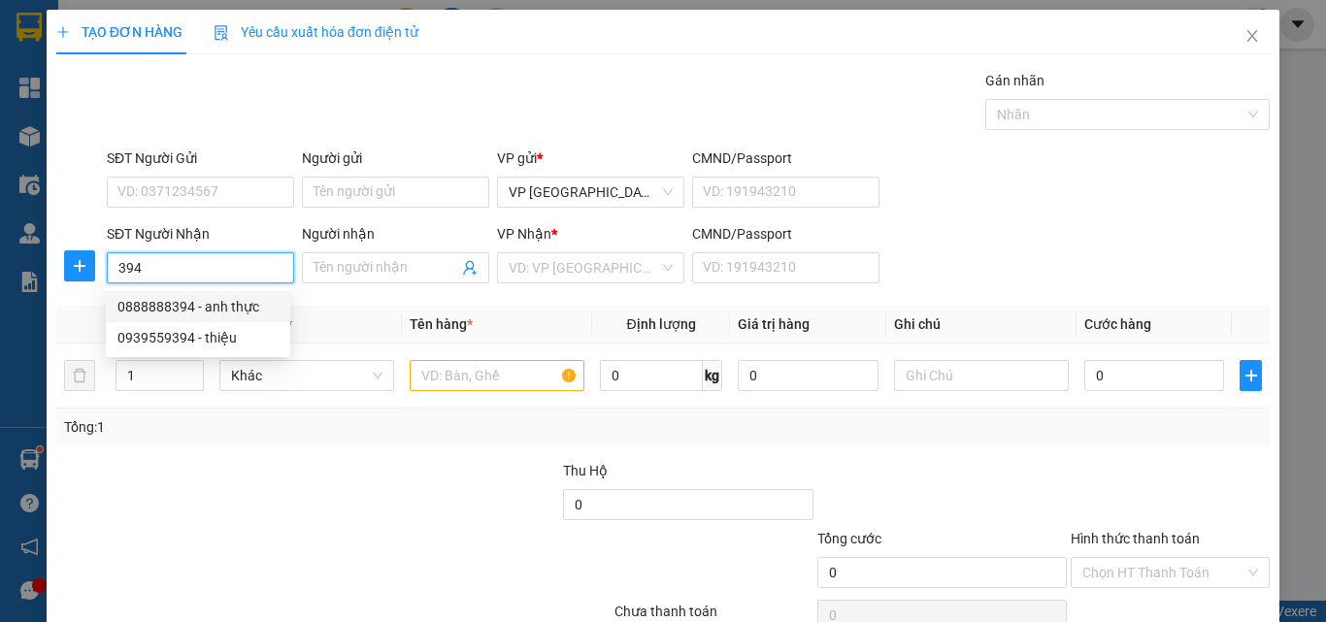
click at [256, 304] on div "0888888394 - anh thực" at bounding box center [197, 306] width 161 height 21
type input "0888888394"
type input "anh thực"
type input "80.000"
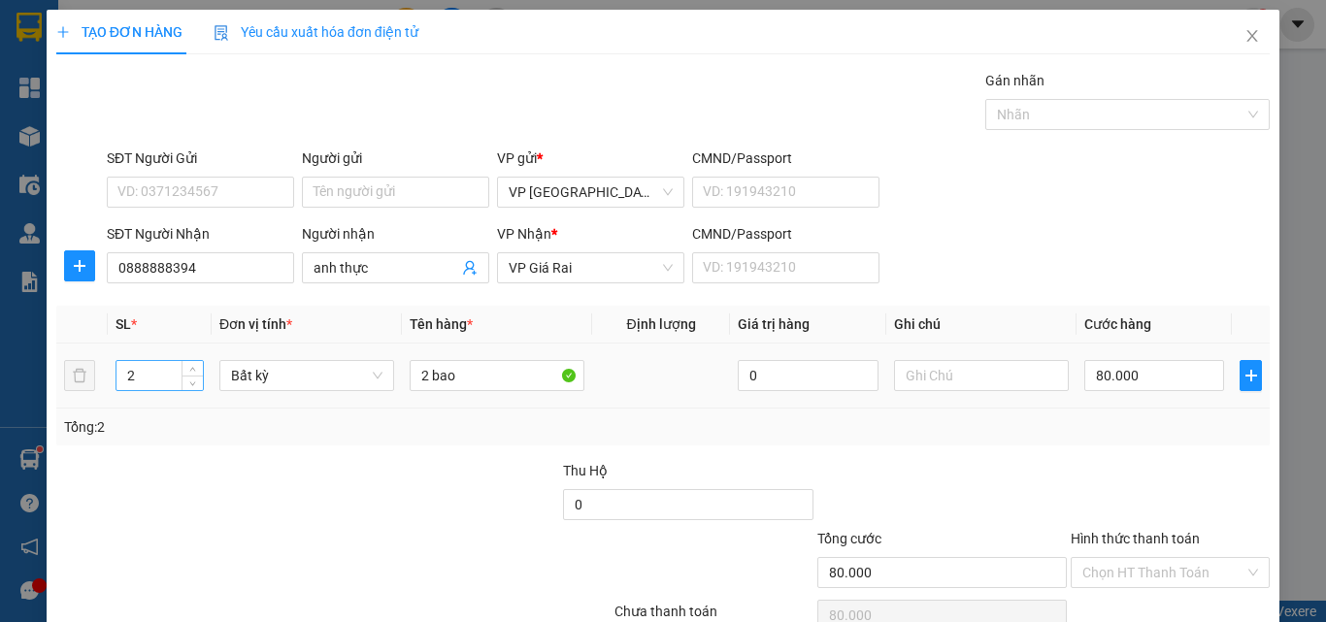
click at [159, 380] on input "2" at bounding box center [159, 375] width 86 height 29
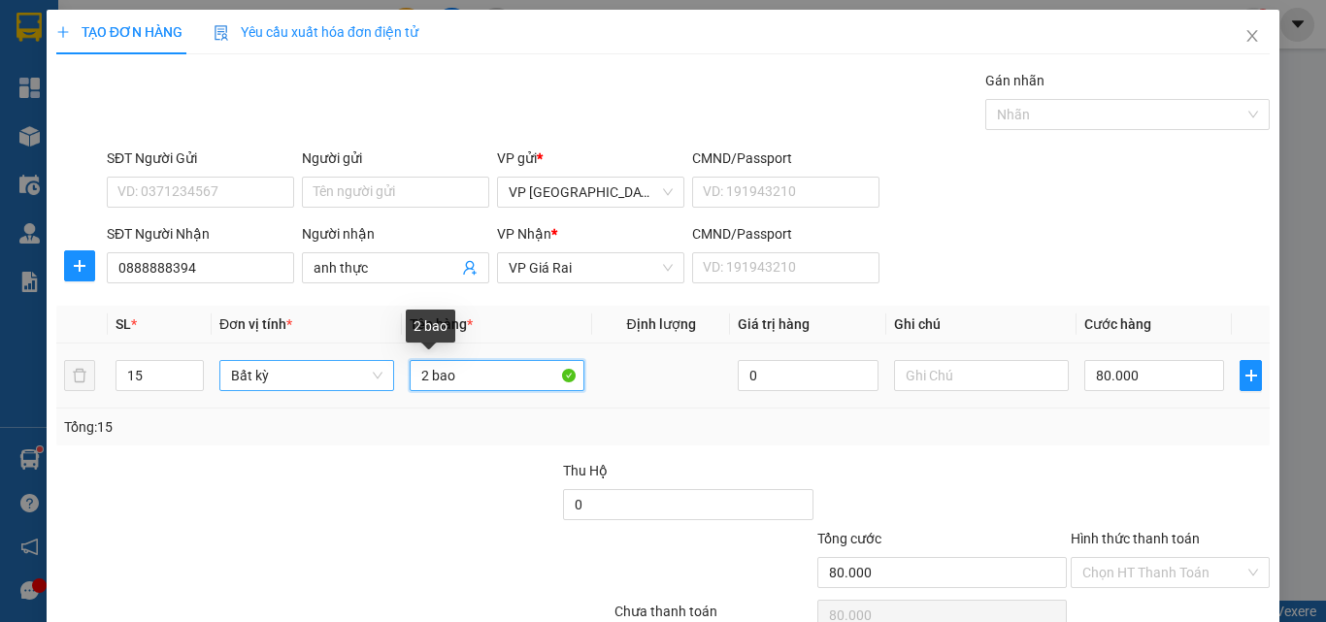
drag, startPoint x: 455, startPoint y: 377, endPoint x: 329, endPoint y: 371, distance: 126.3
click at [331, 372] on tr "15 Bất kỳ 2 bao 0 80.000" at bounding box center [662, 376] width 1213 height 65
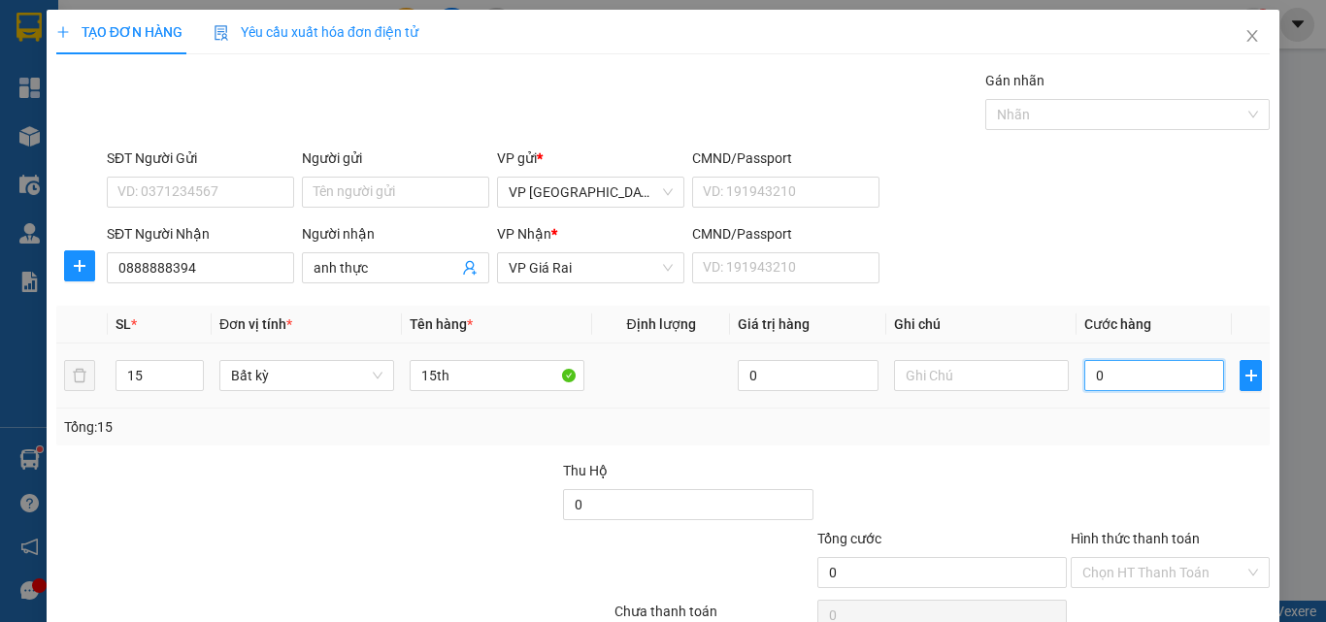
click at [1129, 382] on input "0" at bounding box center [1154, 375] width 140 height 31
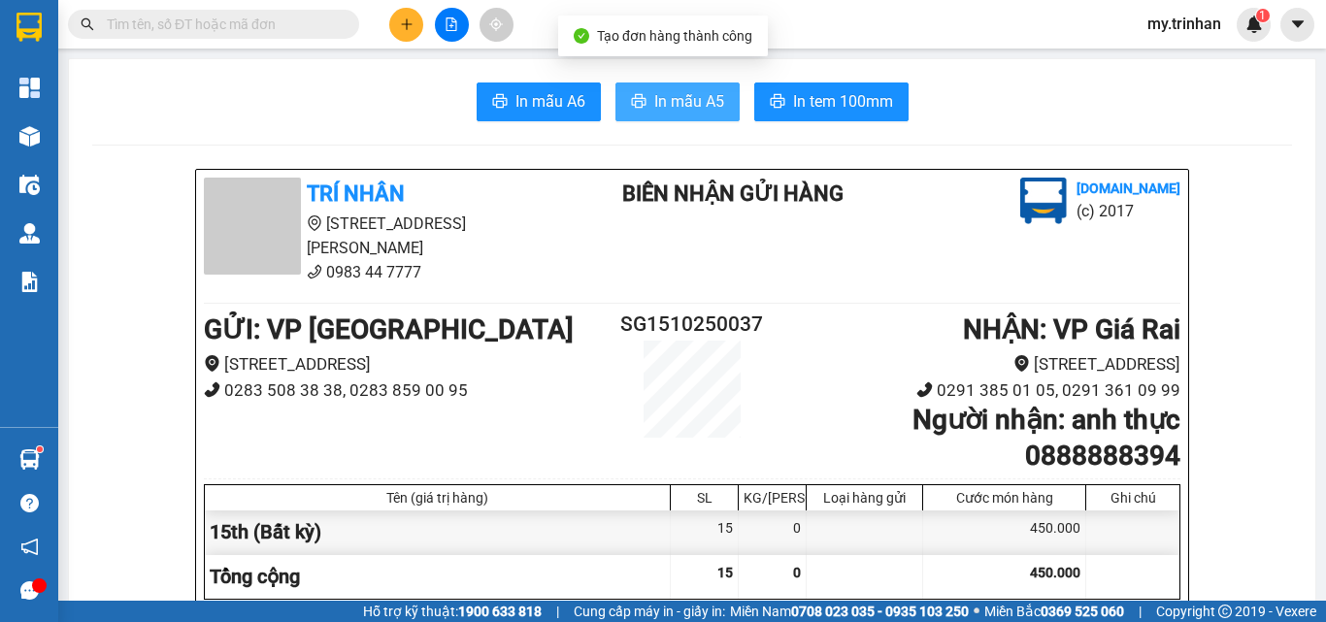
click at [675, 95] on span "In mẫu A5" at bounding box center [689, 101] width 70 height 24
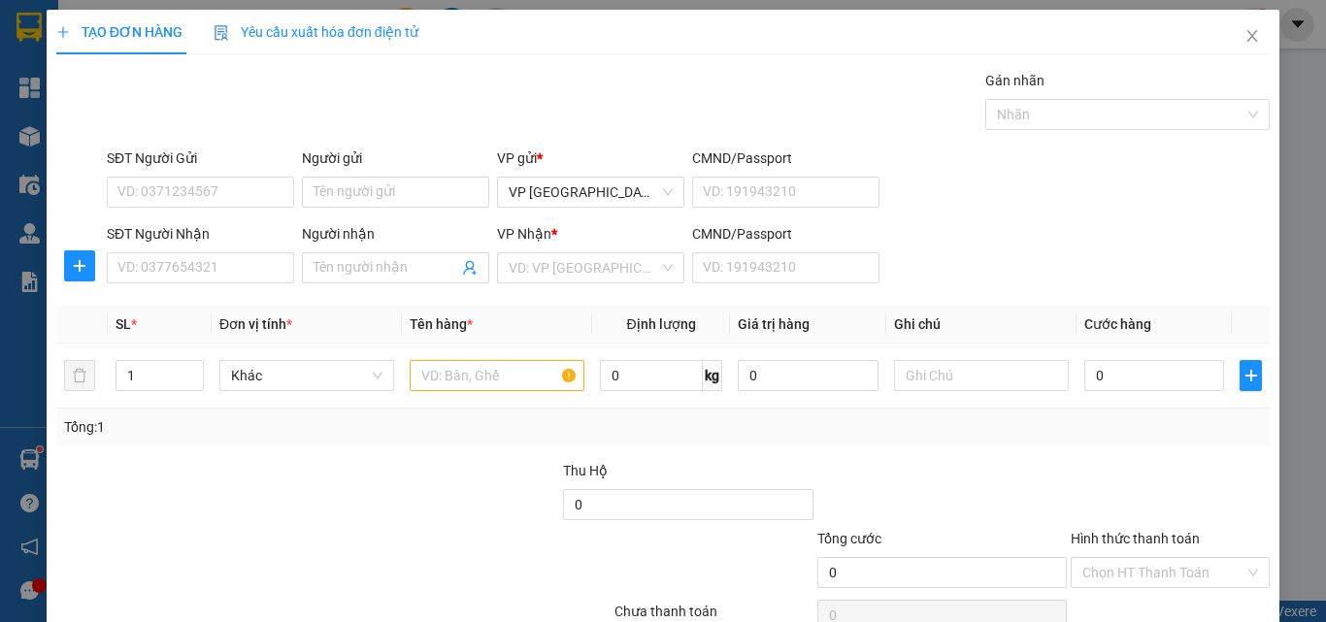
click at [1132, 255] on div "SĐT Người Nhận VD: 0377654321 Người nhận Tên người nhận VP Nhận * VD: VP Sài Gò…" at bounding box center [688, 257] width 1171 height 68
click at [242, 271] on input "SĐT Người Nhận" at bounding box center [200, 267] width 187 height 31
click at [238, 272] on input "SĐT Người Nhận" at bounding box center [200, 267] width 187 height 31
click at [243, 269] on input "SĐT Người Nhận" at bounding box center [200, 267] width 187 height 31
click at [227, 264] on input "0977" at bounding box center [200, 267] width 187 height 31
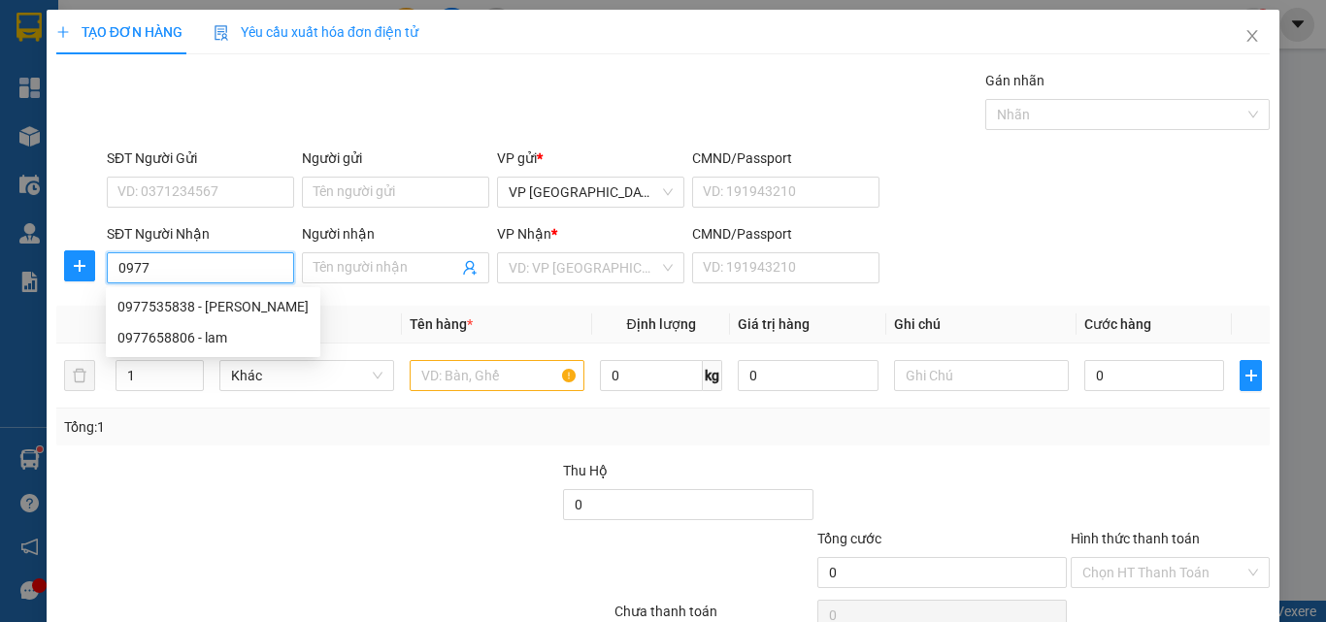
click at [247, 267] on input "0977" at bounding box center [200, 267] width 187 height 31
click at [245, 307] on div "0977535838 - [PERSON_NAME]" at bounding box center [212, 306] width 191 height 21
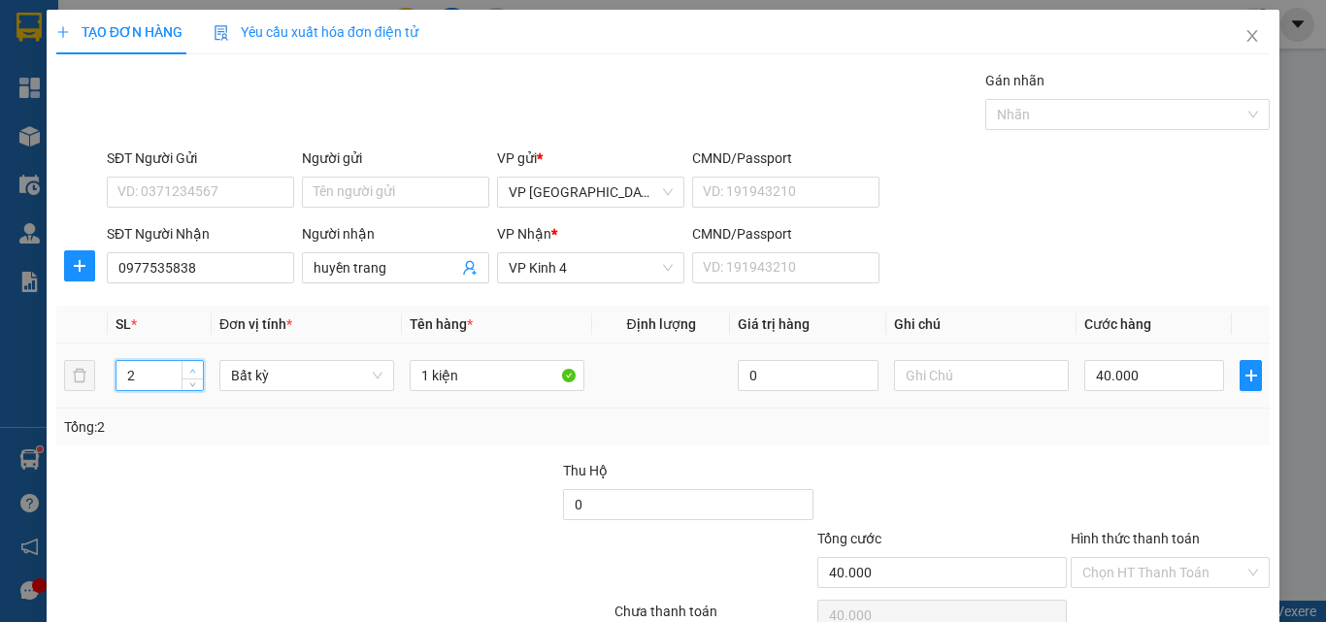
click at [189, 363] on span "Increase Value" at bounding box center [192, 369] width 21 height 17
drag, startPoint x: 425, startPoint y: 382, endPoint x: 410, endPoint y: 377, distance: 16.6
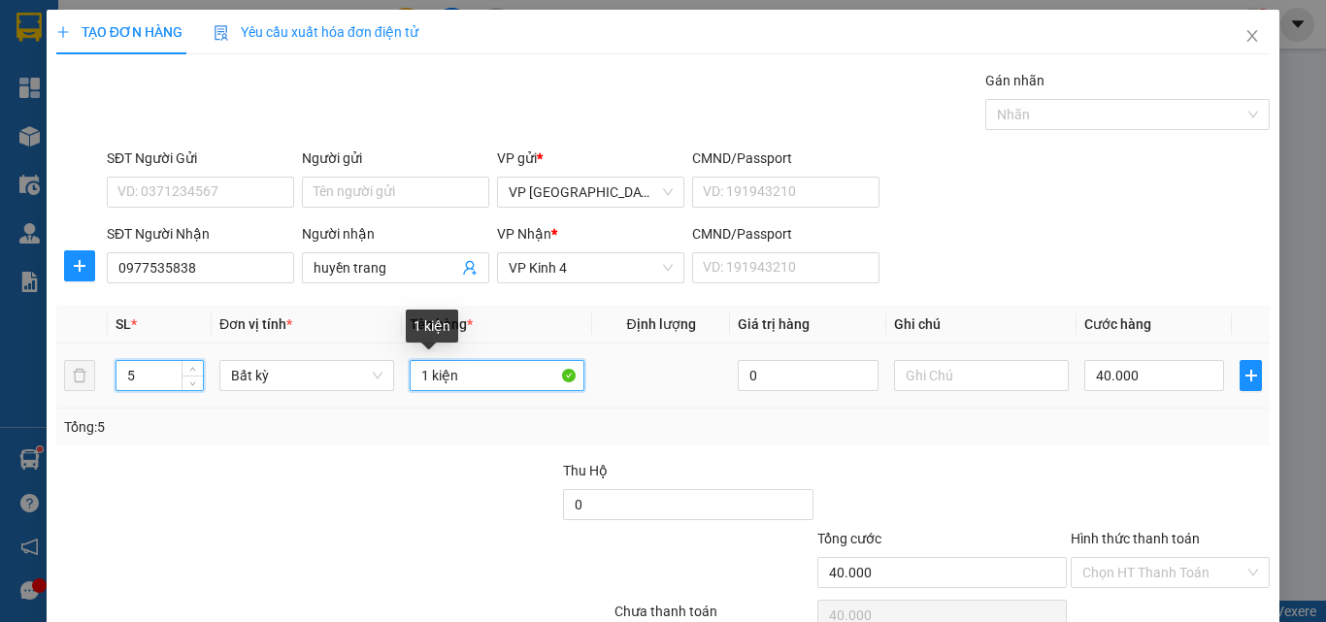
click at [410, 378] on input "1 kiện" at bounding box center [497, 375] width 175 height 31
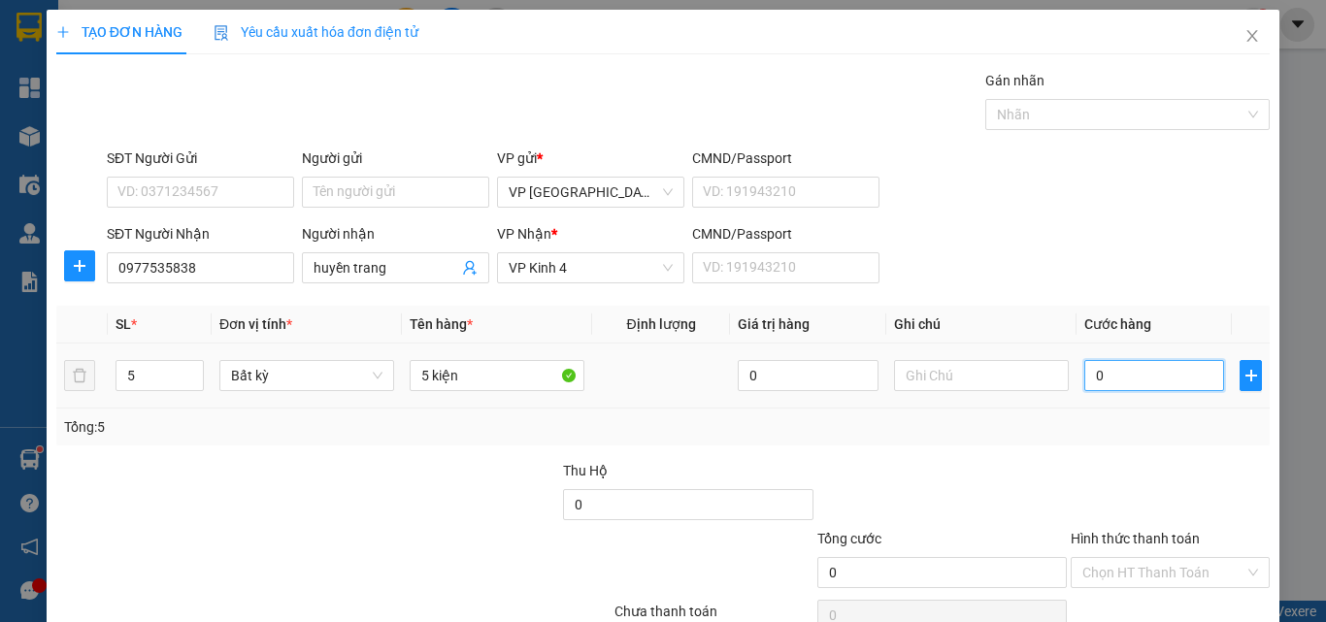
click at [1138, 382] on input "0" at bounding box center [1154, 375] width 140 height 31
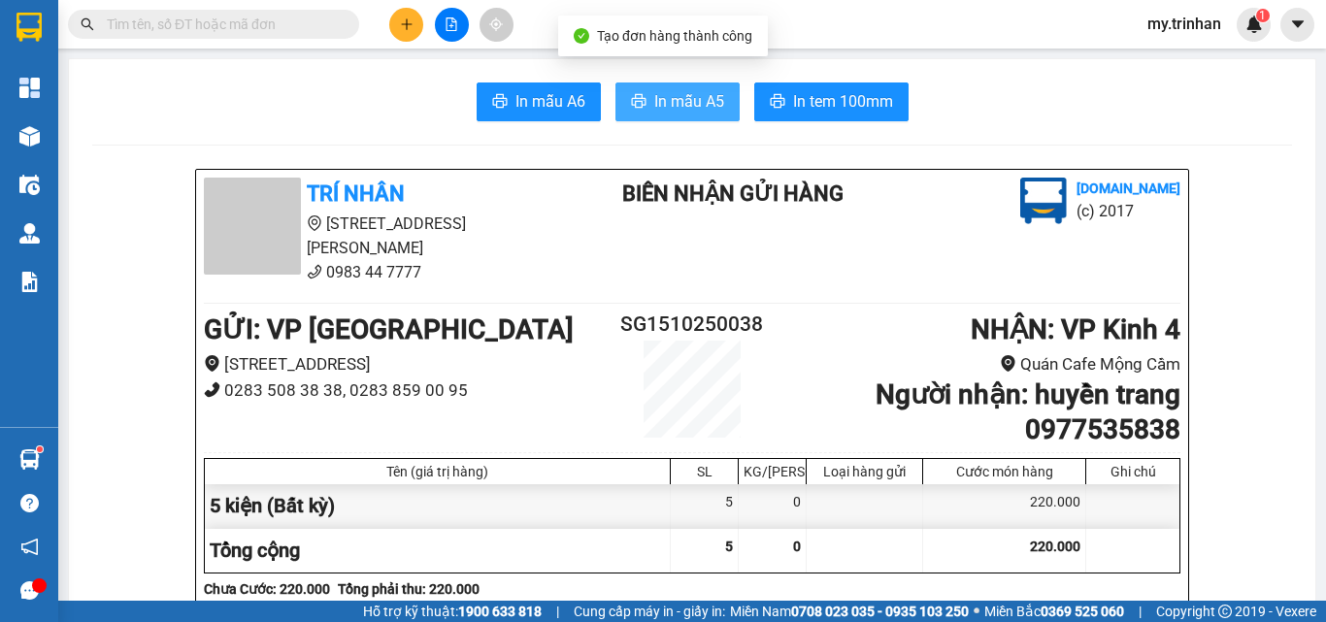
click at [669, 97] on span "In mẫu A5" at bounding box center [689, 101] width 70 height 24
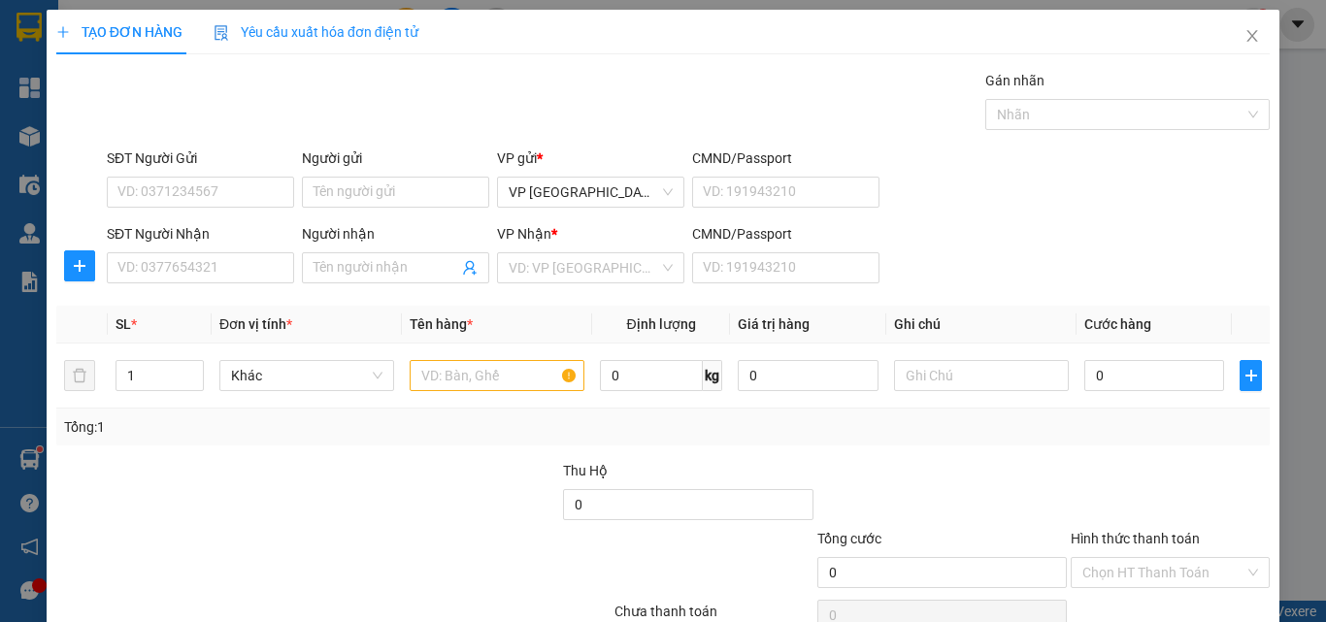
click at [922, 262] on div "SĐT Người Nhận VD: 0377654321 Người nhận Tên người nhận VP Nhận * VD: VP Sài Gò…" at bounding box center [688, 257] width 1171 height 68
click at [247, 268] on input "SĐT Người Nhận" at bounding box center [200, 267] width 187 height 31
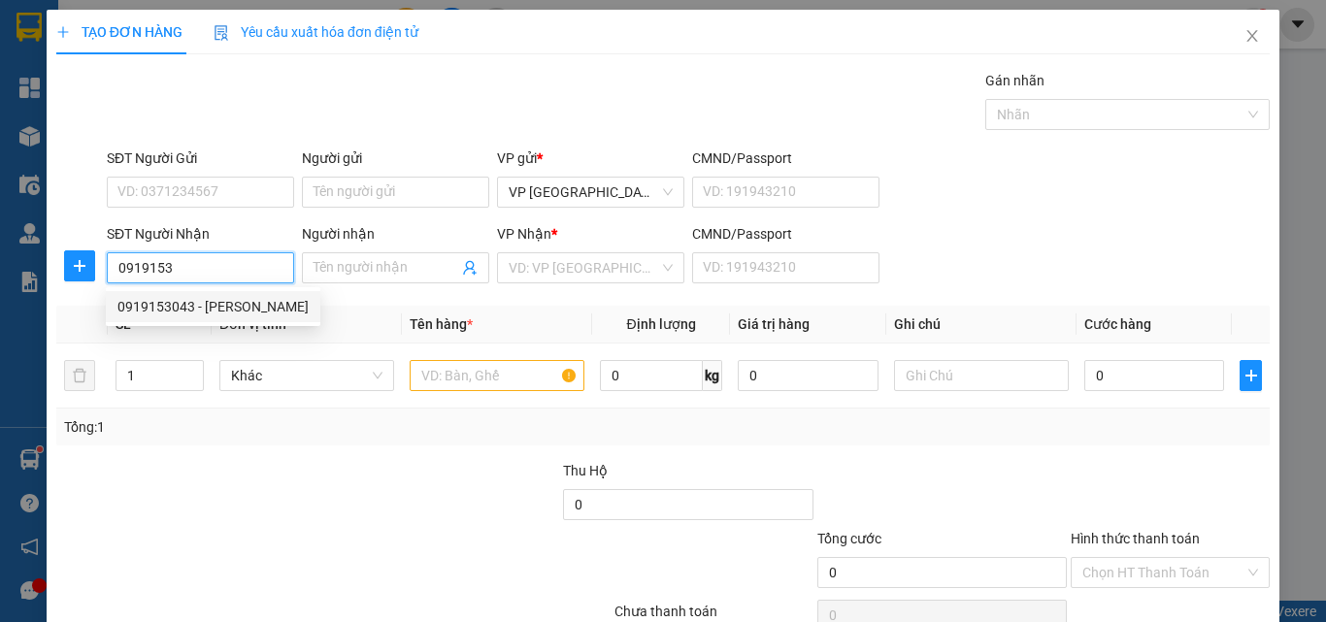
click at [227, 300] on div "0919153043 - [PERSON_NAME]" at bounding box center [212, 306] width 191 height 21
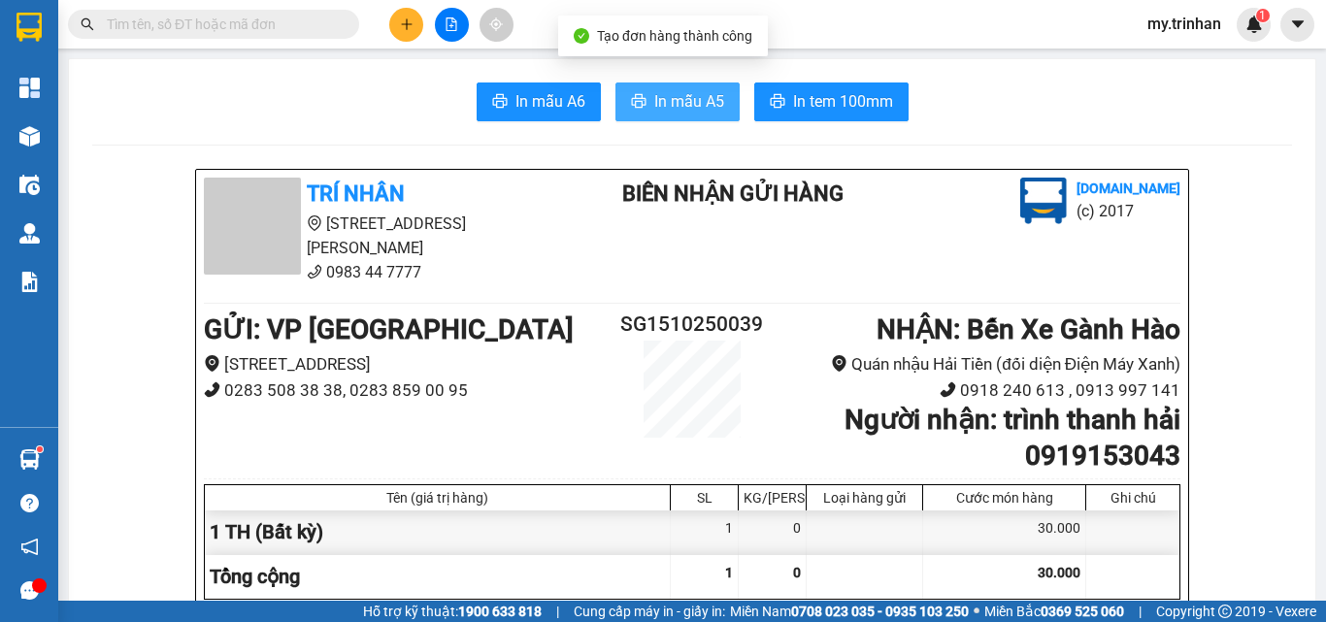
click at [689, 83] on button "In mẫu A5" at bounding box center [677, 102] width 124 height 39
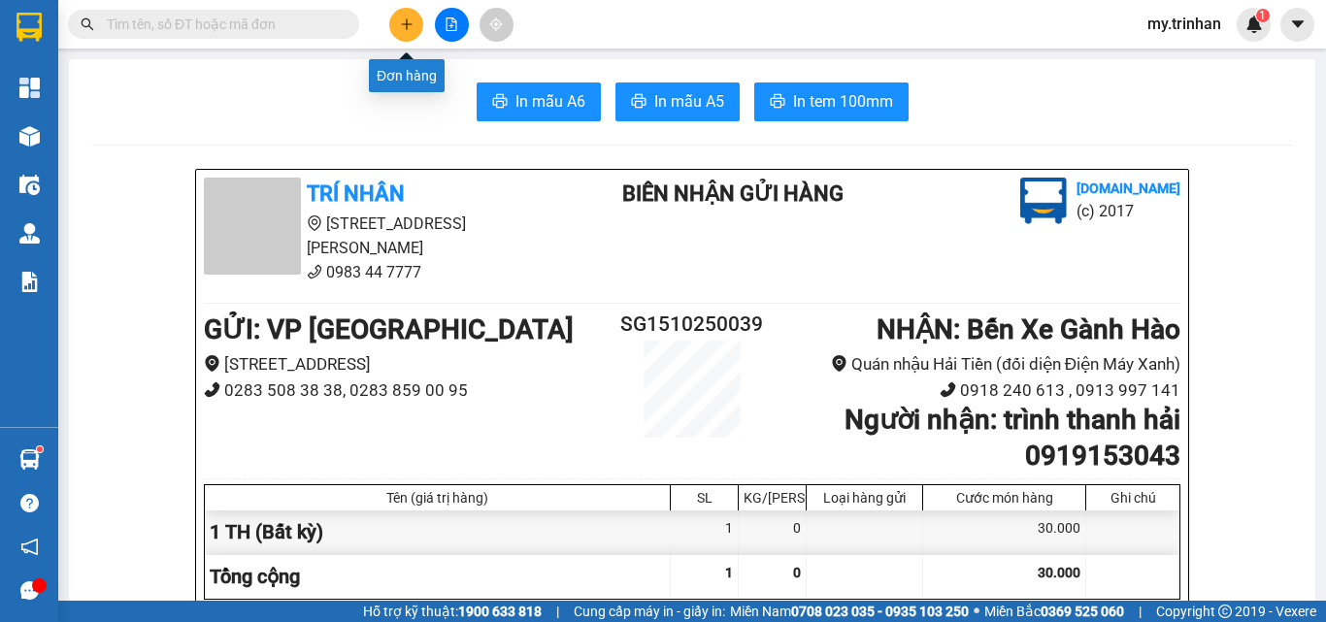
click at [406, 22] on icon "plus" at bounding box center [407, 24] width 14 height 14
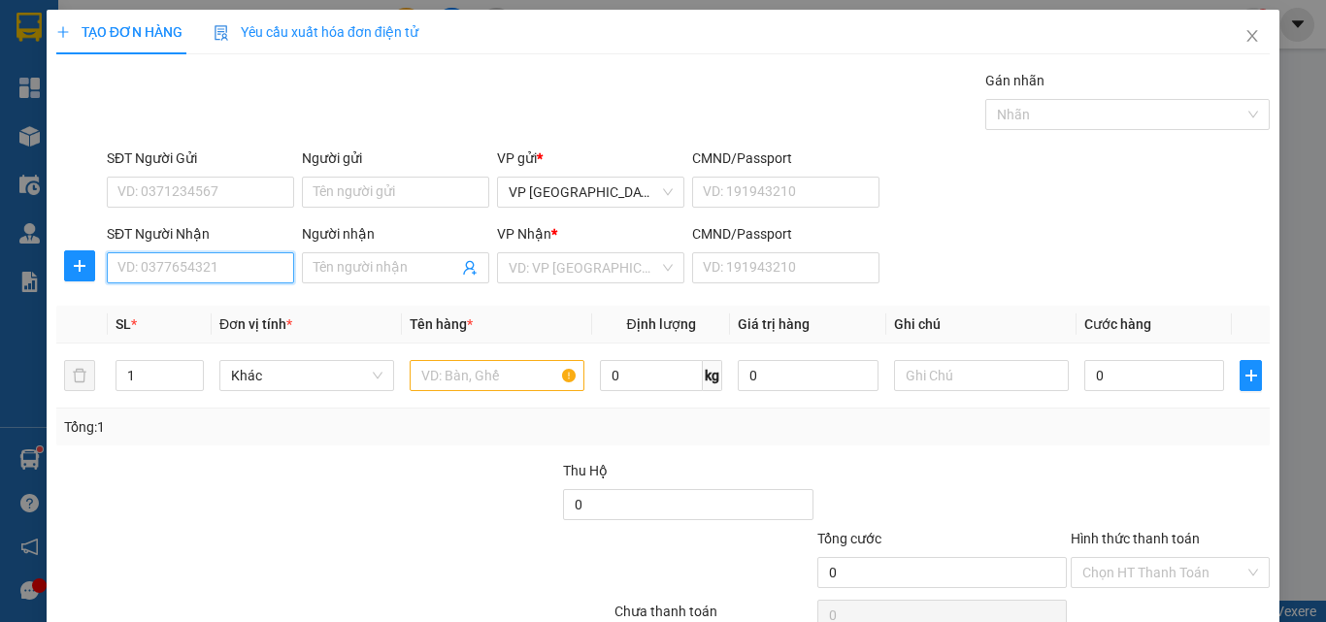
click at [241, 268] on input "SĐT Người Nhận" at bounding box center [200, 267] width 187 height 31
click at [227, 305] on div "0916847090 - anh thạnh" at bounding box center [197, 306] width 161 height 21
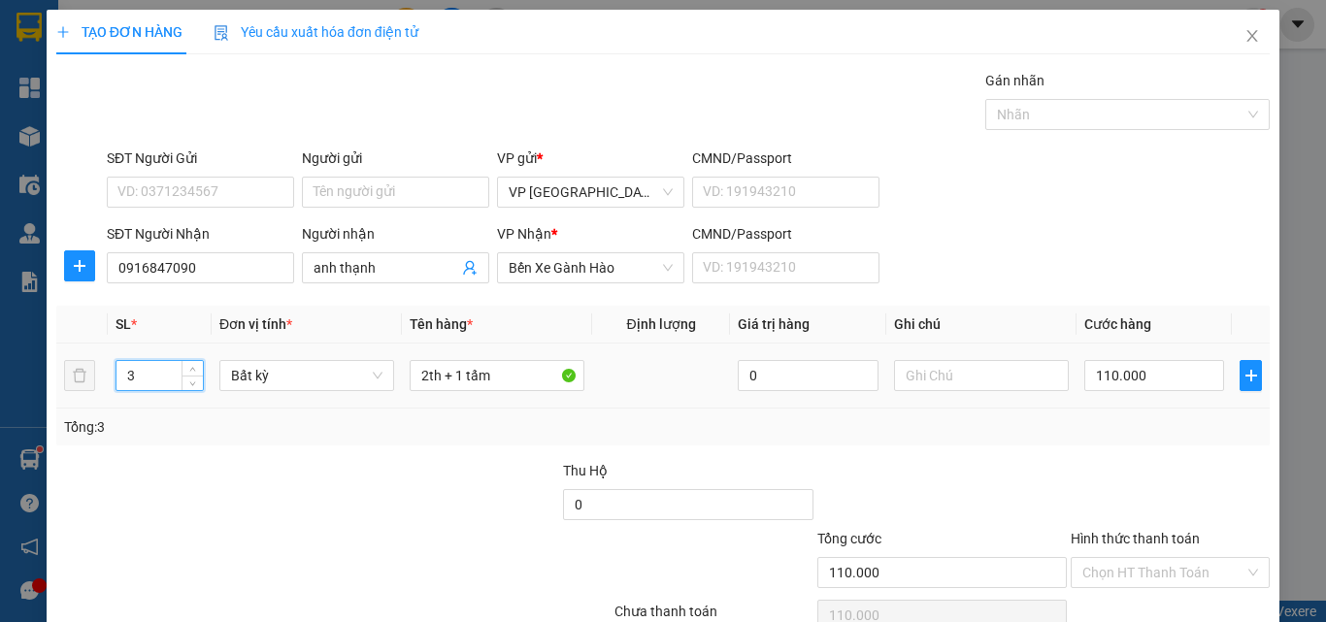
click at [148, 366] on input "3" at bounding box center [159, 375] width 86 height 29
click at [514, 368] on input "2th + 1 tấm" at bounding box center [497, 375] width 175 height 31
click at [1084, 367] on input "0" at bounding box center [1154, 375] width 140 height 31
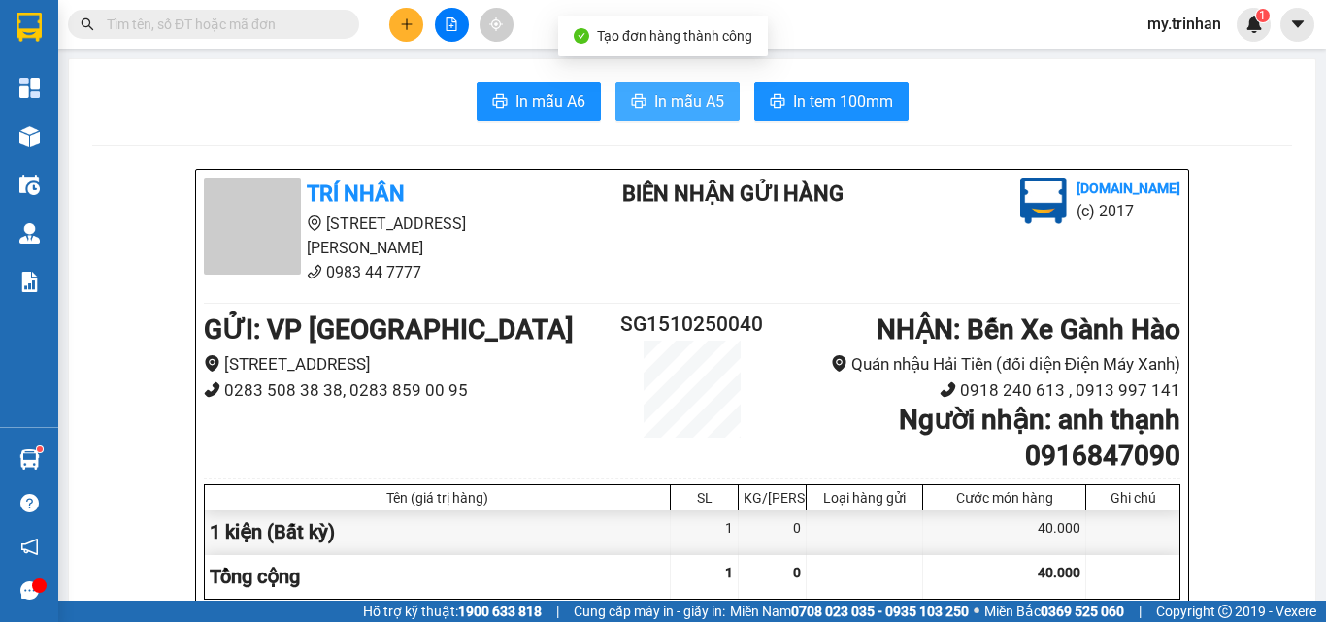
click at [690, 105] on span "In mẫu A5" at bounding box center [689, 101] width 70 height 24
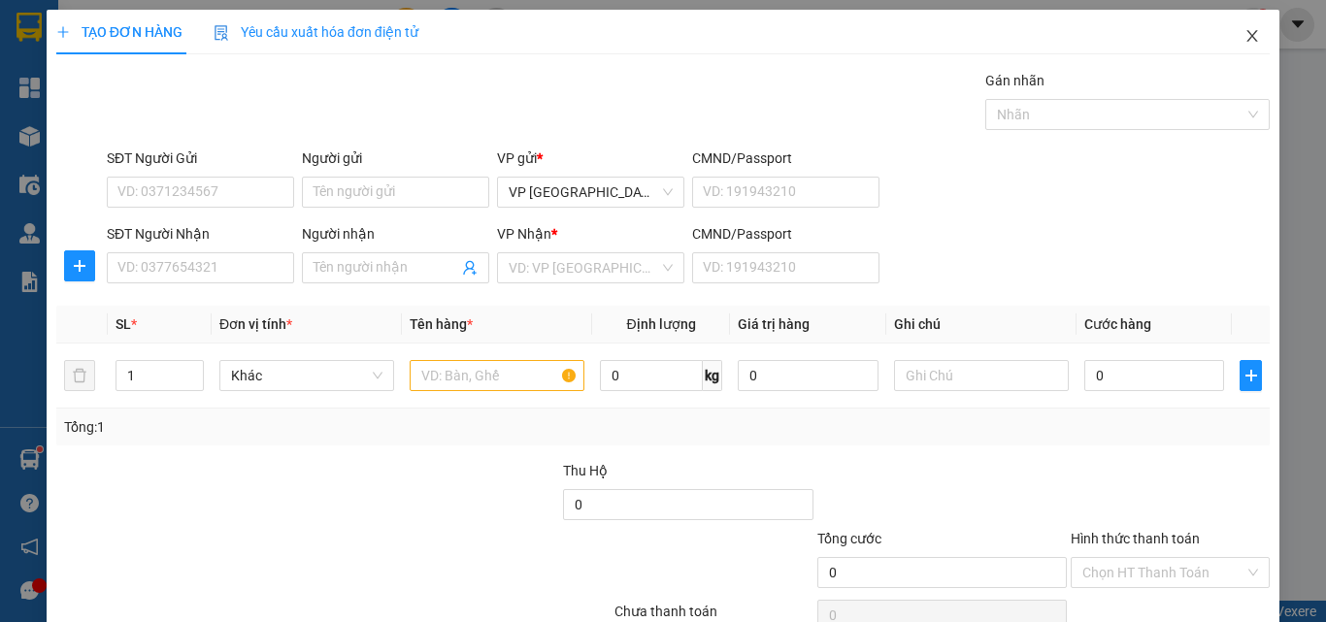
click at [1247, 38] on icon "close" at bounding box center [1252, 36] width 11 height 12
click at [1247, 39] on icon "close" at bounding box center [1252, 36] width 11 height 12
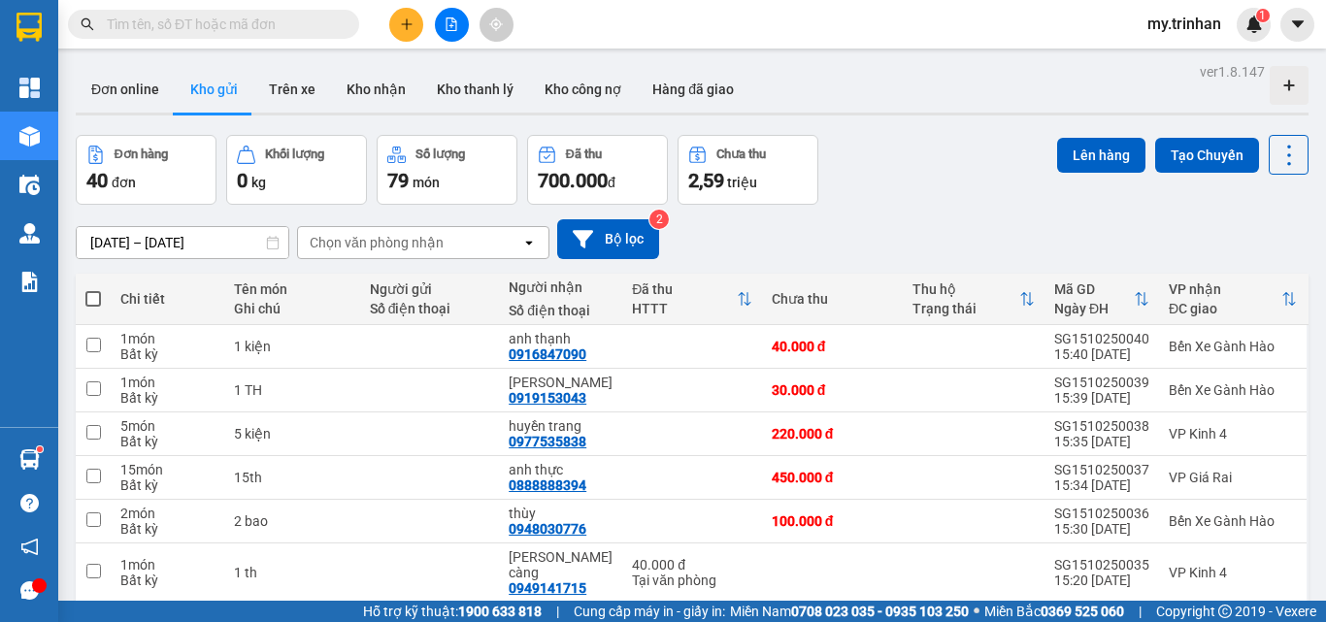
click at [396, 17] on button at bounding box center [406, 25] width 34 height 34
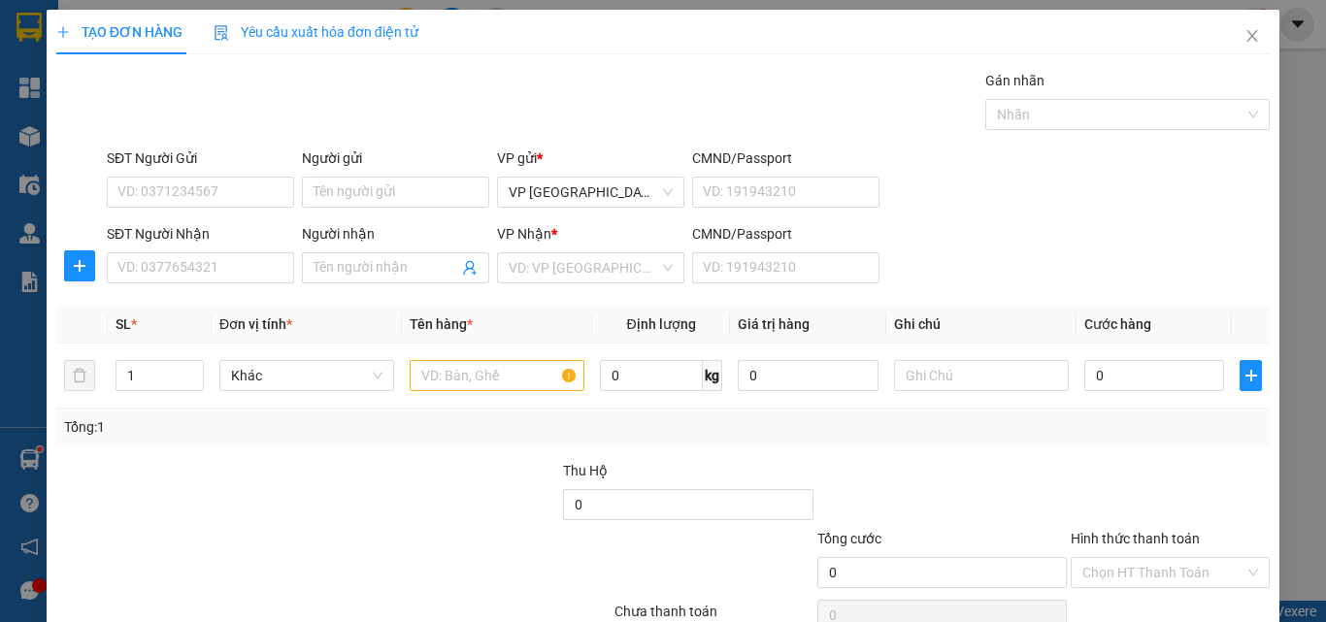
drag, startPoint x: 396, startPoint y: 17, endPoint x: 328, endPoint y: 12, distance: 68.2
click at [348, 17] on div "Yêu cầu xuất hóa đơn điện tử" at bounding box center [316, 32] width 205 height 45
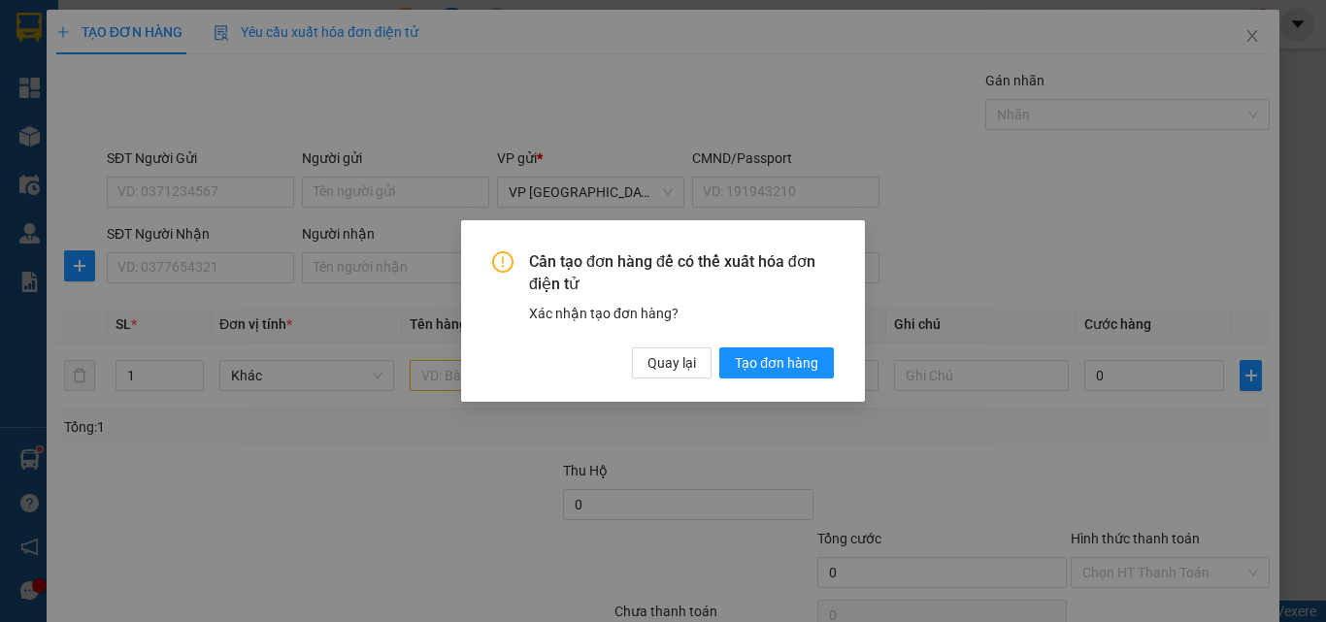
click at [248, 267] on div "Cần tạo đơn hàng để có thể xuất hóa đơn điện tử Xác nhận tạo đơn hàng? Quay lại…" at bounding box center [663, 311] width 1326 height 622
click at [248, 276] on div "Cần tạo đơn hàng để có thể xuất hóa đơn điện tử Xác nhận tạo đơn hàng? Quay lại…" at bounding box center [663, 311] width 1326 height 622
click at [694, 367] on span "Quay lại" at bounding box center [671, 362] width 49 height 21
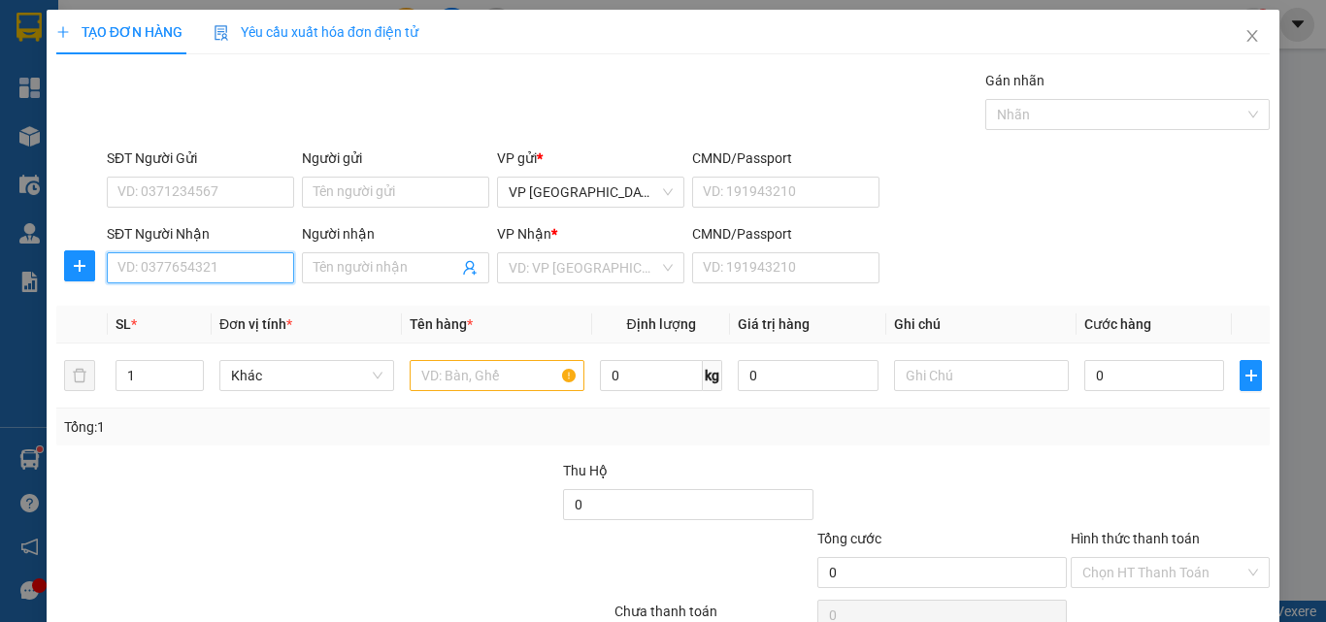
click at [231, 255] on input "SĐT Người Nhận" at bounding box center [200, 267] width 187 height 31
click at [243, 279] on input "SĐT Người Nhận" at bounding box center [200, 267] width 187 height 31
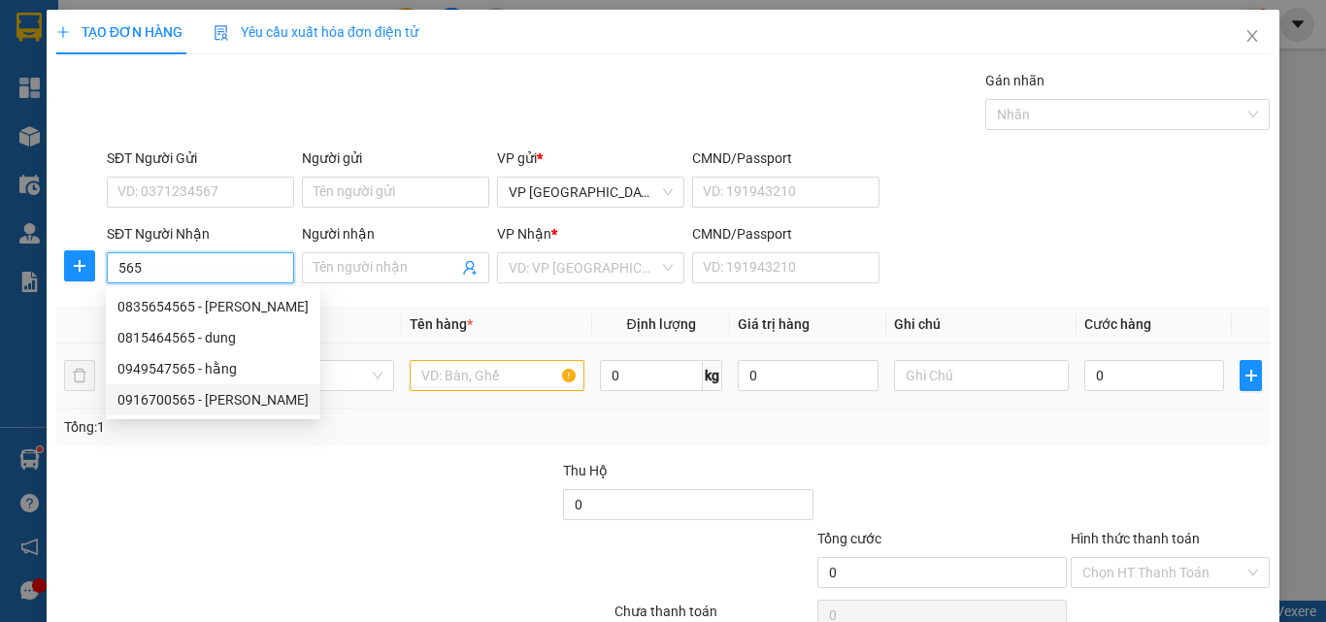
click at [242, 400] on div "0916700565 - [PERSON_NAME]" at bounding box center [212, 399] width 191 height 21
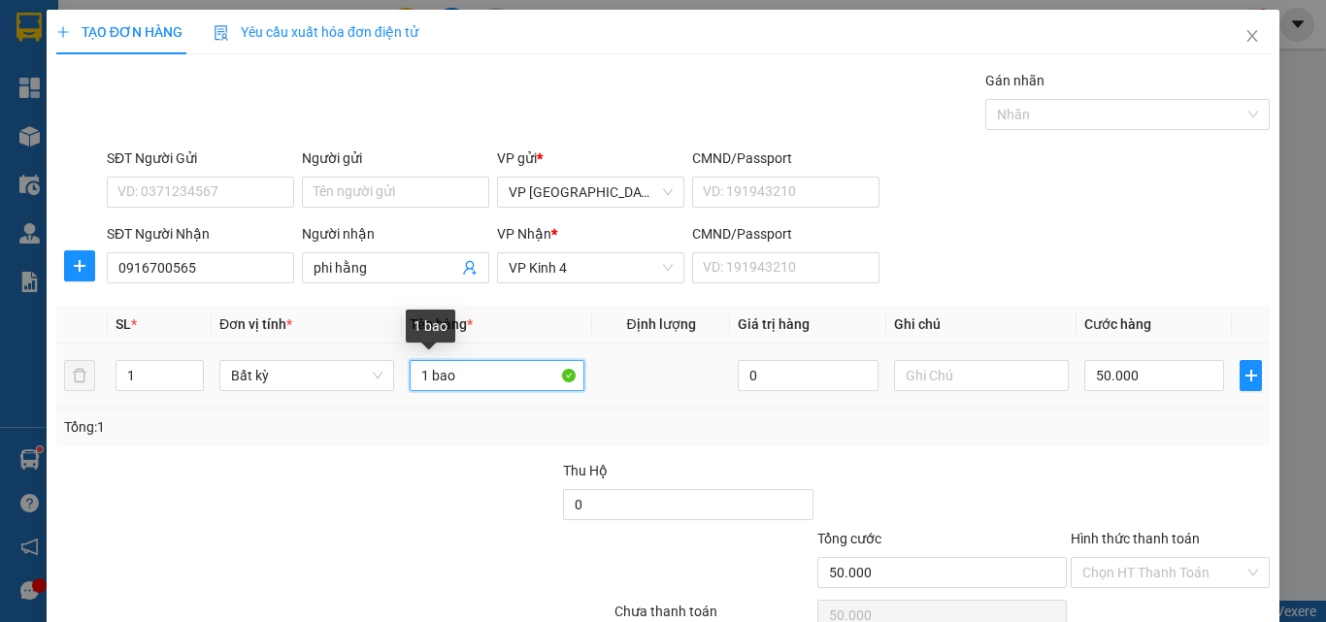
drag, startPoint x: 417, startPoint y: 375, endPoint x: 303, endPoint y: 352, distance: 116.7
click at [321, 357] on tr "1 Bất kỳ 1 bao 0 50.000" at bounding box center [662, 376] width 1213 height 65
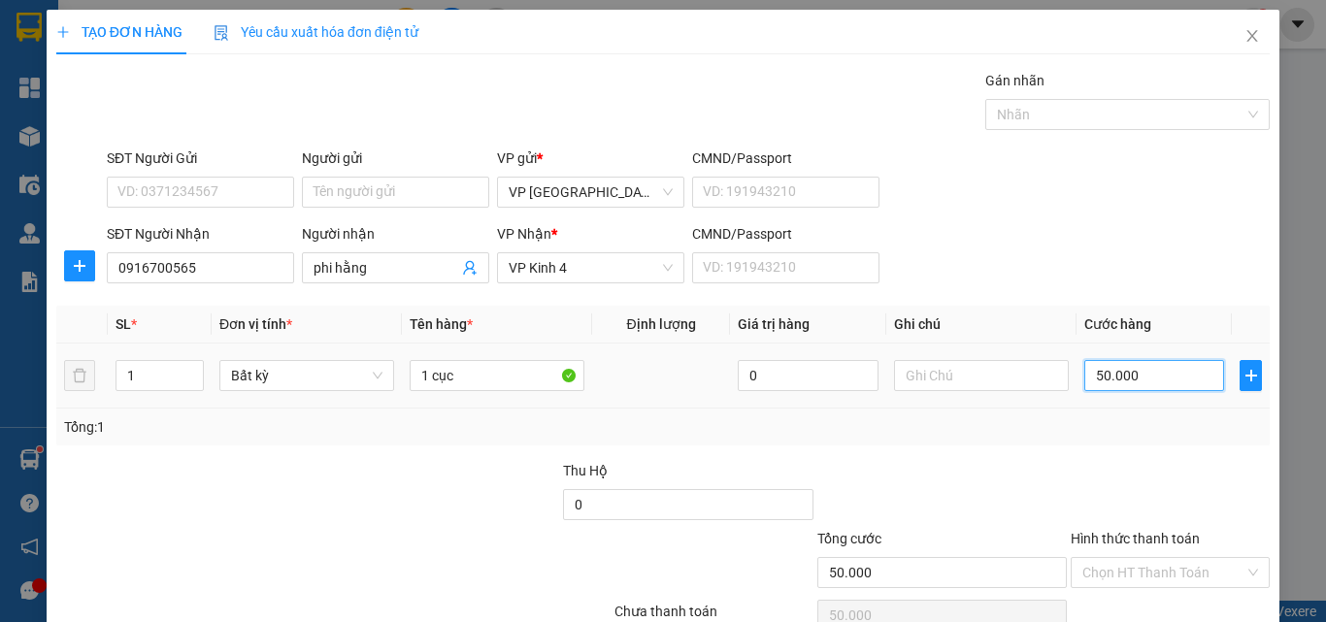
click at [1149, 385] on input "50.000" at bounding box center [1154, 375] width 140 height 31
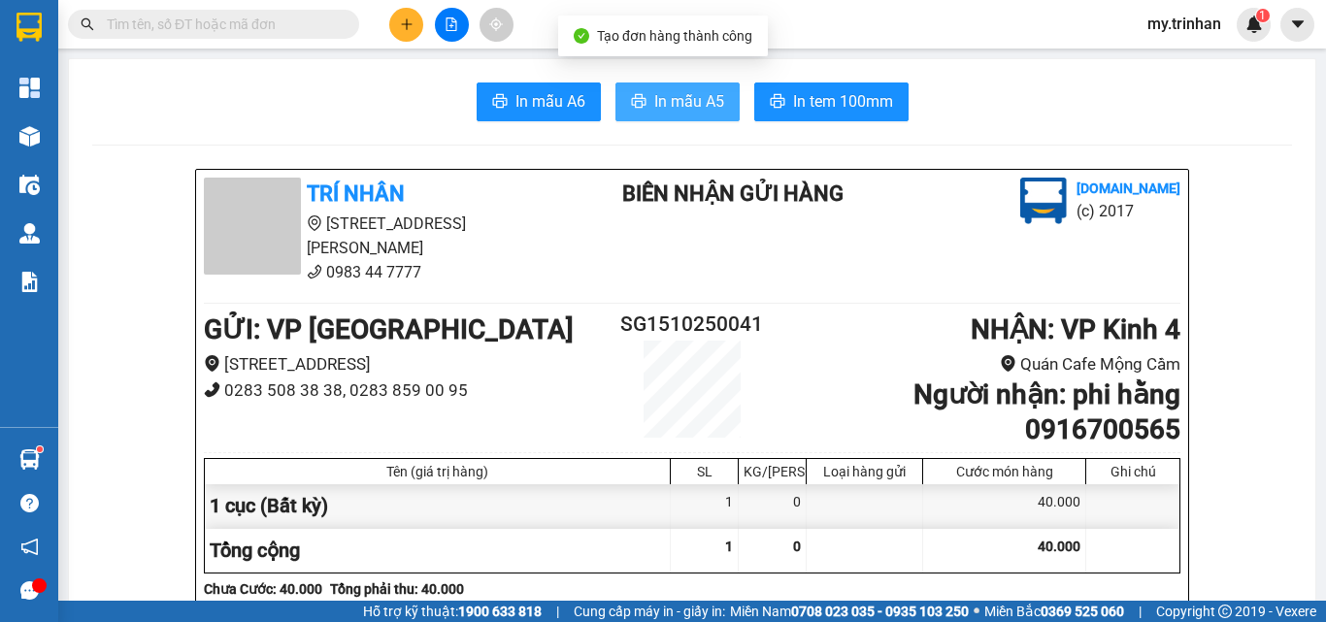
click at [694, 105] on span "In mẫu A5" at bounding box center [689, 101] width 70 height 24
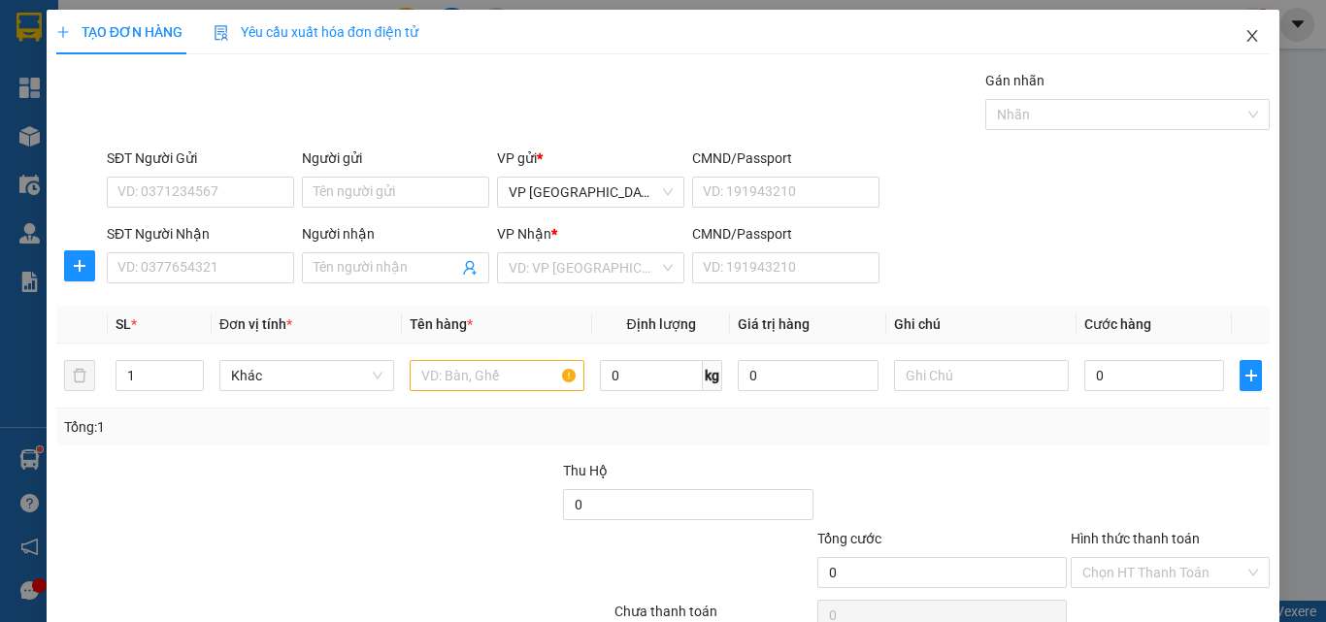
click at [1244, 43] on icon "close" at bounding box center [1252, 36] width 16 height 16
